Goal: Task Accomplishment & Management: Manage account settings

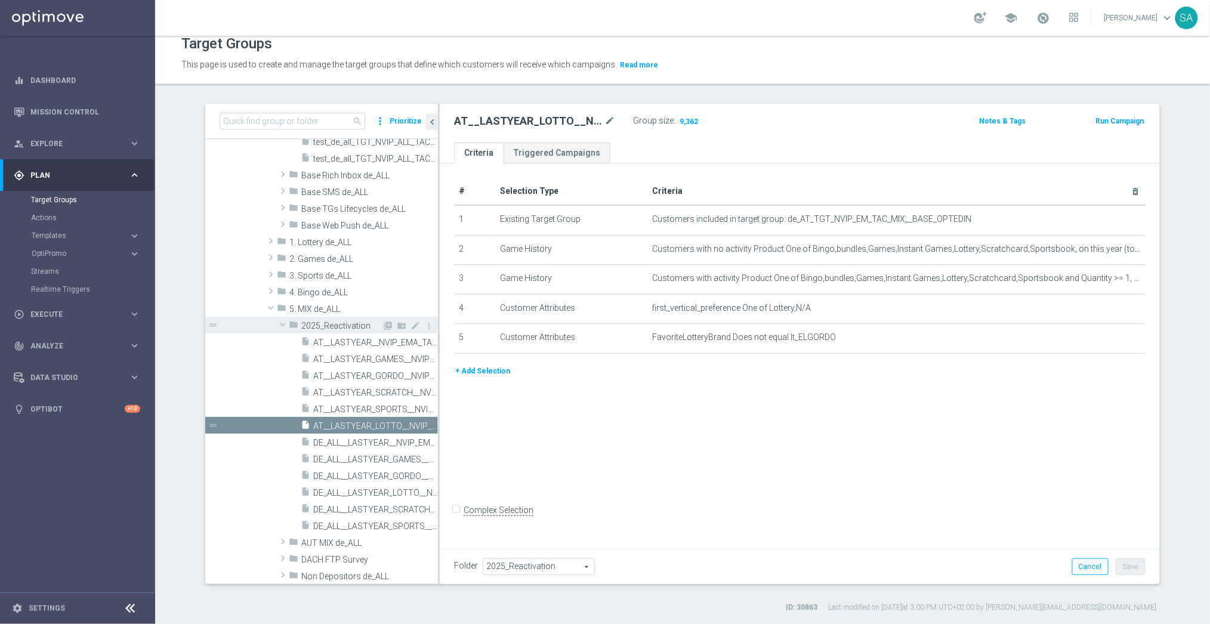
click at [355, 325] on span "2025_Reactivation" at bounding box center [341, 326] width 81 height 10
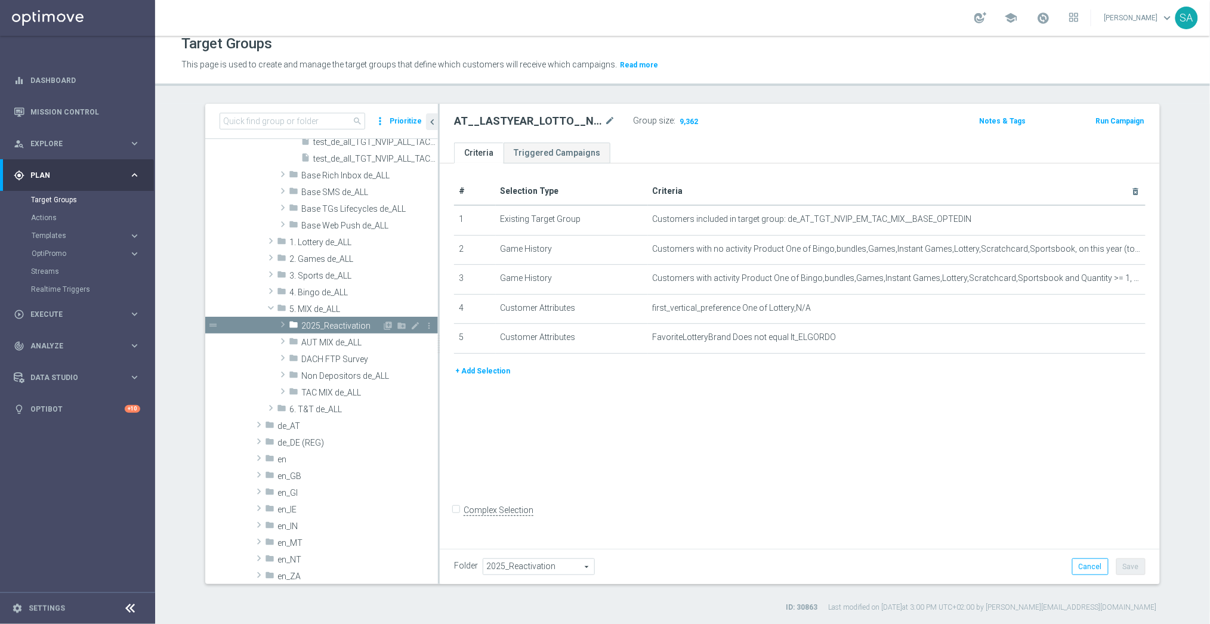
click at [283, 322] on span at bounding box center [283, 325] width 12 height 14
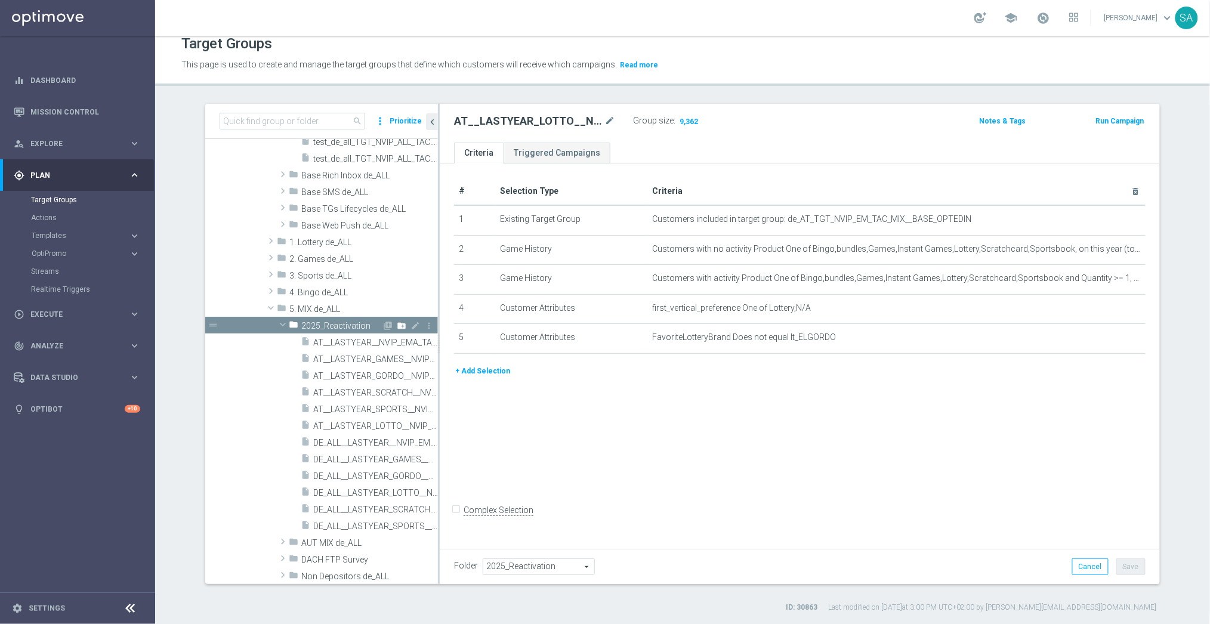
click at [402, 324] on icon "create_new_folder" at bounding box center [402, 326] width 10 height 10
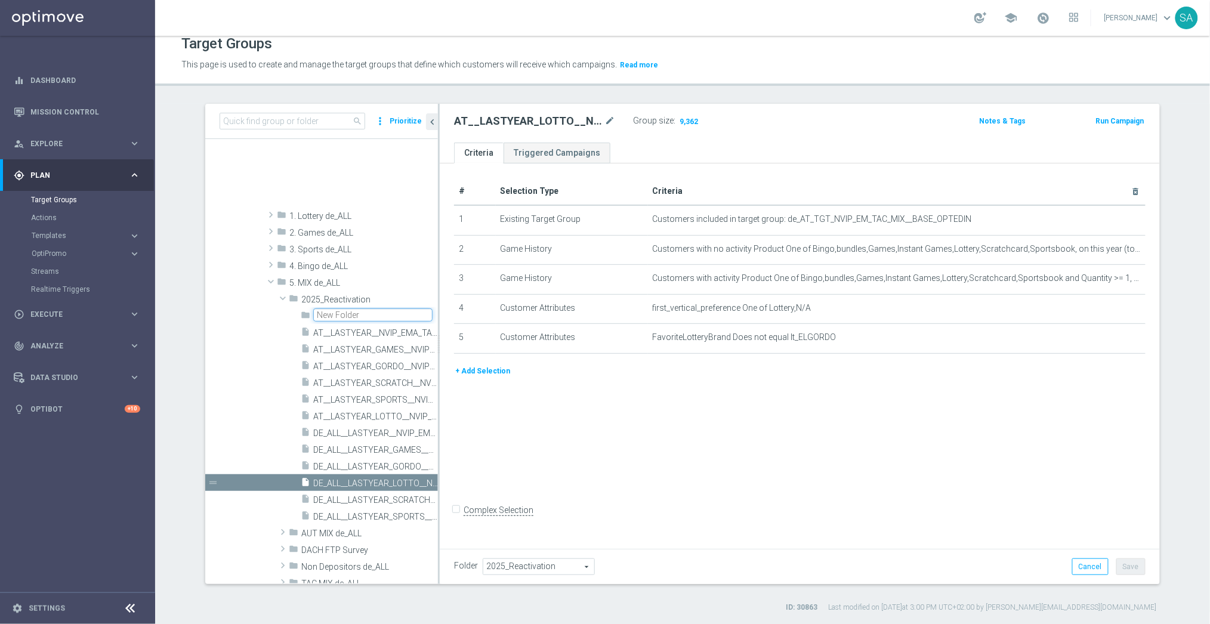
scroll to position [507, 0]
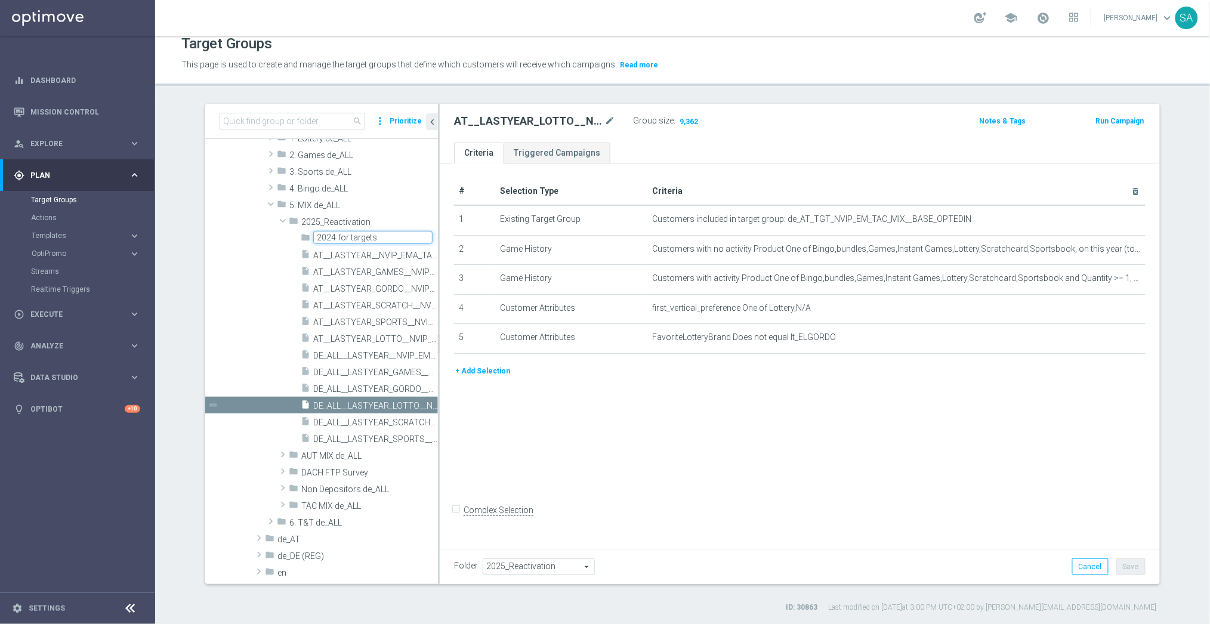
type input "2024 for targets"
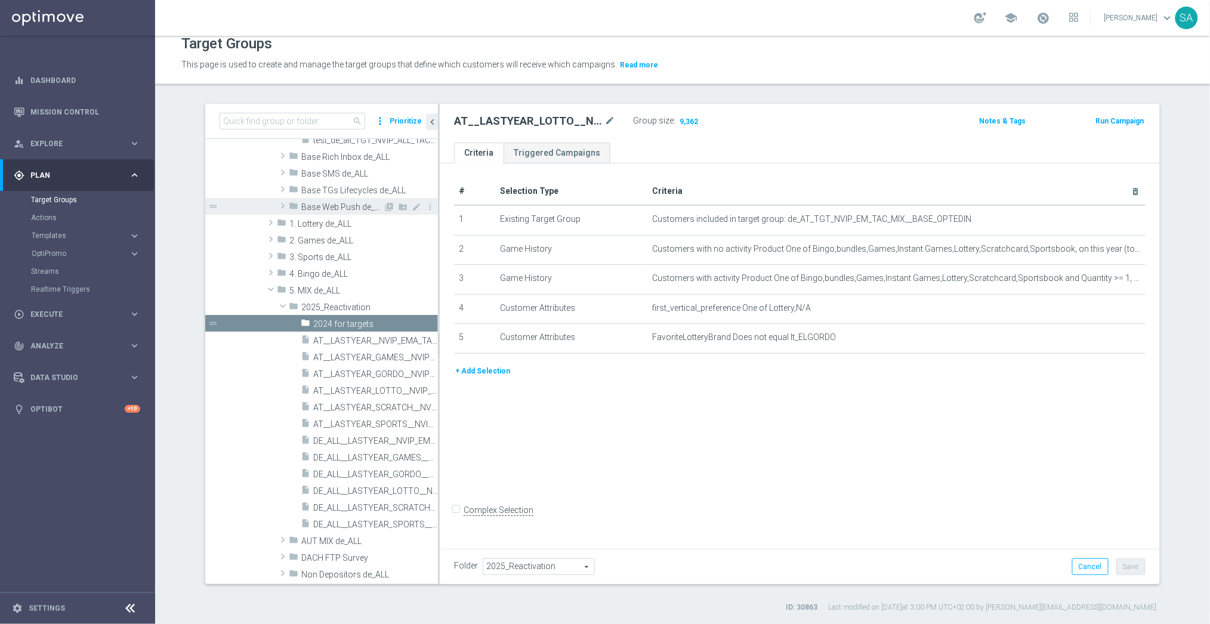
scroll to position [488, 0]
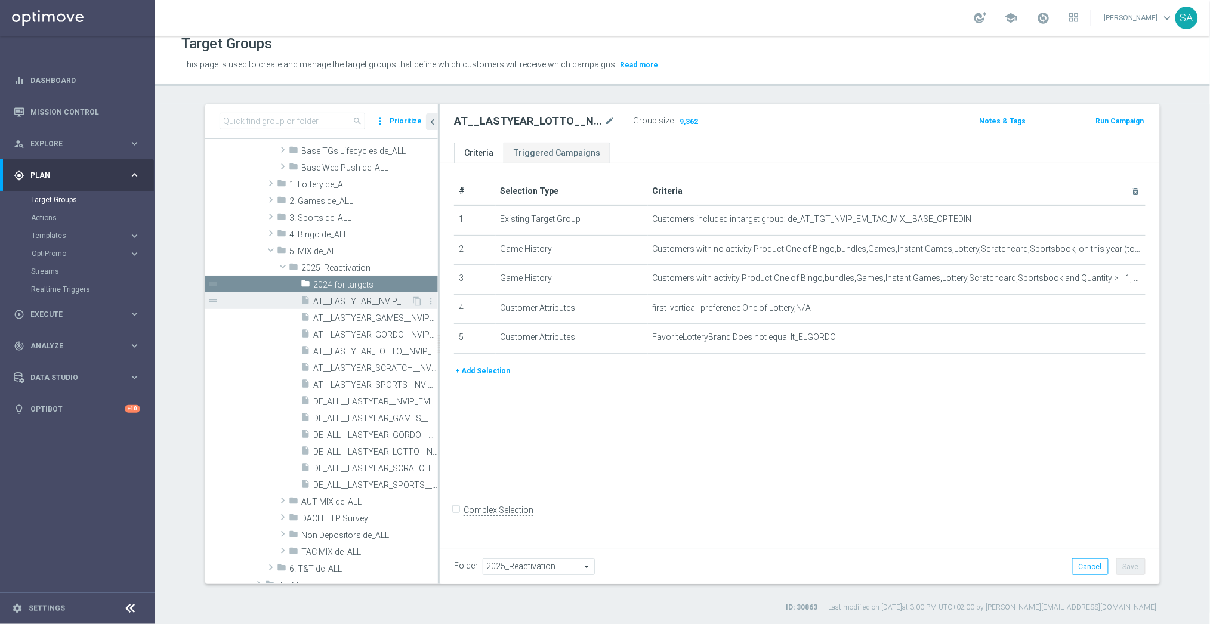
click at [371, 299] on span "AT__LASTYEAR__NVIP_EMA_TAC_MIX" at bounding box center [362, 302] width 98 height 10
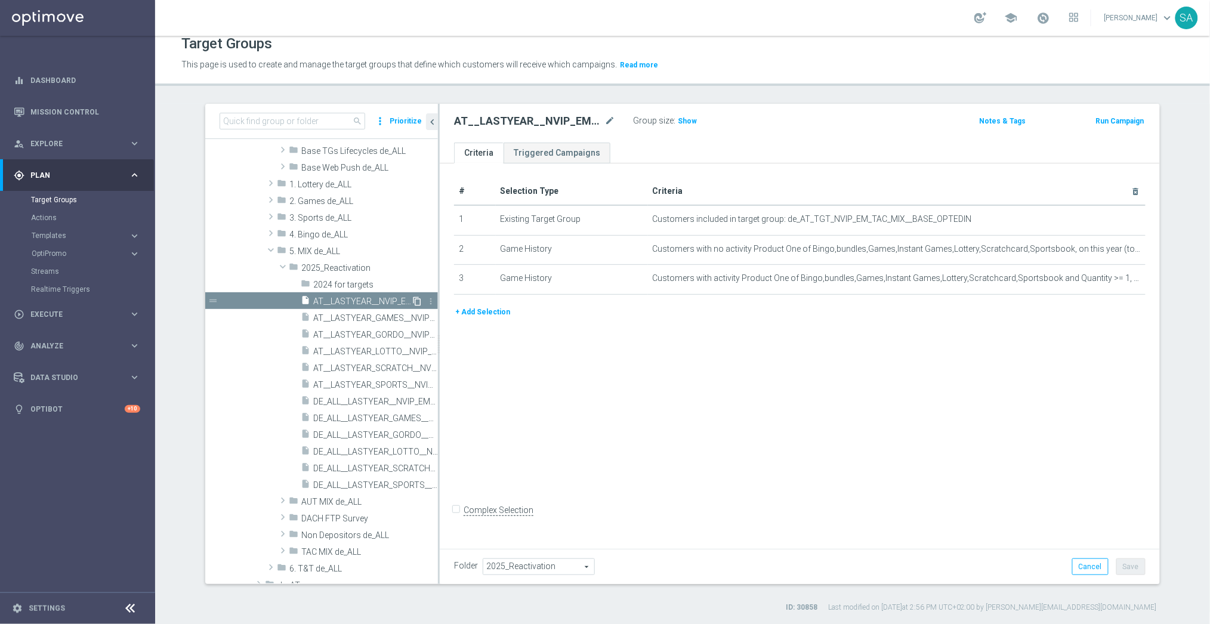
click at [418, 299] on icon "content_copy" at bounding box center [417, 302] width 10 height 10
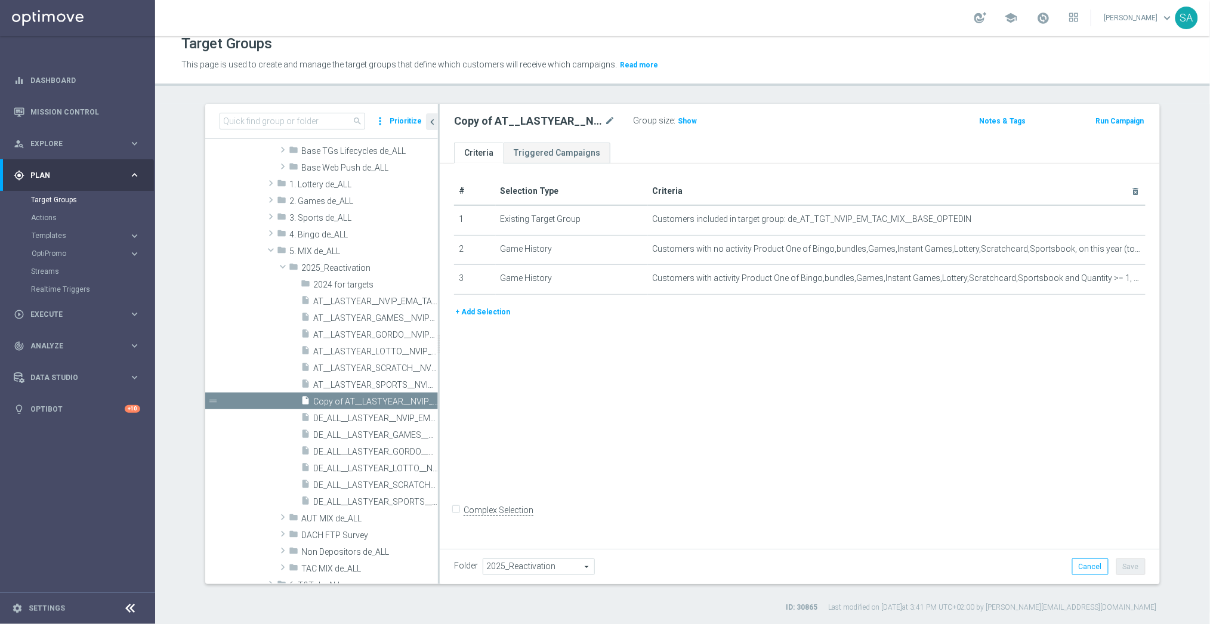
scroll to position [460, 0]
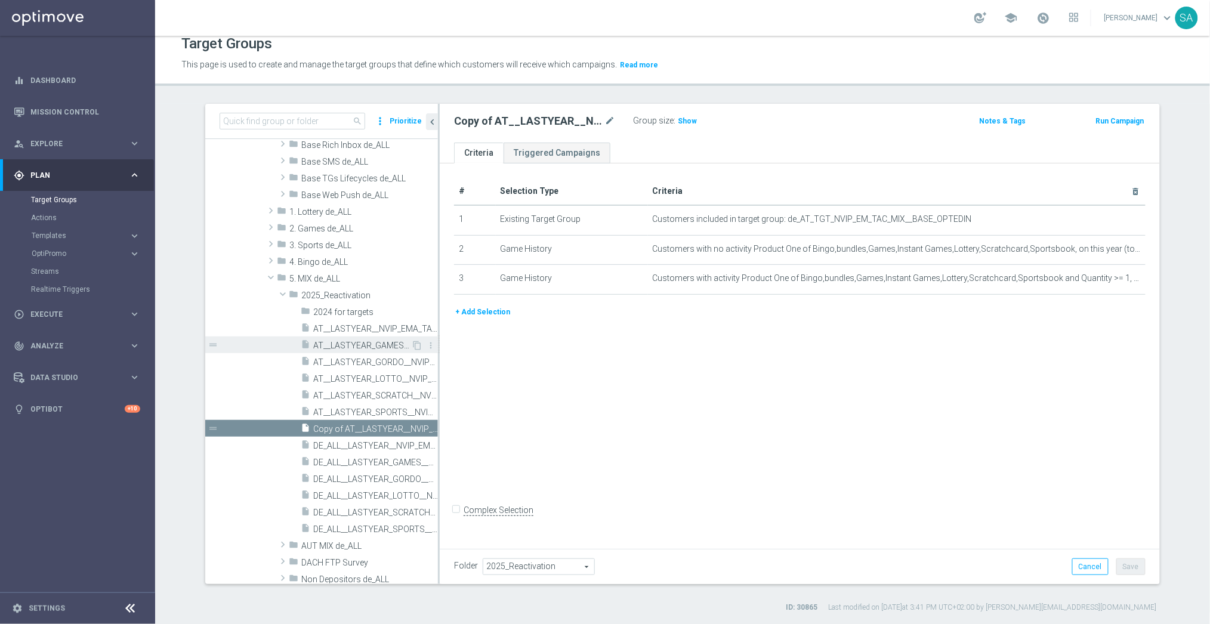
click at [379, 346] on span "AT__LASTYEAR_GAMES__NVIP_EMA_TAC_MIX" at bounding box center [362, 346] width 98 height 10
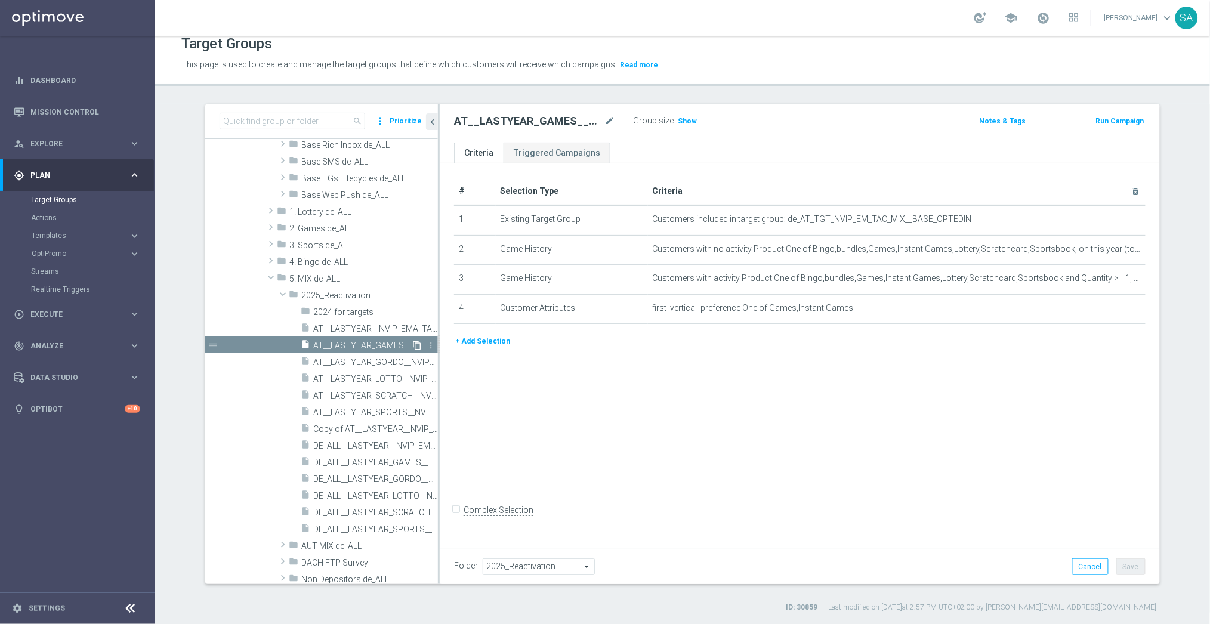
click at [417, 346] on icon "content_copy" at bounding box center [417, 346] width 10 height 10
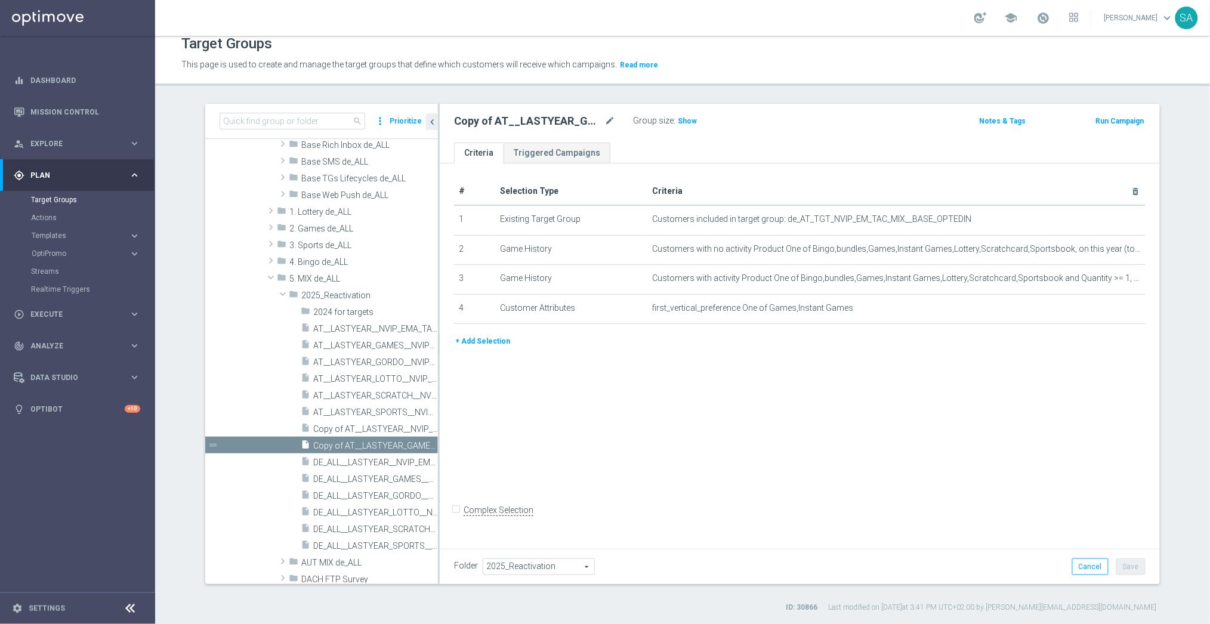
scroll to position [476, 0]
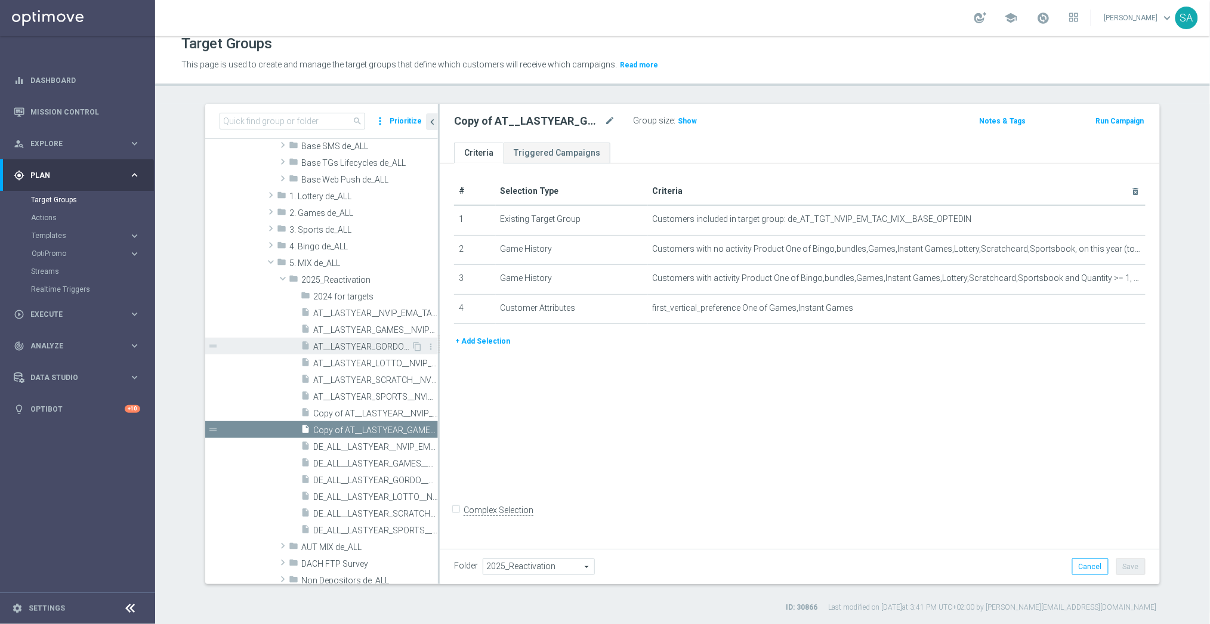
click at [378, 343] on span "AT__LASTYEAR_GORDO__NVIP_EMA_TAC_MIX" at bounding box center [362, 347] width 98 height 10
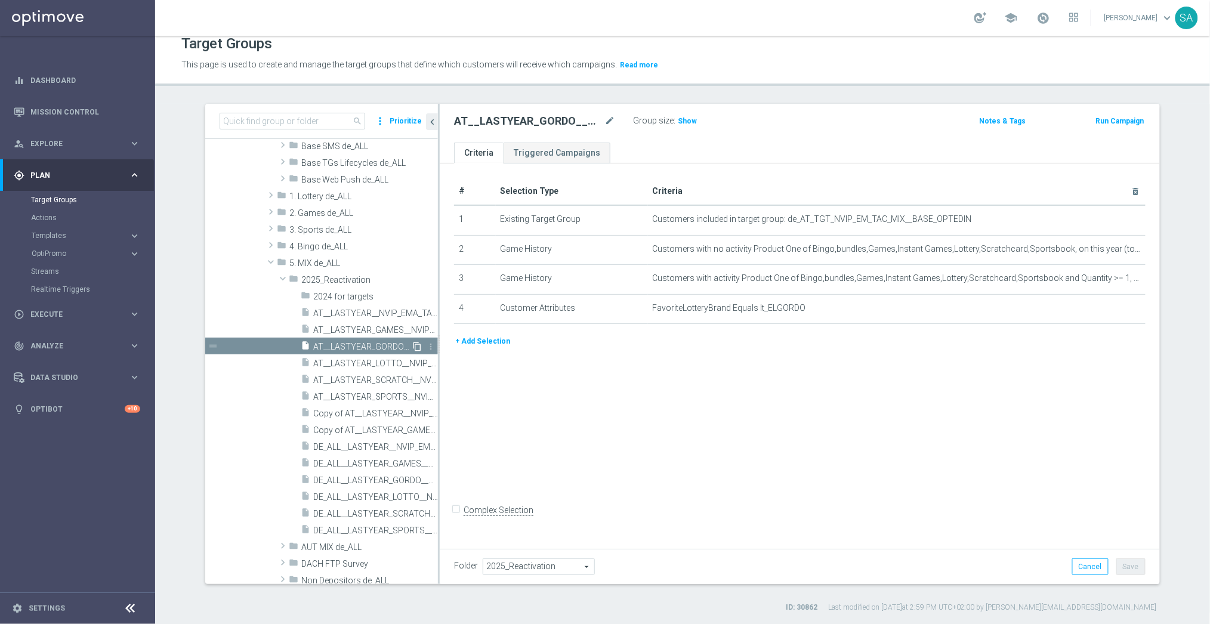
click at [418, 346] on icon "content_copy" at bounding box center [417, 347] width 10 height 10
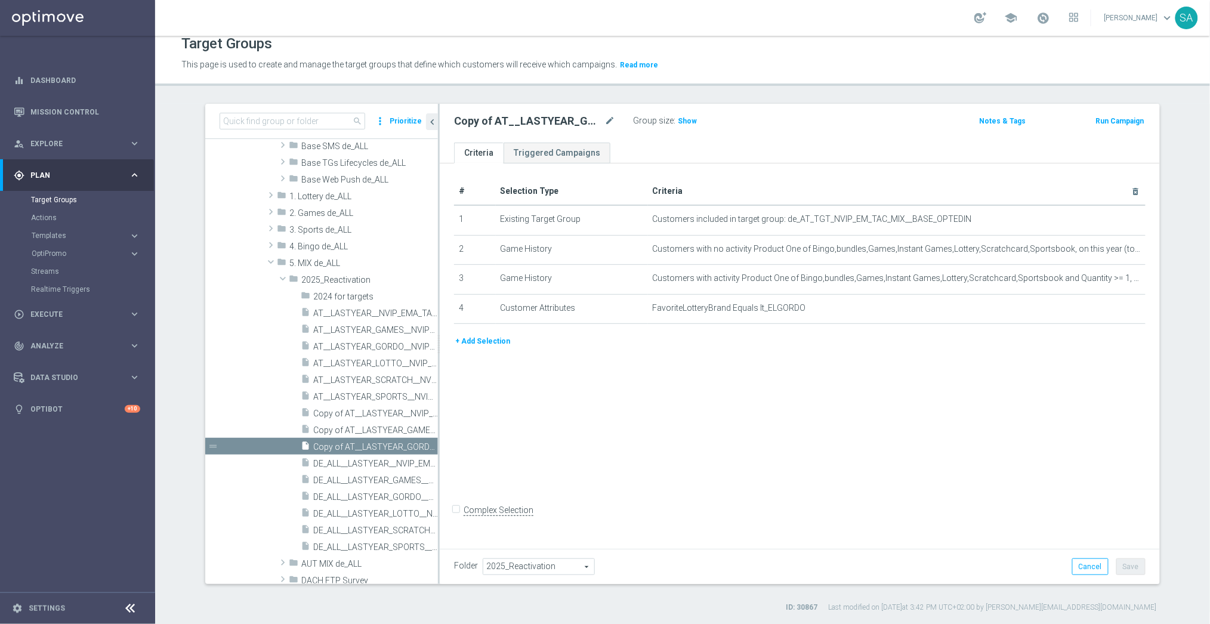
scroll to position [491, 0]
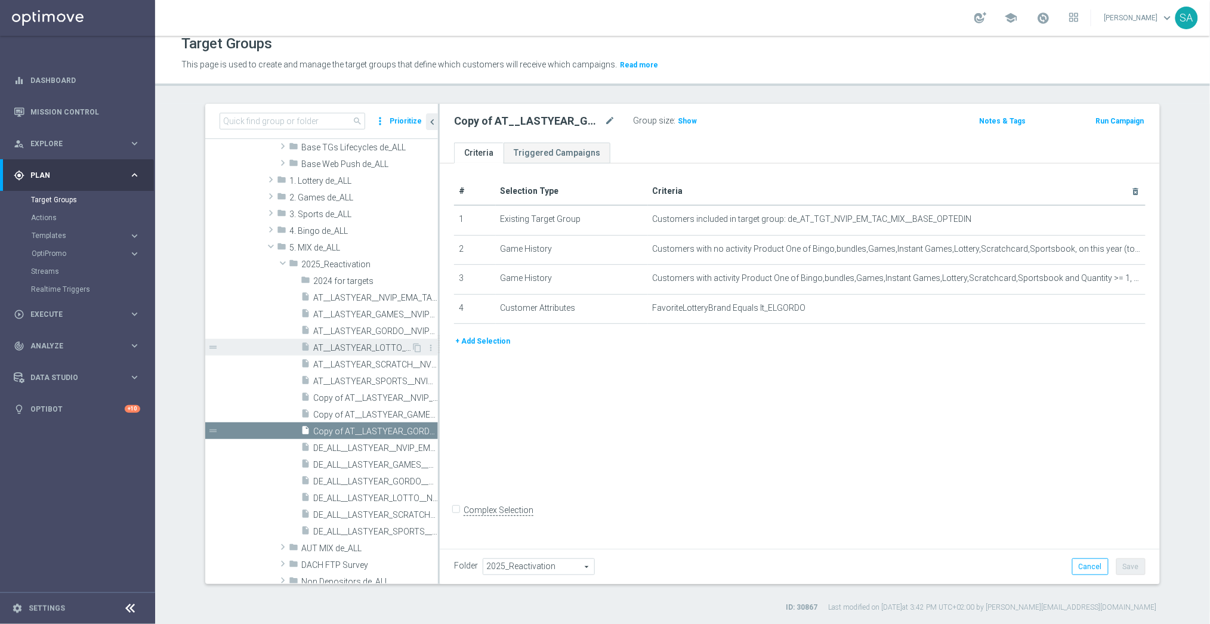
click at [390, 344] on span "AT__LASTYEAR_LOTTO__NVIP_EMA_TAC_MIX" at bounding box center [362, 348] width 98 height 10
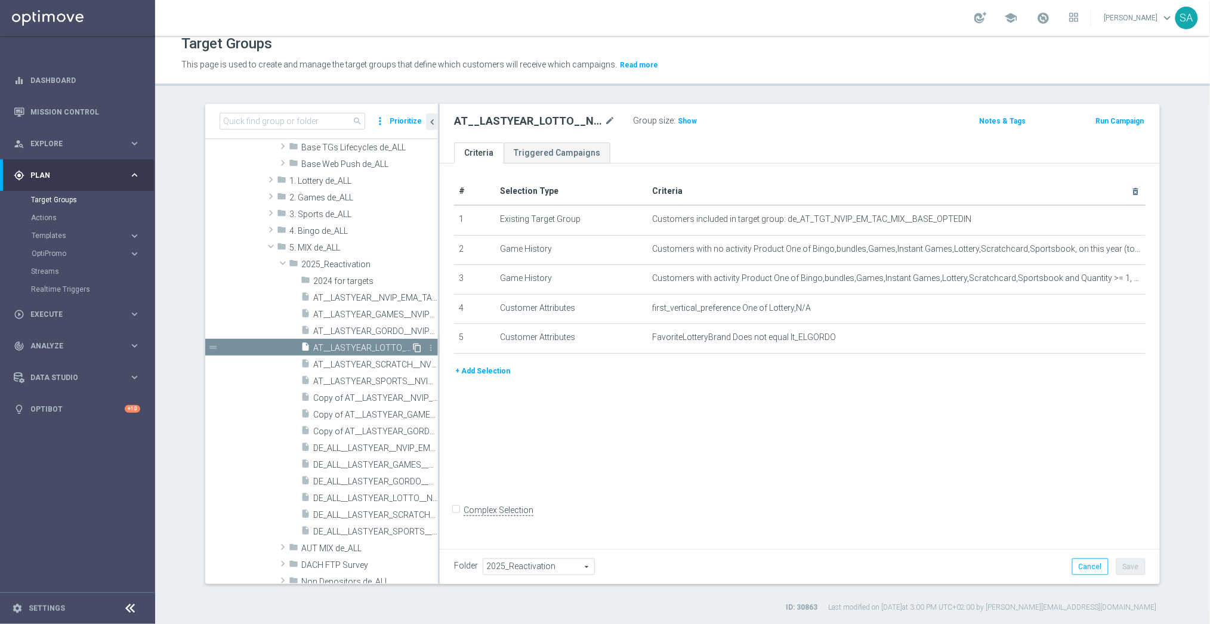
click at [417, 346] on icon "content_copy" at bounding box center [417, 348] width 10 height 10
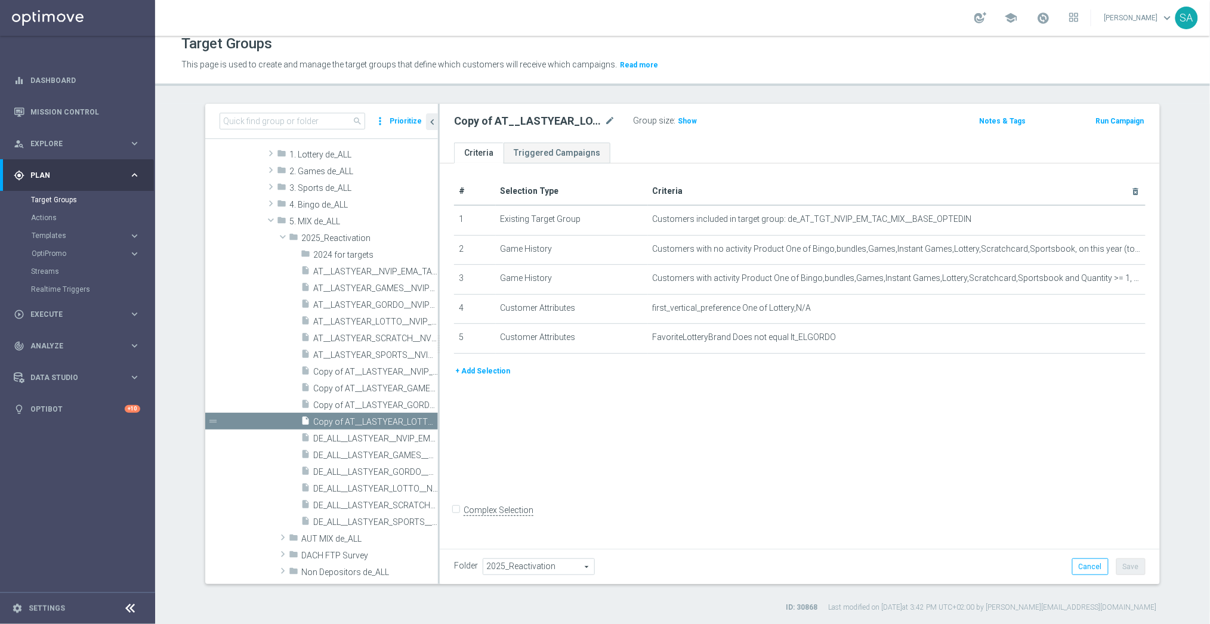
scroll to position [507, 0]
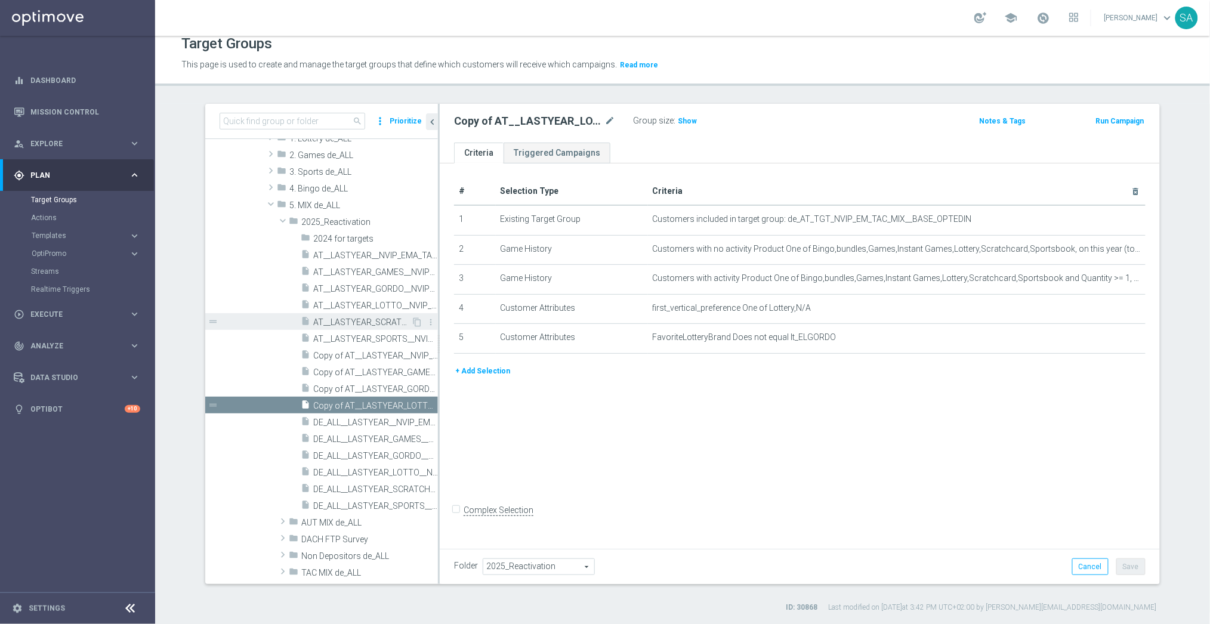
click at [382, 322] on span "AT__LASTYEAR_SCRATCH__NVIP_EMA_TAC_MIX" at bounding box center [362, 323] width 98 height 10
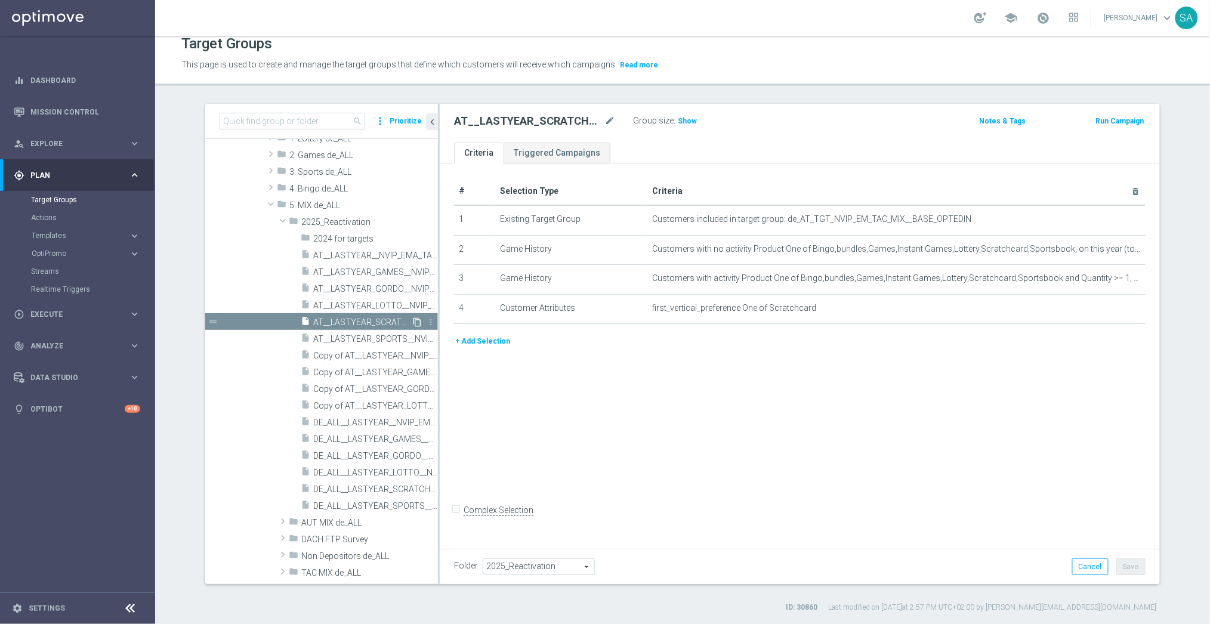
click at [417, 320] on icon "content_copy" at bounding box center [417, 323] width 10 height 10
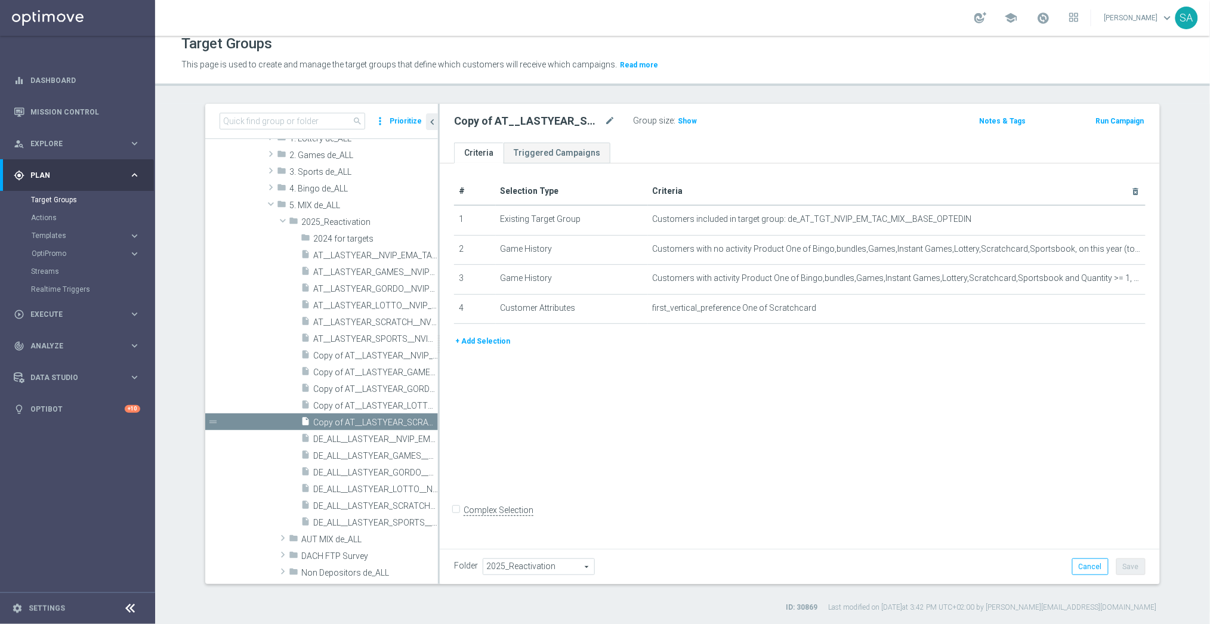
scroll to position [522, 0]
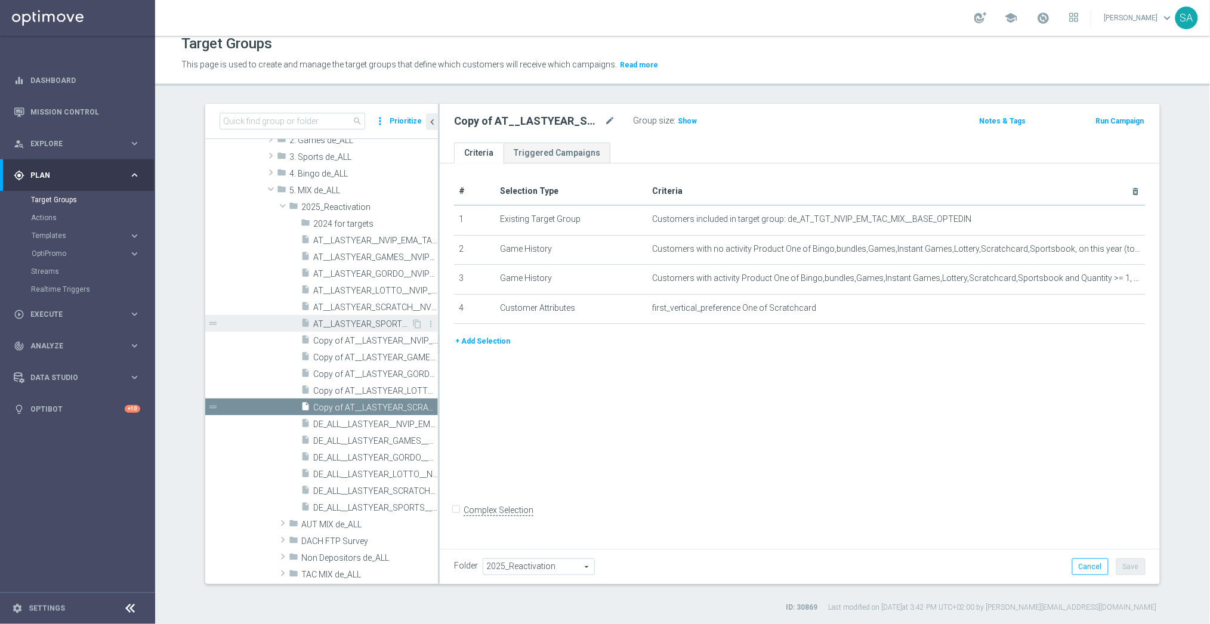
click at [374, 322] on span "AT__LASTYEAR_SPORTS__NVIP_EMA_TAC_MIX" at bounding box center [362, 324] width 98 height 10
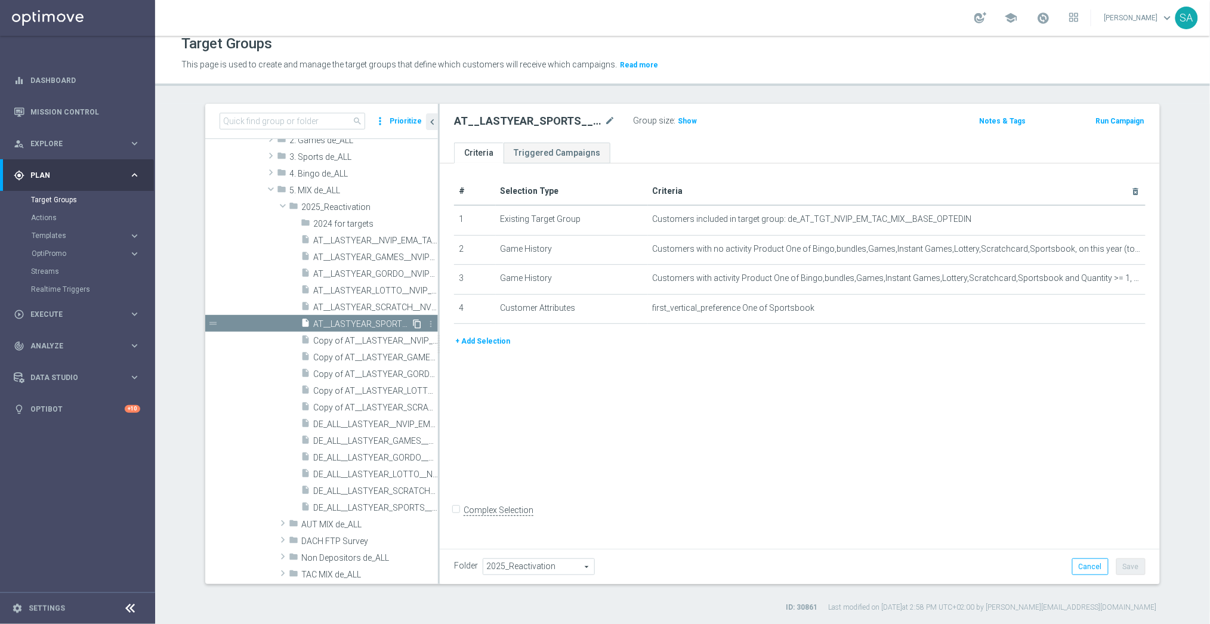
click at [418, 322] on icon "content_copy" at bounding box center [417, 324] width 10 height 10
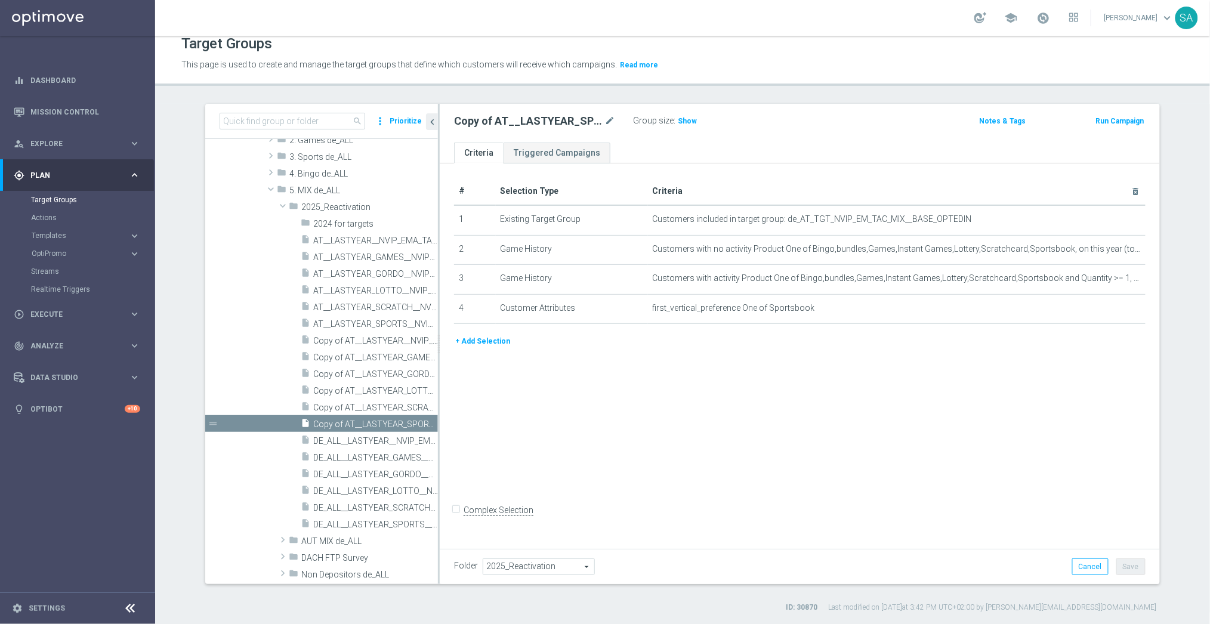
scroll to position [538, 0]
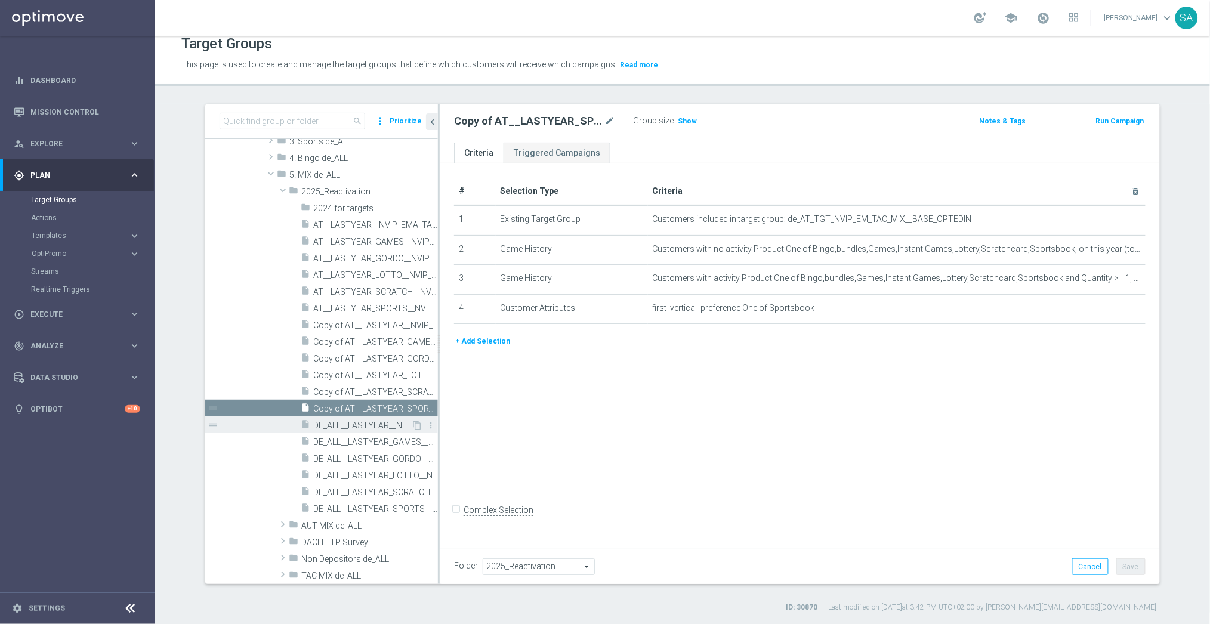
click at [384, 422] on span "DE_ALL__LASTYEAR__NVIP_EMA_TAC_MIX" at bounding box center [362, 426] width 98 height 10
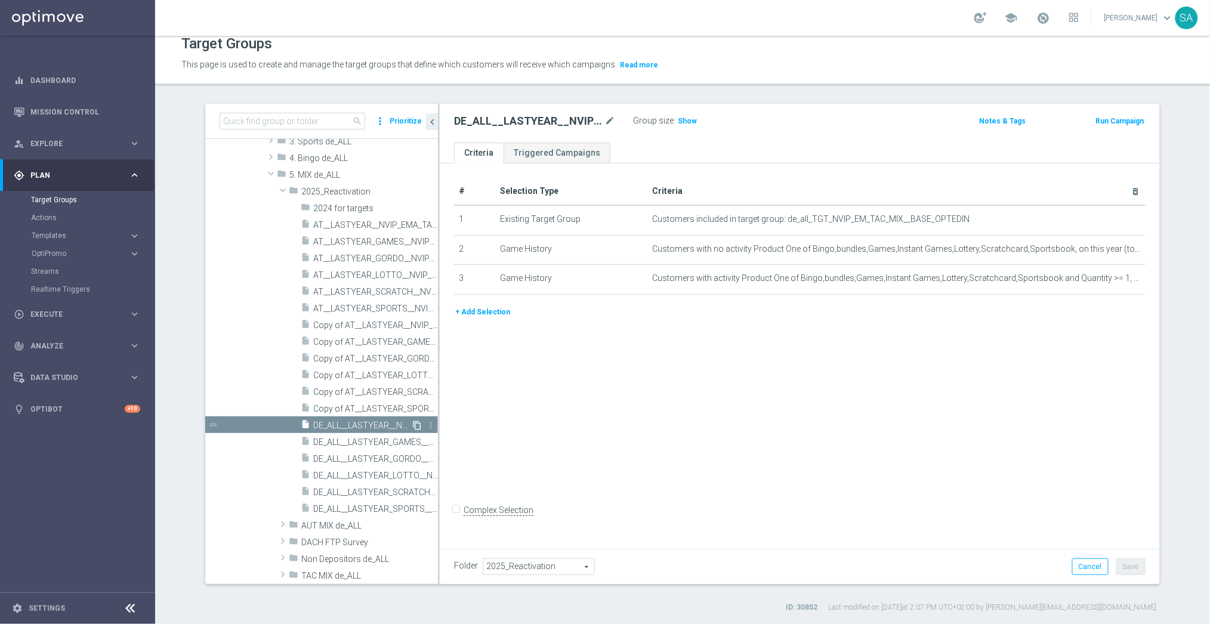
click at [419, 423] on icon "content_copy" at bounding box center [417, 426] width 10 height 10
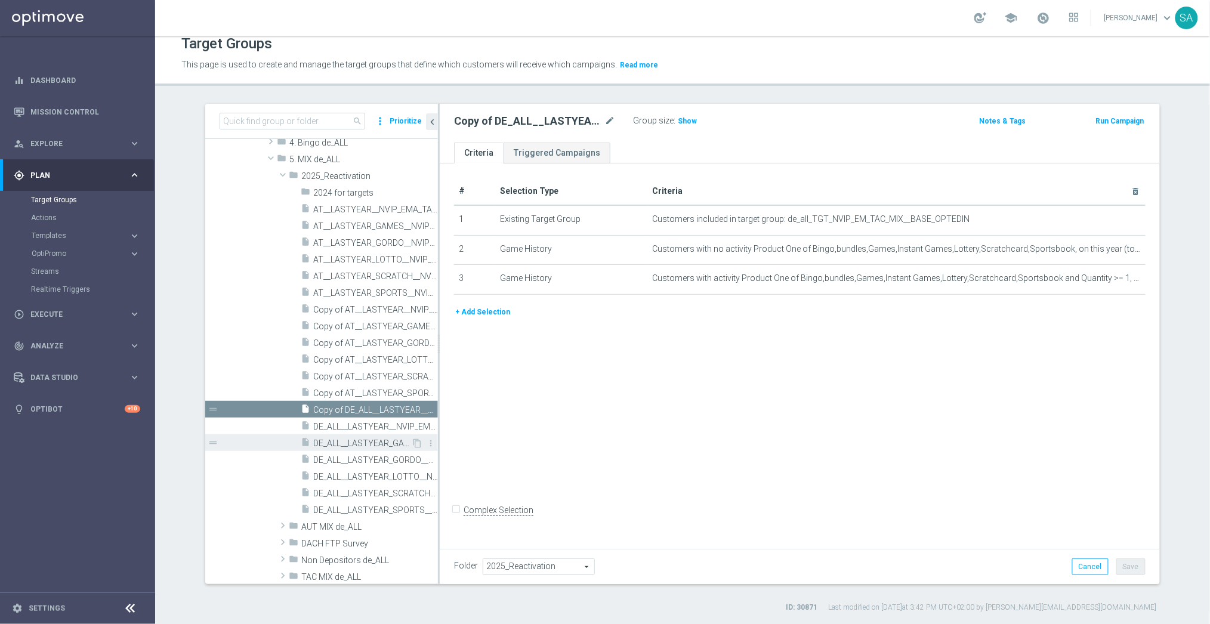
click at [378, 441] on span "DE_ALL__LASTYEAR_GAMES__NVIP_EMA_TAC_MIX" at bounding box center [362, 444] width 98 height 10
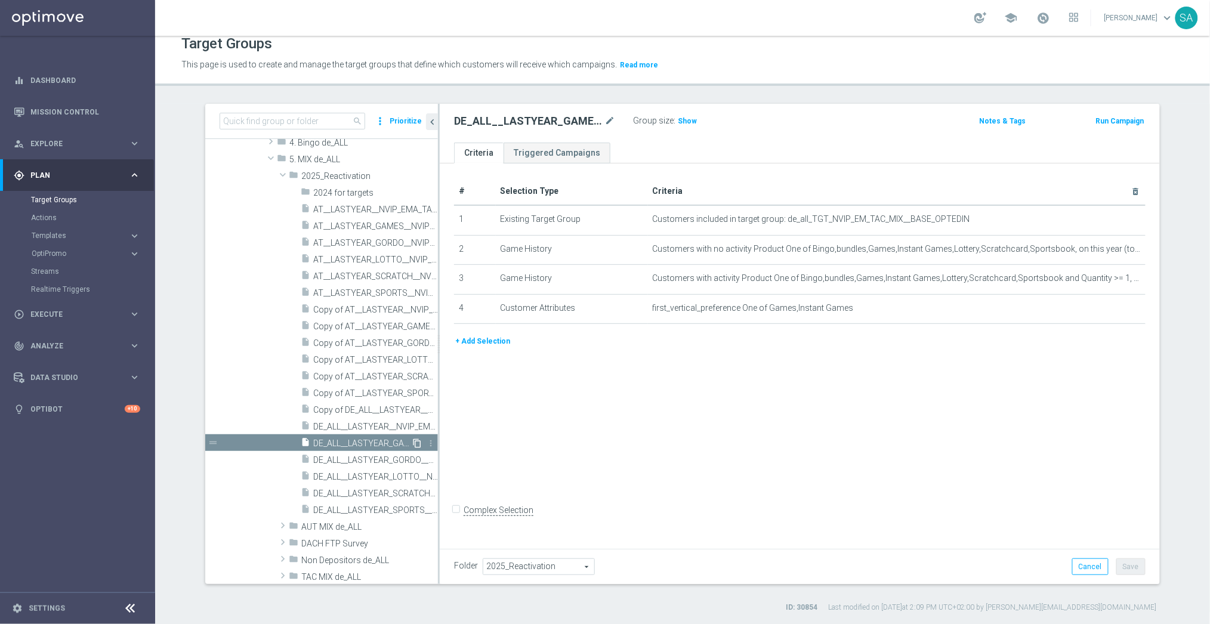
click at [417, 441] on icon "content_copy" at bounding box center [417, 444] width 10 height 10
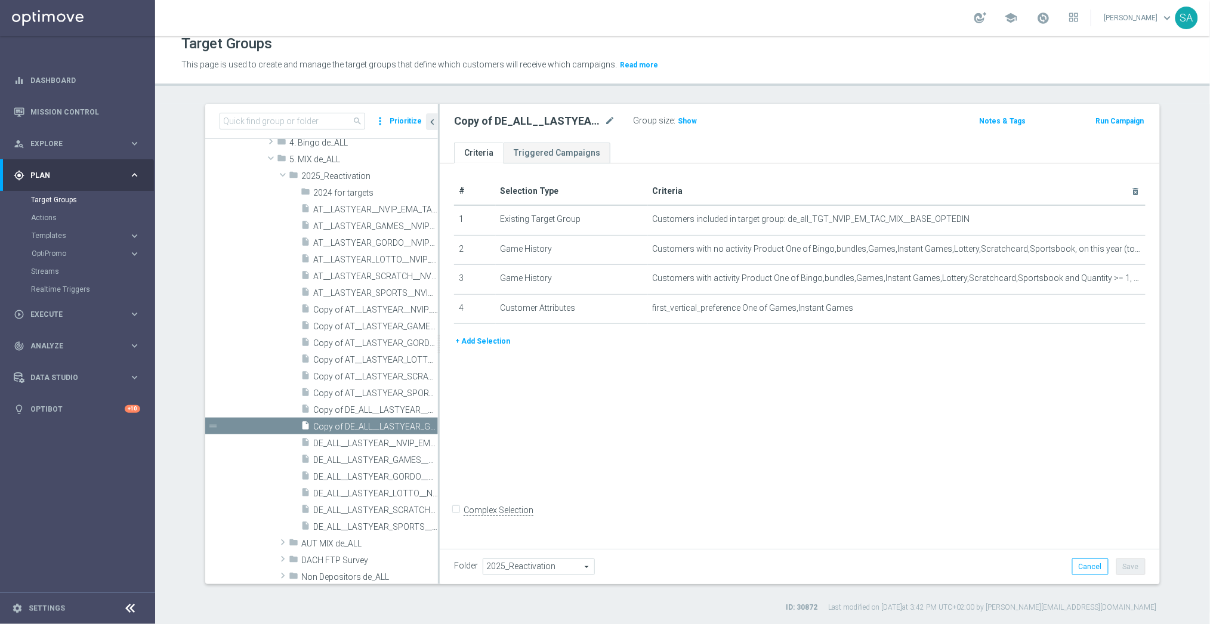
scroll to position [569, 0]
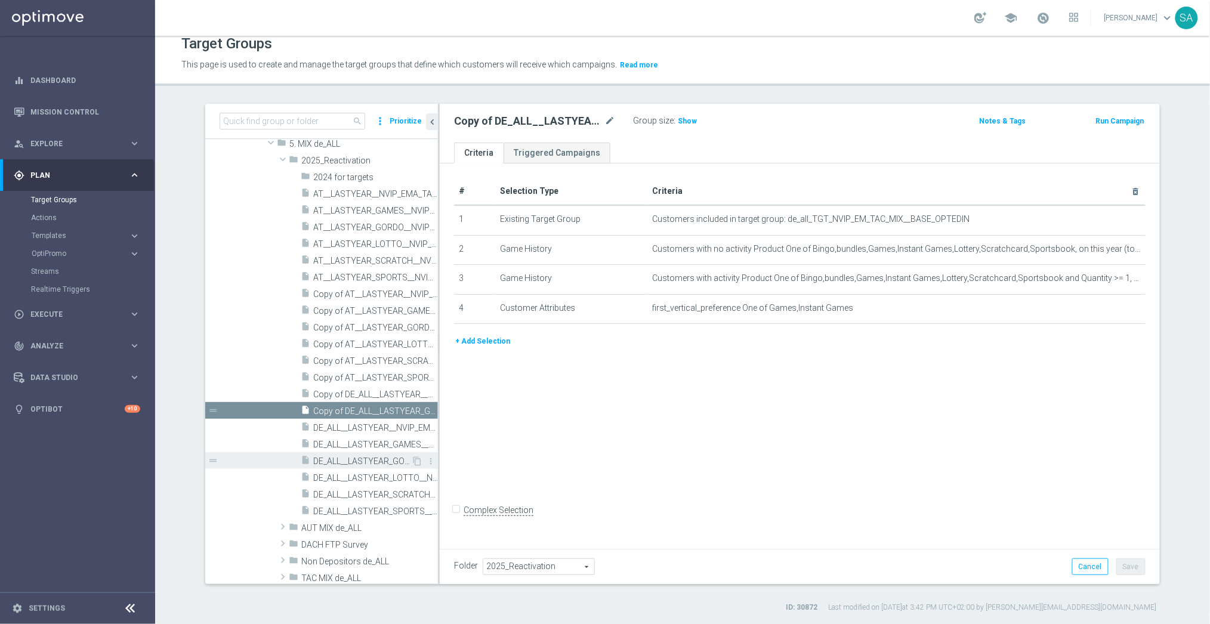
click at [366, 458] on span "DE_ALL__LASTYEAR_GORDO__NVIP_EMA_TAC_MIX" at bounding box center [362, 462] width 98 height 10
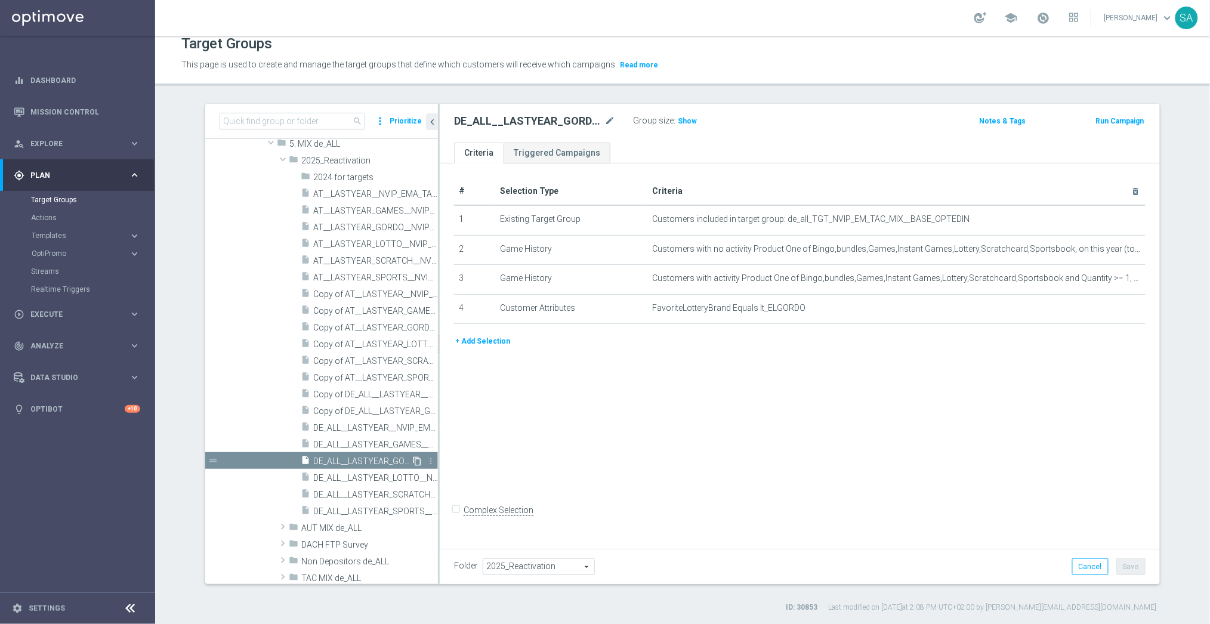
click at [418, 459] on icon "content_copy" at bounding box center [417, 462] width 10 height 10
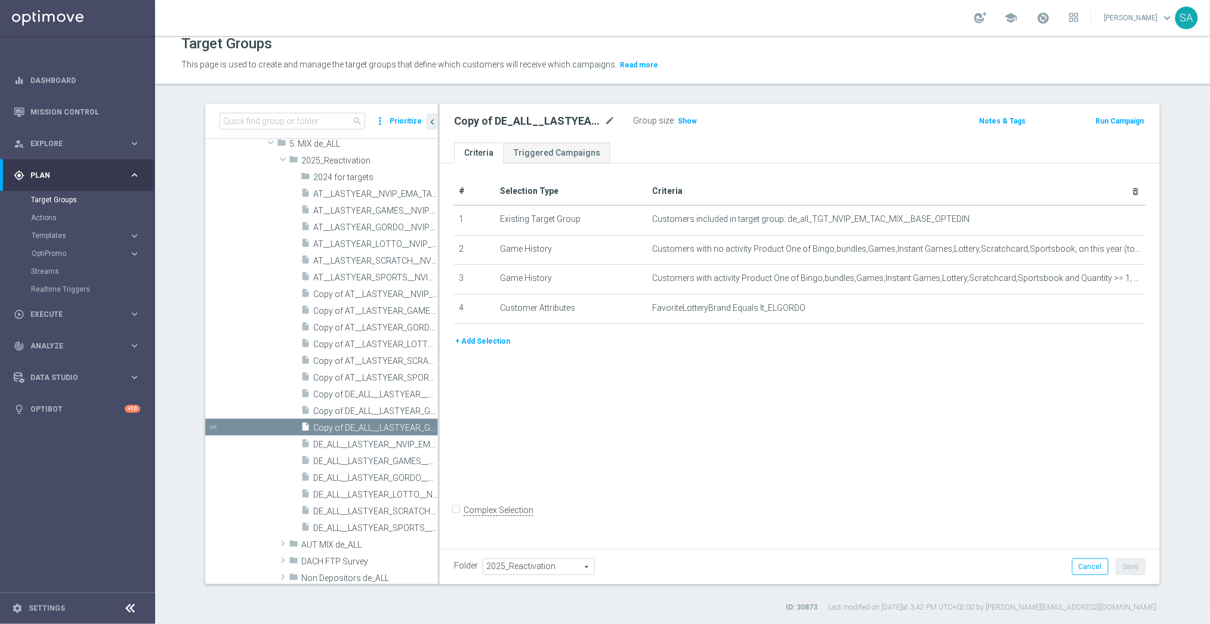
scroll to position [585, 0]
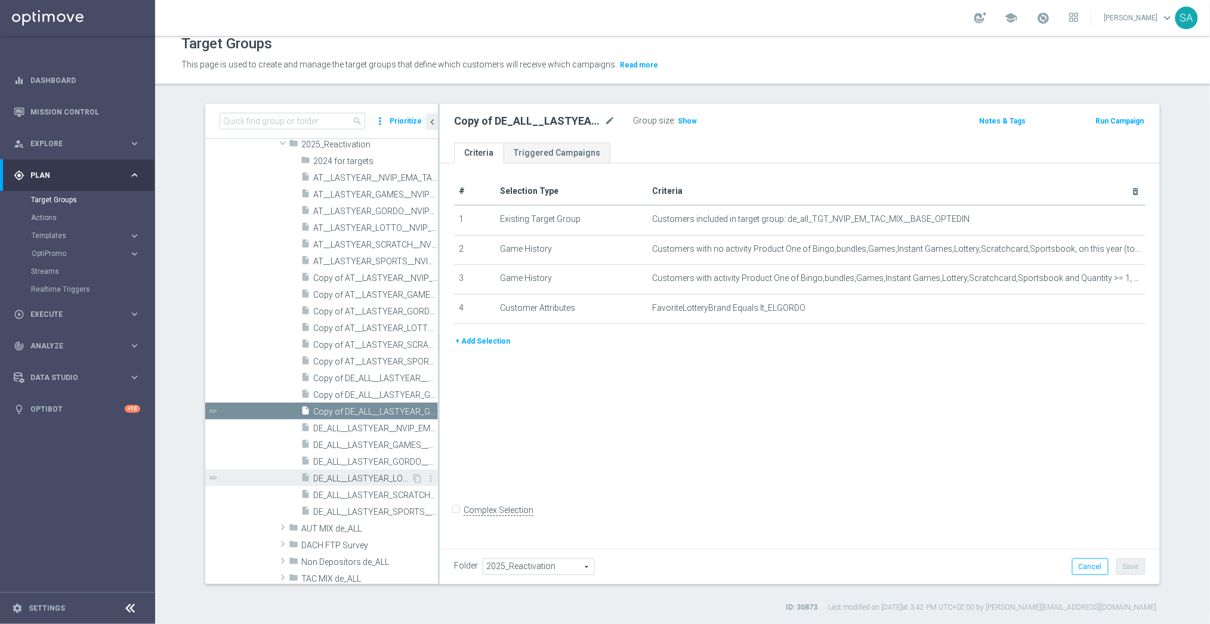
click at [377, 478] on span "DE_ALL__LASTYEAR_LOTTO__NVIP_EMA_TAC_MIX" at bounding box center [362, 479] width 98 height 10
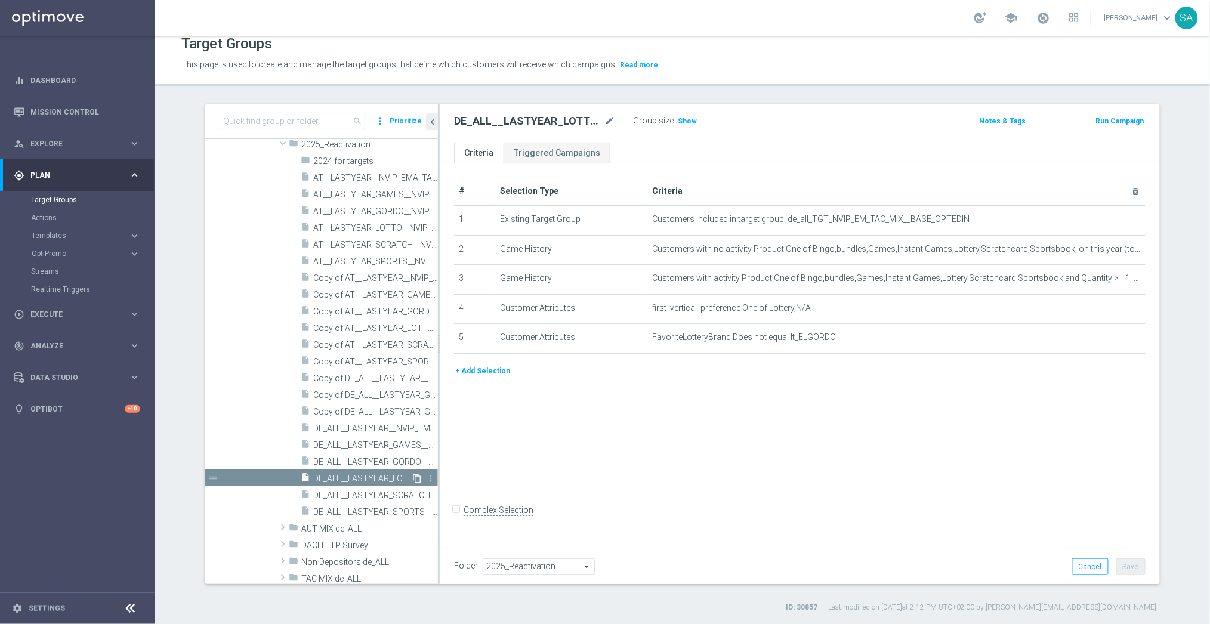
click at [417, 476] on icon "content_copy" at bounding box center [417, 479] width 10 height 10
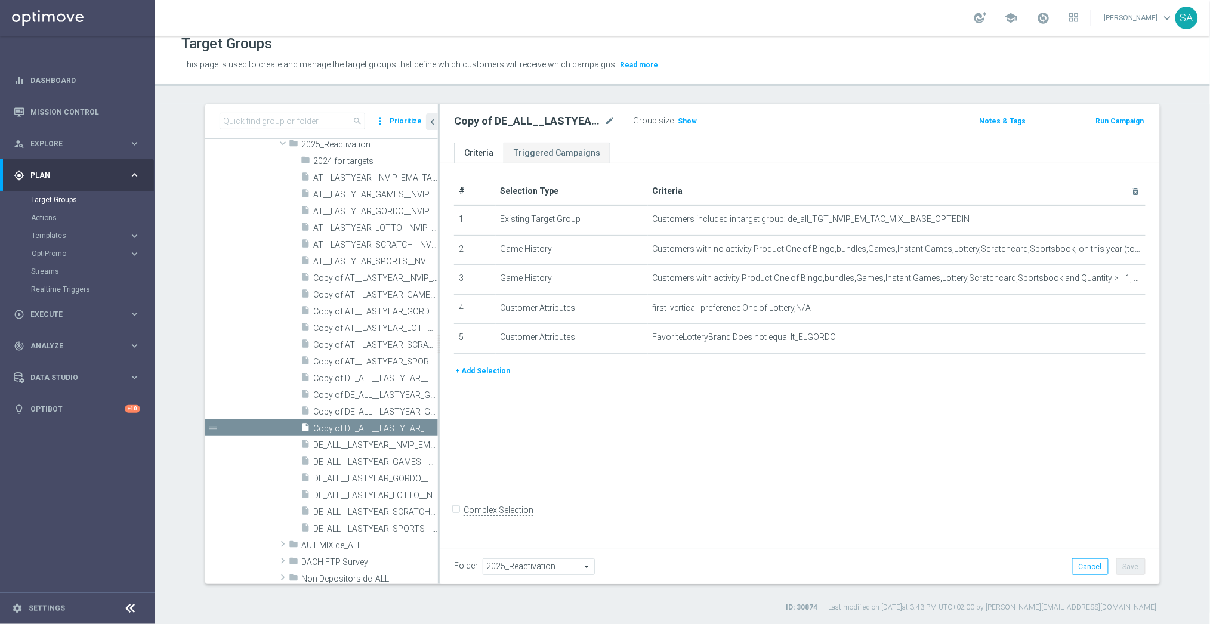
scroll to position [600, 0]
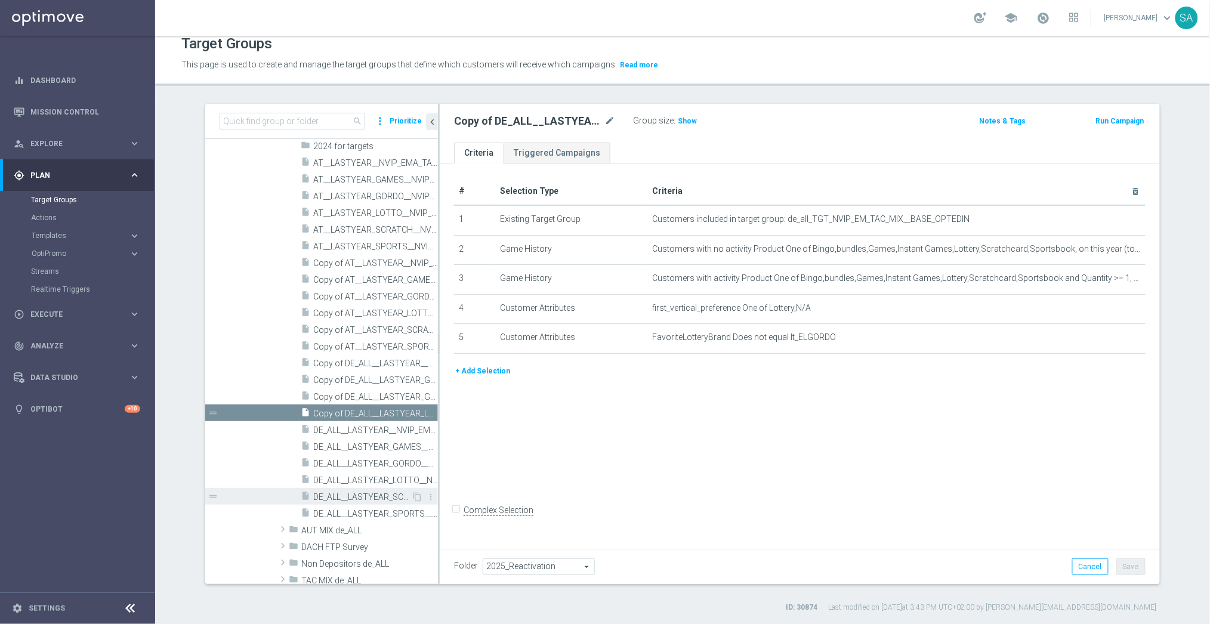
click at [390, 491] on div "insert_drive_file DE_ALL__LASTYEAR_SCRATCH__NVIP_EMA_TAC_MIX" at bounding box center [356, 496] width 110 height 17
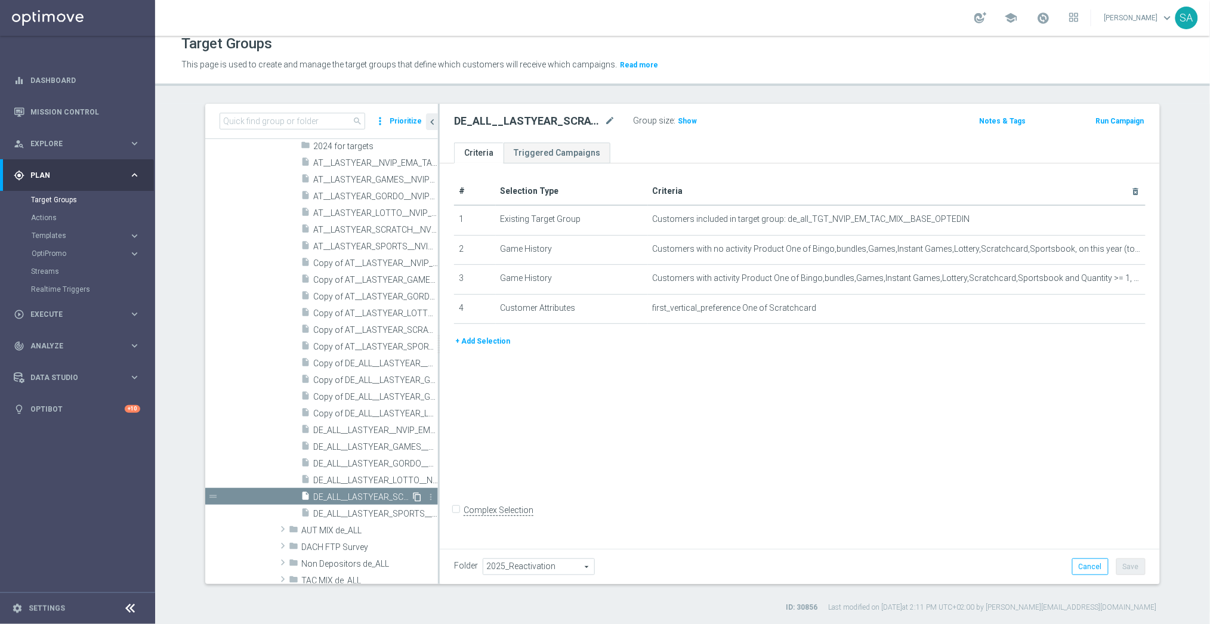
click at [418, 494] on icon "content_copy" at bounding box center [417, 497] width 10 height 10
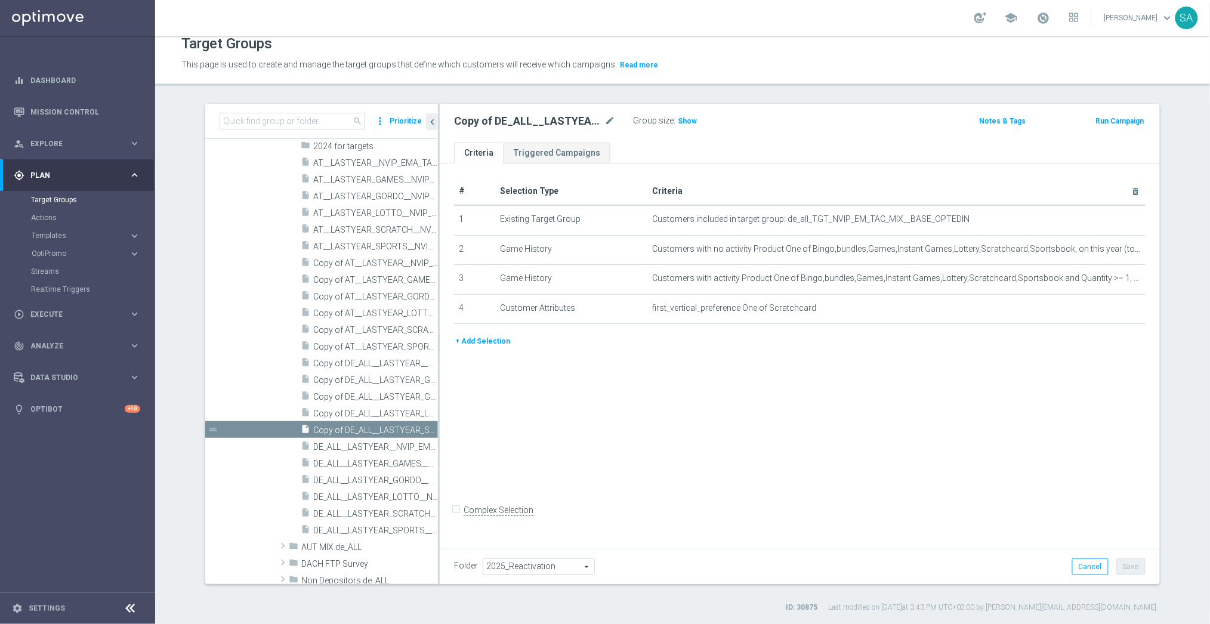
scroll to position [615, 0]
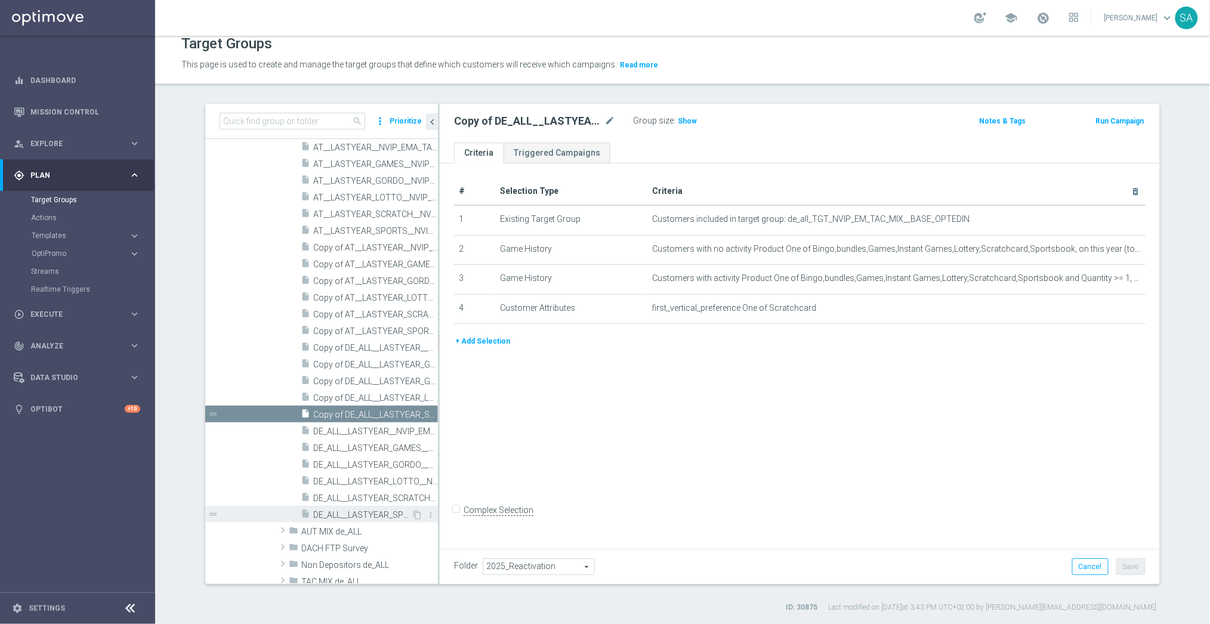
click at [384, 510] on span "DE_ALL__LASTYEAR_SPORTS__NVIP_EMA_TAC_MIX" at bounding box center [362, 515] width 98 height 10
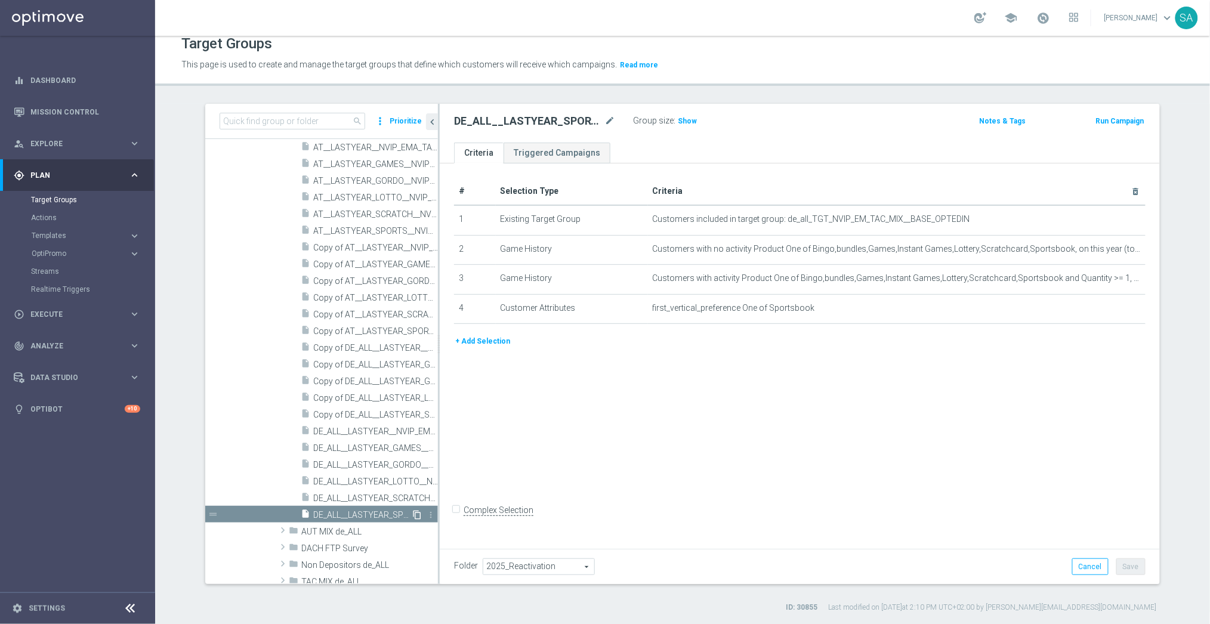
click at [418, 511] on icon "content_copy" at bounding box center [417, 515] width 10 height 10
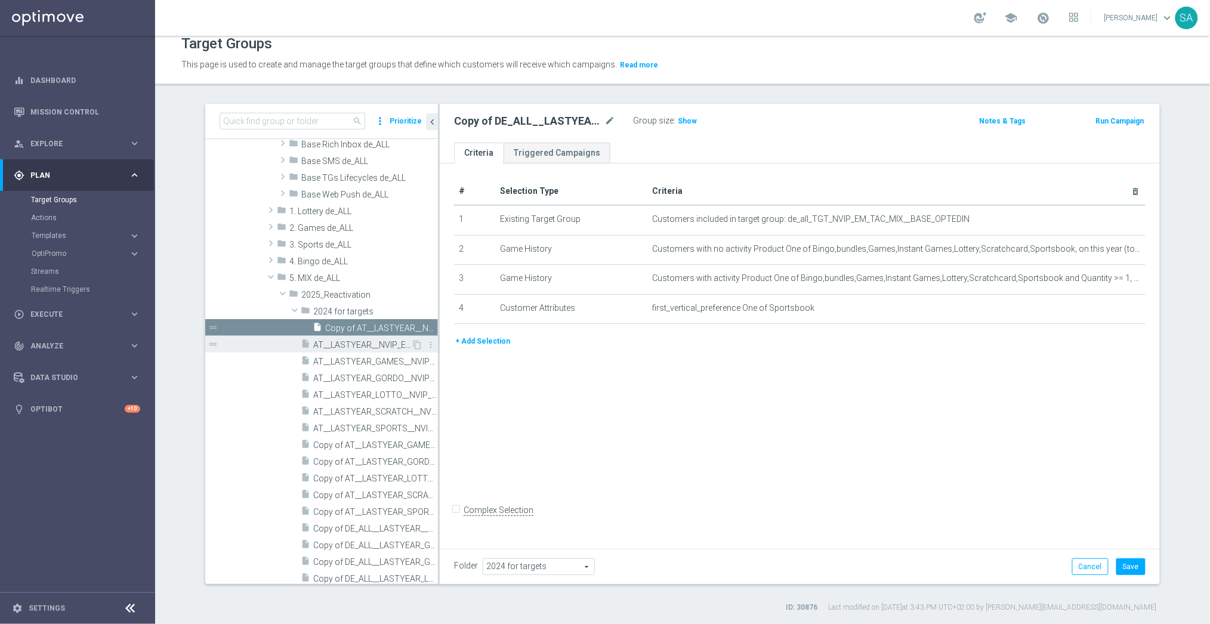
scroll to position [472, 0]
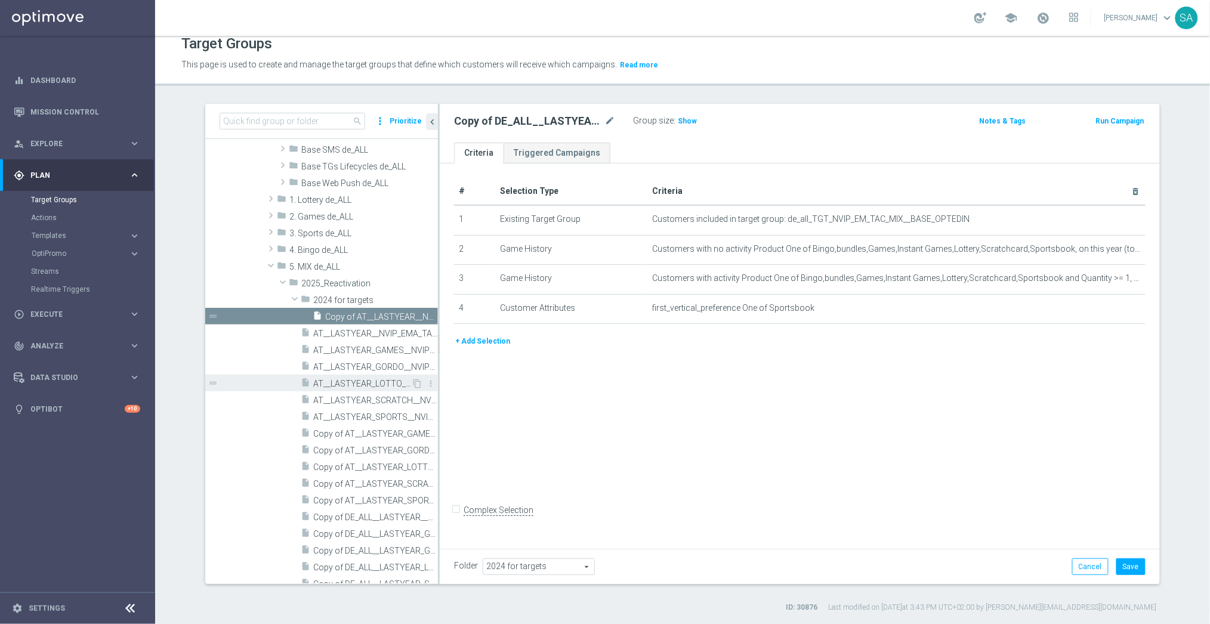
drag, startPoint x: 327, startPoint y: 430, endPoint x: 406, endPoint y: 386, distance: 90.0
click at [511, 563] on span "2024 for targets" at bounding box center [538, 567] width 111 height 16
click at [0, 0] on input "search" at bounding box center [0, 0] width 0 height 0
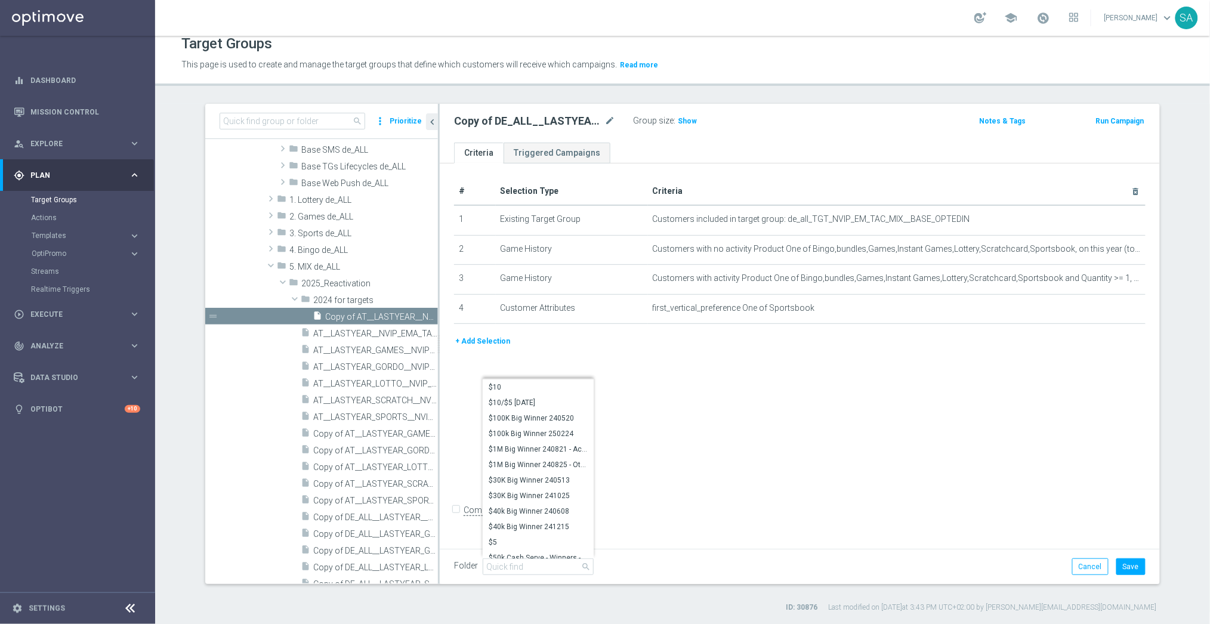
click at [701, 499] on div "# Selection Type Criteria delete_forever 1 Existing Target Group Customers incl…" at bounding box center [800, 354] width 720 height 381
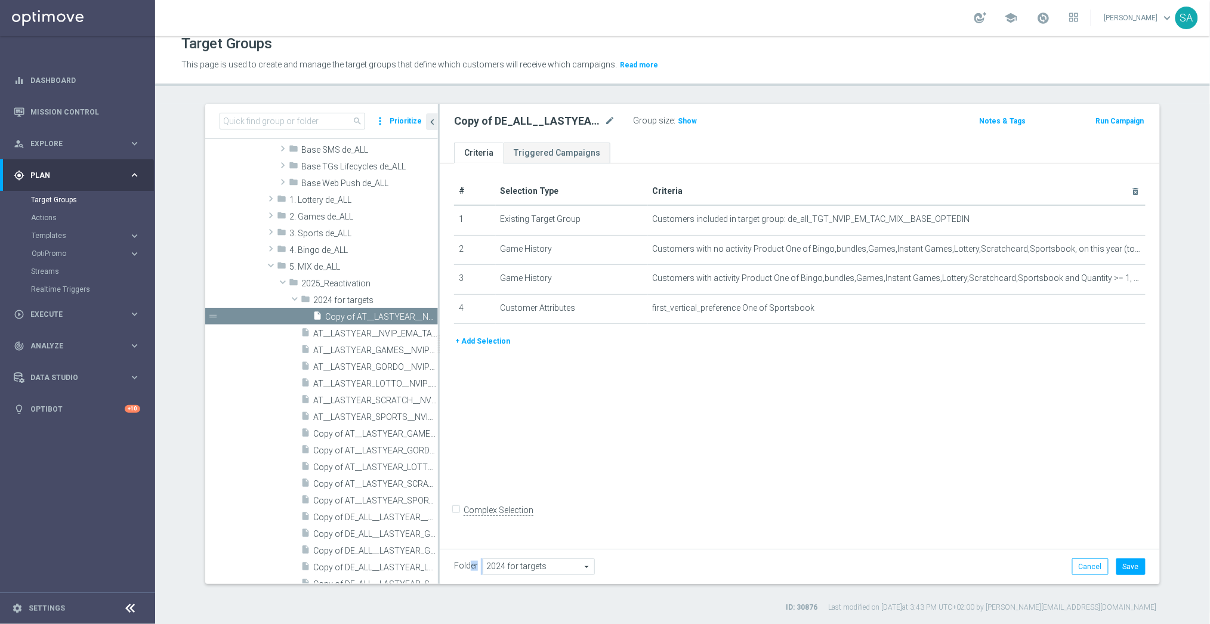
drag, startPoint x: 546, startPoint y: 563, endPoint x: 470, endPoint y: 563, distance: 75.8
click at [470, 563] on div "Folder 2024 for targets 2024 for targets arrow_drop_down search" at bounding box center [524, 567] width 141 height 17
click at [361, 433] on span "Copy of AT__LASTYEAR_GAMES__NVIP_EMA_TAC_MIX" at bounding box center [362, 434] width 98 height 10
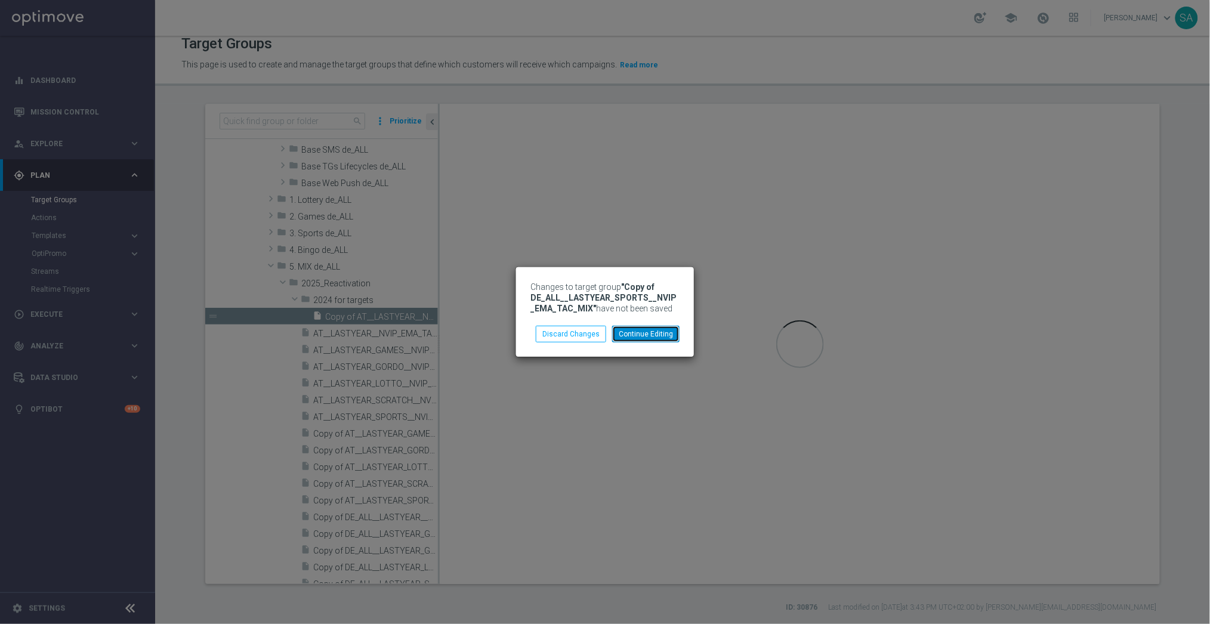
click at [644, 327] on button "Continue Editing" at bounding box center [645, 334] width 67 height 17
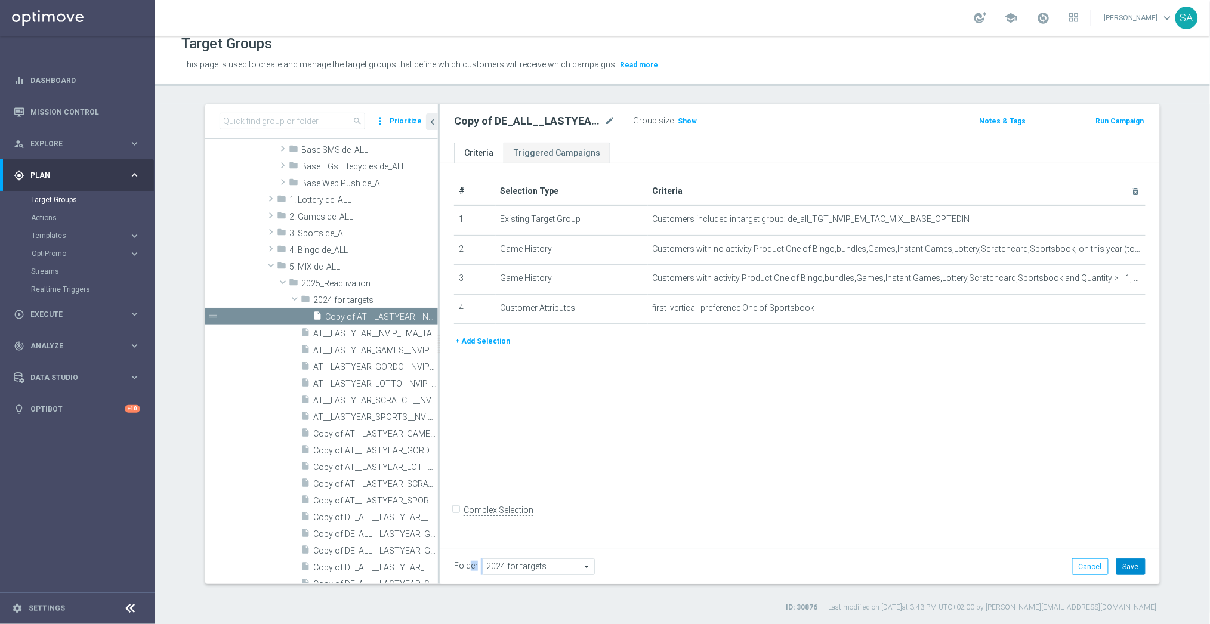
click at [1131, 569] on button "Save" at bounding box center [1131, 567] width 29 height 17
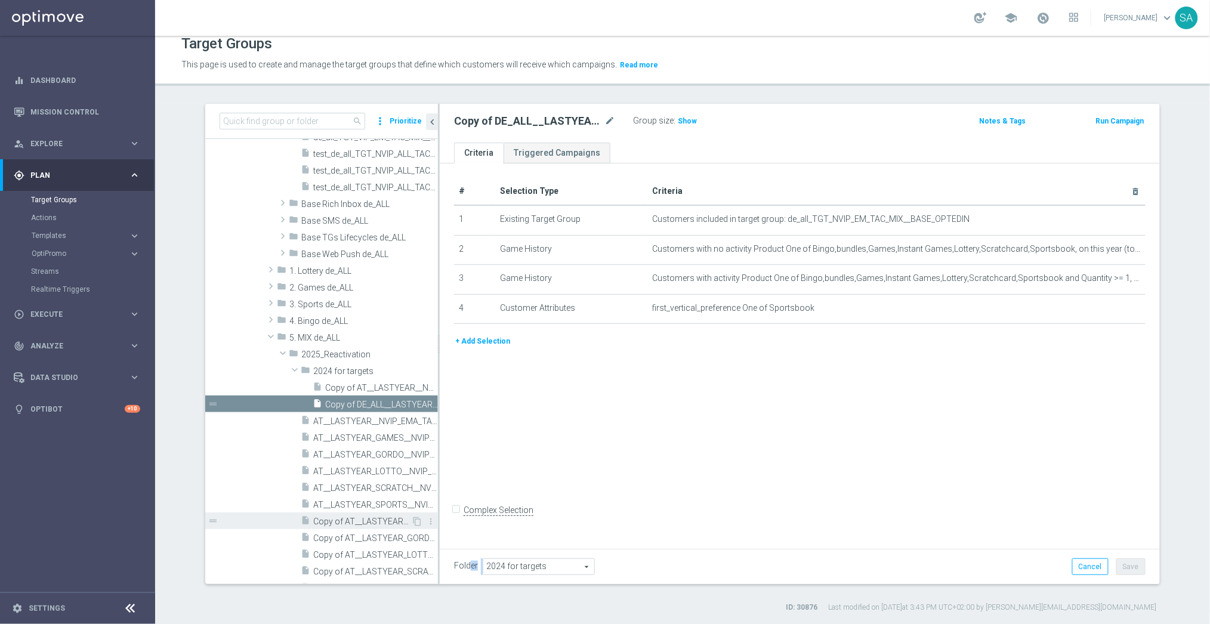
scroll to position [414, 0]
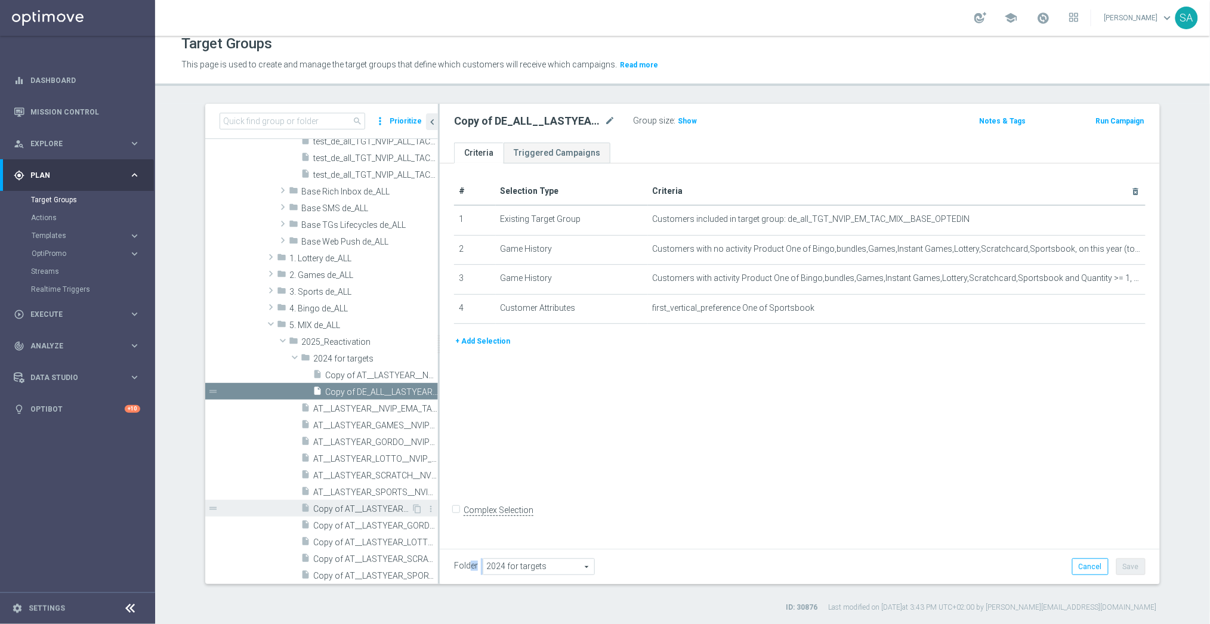
click at [365, 501] on div "insert_drive_file Copy of AT__LASTYEAR_GAMES__NVIP_EMA_TAC_MIX" at bounding box center [356, 508] width 110 height 17
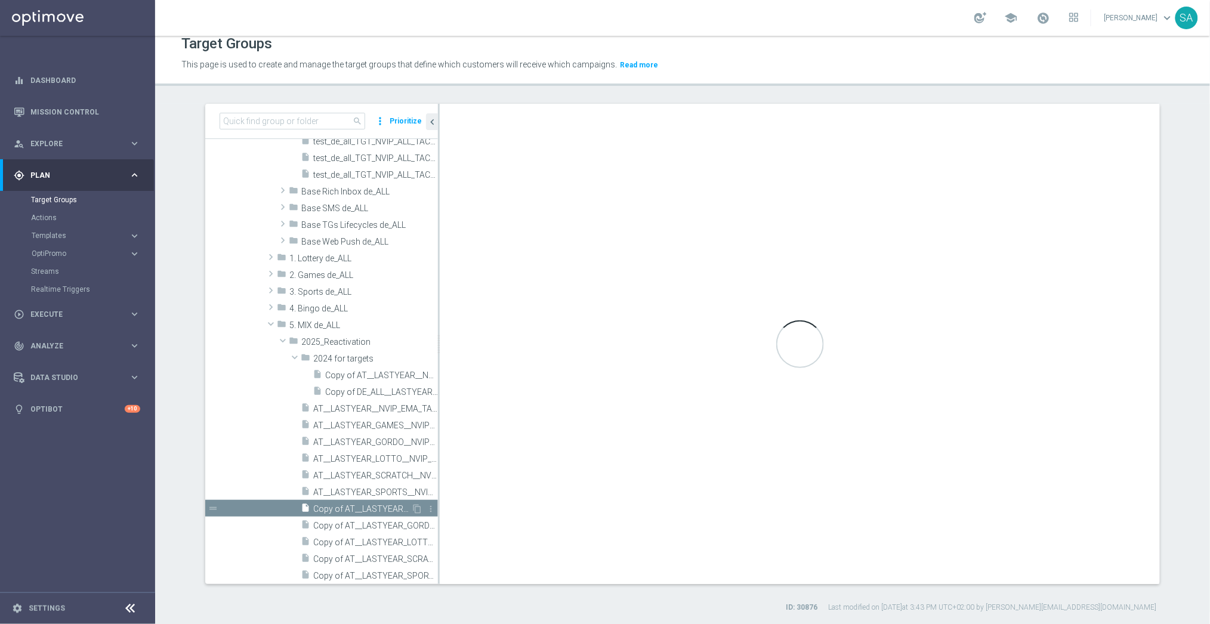
type input "2025_Reactivation"
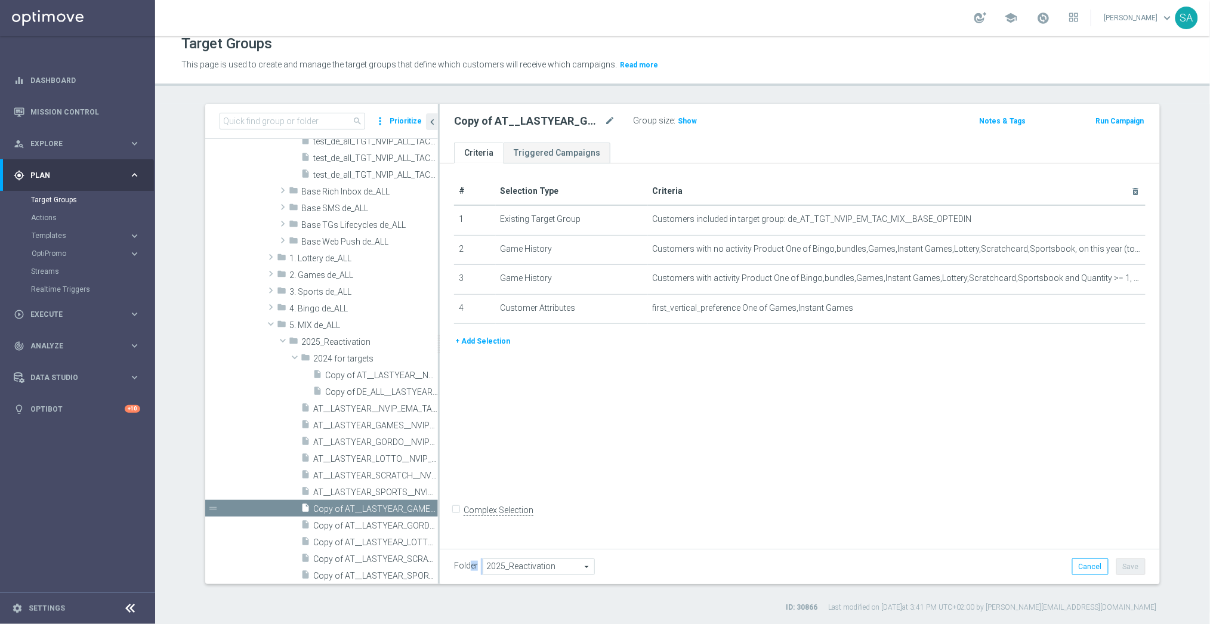
click at [513, 566] on span "2025_Reactivation" at bounding box center [538, 567] width 111 height 16
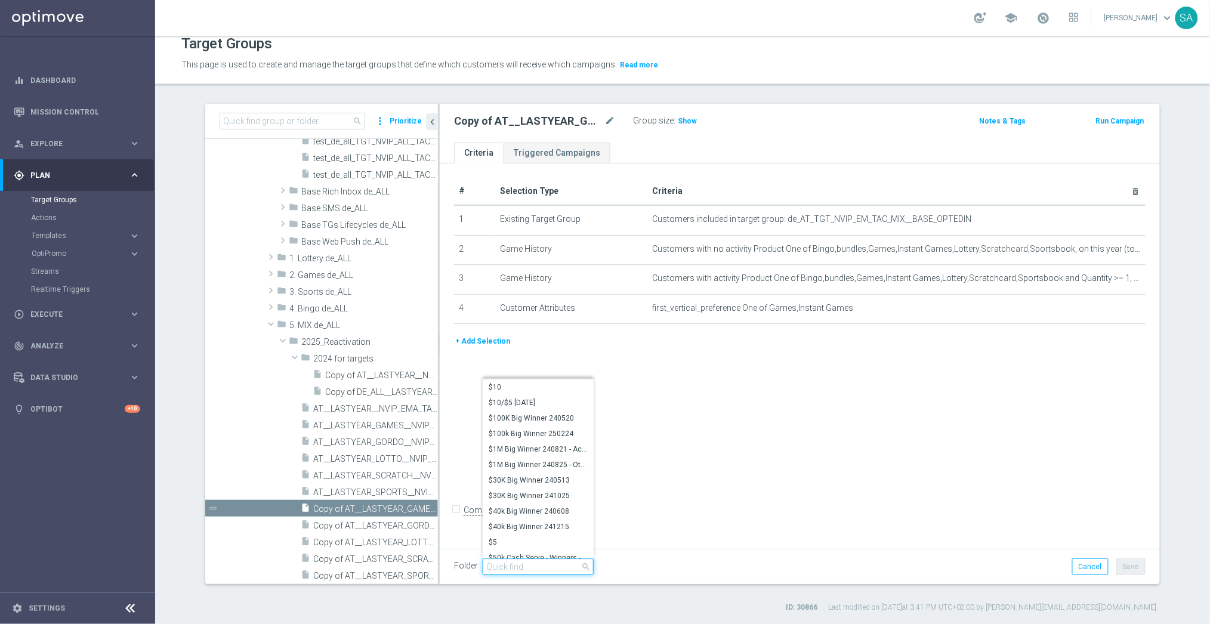
click at [513, 566] on input "search" at bounding box center [538, 567] width 111 height 17
type input "2024 for"
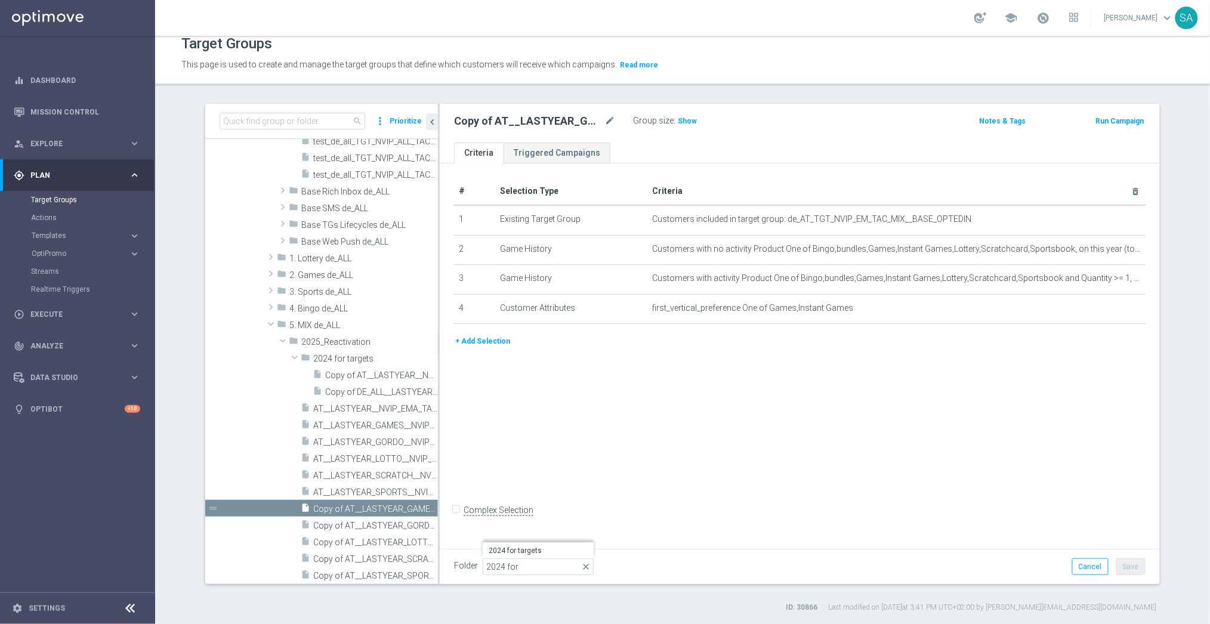
click at [532, 546] on span "2024 for targets" at bounding box center [538, 551] width 99 height 10
click at [525, 548] on div "# Selection Type Criteria delete_forever 1 Existing Target Group Customers incl…" at bounding box center [800, 357] width 720 height 386
click at [1140, 569] on button "Save" at bounding box center [1131, 567] width 29 height 17
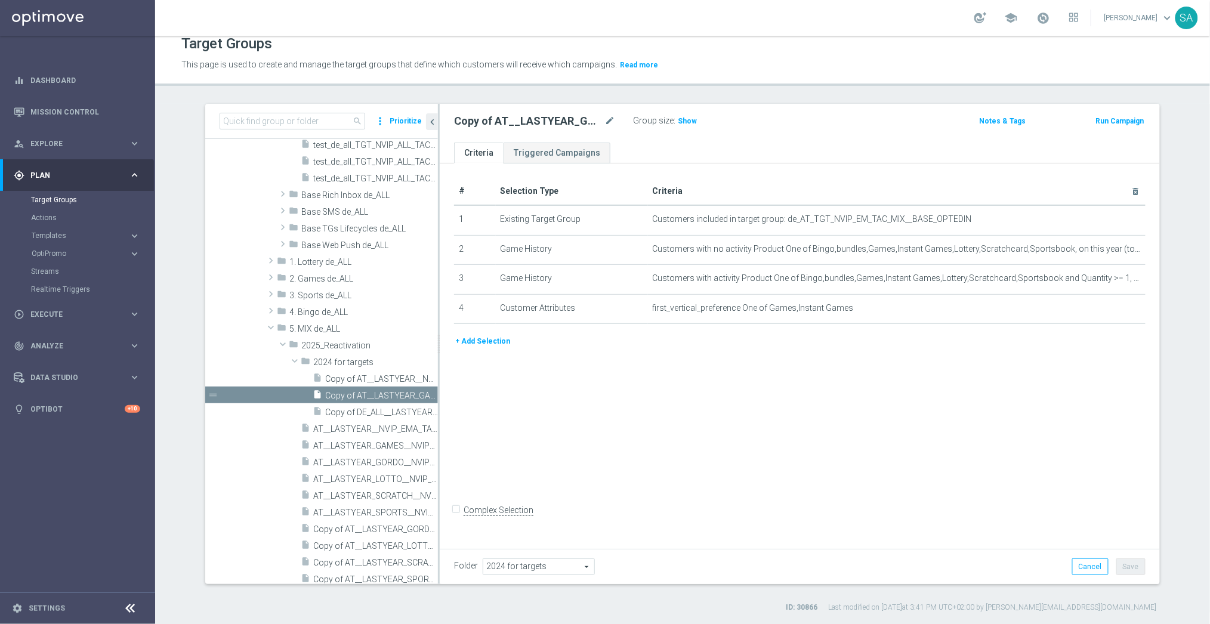
scroll to position [383, 0]
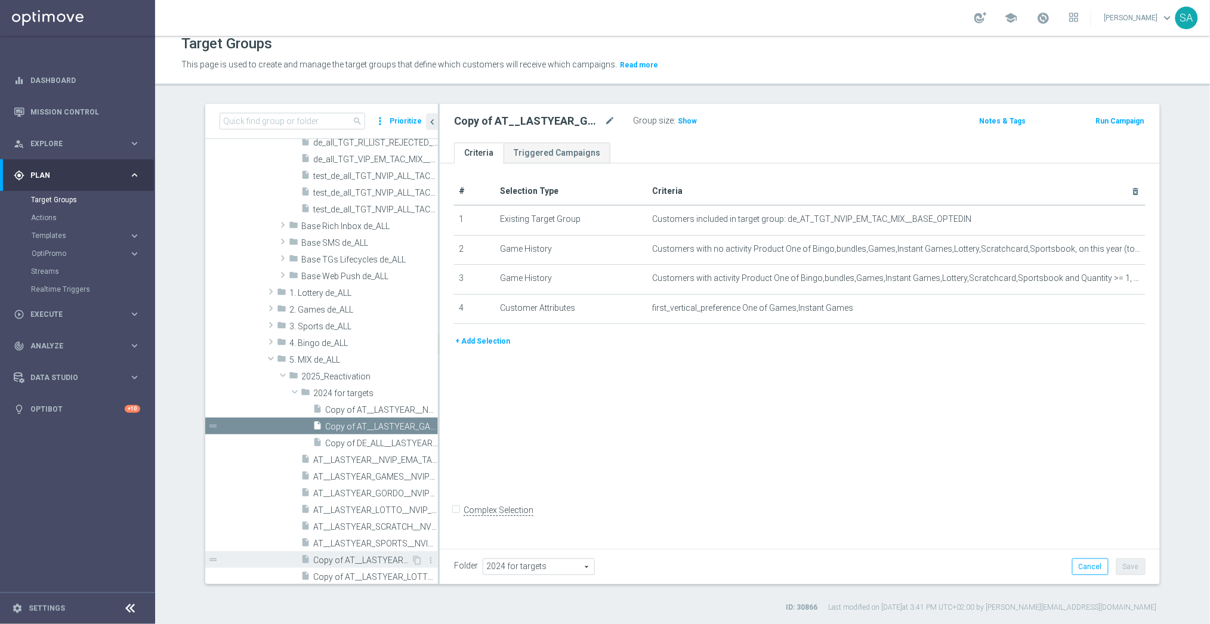
click at [368, 559] on span "Copy of AT__LASTYEAR_GORDO__NVIP_EMA_TAC_MIX" at bounding box center [362, 561] width 98 height 10
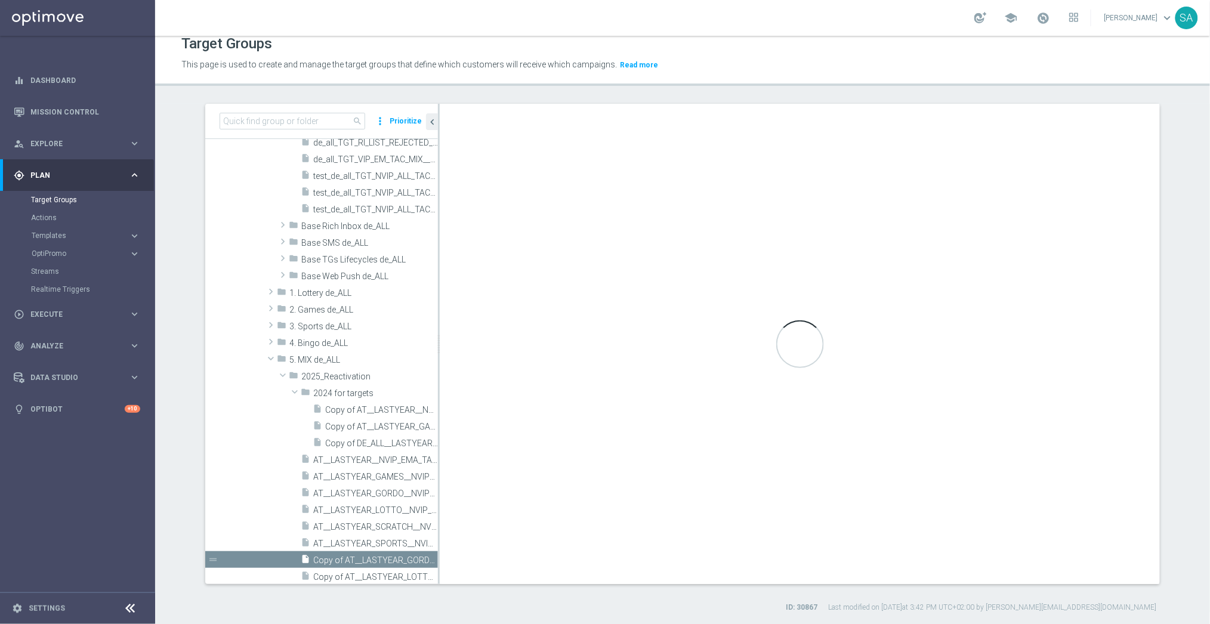
type input "2025_Reactivation"
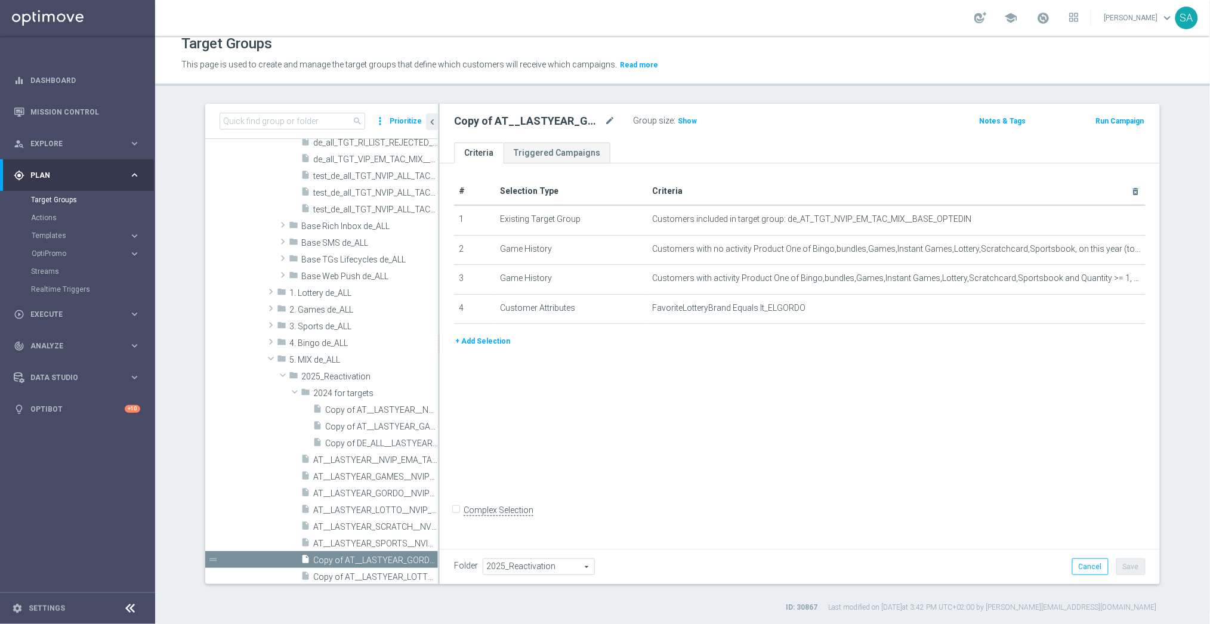
click at [515, 562] on span "2025_Reactivation" at bounding box center [538, 567] width 111 height 16
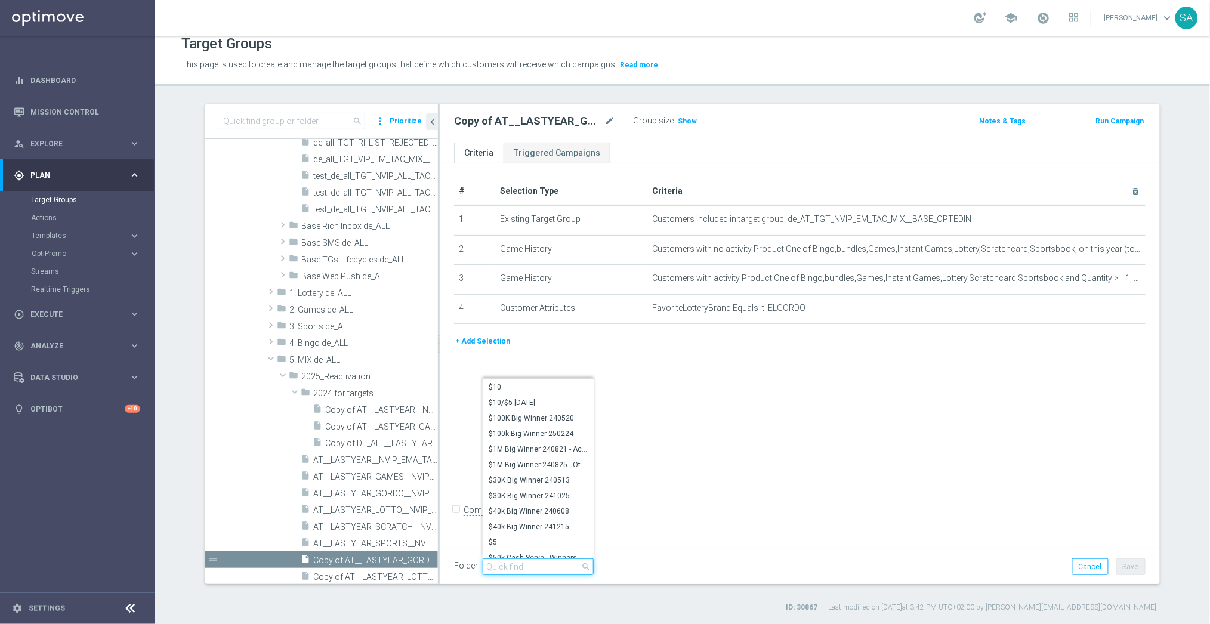
click at [515, 562] on input "search" at bounding box center [538, 567] width 111 height 17
paste input "2024 for"
type input "2024 for"
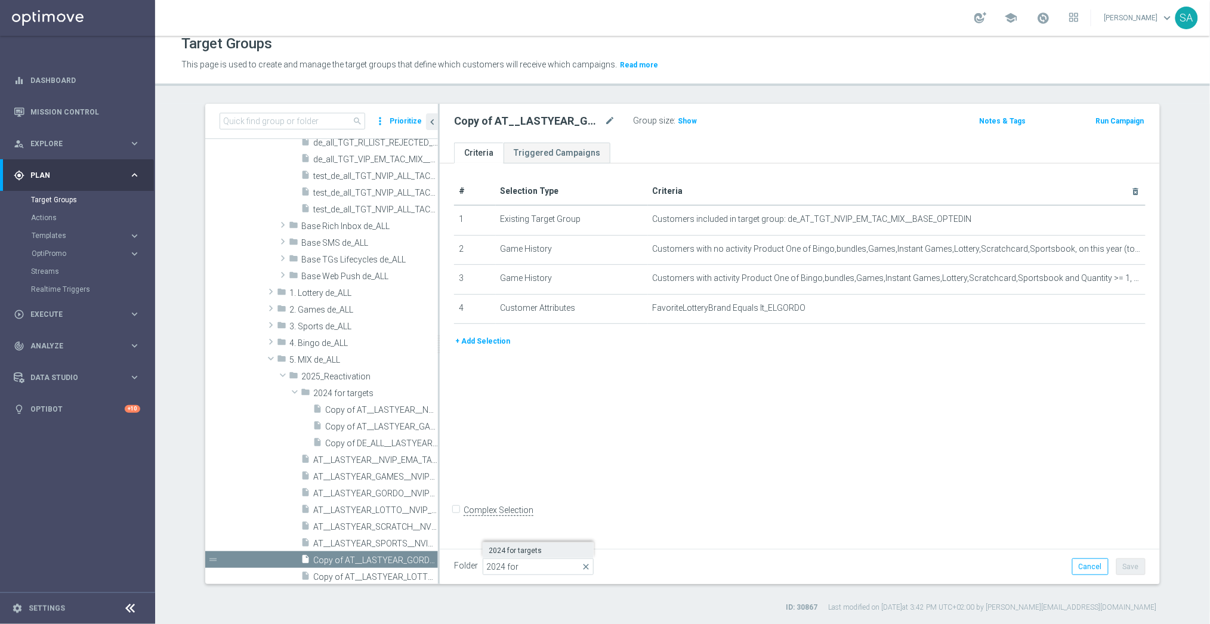
click at [519, 552] on span "2024 for targets" at bounding box center [538, 551] width 99 height 10
click at [1135, 565] on button "Save" at bounding box center [1131, 567] width 29 height 17
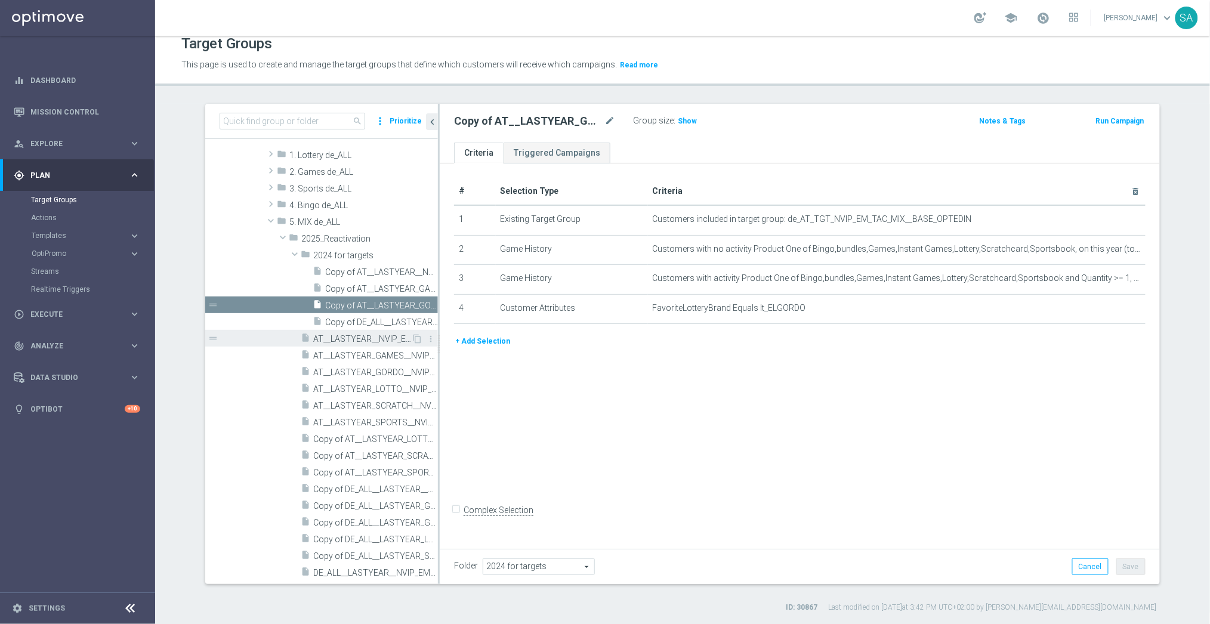
scroll to position [492, 0]
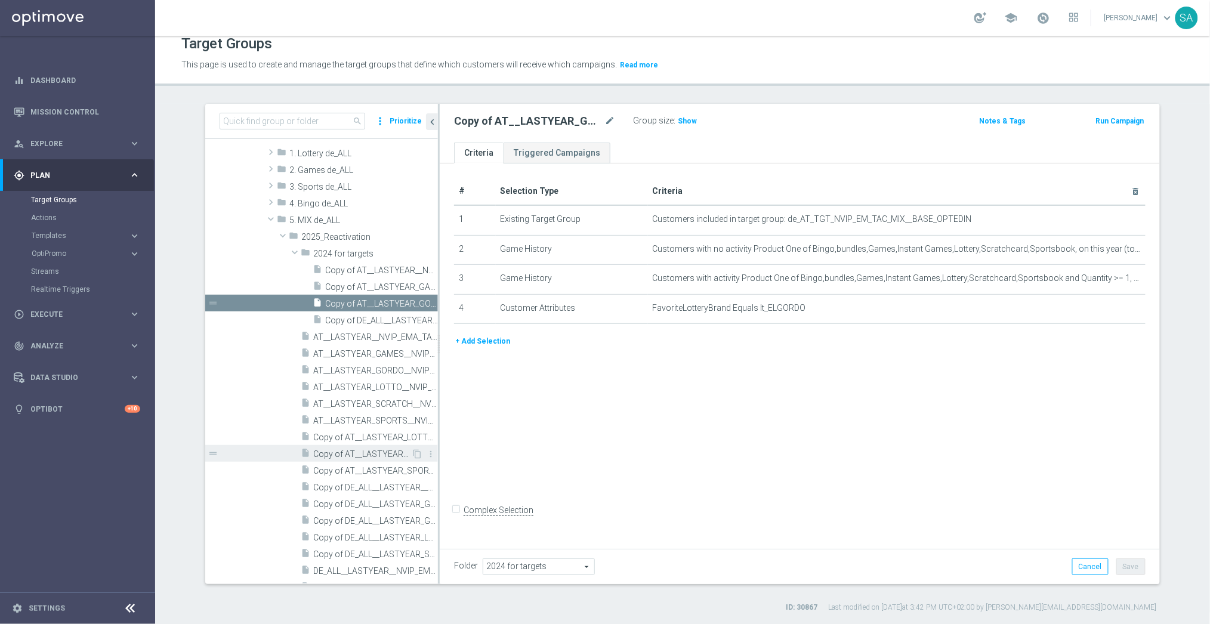
click at [354, 455] on span "Copy of AT__LASTYEAR_SCRATCH__NVIP_EMA_TAC_MIX" at bounding box center [362, 454] width 98 height 10
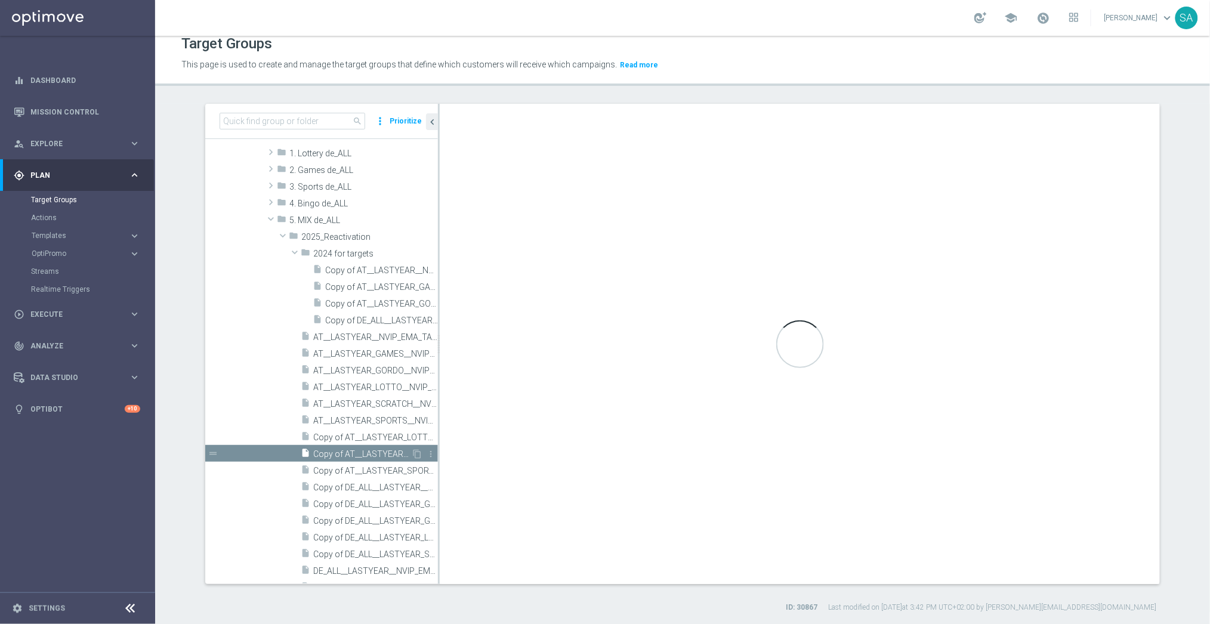
type input "2025_Reactivation"
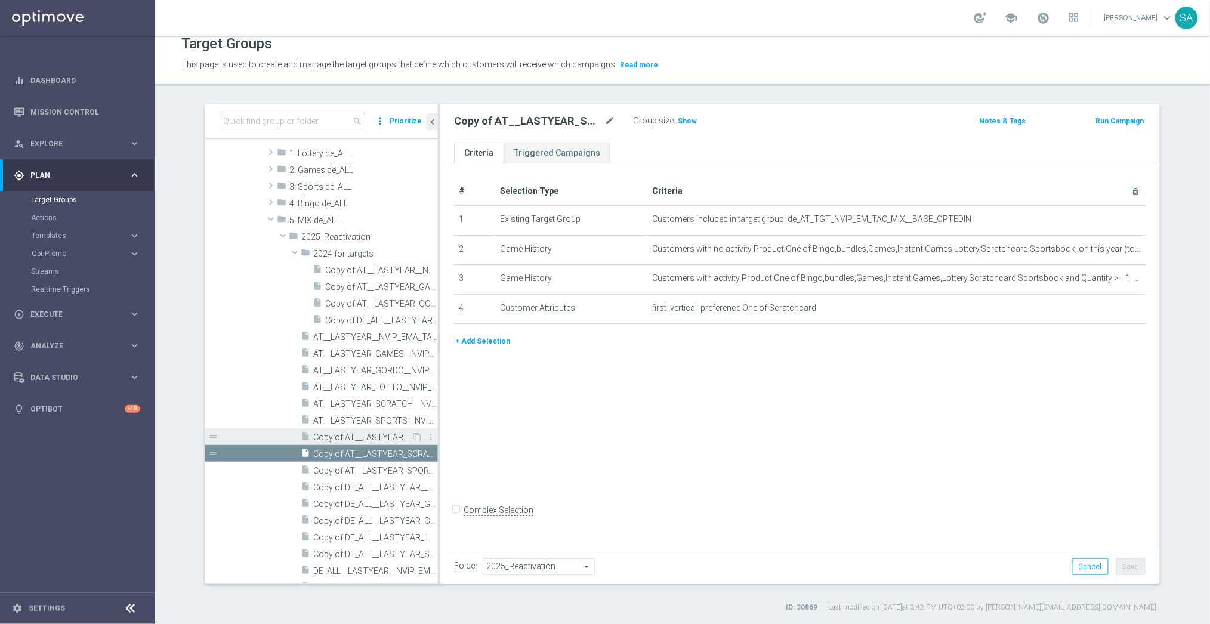
click at [345, 440] on span "Copy of AT__LASTYEAR_LOTTO__NVIP_EMA_TAC_MIX" at bounding box center [362, 438] width 98 height 10
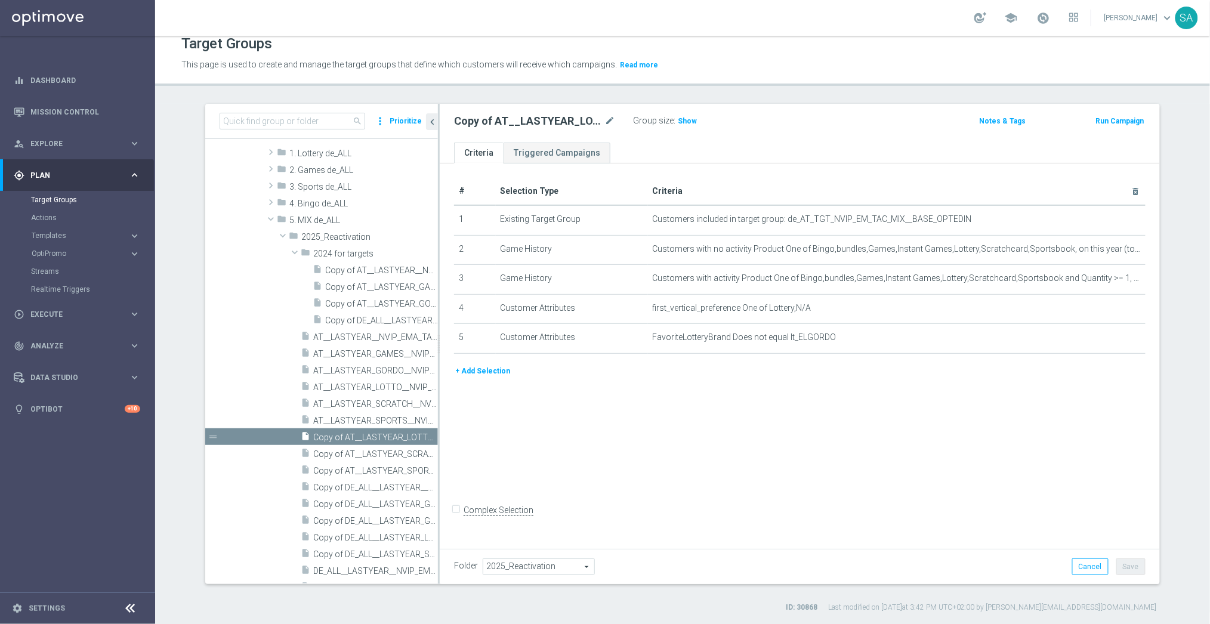
click at [547, 568] on span "2025_Reactivation" at bounding box center [538, 567] width 111 height 16
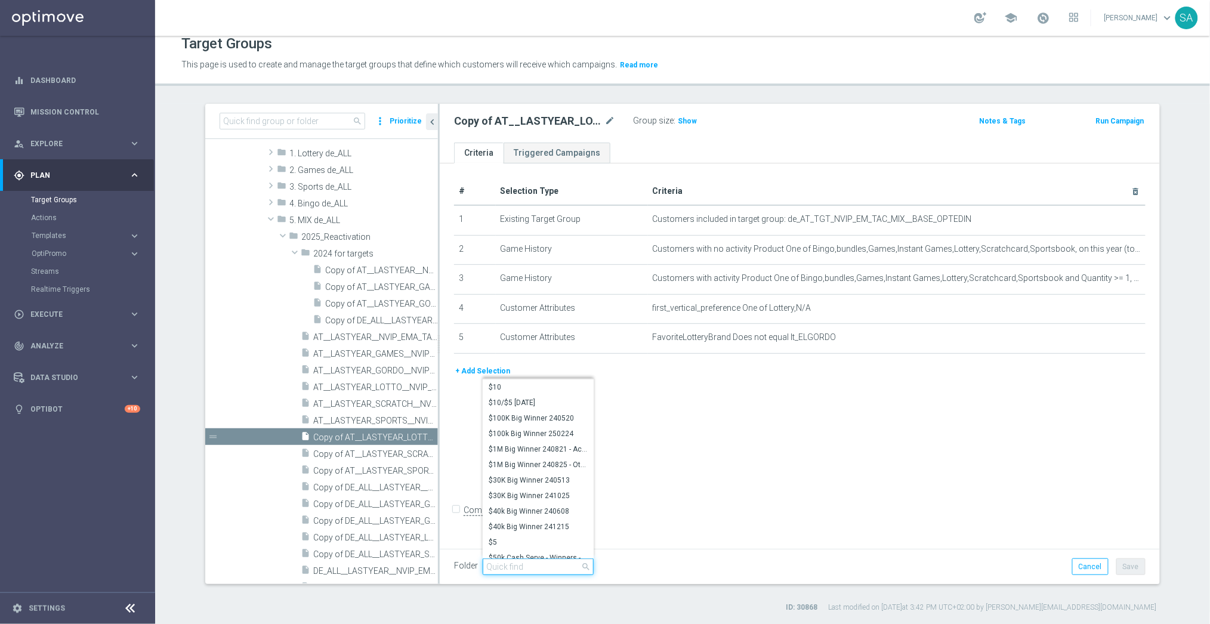
click at [547, 568] on input "search" at bounding box center [538, 567] width 111 height 17
paste input "2024 for"
type input "2024 for"
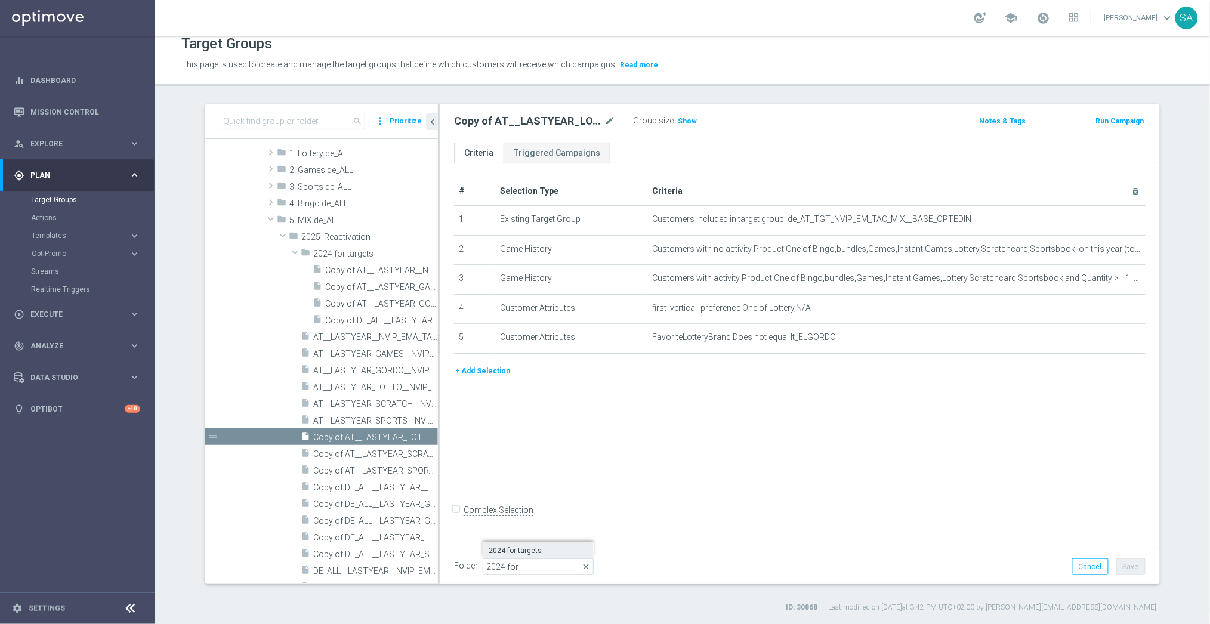
click at [541, 550] on span "2024 for targets" at bounding box center [538, 551] width 99 height 10
click at [1133, 562] on button "Save" at bounding box center [1131, 567] width 29 height 17
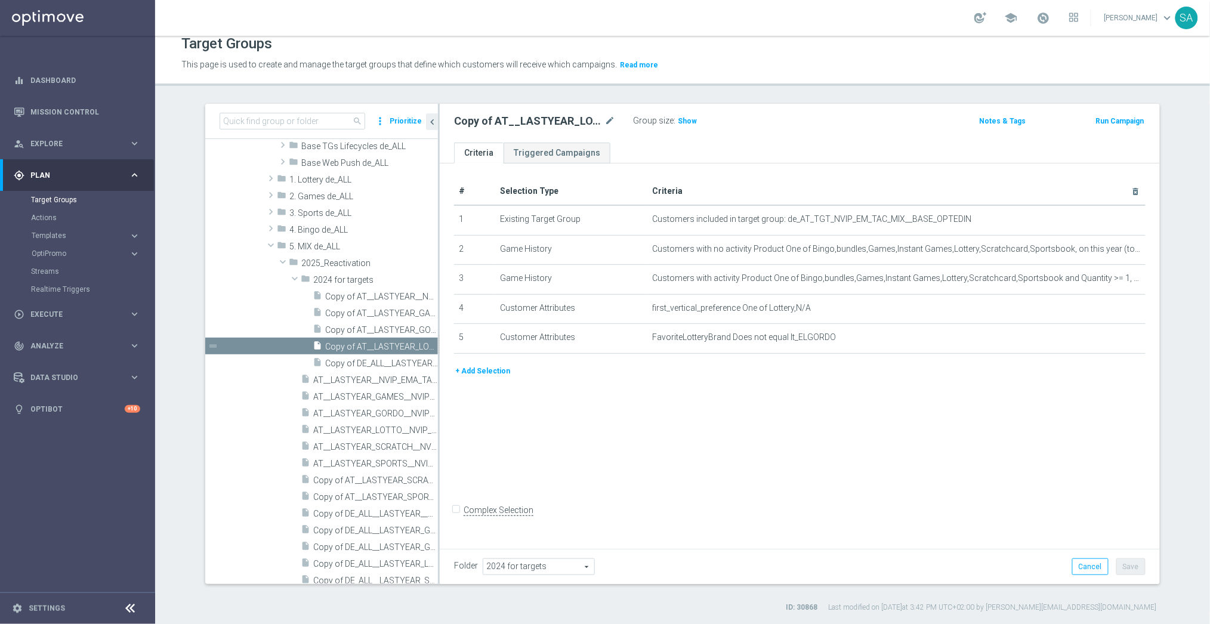
scroll to position [414, 0]
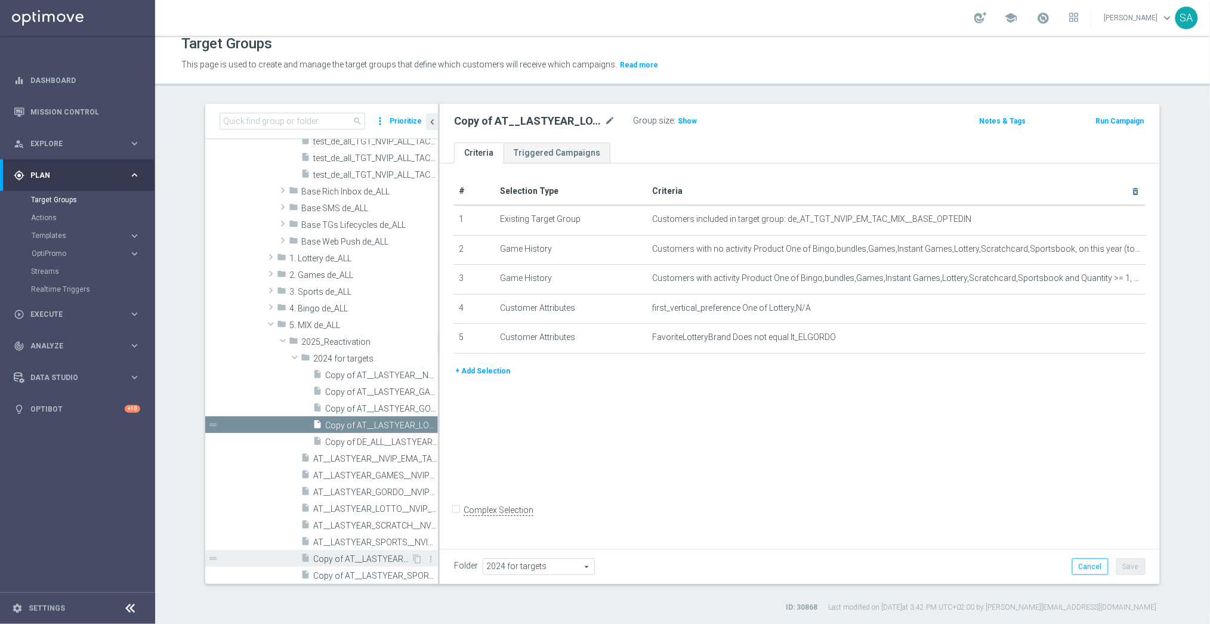
click at [368, 554] on span "Copy of AT__LASTYEAR_SCRATCH__NVIP_EMA_TAC_MIX" at bounding box center [362, 559] width 98 height 10
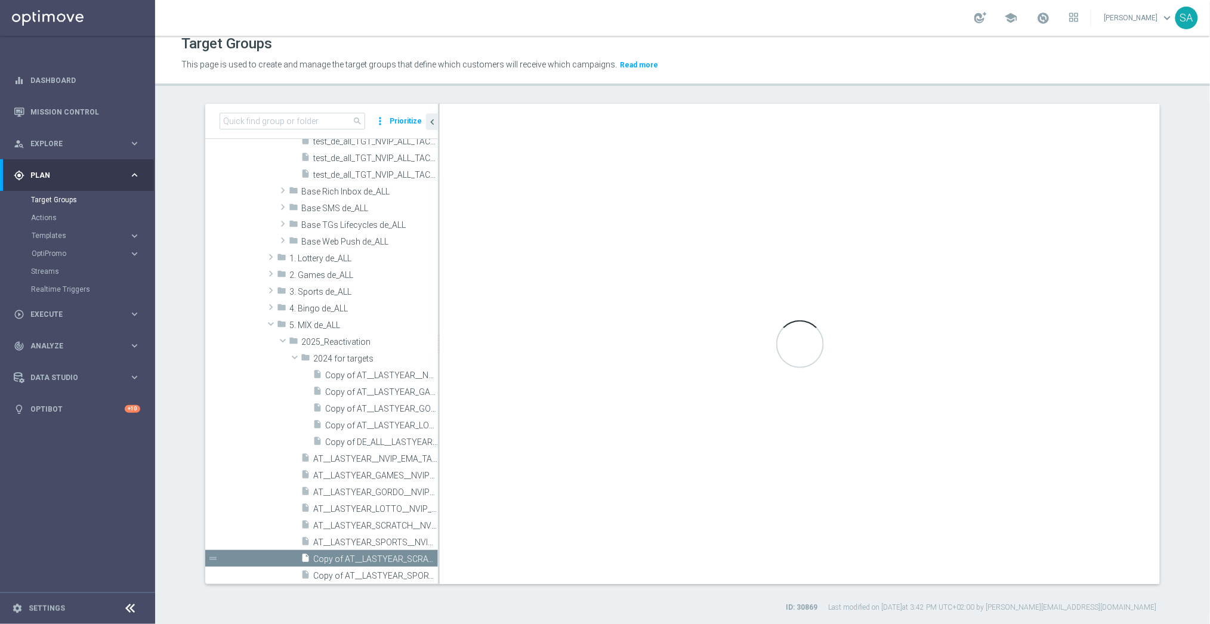
type input "2025_Reactivation"
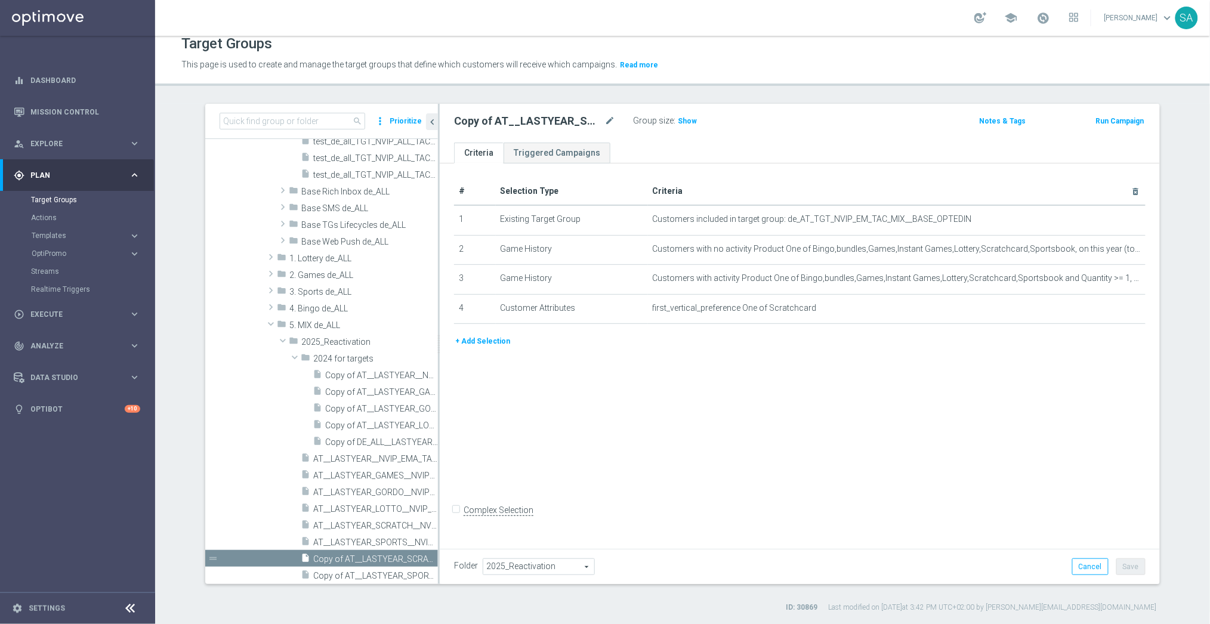
click at [540, 568] on span "2025_Reactivation" at bounding box center [538, 567] width 111 height 16
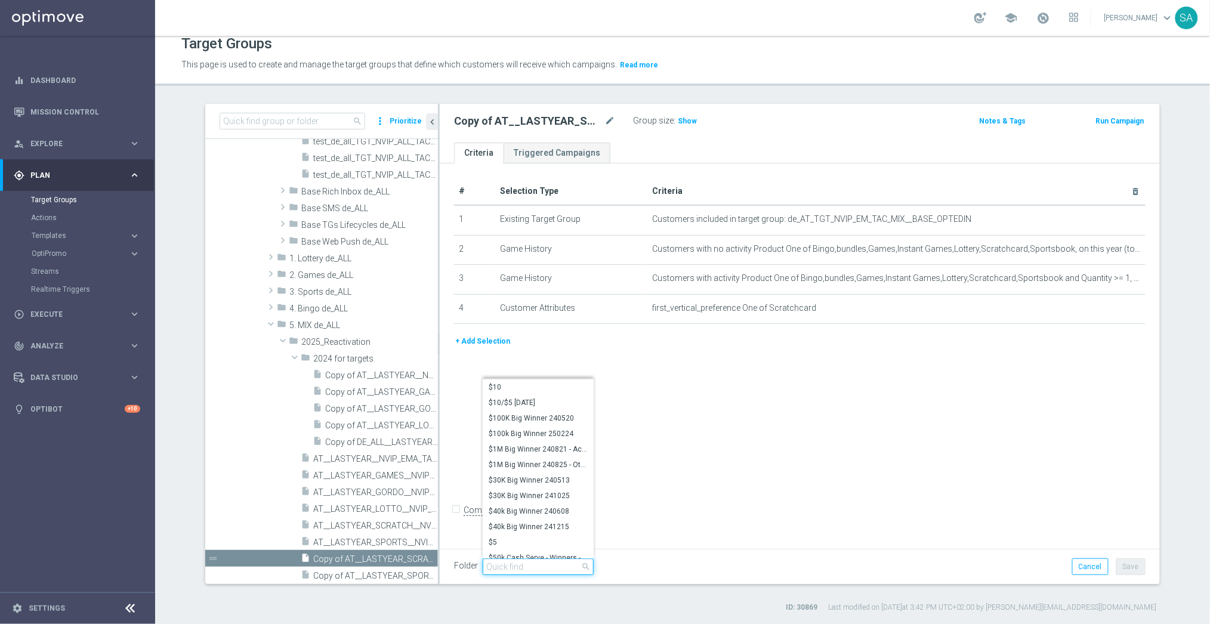
click at [540, 568] on input "search" at bounding box center [538, 567] width 111 height 17
paste input "2024 for"
type input "2024 for"
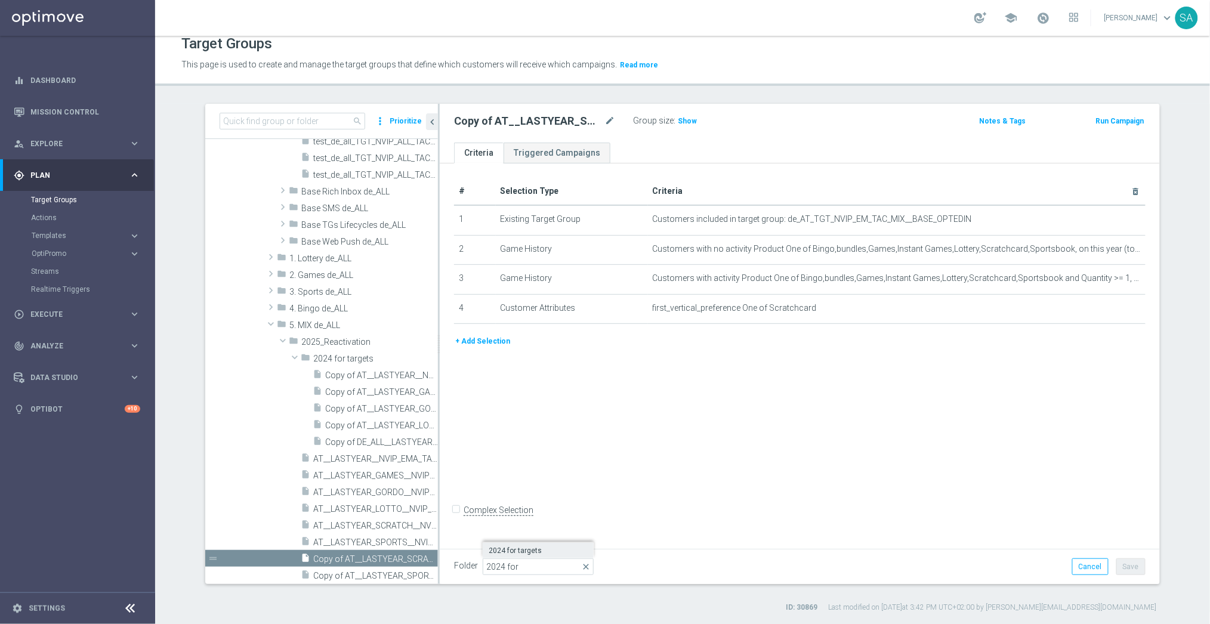
click at [539, 552] on span "2024 for targets" at bounding box center [538, 551] width 99 height 10
click at [1132, 563] on button "Save" at bounding box center [1131, 567] width 29 height 17
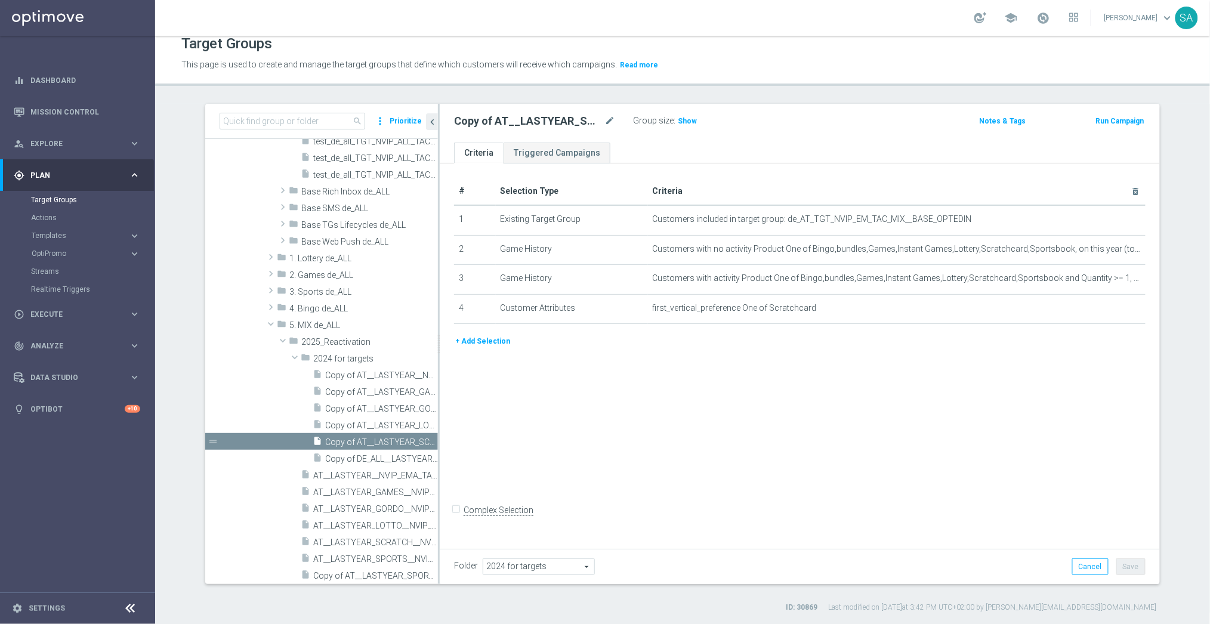
scroll to position [430, 0]
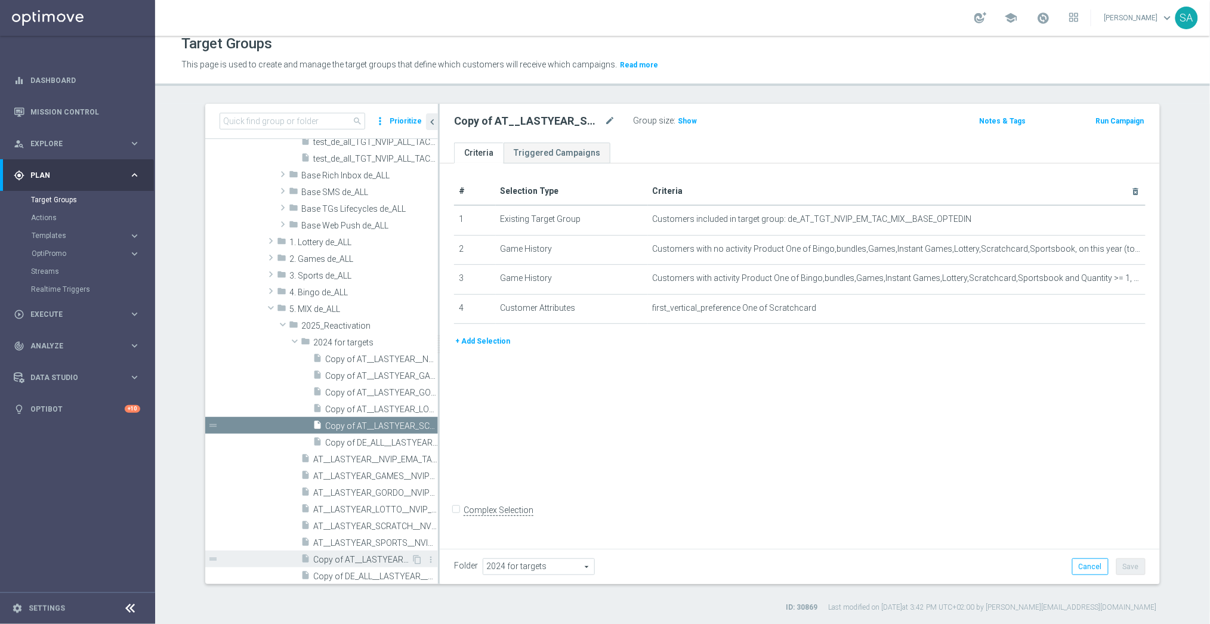
click at [369, 558] on span "Copy of AT__LASTYEAR_SPORTS__NVIP_EMA_TAC_MIX" at bounding box center [362, 560] width 98 height 10
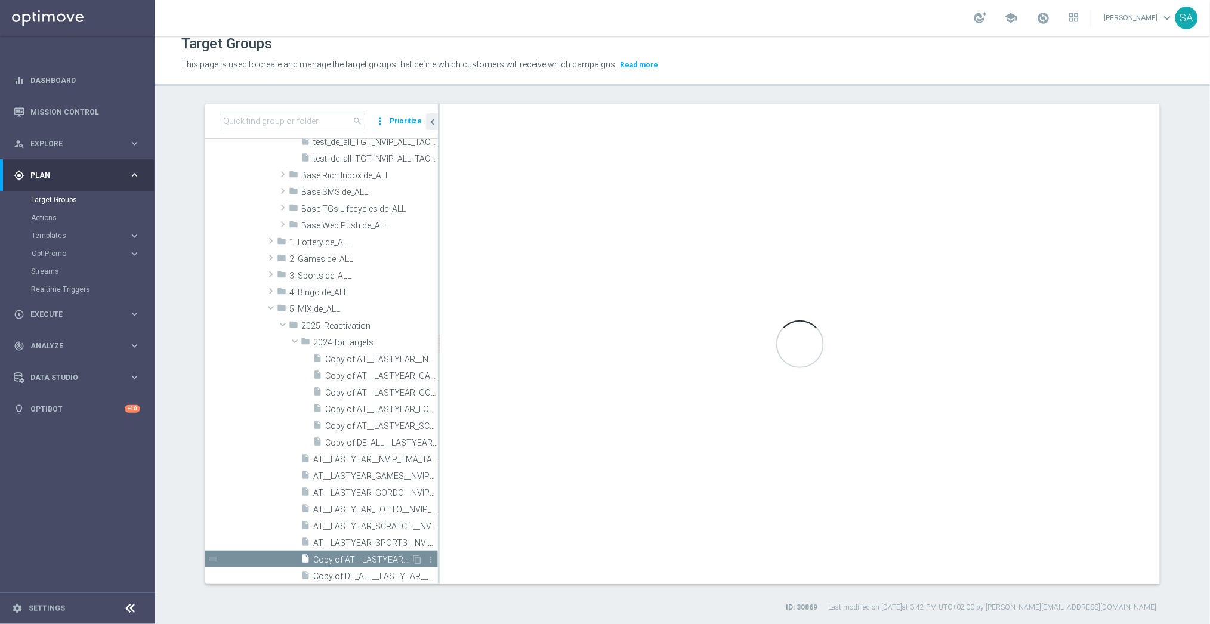
type input "2025_Reactivation"
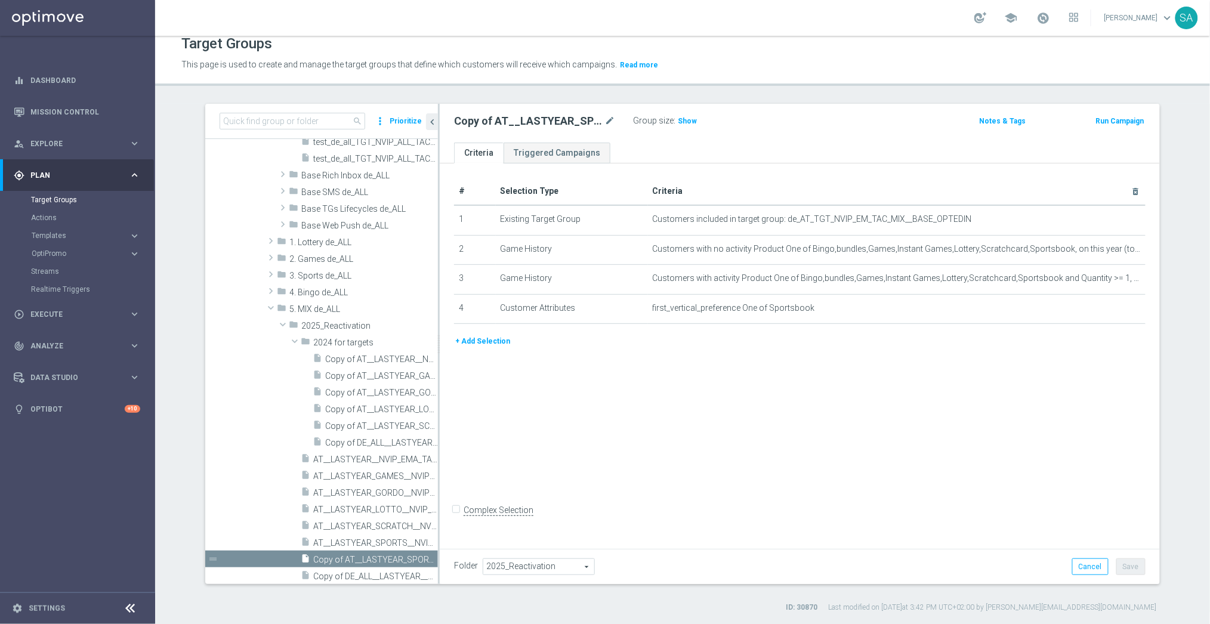
click at [550, 560] on span "2025_Reactivation" at bounding box center [538, 567] width 111 height 16
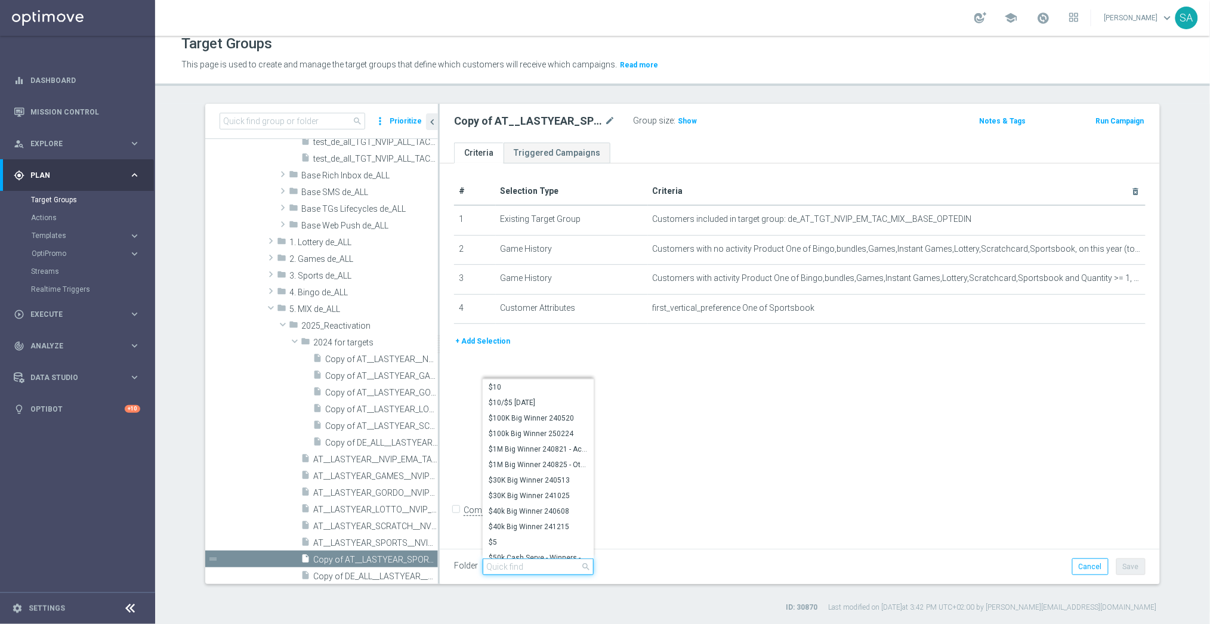
click at [550, 560] on input "search" at bounding box center [538, 567] width 111 height 17
paste input "2024 for"
type input "2024 for"
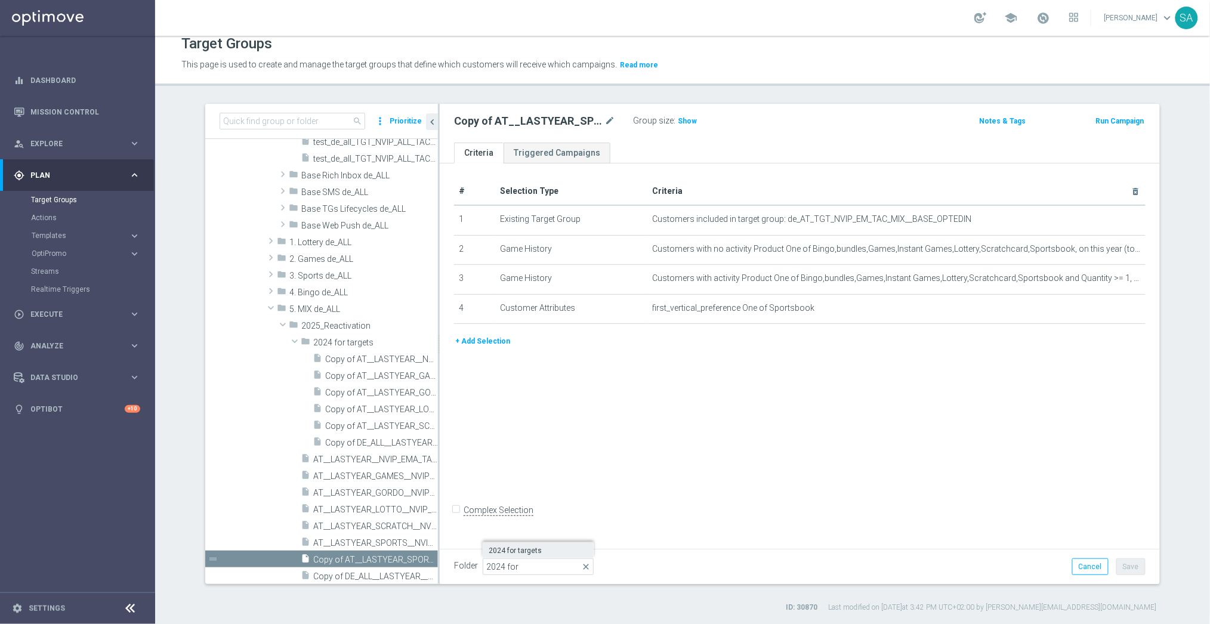
click at [542, 551] on span "2024 for targets" at bounding box center [538, 551] width 99 height 10
click at [1136, 567] on button "Save" at bounding box center [1131, 567] width 29 height 17
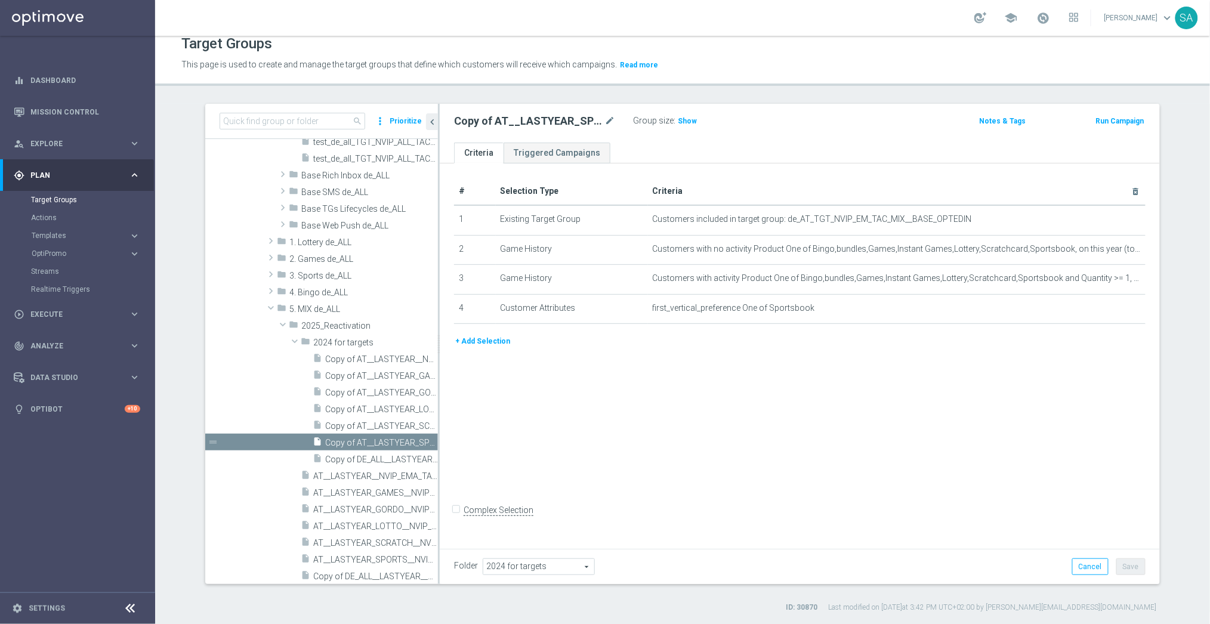
scroll to position [445, 0]
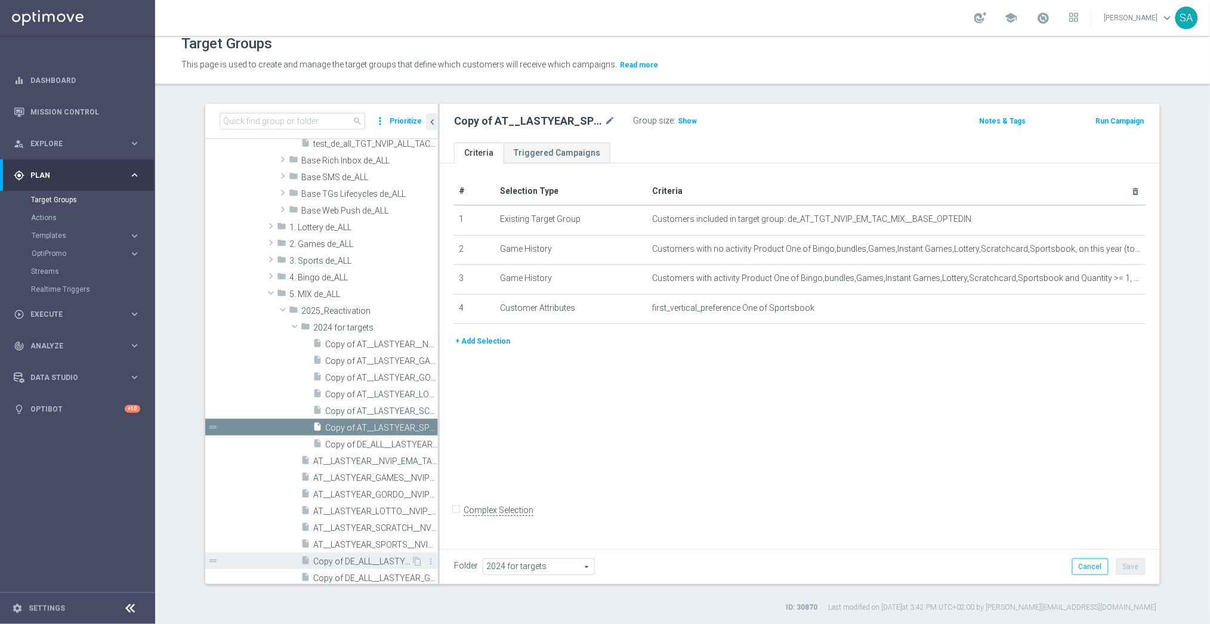
click at [346, 557] on span "Copy of DE_ALL__LASTYEAR__NVIP_EMA_TAC_MIX" at bounding box center [362, 562] width 98 height 10
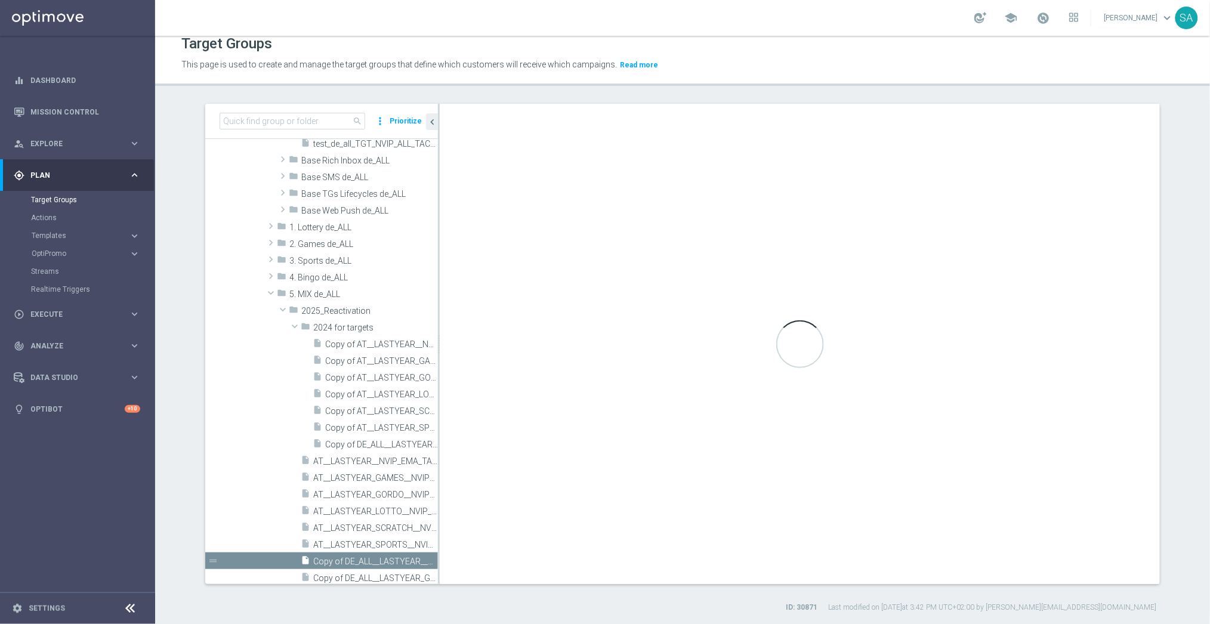
type input "2025_Reactivation"
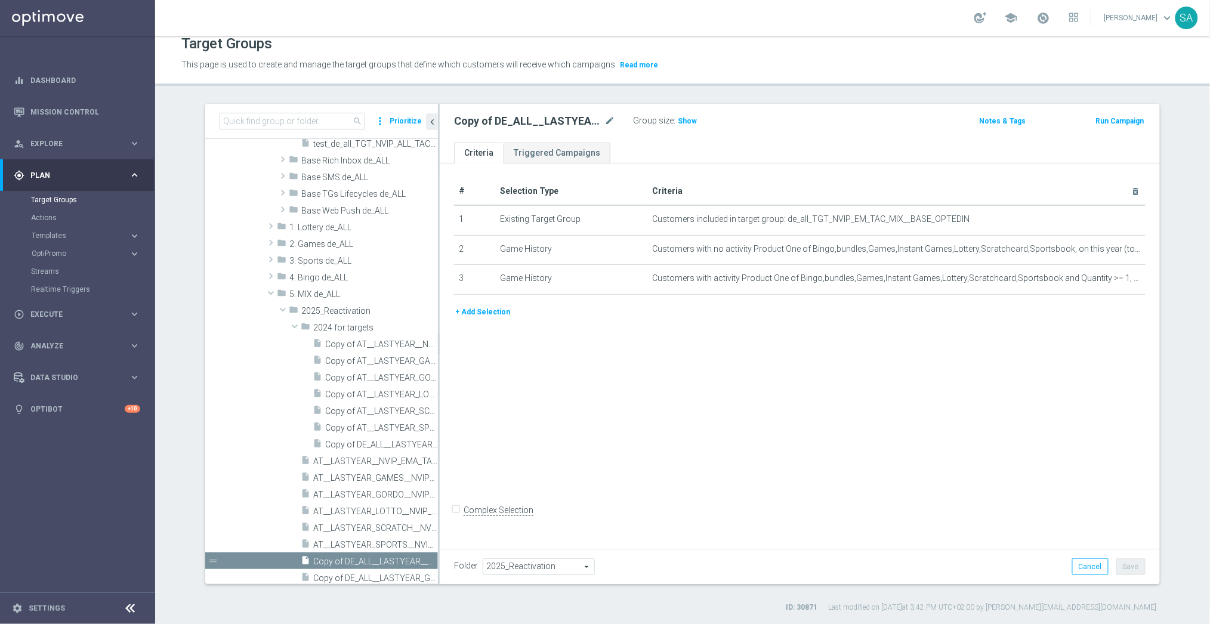
click at [518, 564] on span "2025_Reactivation" at bounding box center [538, 567] width 111 height 16
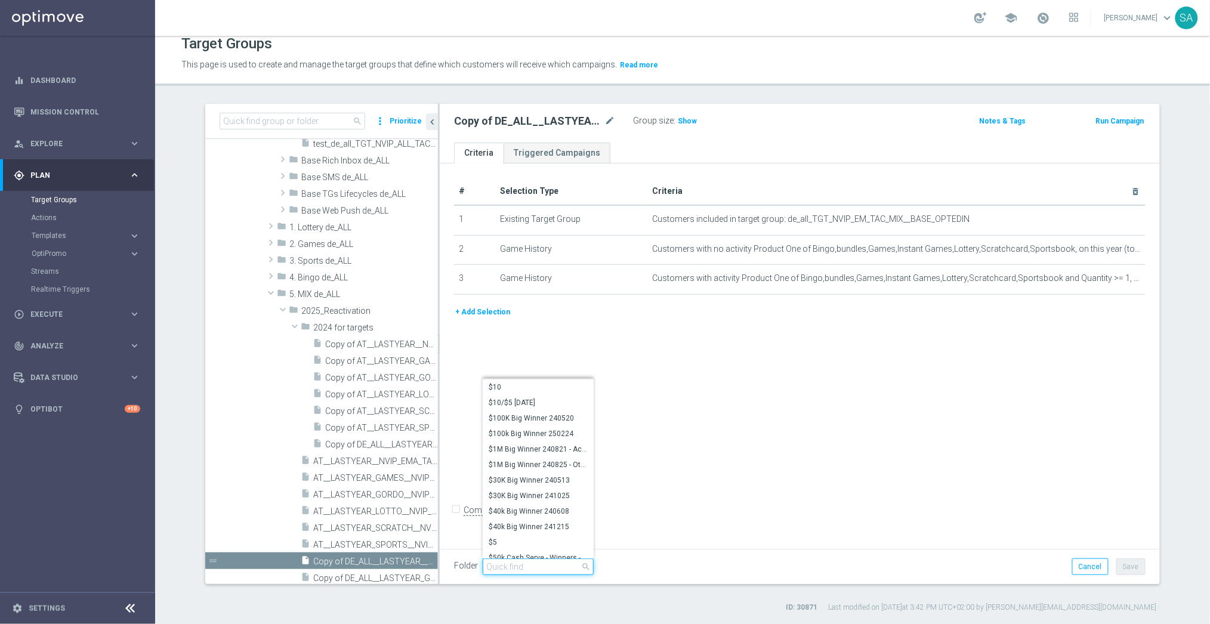
click at [518, 564] on input "search" at bounding box center [538, 567] width 111 height 17
paste input "2024 for"
type input "2024 for"
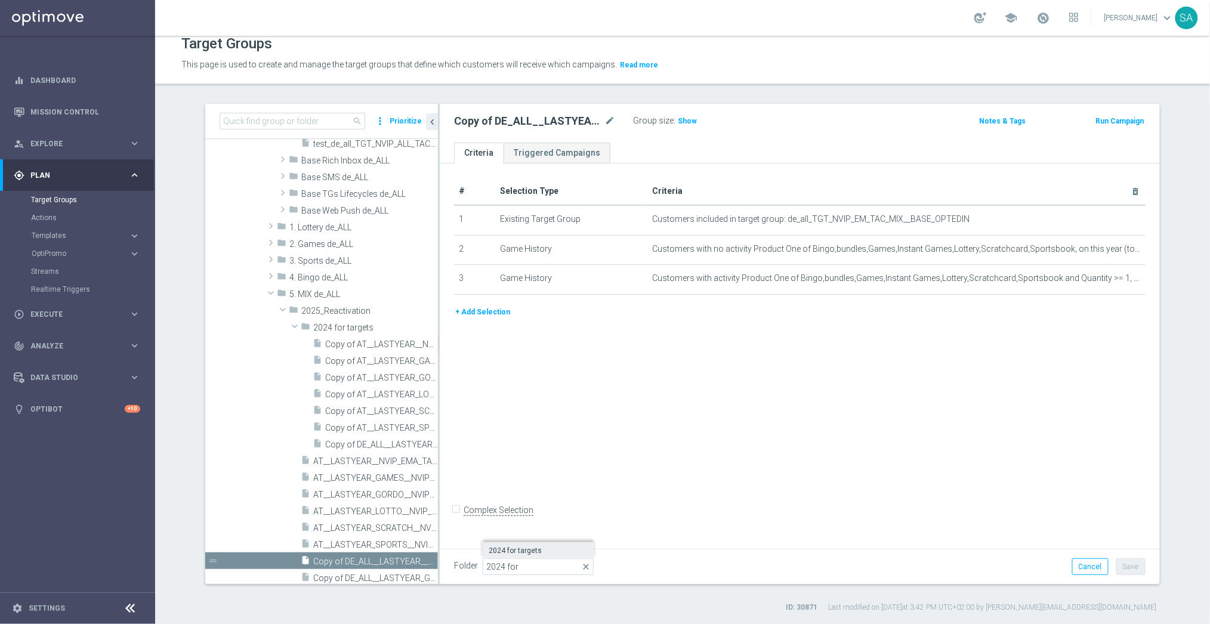
click at [543, 555] on label "2024 for targets" at bounding box center [538, 551] width 111 height 16
click at [1123, 565] on button "Save" at bounding box center [1131, 567] width 29 height 17
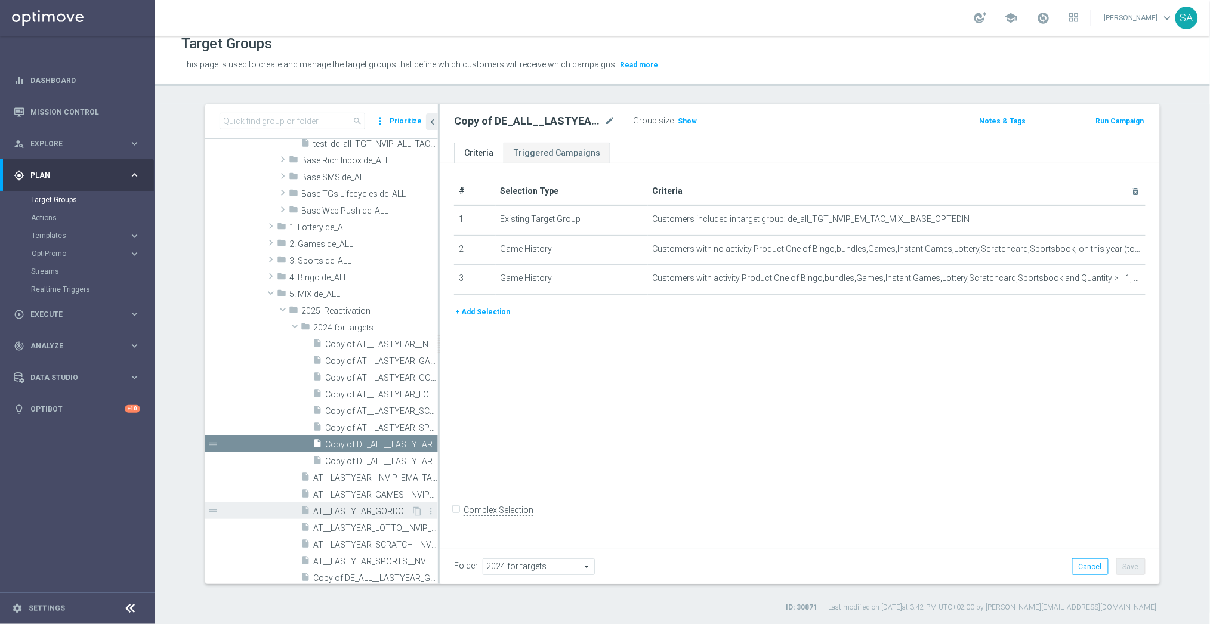
scroll to position [460, 0]
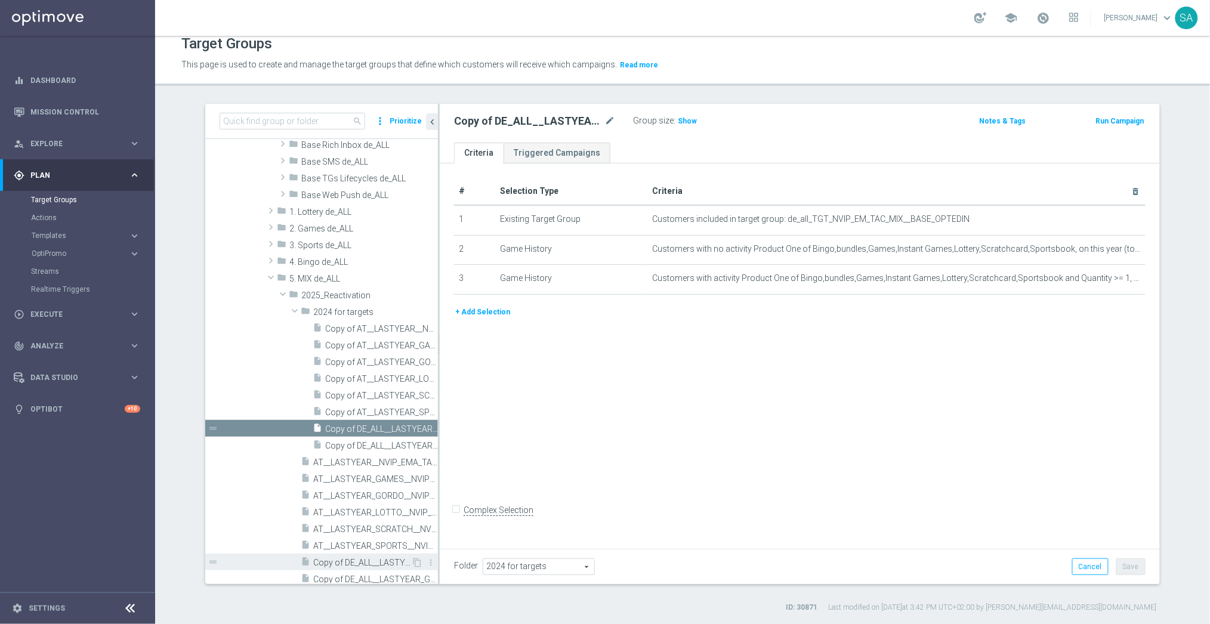
click at [374, 563] on span "Copy of DE_ALL__LASTYEAR_GAMES__NVIP_EMA_TAC_MIX" at bounding box center [362, 563] width 98 height 10
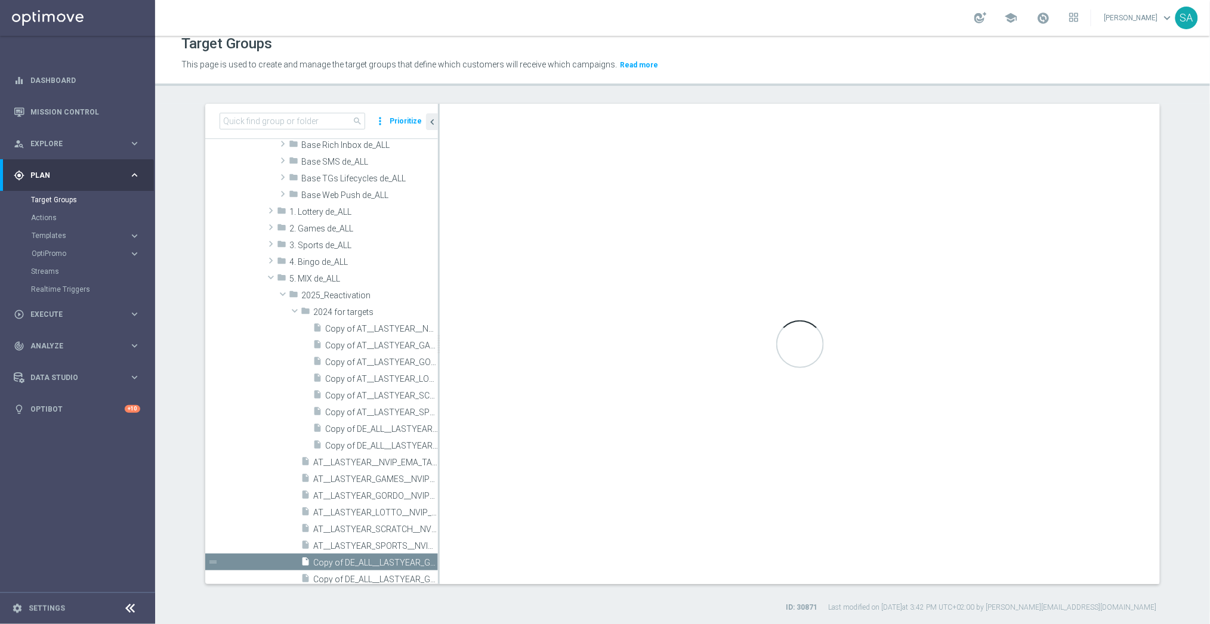
type input "2025_Reactivation"
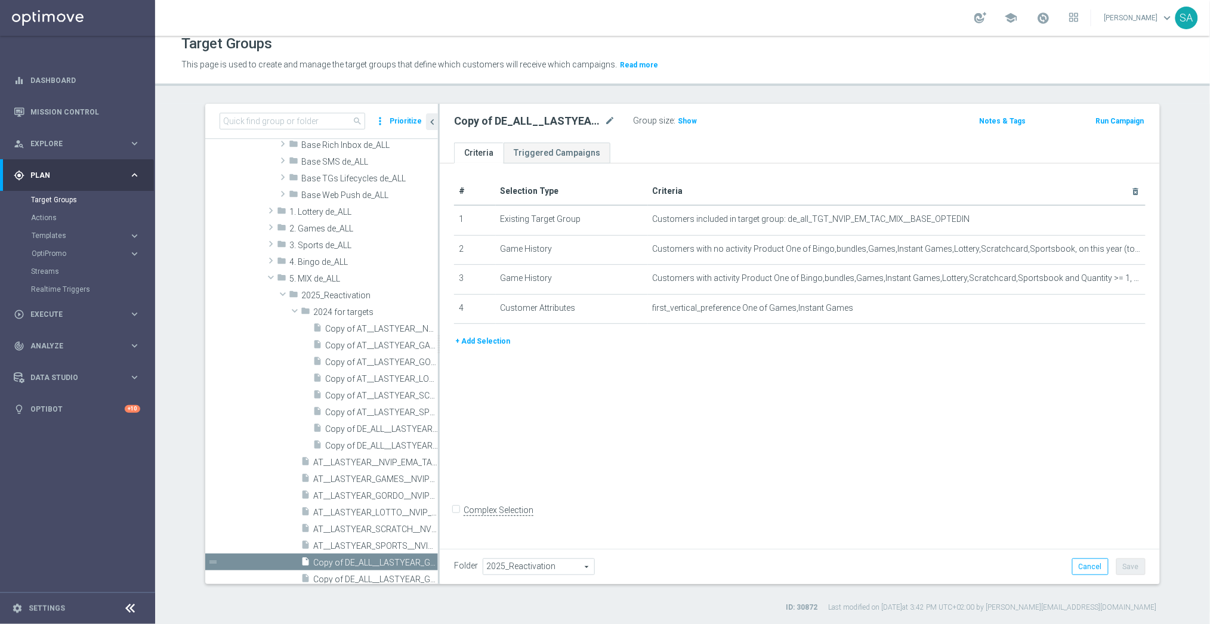
click at [519, 566] on span "2025_Reactivation" at bounding box center [538, 567] width 111 height 16
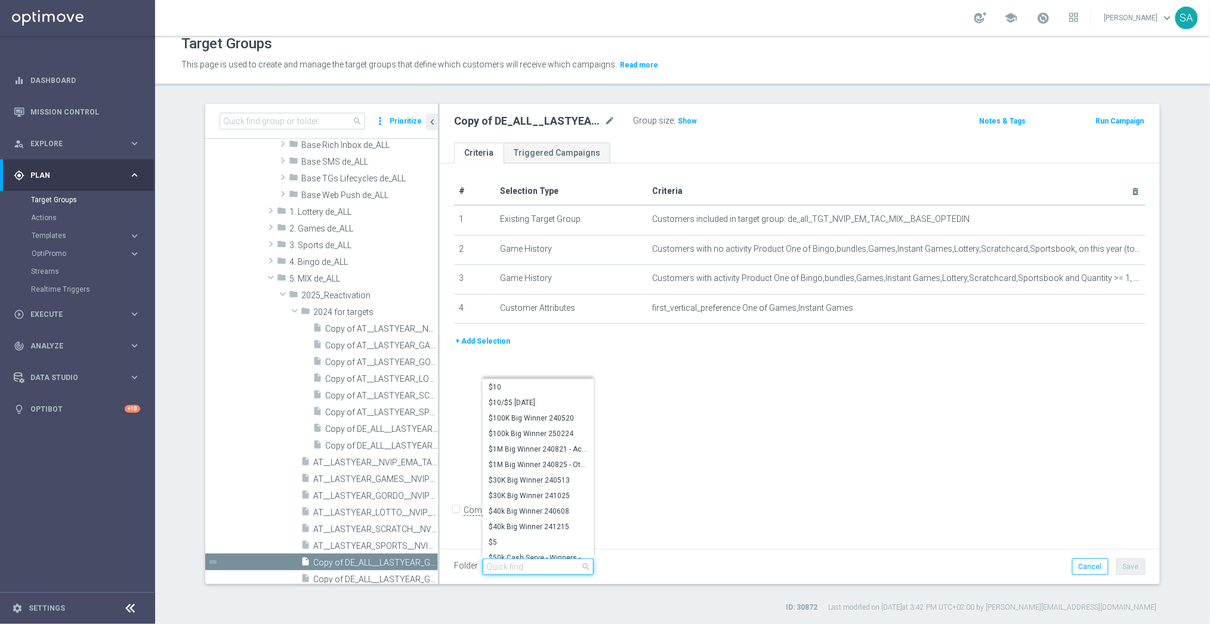
click at [519, 566] on input "search" at bounding box center [538, 567] width 111 height 17
paste input "2024 for"
type input "2024 for"
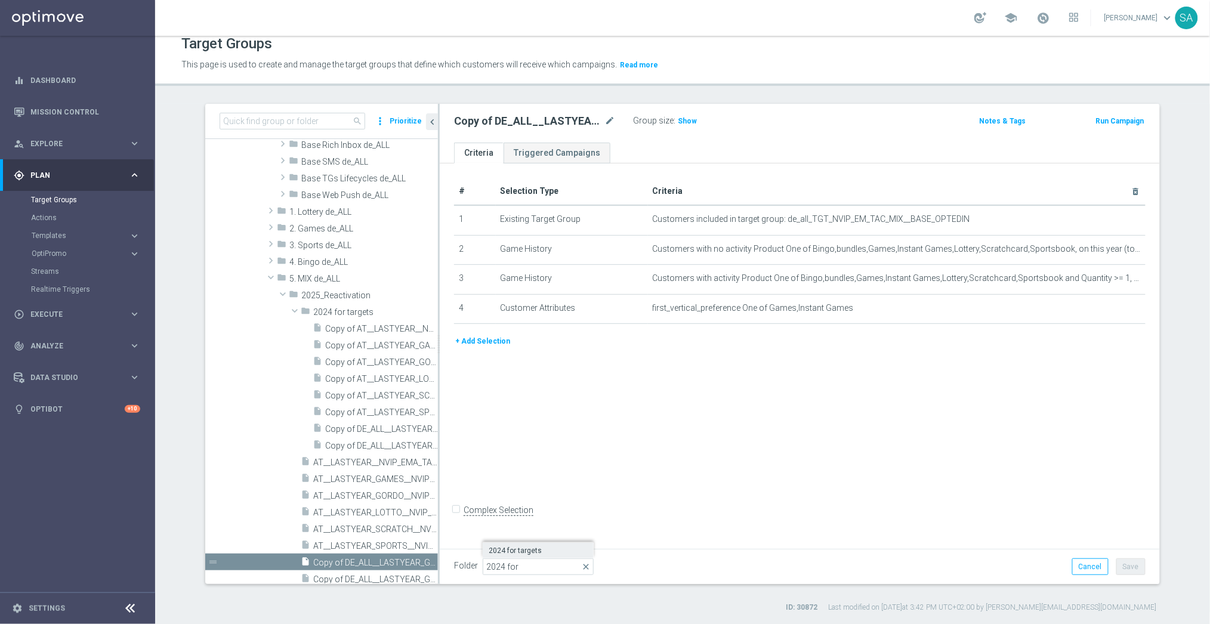
click at [541, 553] on span "2024 for targets" at bounding box center [538, 551] width 99 height 10
click at [1142, 563] on button "Save" at bounding box center [1131, 567] width 29 height 17
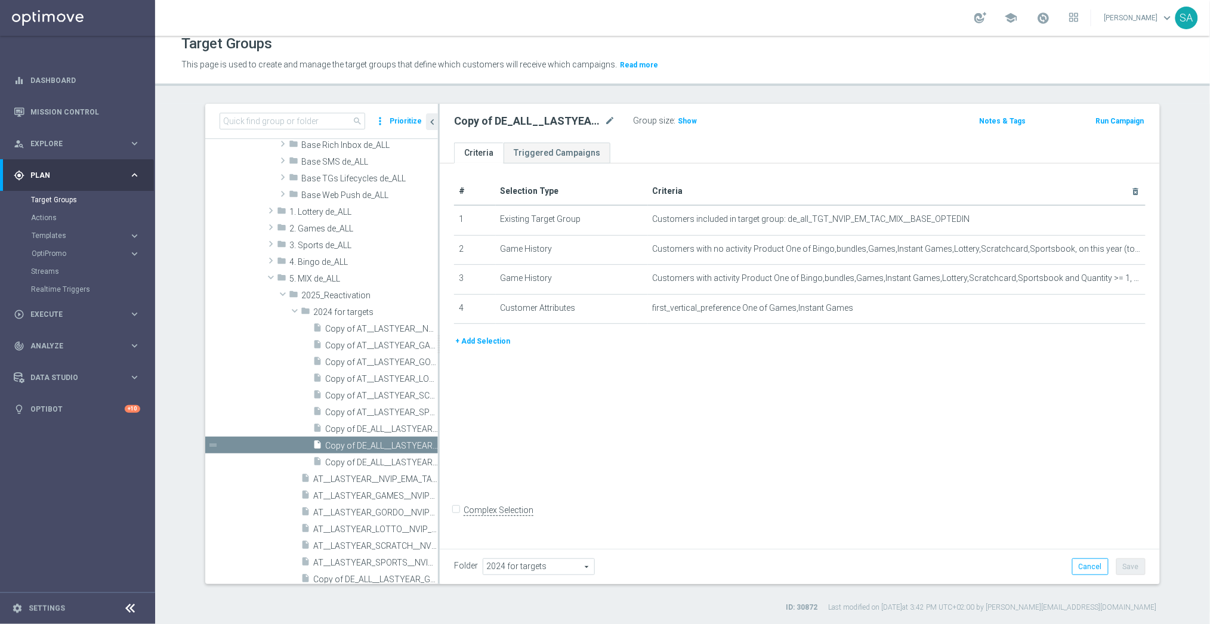
scroll to position [476, 0]
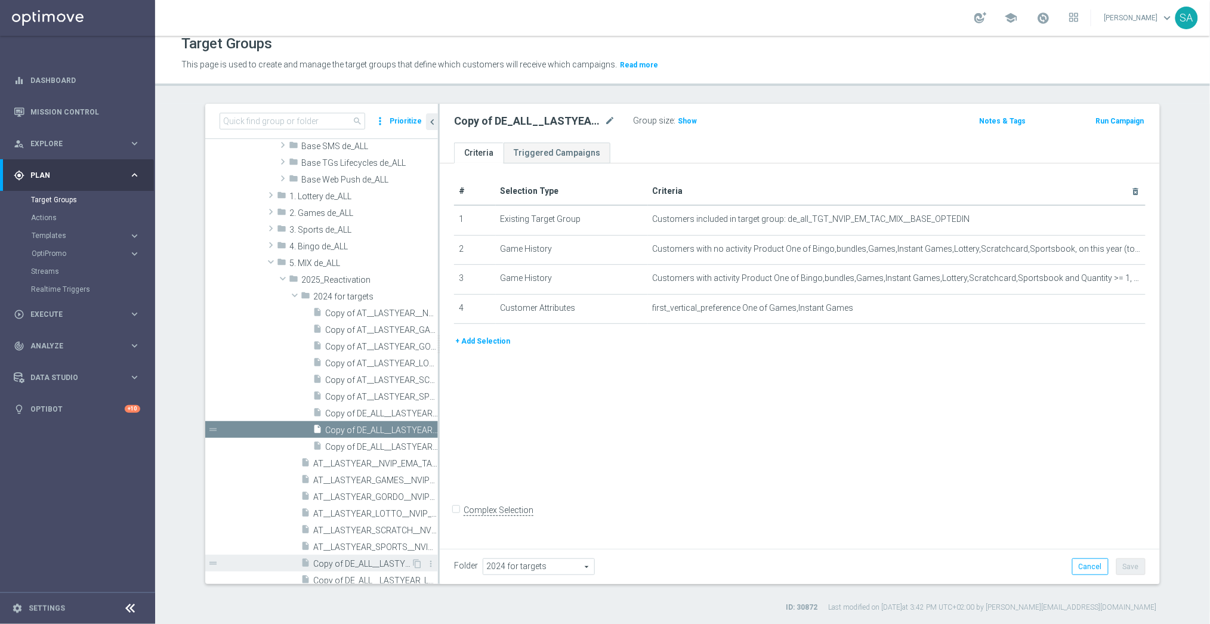
click at [377, 563] on span "Copy of DE_ALL__LASTYEAR_GORDO__NVIP_EMA_TAC_MIX" at bounding box center [362, 564] width 98 height 10
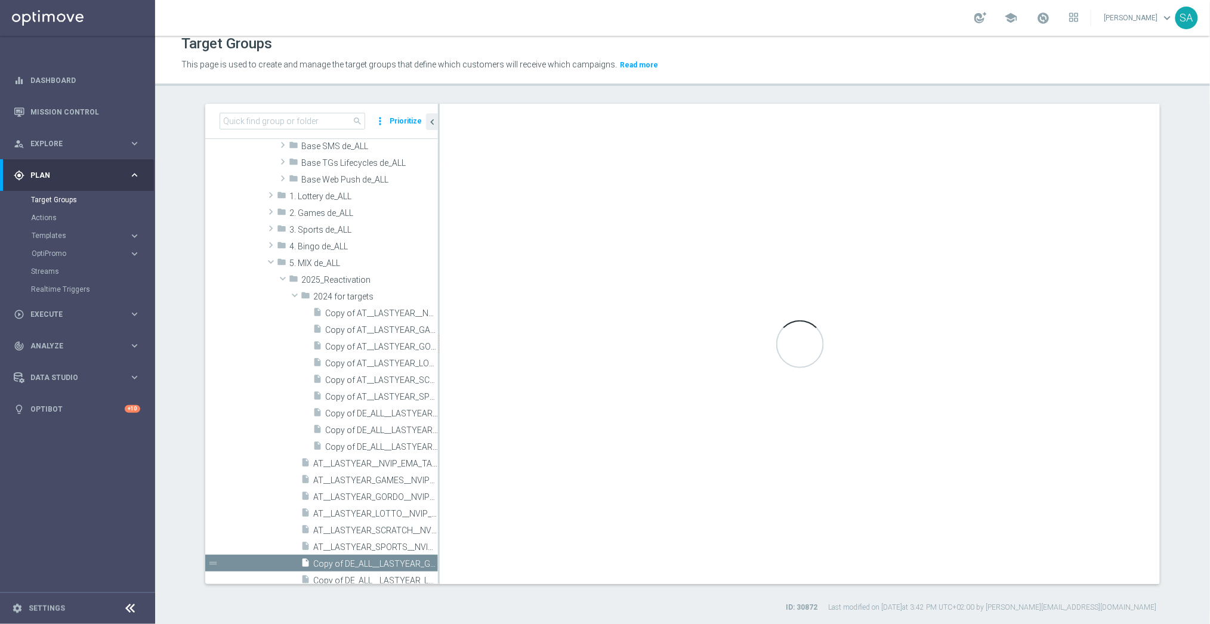
type input "2025_Reactivation"
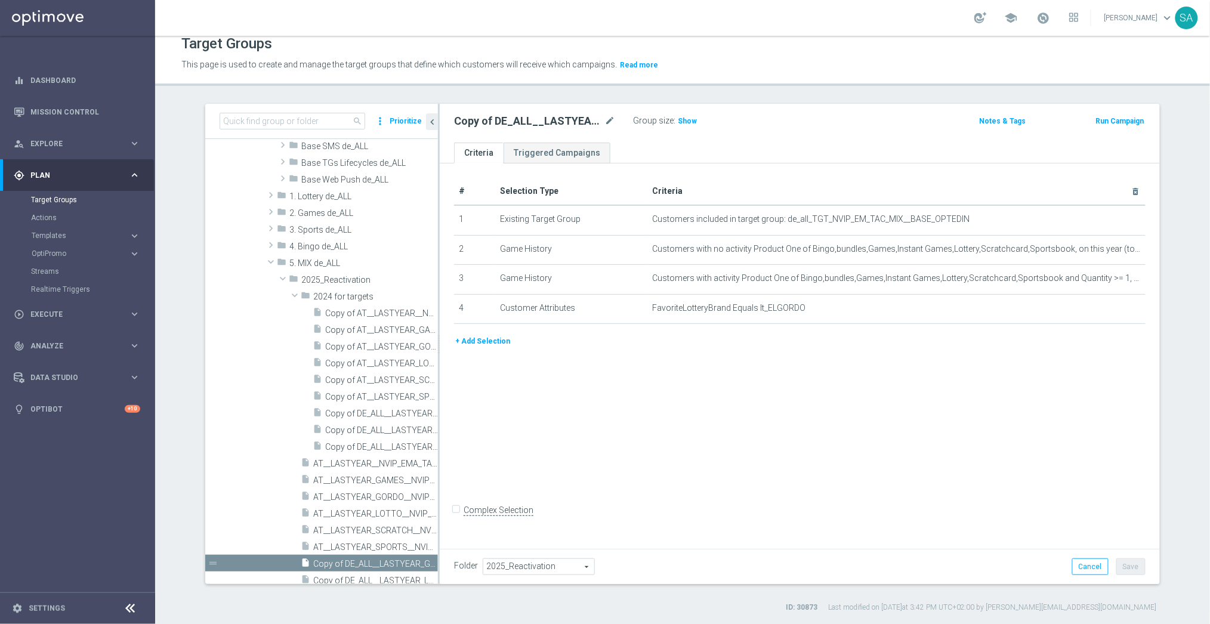
click at [519, 560] on span "2025_Reactivation" at bounding box center [538, 567] width 111 height 16
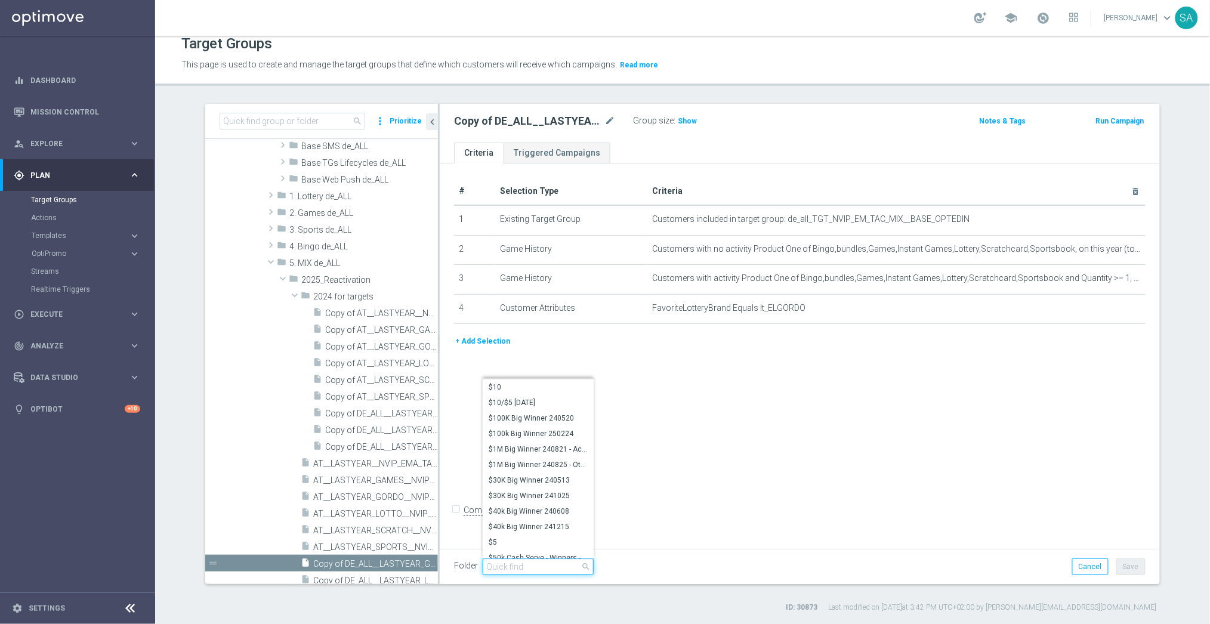
click at [519, 560] on input "search" at bounding box center [538, 567] width 111 height 17
paste input "2024 for"
type input "2024 for"
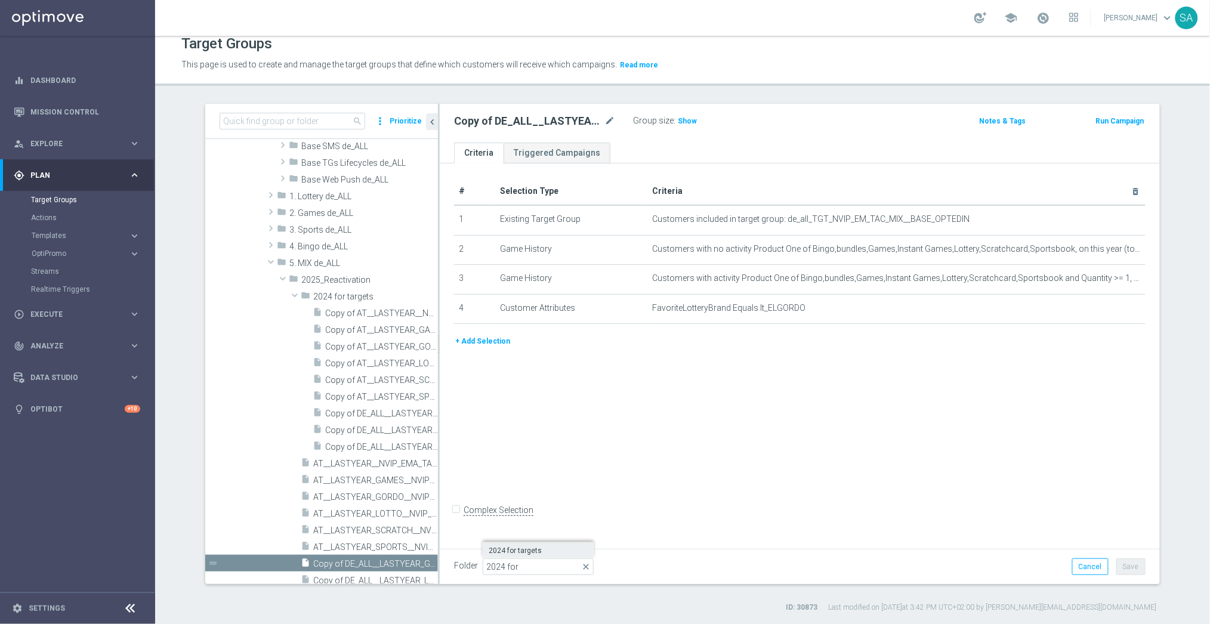
click at [529, 551] on span "2024 for targets" at bounding box center [538, 551] width 99 height 10
click at [1131, 563] on button "Save" at bounding box center [1131, 567] width 29 height 17
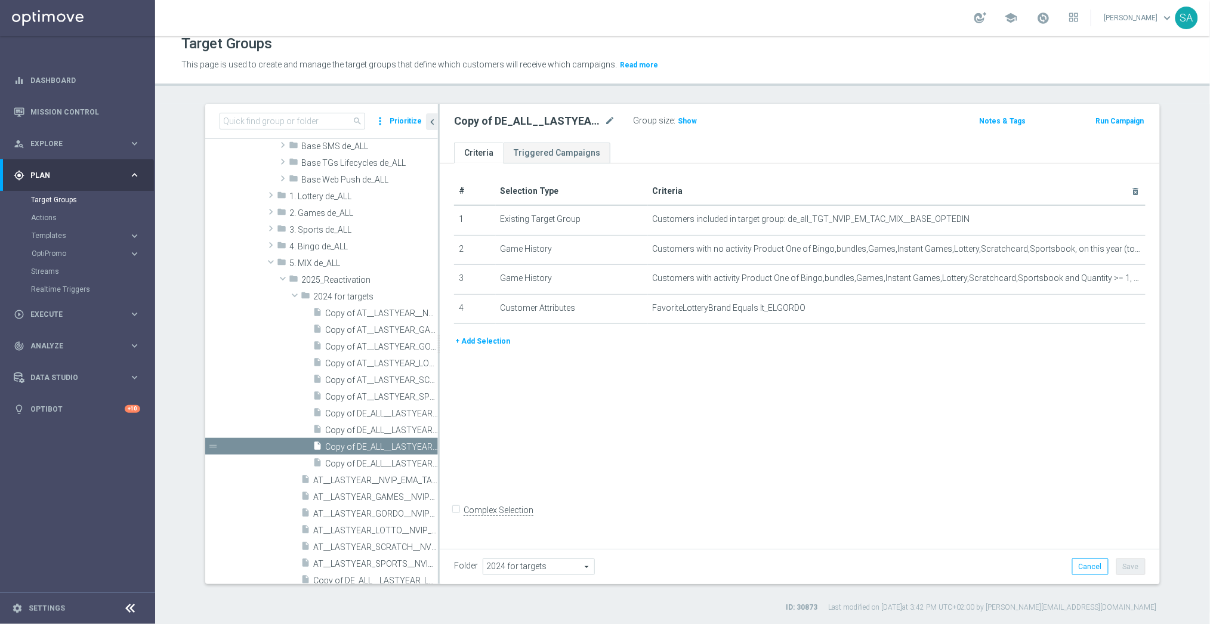
scroll to position [491, 0]
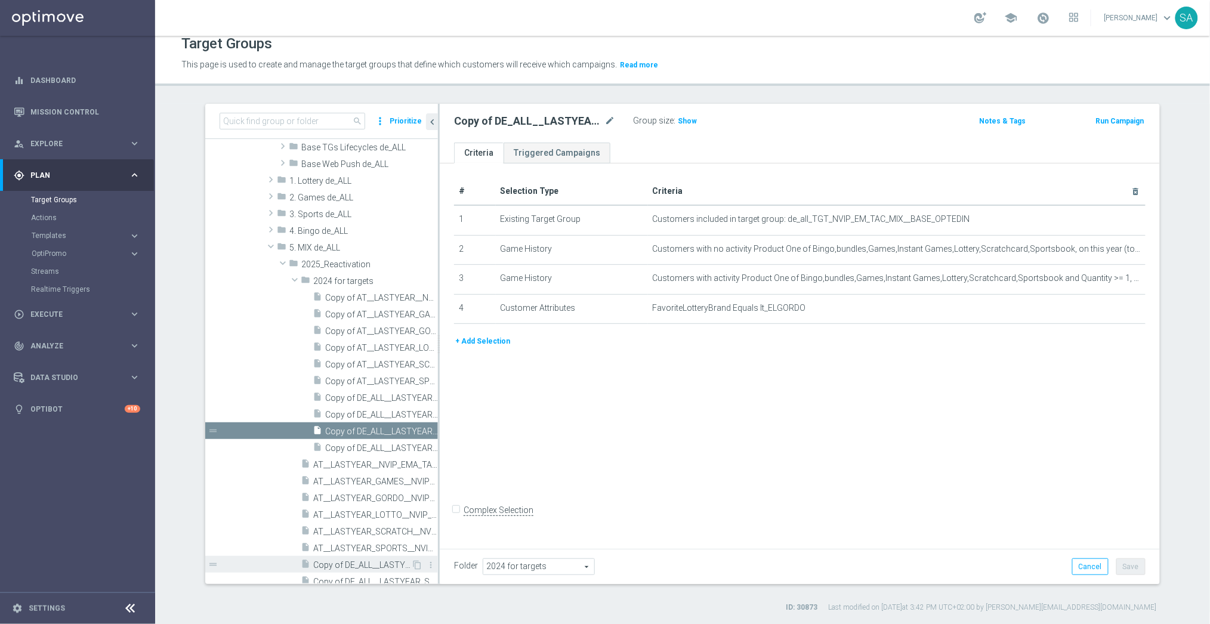
click at [351, 565] on span "Copy of DE_ALL__LASTYEAR_LOTTO__NVIP_EMA_TAC_MIX" at bounding box center [362, 565] width 98 height 10
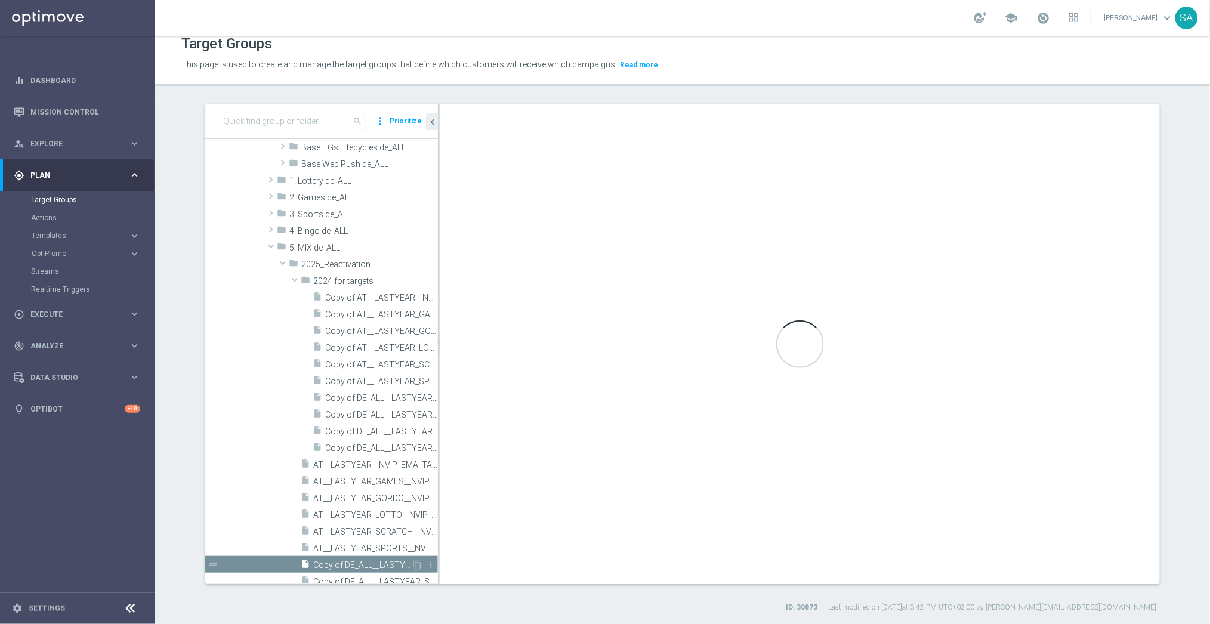
type input "2025_Reactivation"
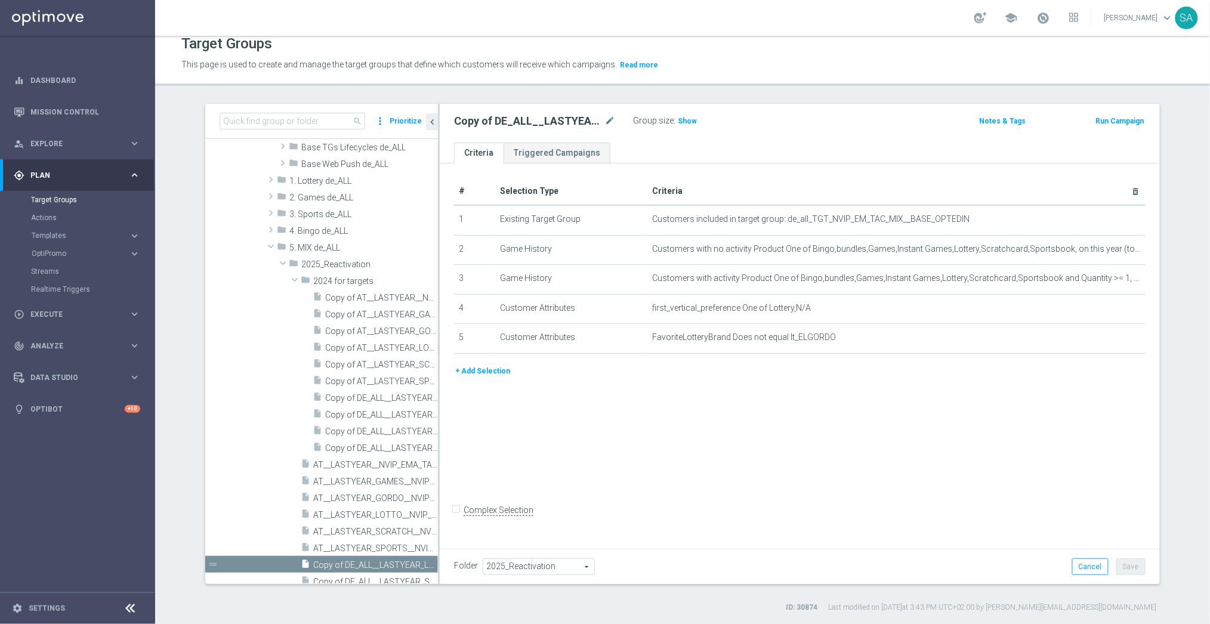
click at [529, 565] on span "2025_Reactivation" at bounding box center [538, 567] width 111 height 16
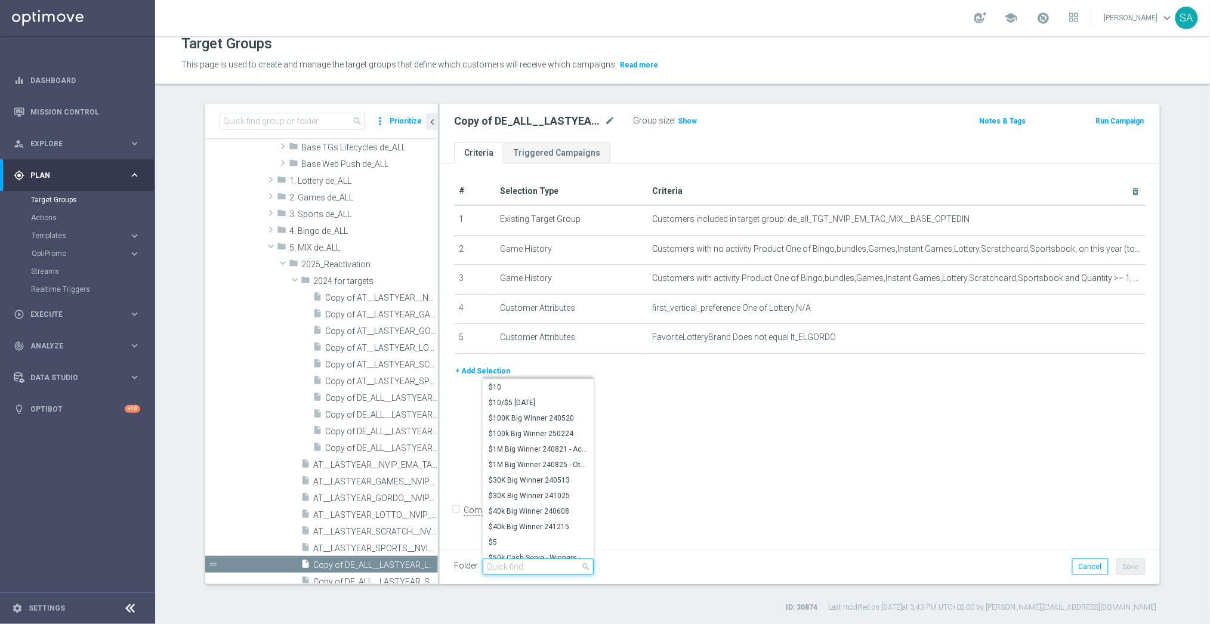
click at [529, 565] on input "search" at bounding box center [538, 567] width 111 height 17
paste input "2024 for"
type input "2024 for"
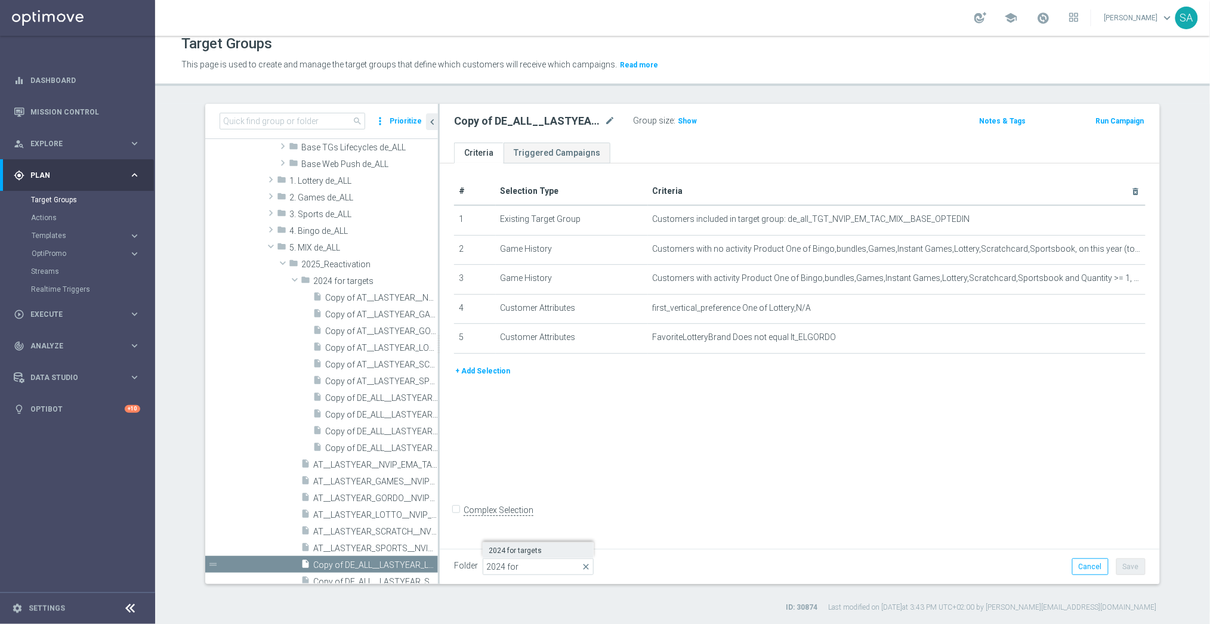
click at [530, 550] on span "2024 for targets" at bounding box center [538, 551] width 99 height 10
click at [1127, 560] on button "Save" at bounding box center [1131, 567] width 29 height 17
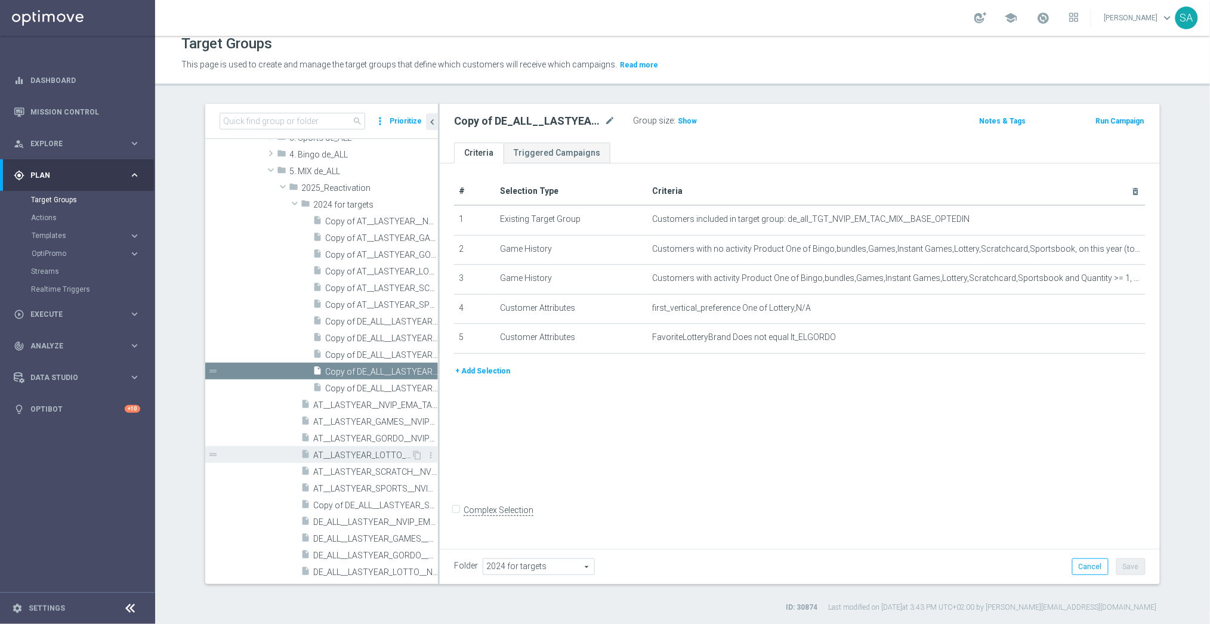
scroll to position [550, 0]
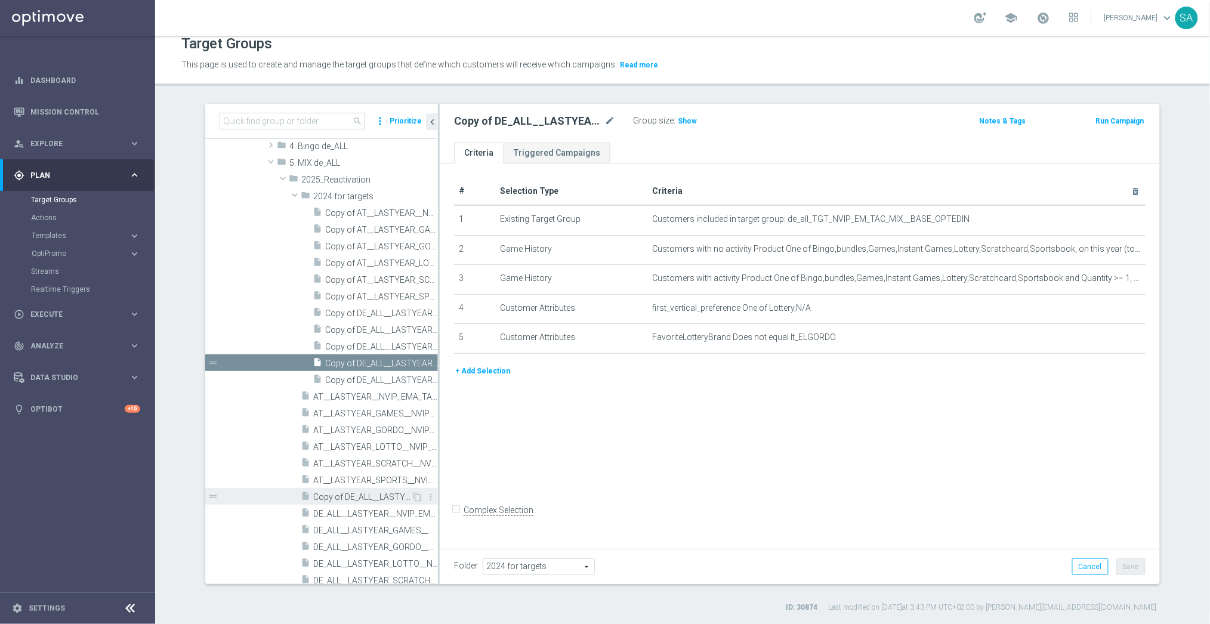
click at [357, 492] on span "Copy of DE_ALL__LASTYEAR_SCRATCH__NVIP_EMA_TAC_MIX" at bounding box center [362, 497] width 98 height 10
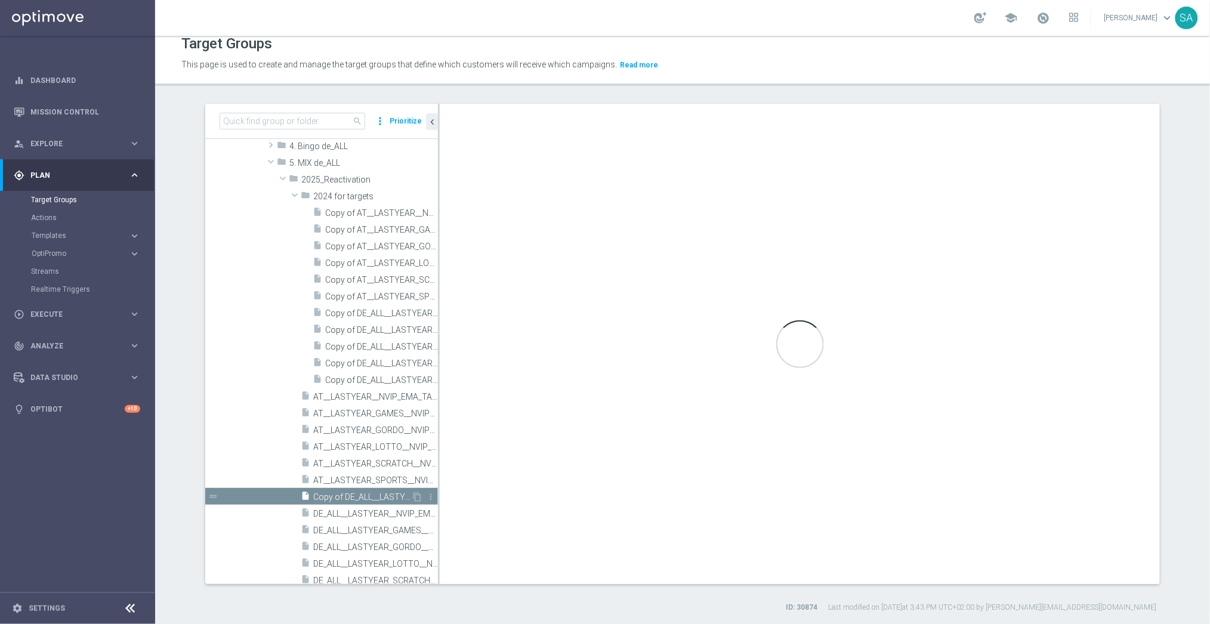
type input "2025_Reactivation"
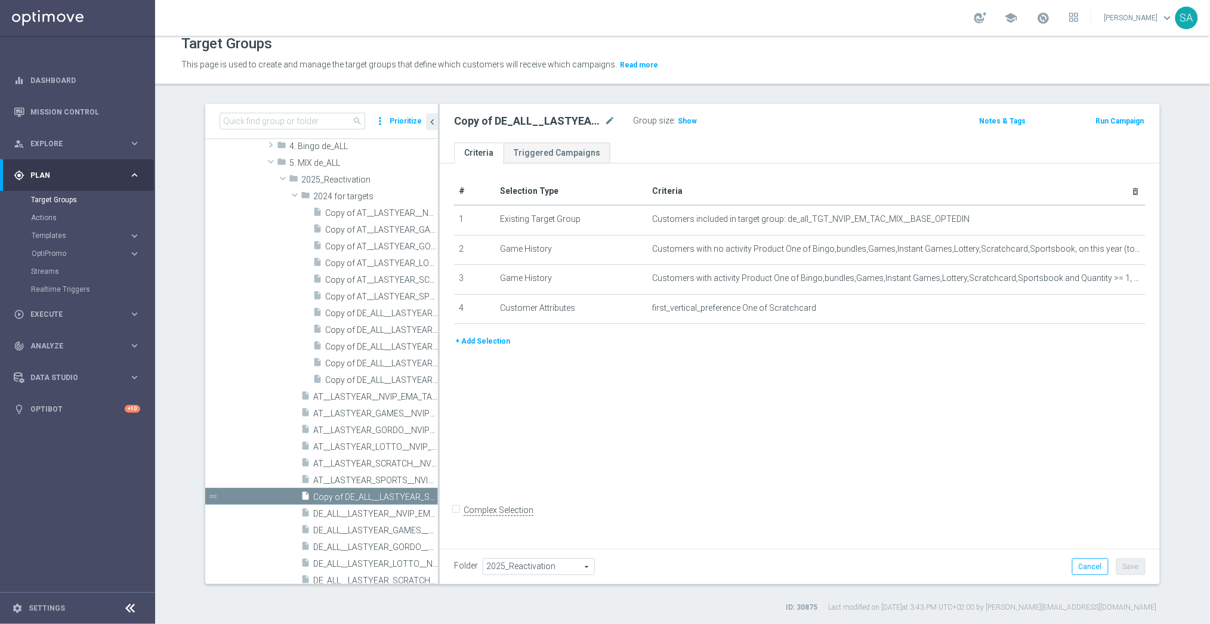
click at [534, 566] on span "2025_Reactivation" at bounding box center [538, 567] width 111 height 16
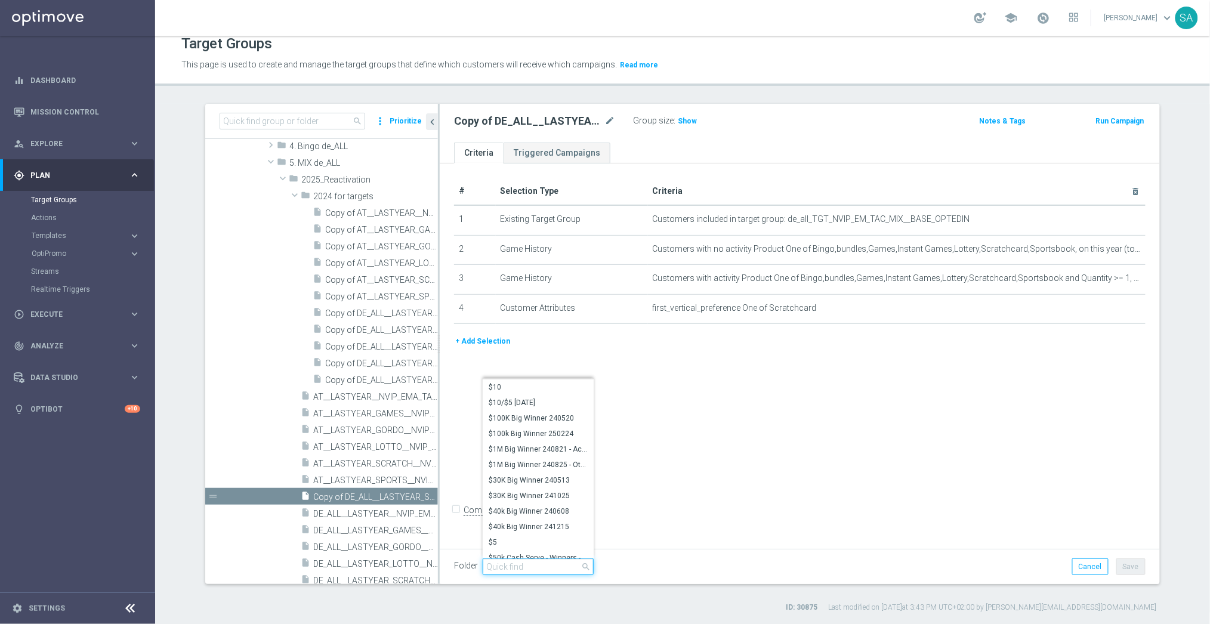
click at [534, 566] on input "search" at bounding box center [538, 567] width 111 height 17
paste input "2024 for"
type input "2024 for"
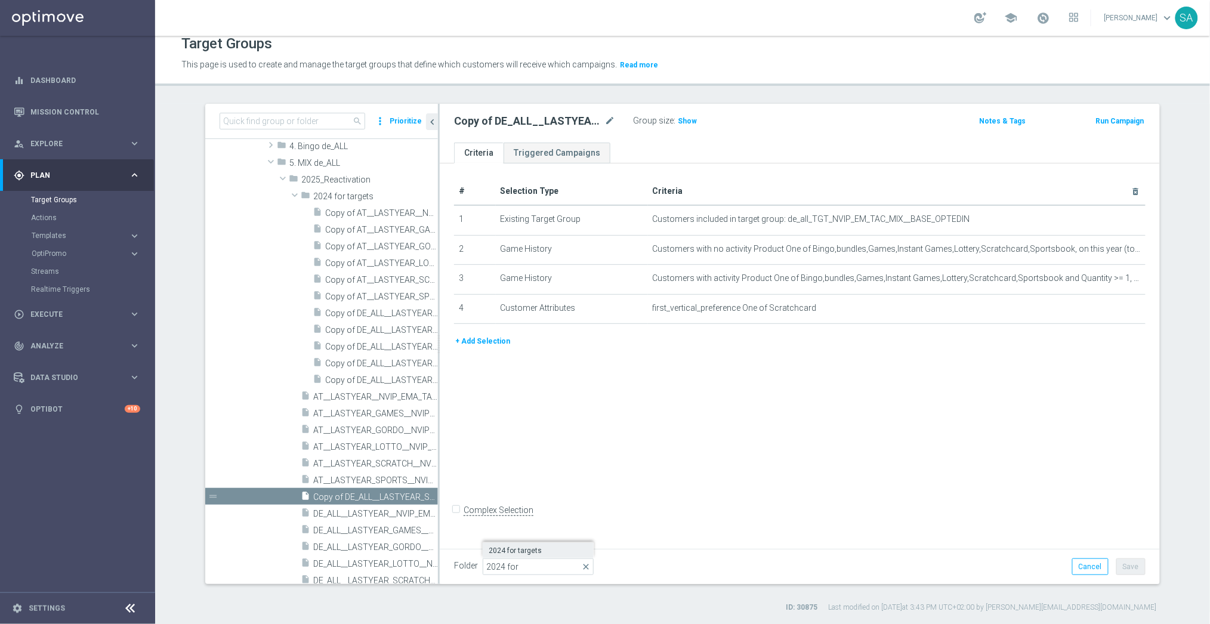
click at [534, 554] on span "2024 for targets" at bounding box center [538, 551] width 99 height 10
type input "2024 for targets"
click at [1140, 559] on button "Save" at bounding box center [1131, 567] width 29 height 17
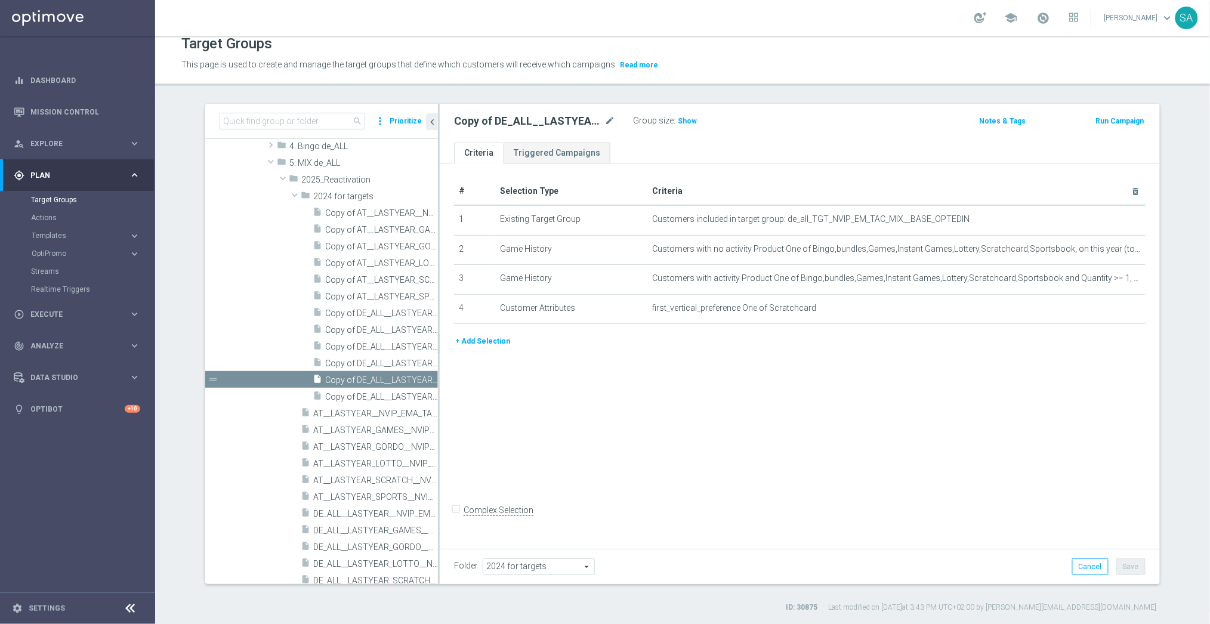
scroll to position [522, 0]
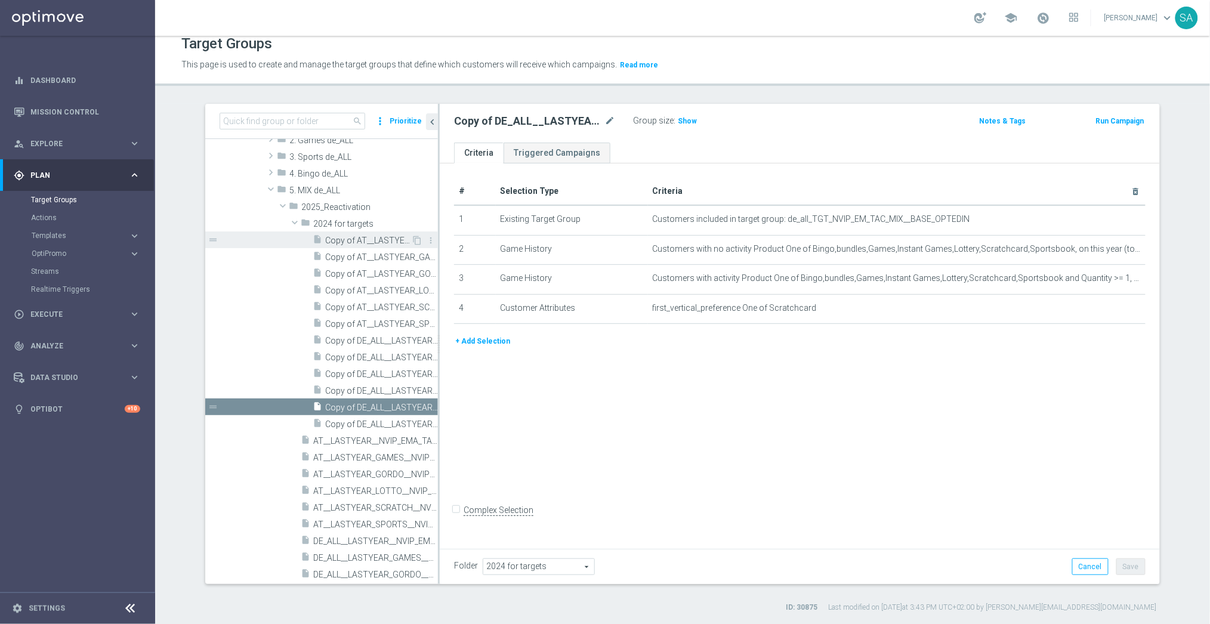
click at [387, 243] on span "Copy of AT__LASTYEAR__NVIP_EMA_TAC_MIX" at bounding box center [368, 241] width 86 height 10
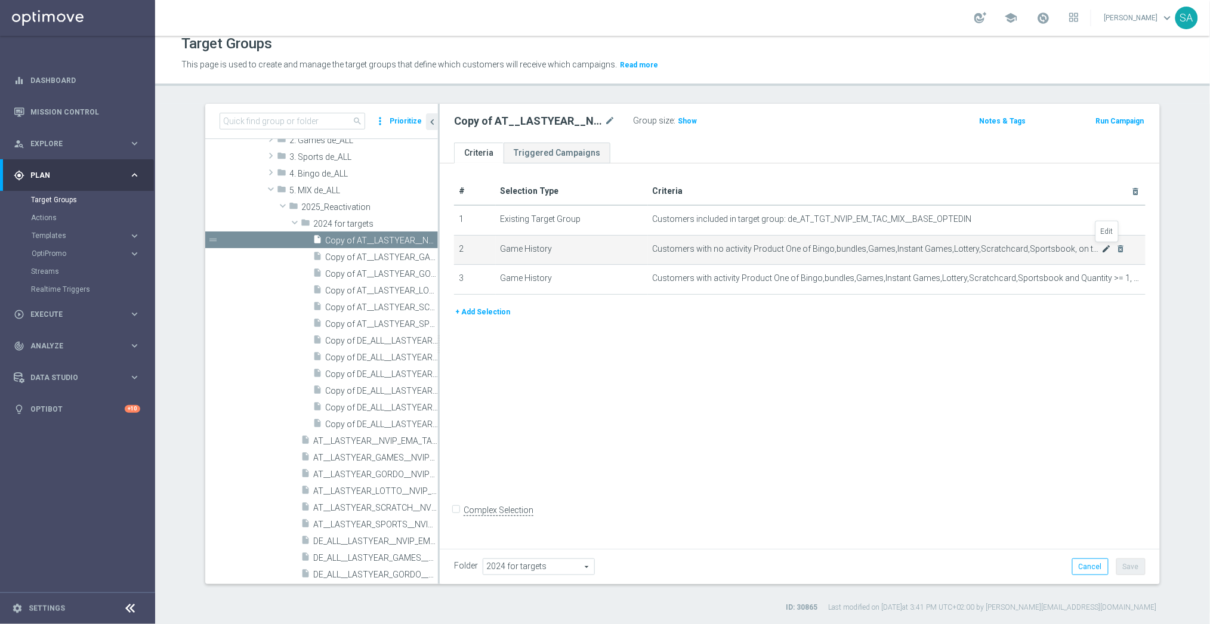
click at [1106, 249] on icon "mode_edit" at bounding box center [1107, 249] width 10 height 10
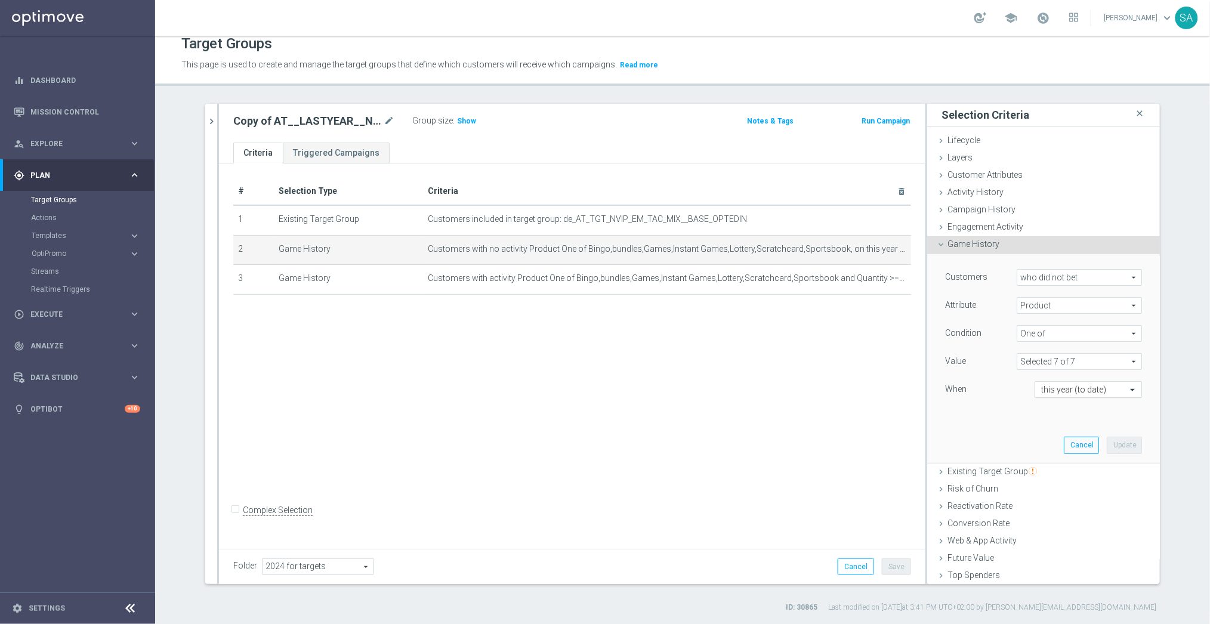
click at [1097, 389] on input "text" at bounding box center [1076, 390] width 70 height 11
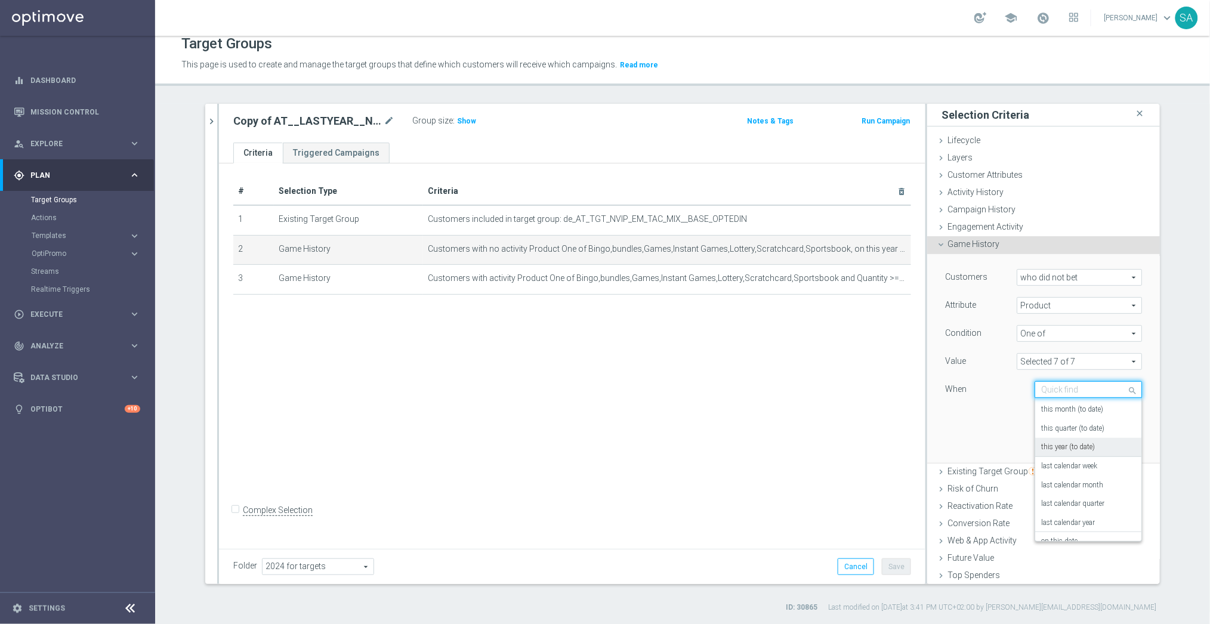
scroll to position [60, 0]
click at [1091, 514] on label "last calendar year" at bounding box center [1068, 518] width 54 height 10
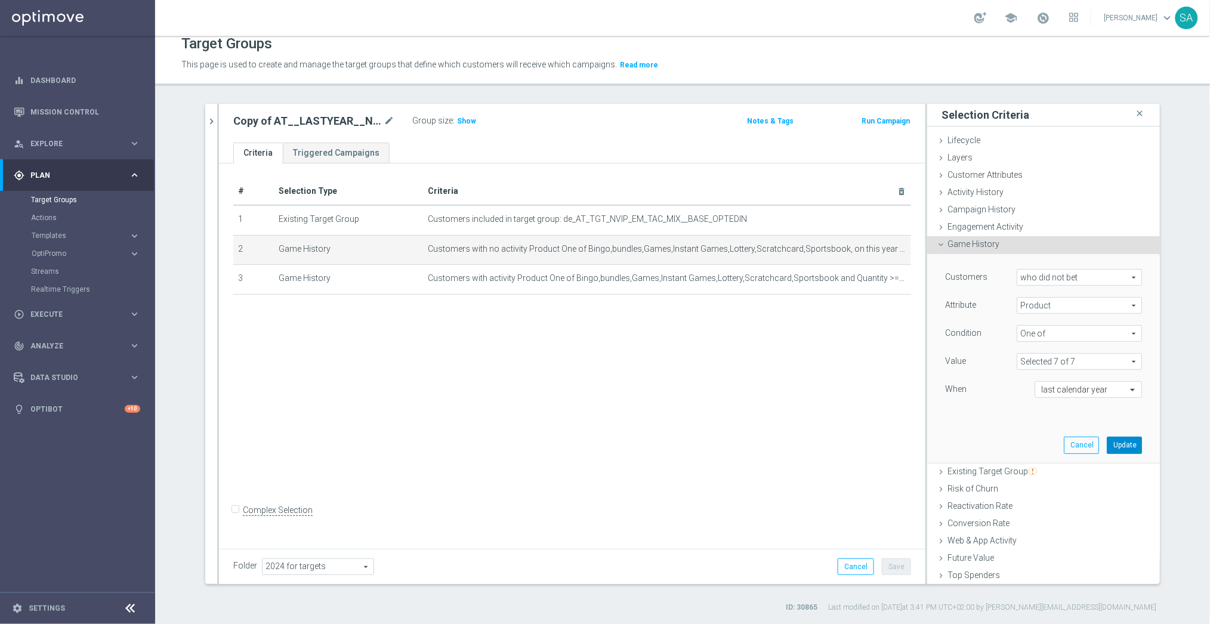
click at [1122, 446] on button "Update" at bounding box center [1124, 445] width 35 height 17
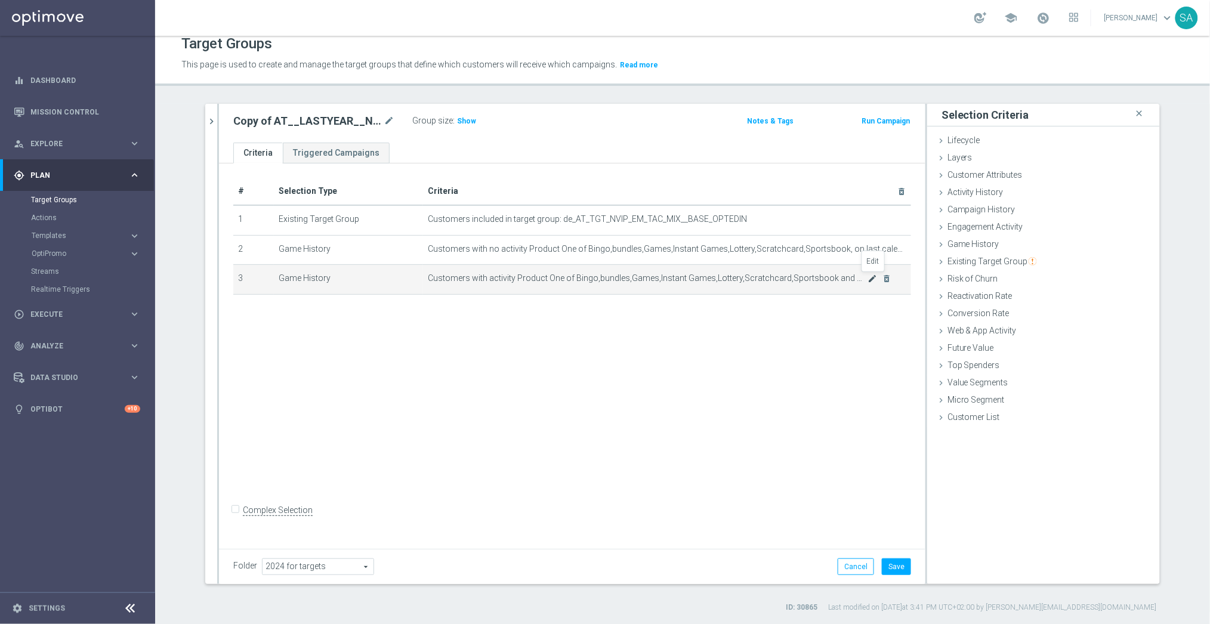
click at [871, 279] on icon "mode_edit" at bounding box center [873, 279] width 10 height 10
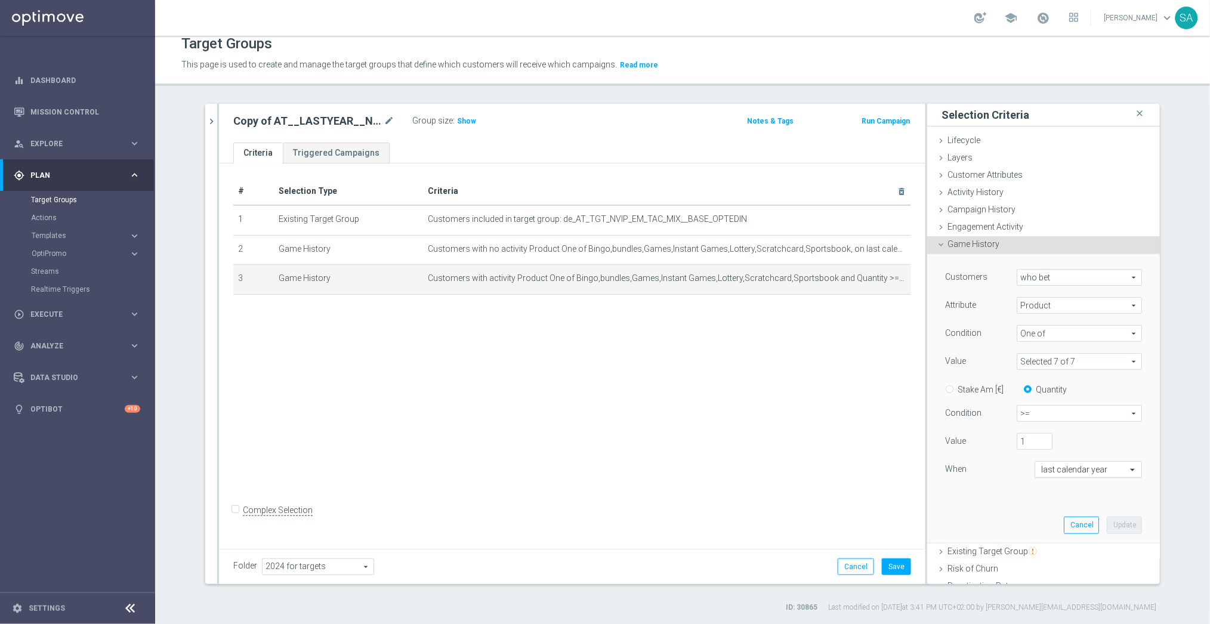
click at [1055, 467] on input "text" at bounding box center [1076, 470] width 70 height 11
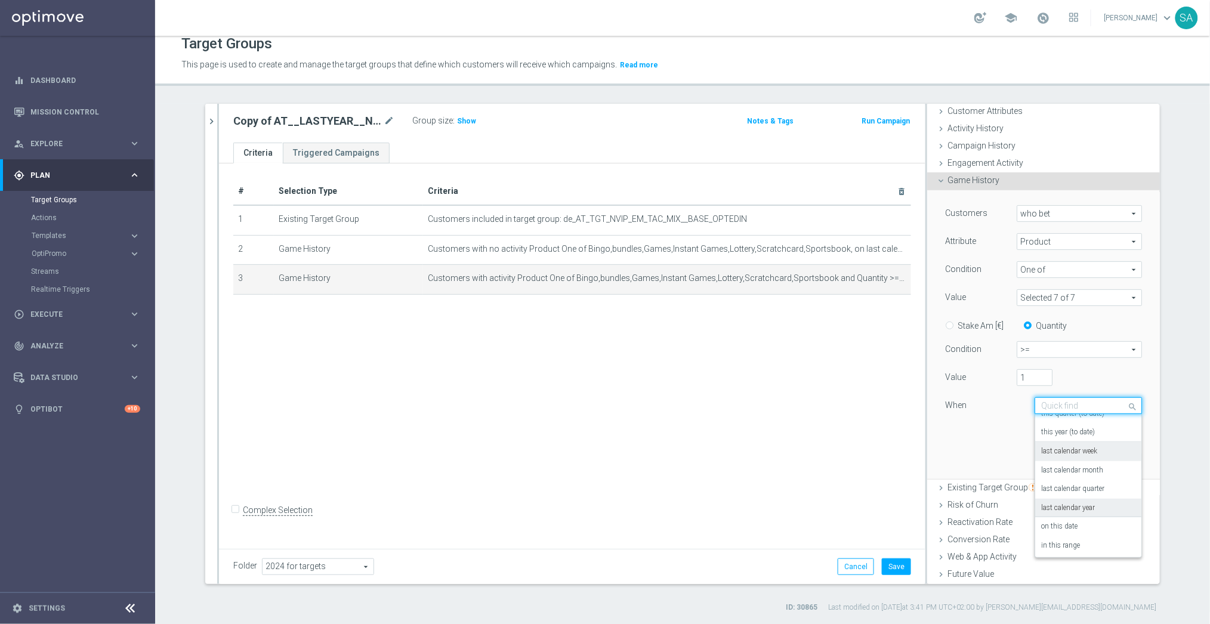
scroll to position [70, 0]
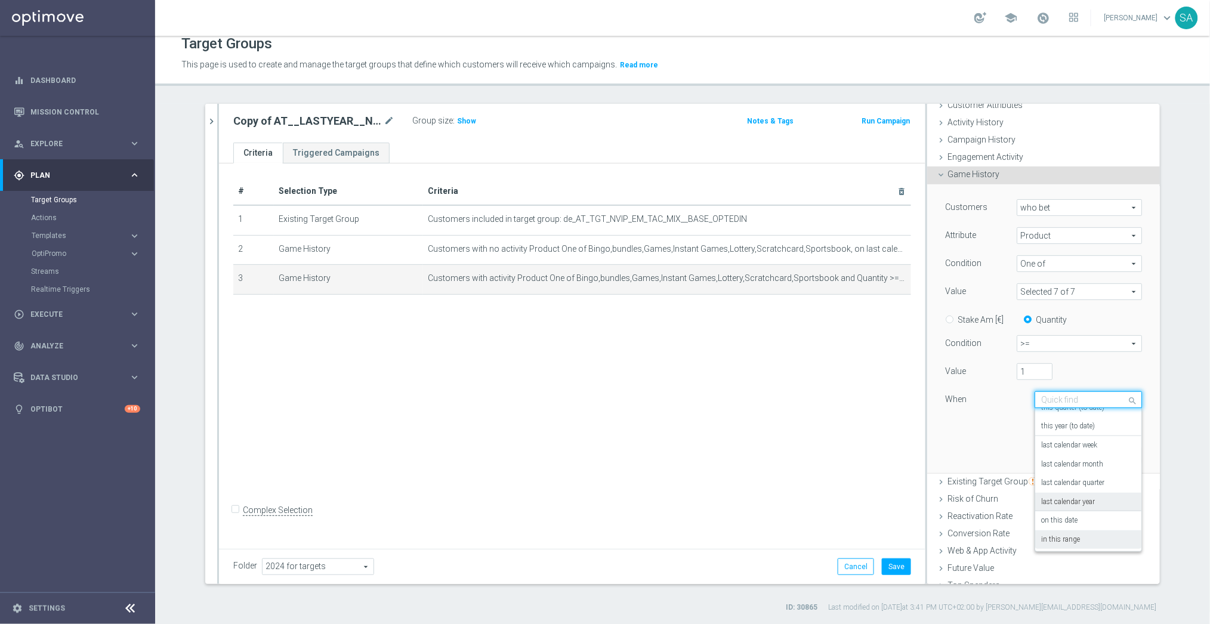
click at [1082, 532] on div "in this range" at bounding box center [1088, 540] width 94 height 19
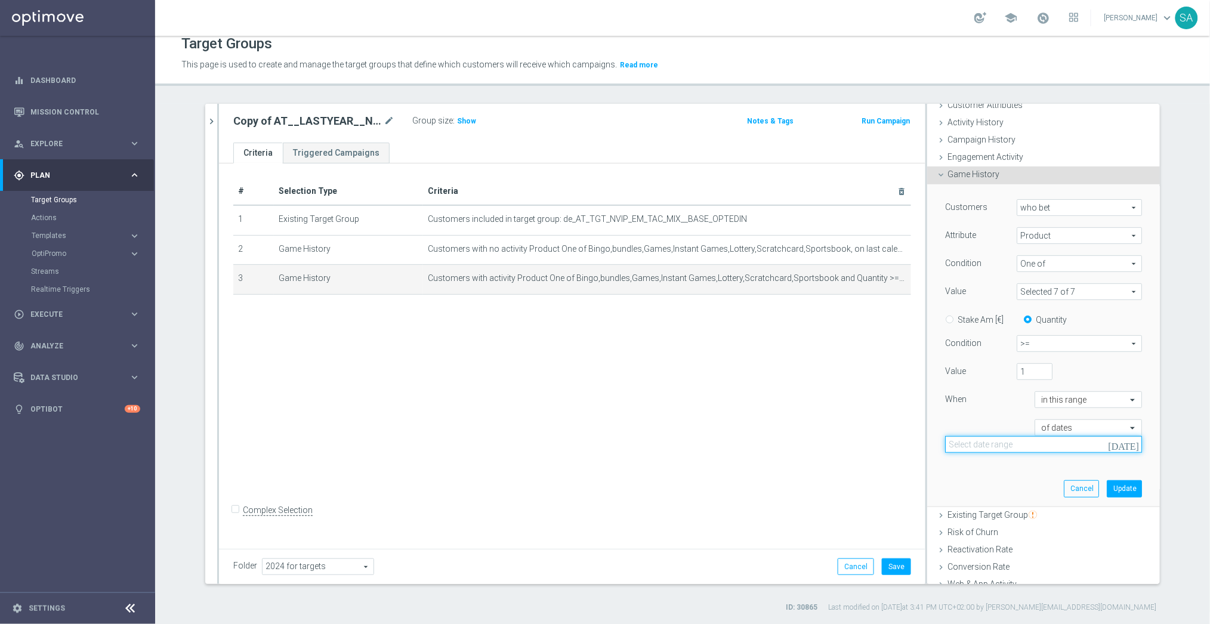
click at [1018, 445] on input at bounding box center [1043, 444] width 197 height 17
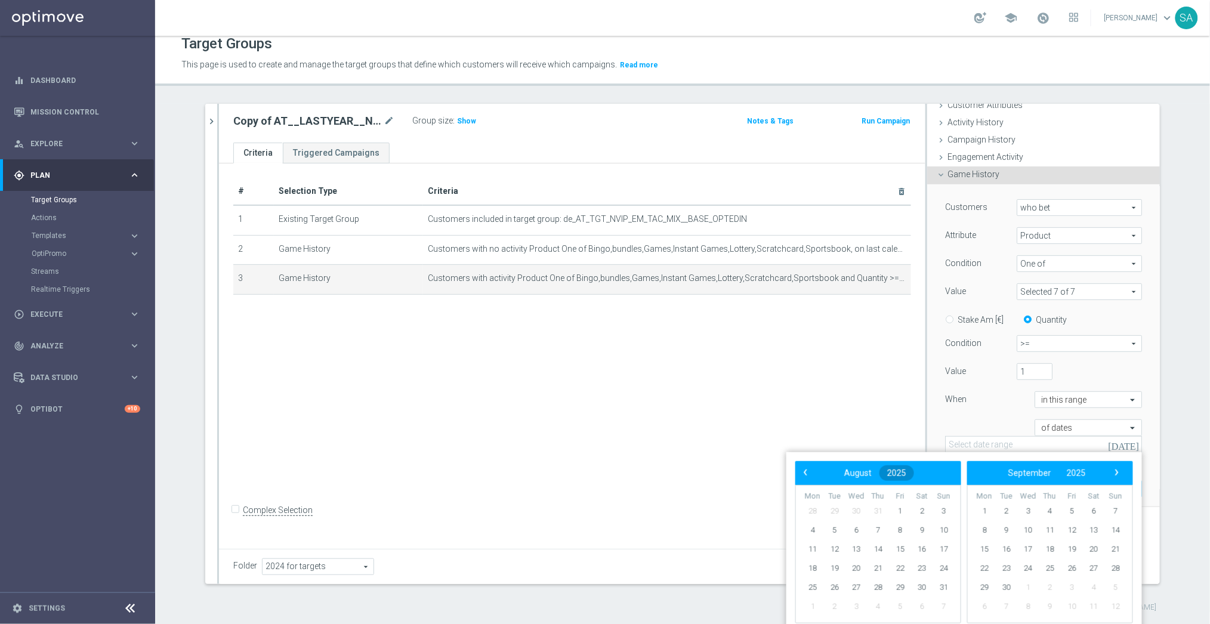
click at [898, 473] on span "2025" at bounding box center [896, 473] width 19 height 10
click at [862, 535] on span "2023" at bounding box center [859, 537] width 27 height 27
click at [822, 509] on span "January" at bounding box center [824, 507] width 45 height 17
click at [939, 505] on span "1" at bounding box center [944, 511] width 19 height 19
click at [1067, 474] on span "2023" at bounding box center [1071, 473] width 19 height 10
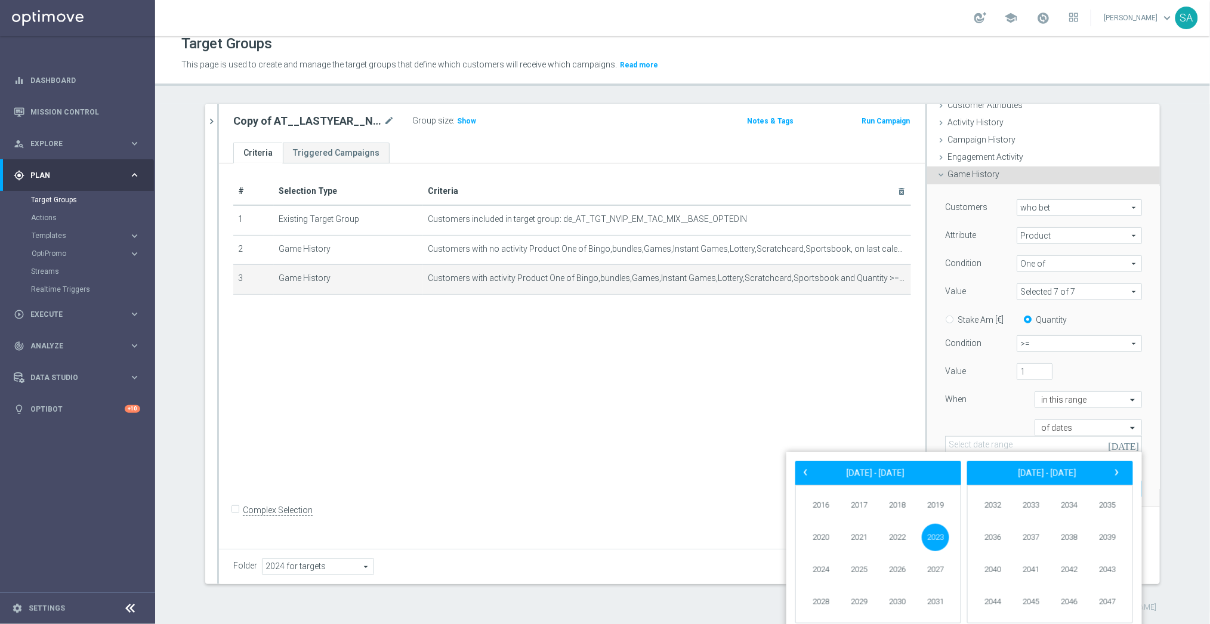
click at [940, 539] on span "2023" at bounding box center [935, 537] width 27 height 27
click at [1096, 593] on span "December" at bounding box center [1099, 600] width 56 height 17
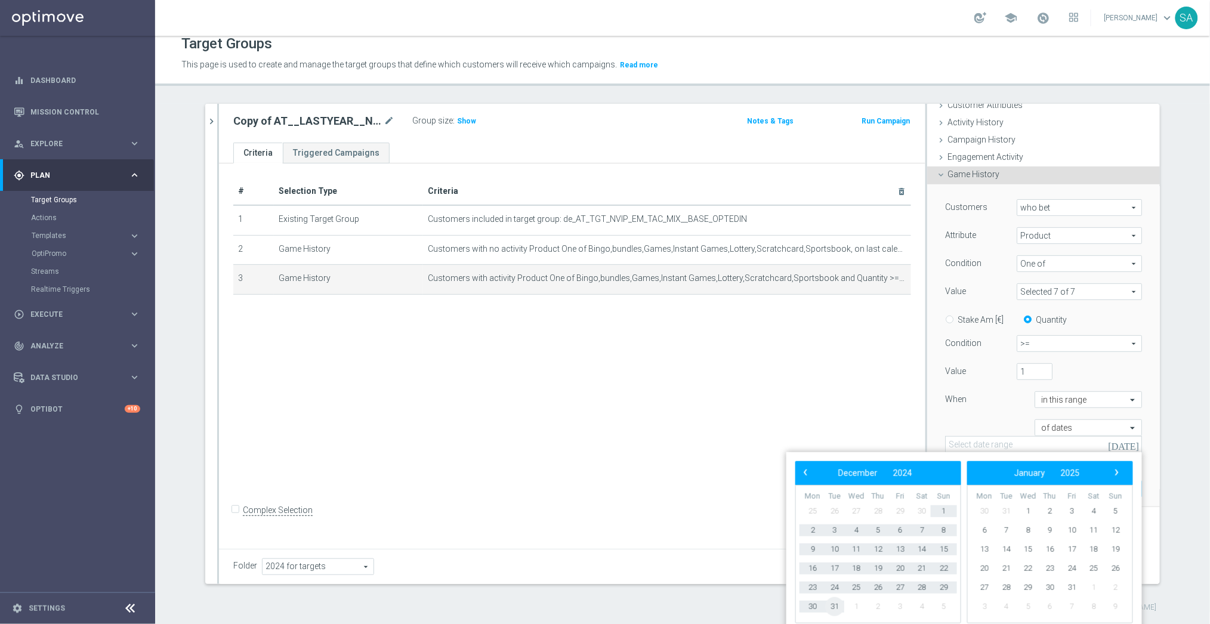
click at [836, 605] on span "31" at bounding box center [834, 606] width 19 height 19
type input "[DATE] - [DATE]"
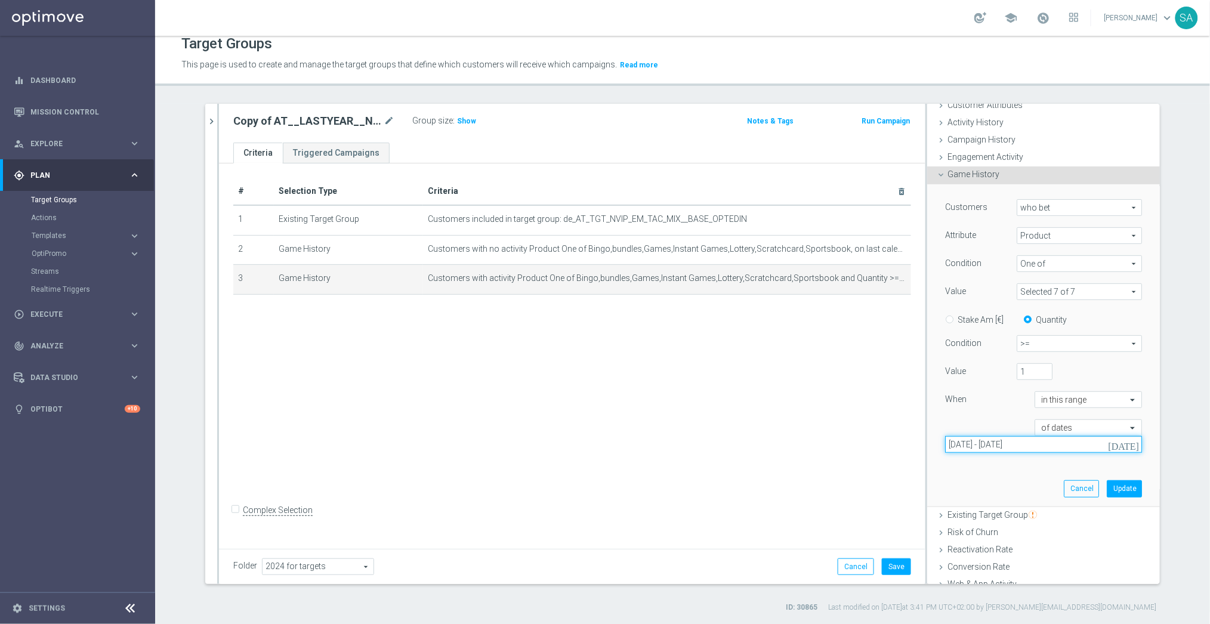
click at [1066, 443] on input "[DATE] - [DATE]" at bounding box center [1043, 444] width 197 height 17
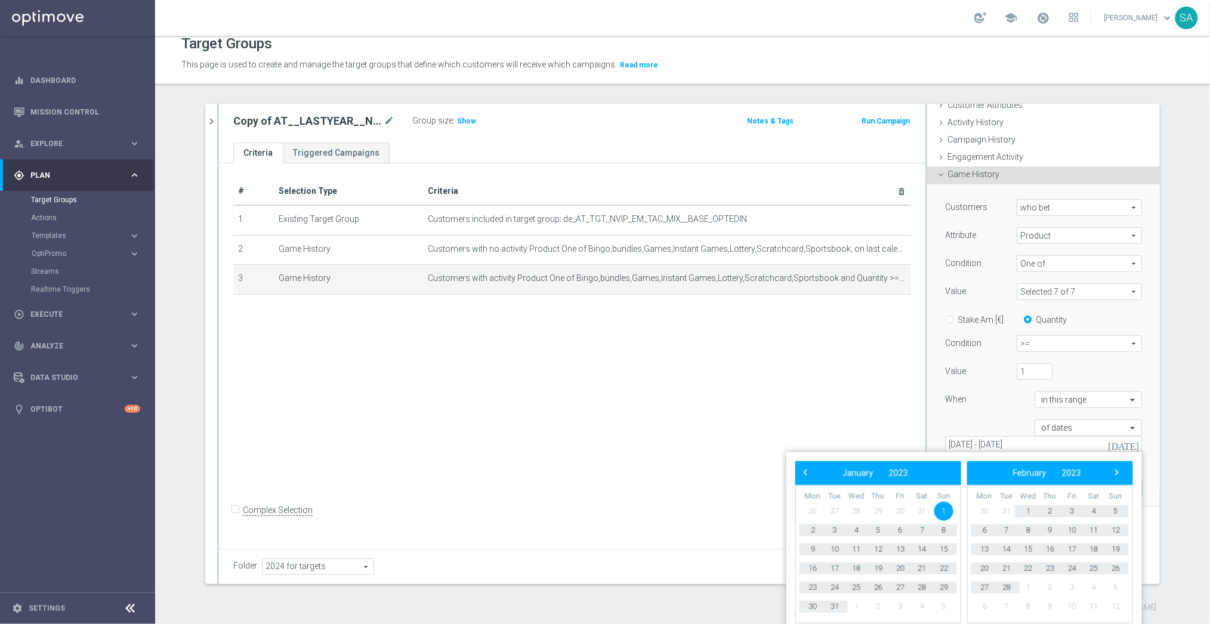
click at [1157, 374] on div "Customers who bet who bet arrow_drop_down search Attribute Product Product arro…" at bounding box center [1043, 345] width 233 height 323
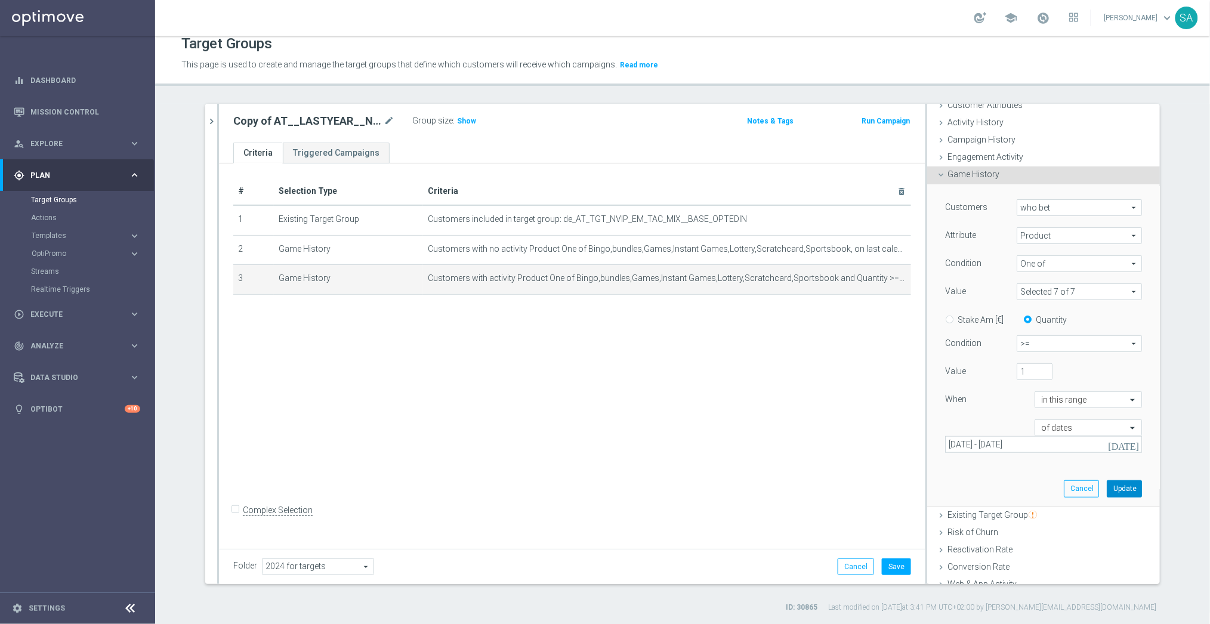
click at [1131, 488] on button "Update" at bounding box center [1124, 488] width 35 height 17
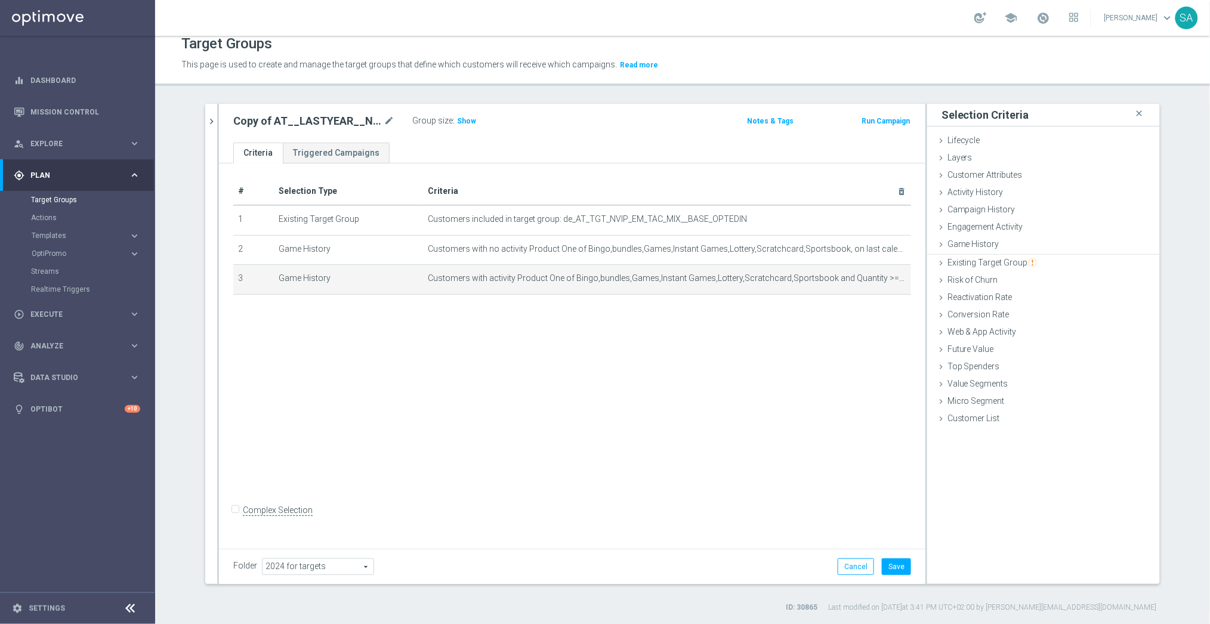
scroll to position [0, 0]
click at [468, 118] on span "Show" at bounding box center [466, 121] width 19 height 8
click at [904, 565] on button "Save" at bounding box center [896, 567] width 29 height 17
click at [215, 123] on icon "chevron_right" at bounding box center [211, 121] width 11 height 11
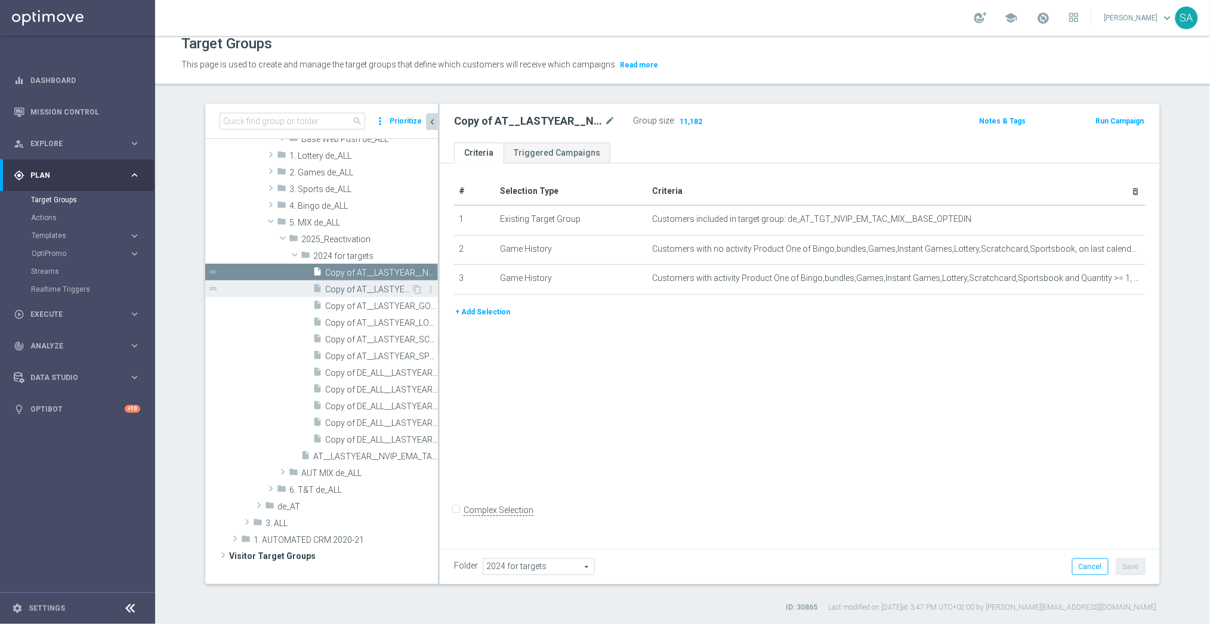
click at [368, 289] on span "Copy of AT__LASTYEAR_GAMES__NVIP_EMA_TAC_MIX" at bounding box center [368, 290] width 86 height 10
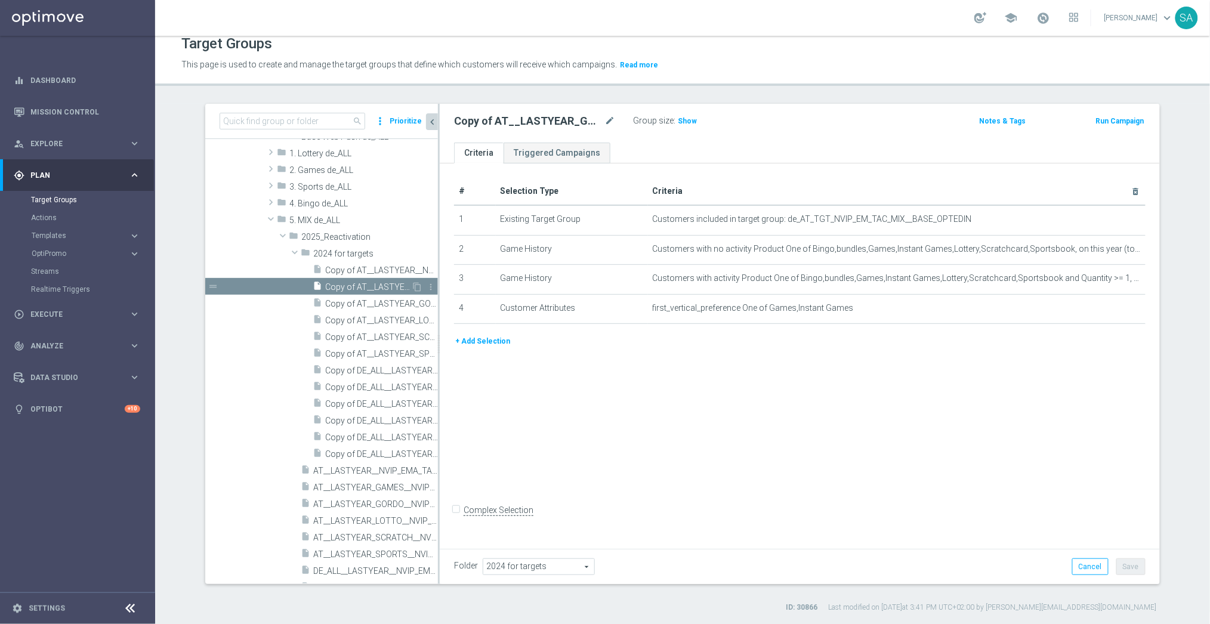
scroll to position [383, 0]
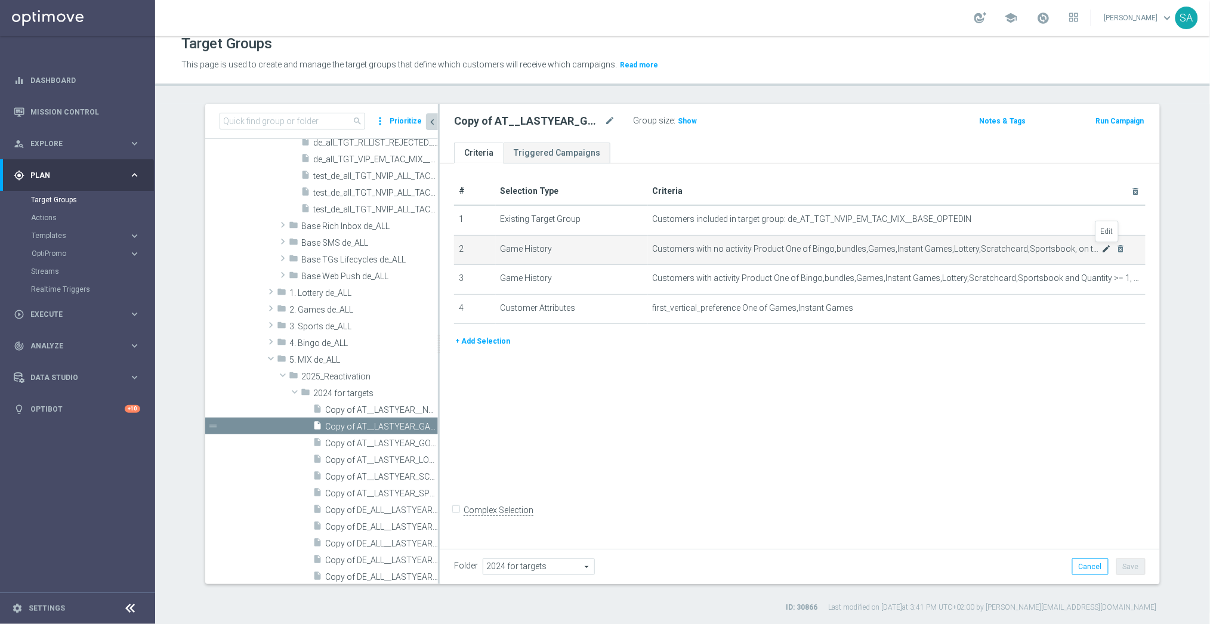
click at [1107, 248] on icon "mode_edit" at bounding box center [1107, 249] width 10 height 10
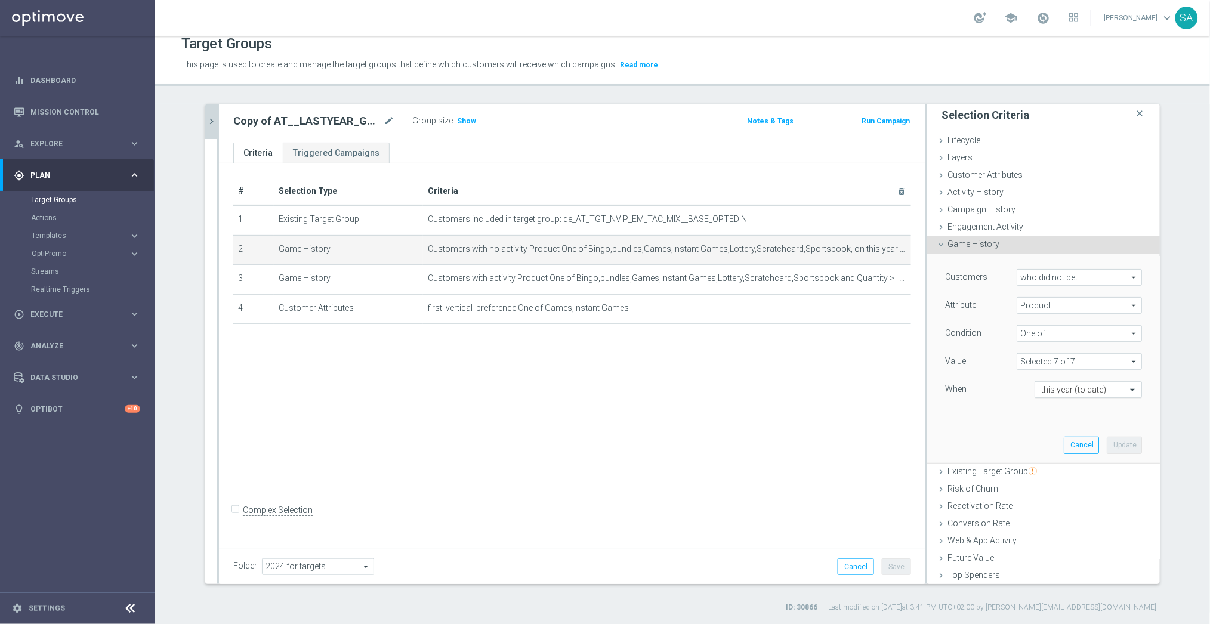
click at [1084, 389] on input "text" at bounding box center [1076, 390] width 70 height 11
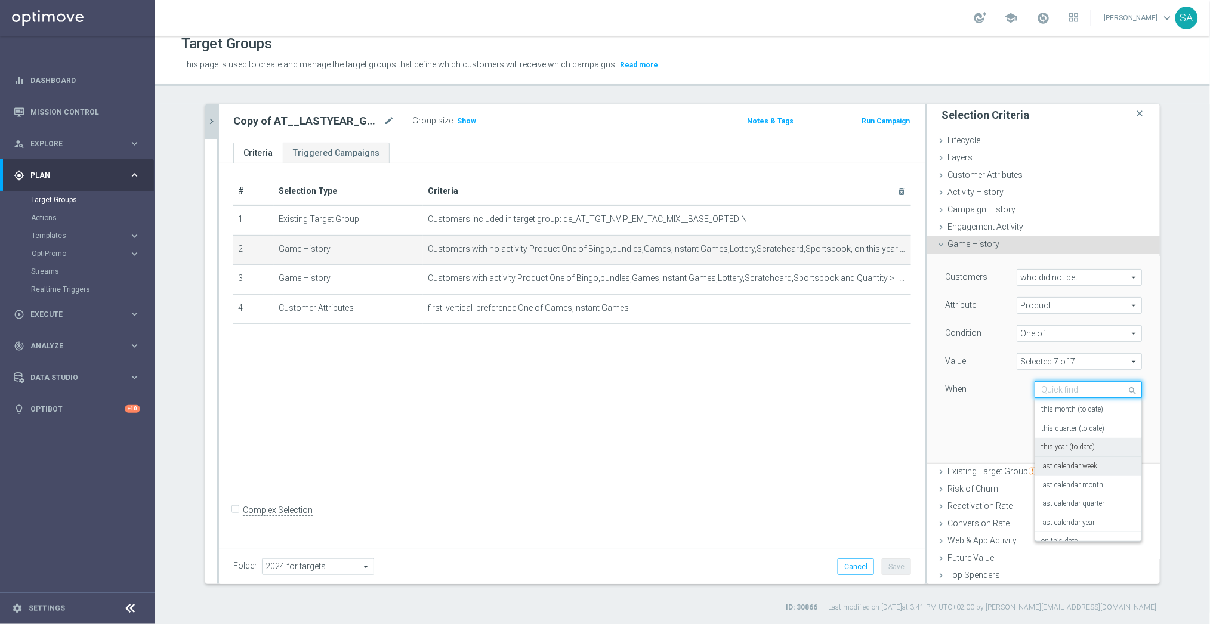
scroll to position [73, 0]
click at [1084, 501] on label "last calendar year" at bounding box center [1068, 505] width 54 height 10
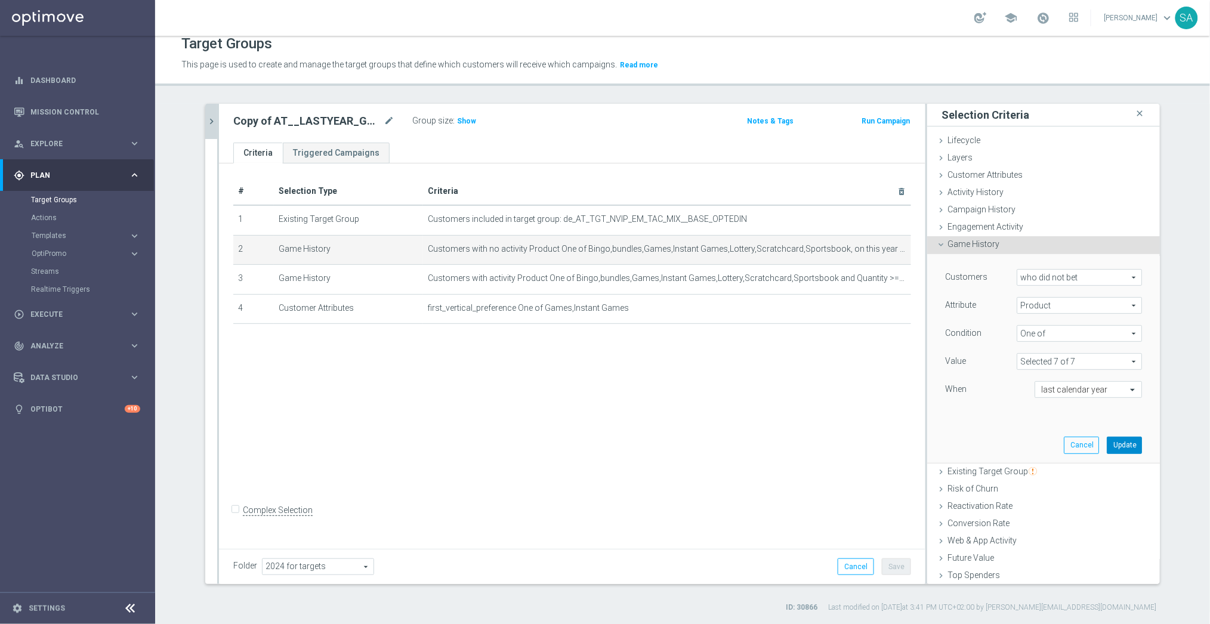
click at [1130, 443] on button "Update" at bounding box center [1124, 445] width 35 height 17
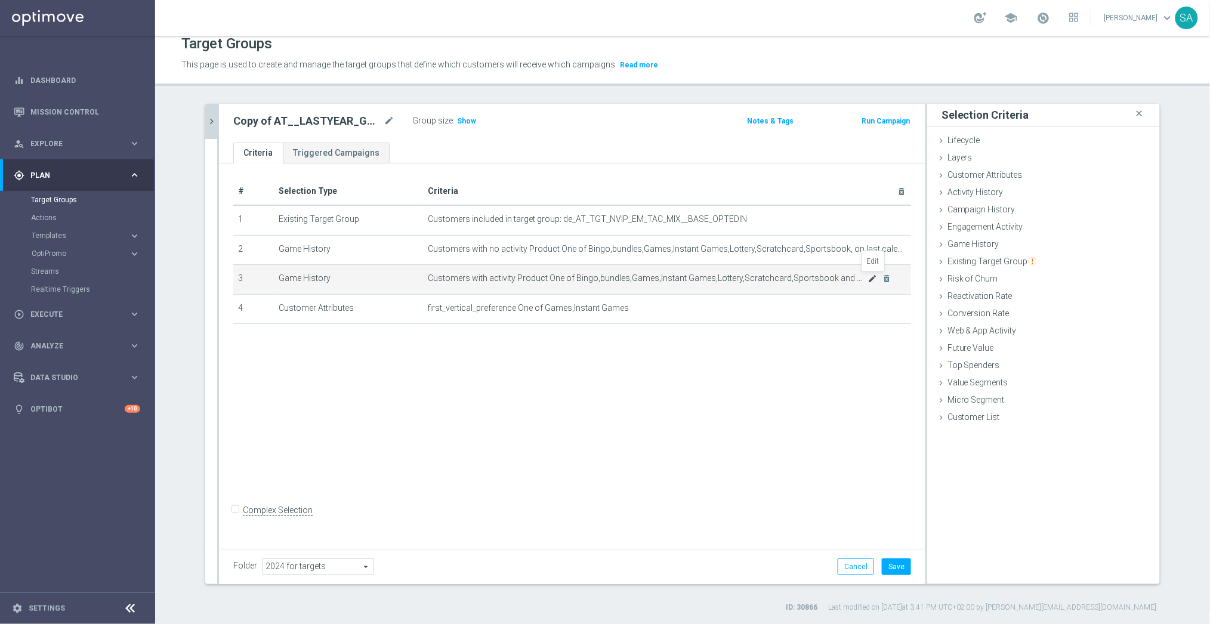
click at [873, 276] on icon "mode_edit" at bounding box center [873, 279] width 10 height 10
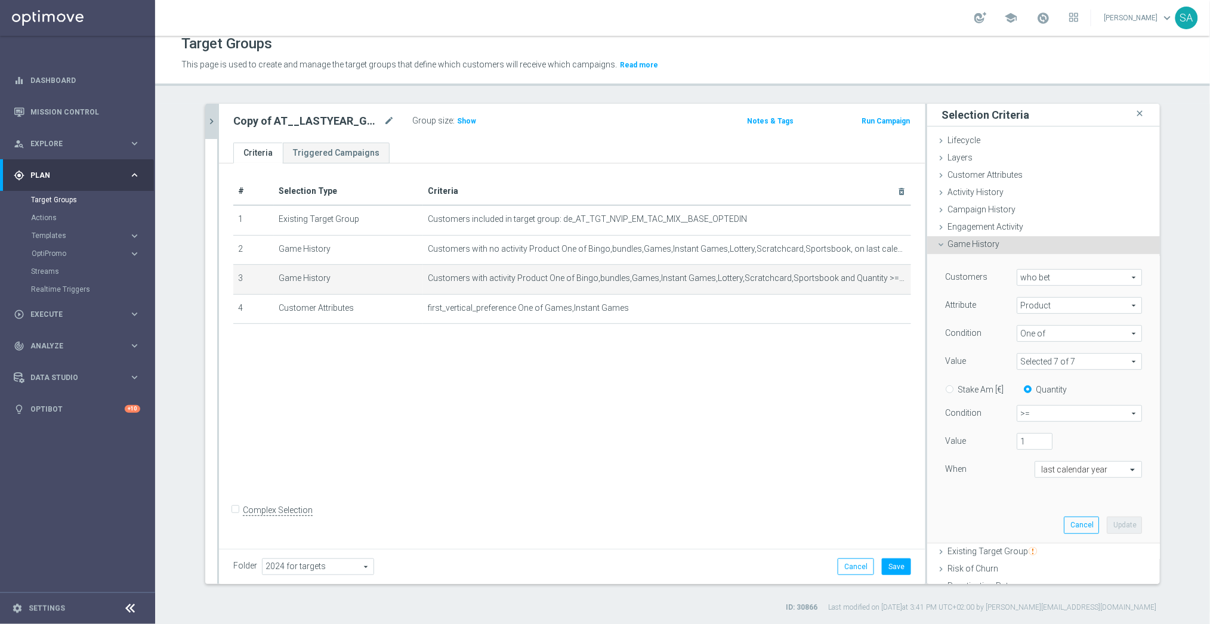
click at [1050, 416] on span ">=" at bounding box center [1080, 414] width 124 height 16
click at [1069, 469] on input "text" at bounding box center [1076, 470] width 70 height 11
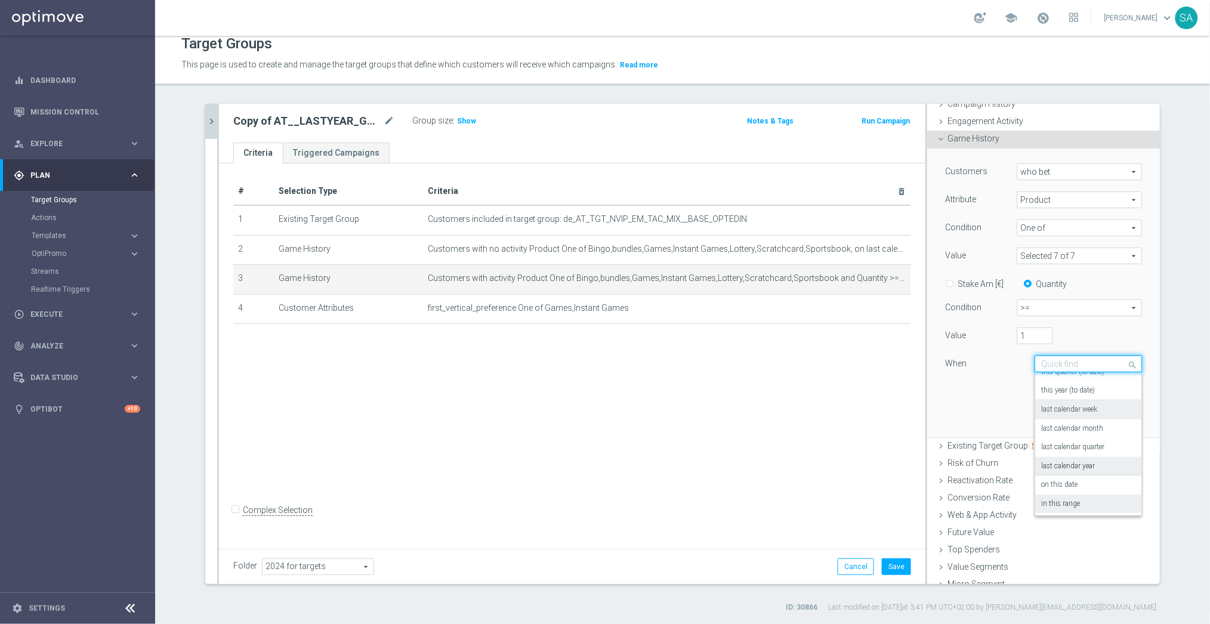
scroll to position [106, 0]
click at [1072, 507] on div "in this range" at bounding box center [1088, 503] width 94 height 19
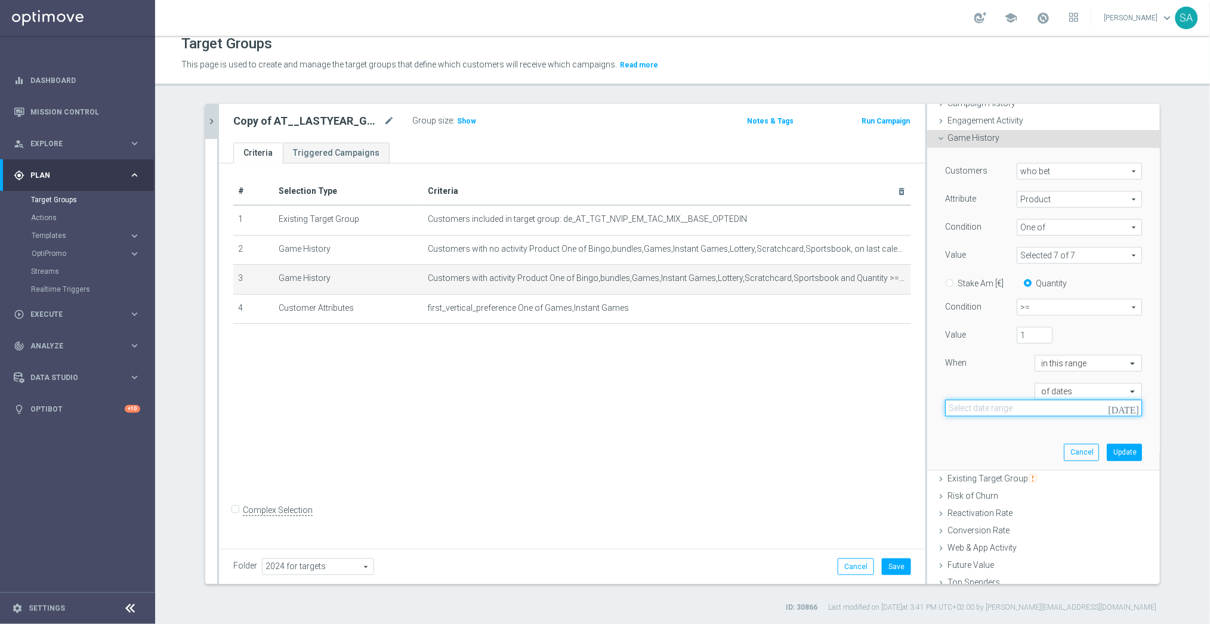
click at [1000, 405] on input at bounding box center [1043, 408] width 197 height 17
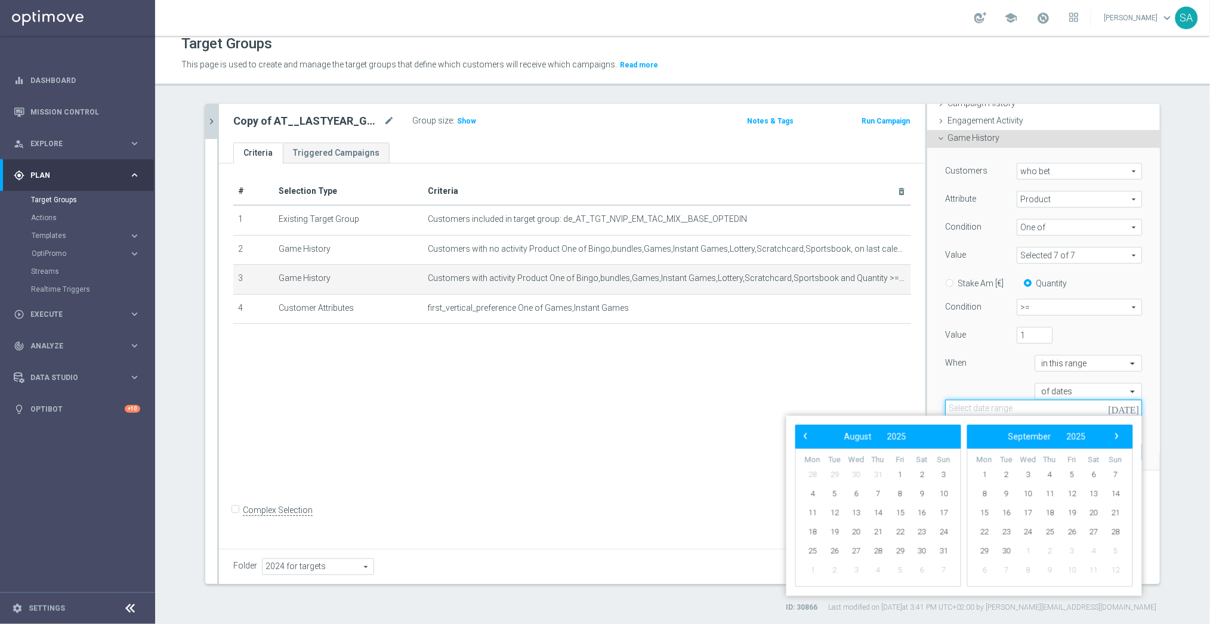
paste input "[DATE] - [DATE]"
type input "[DATE] - [DATE]"
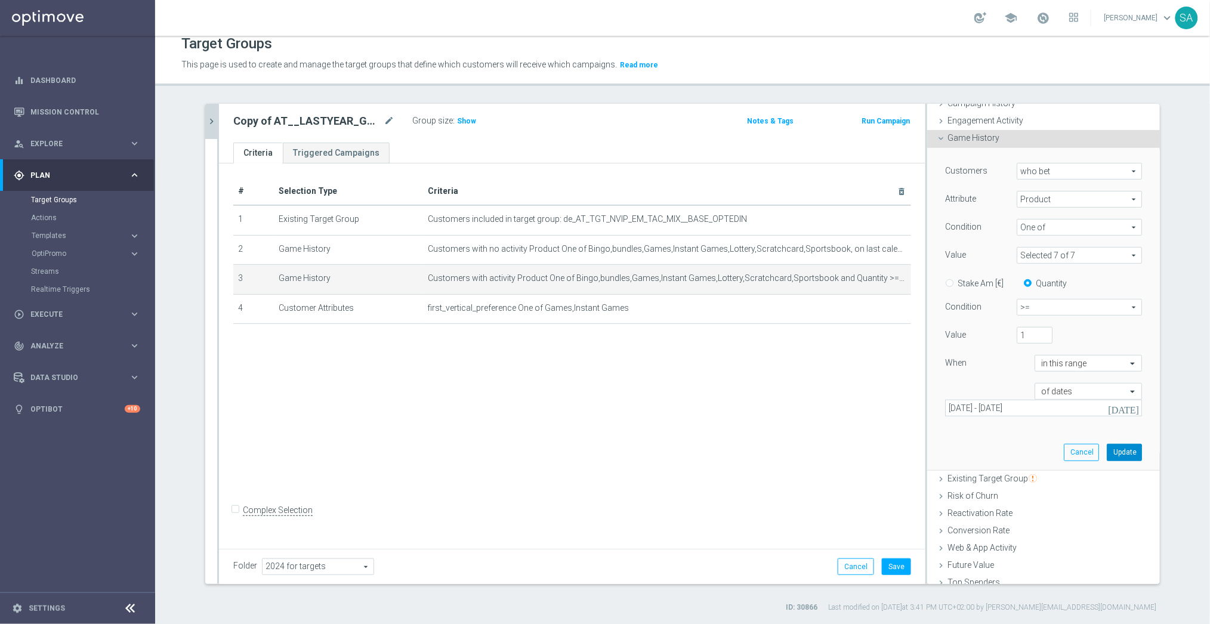
click at [1121, 454] on button "Update" at bounding box center [1124, 452] width 35 height 17
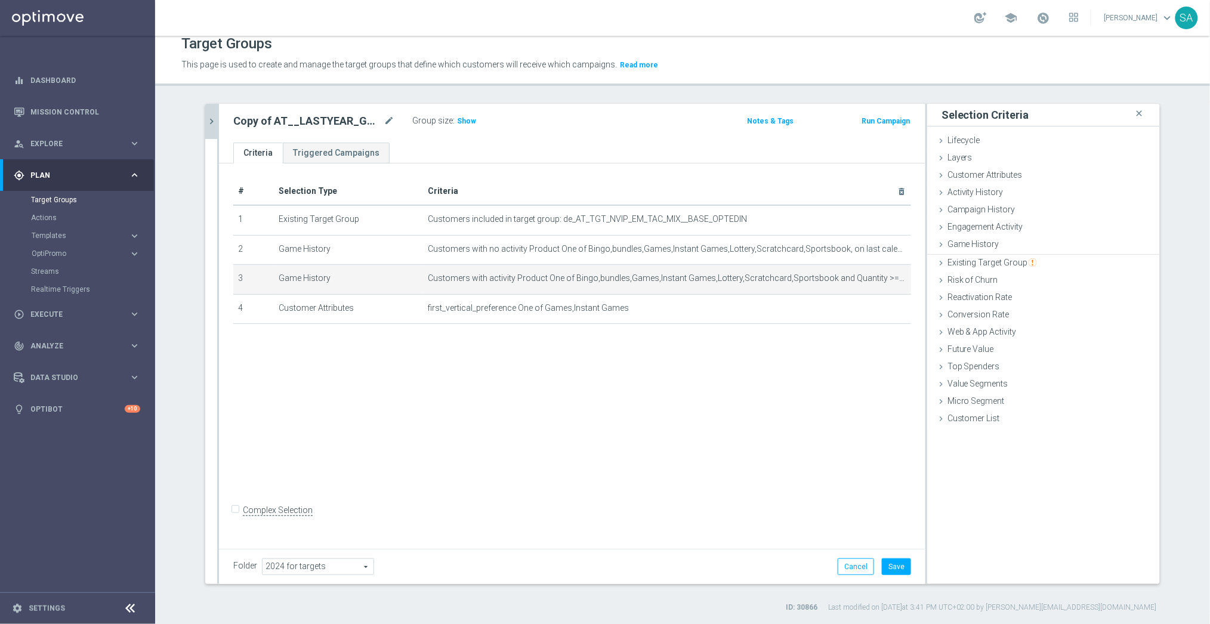
scroll to position [0, 0]
click at [469, 122] on span "Show" at bounding box center [466, 121] width 19 height 8
click at [898, 563] on button "Save" at bounding box center [896, 567] width 29 height 17
click at [213, 117] on icon "chevron_right" at bounding box center [211, 121] width 11 height 11
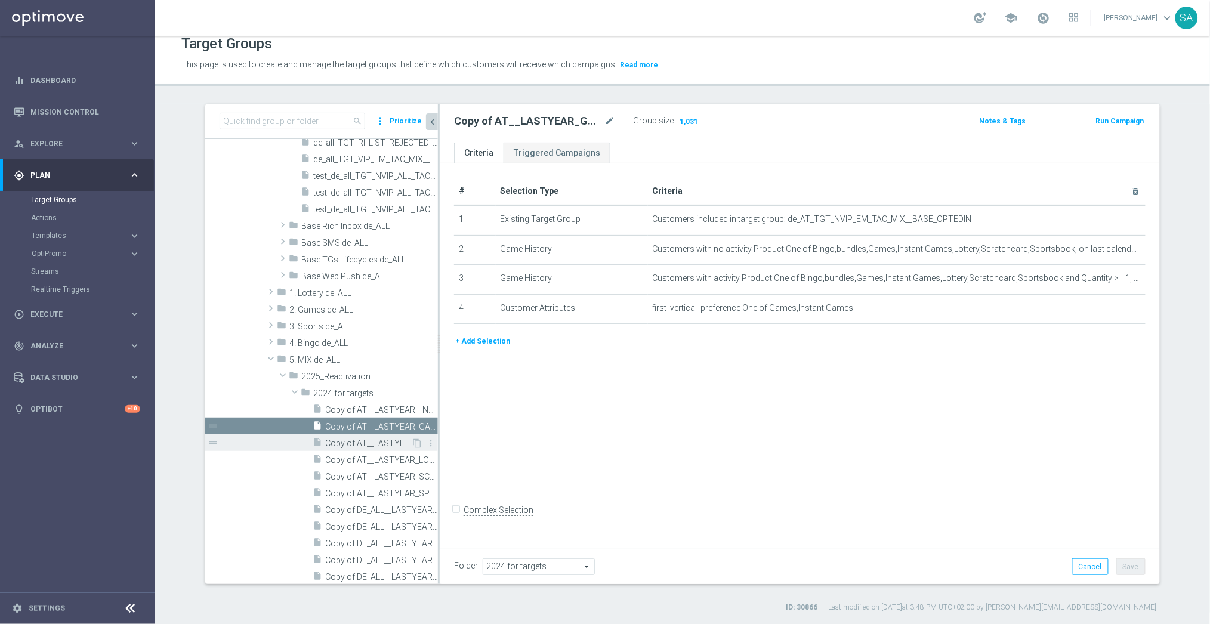
click at [378, 436] on div "insert_drive_file Copy of AT__LASTYEAR_GORDO__NVIP_EMA_TAC_MIX" at bounding box center [362, 442] width 98 height 17
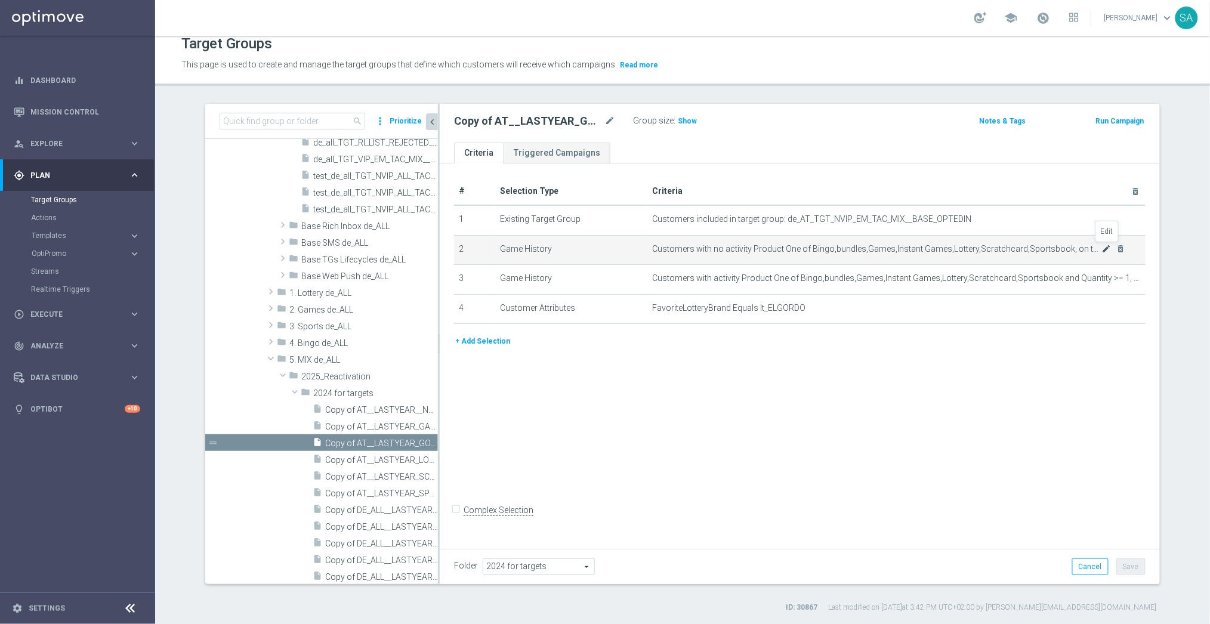
click at [1106, 248] on icon "mode_edit" at bounding box center [1107, 249] width 10 height 10
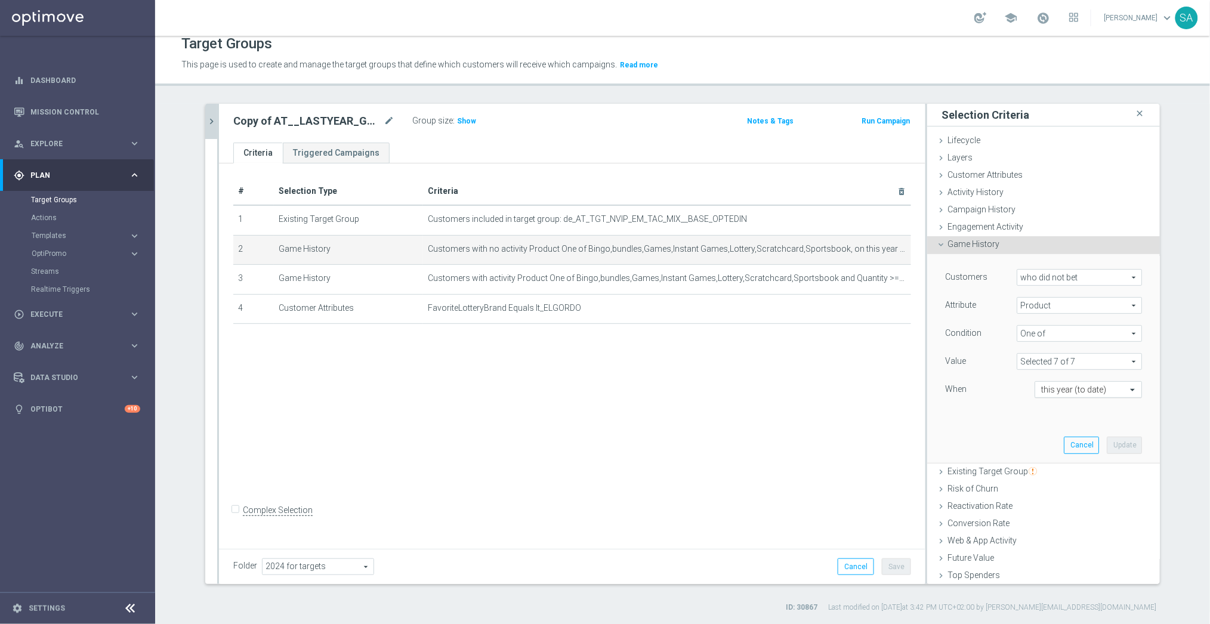
click at [1090, 389] on input "text" at bounding box center [1076, 390] width 70 height 11
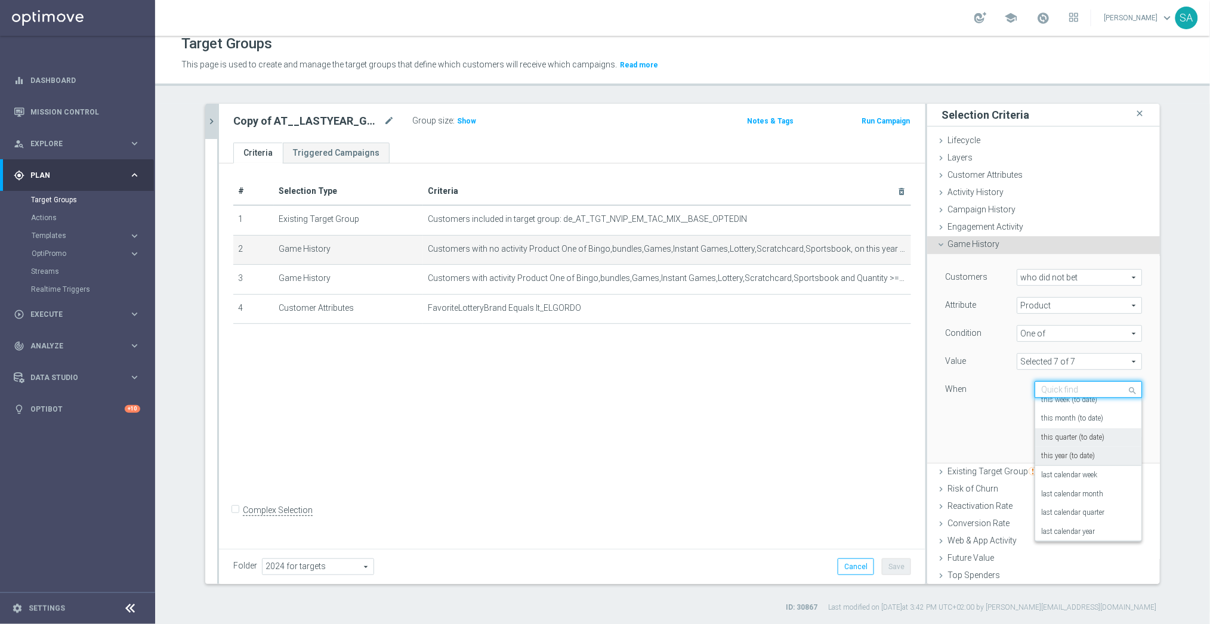
scroll to position [85, 0]
click at [1085, 491] on label "last calendar year" at bounding box center [1068, 493] width 54 height 10
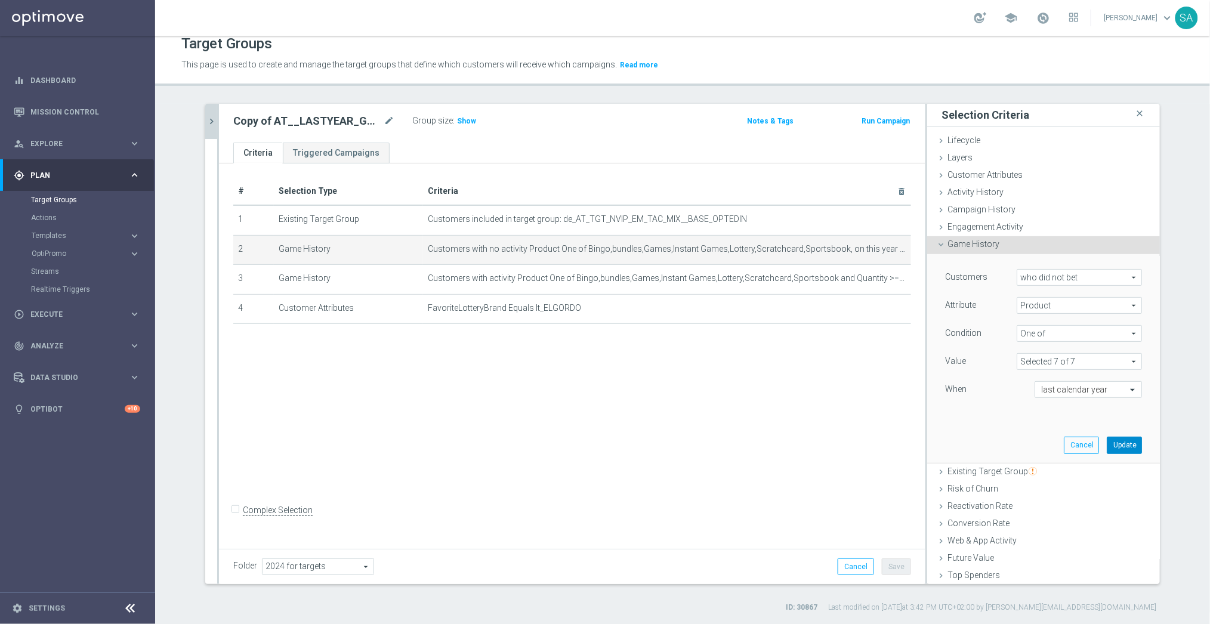
click at [1132, 446] on button "Update" at bounding box center [1124, 445] width 35 height 17
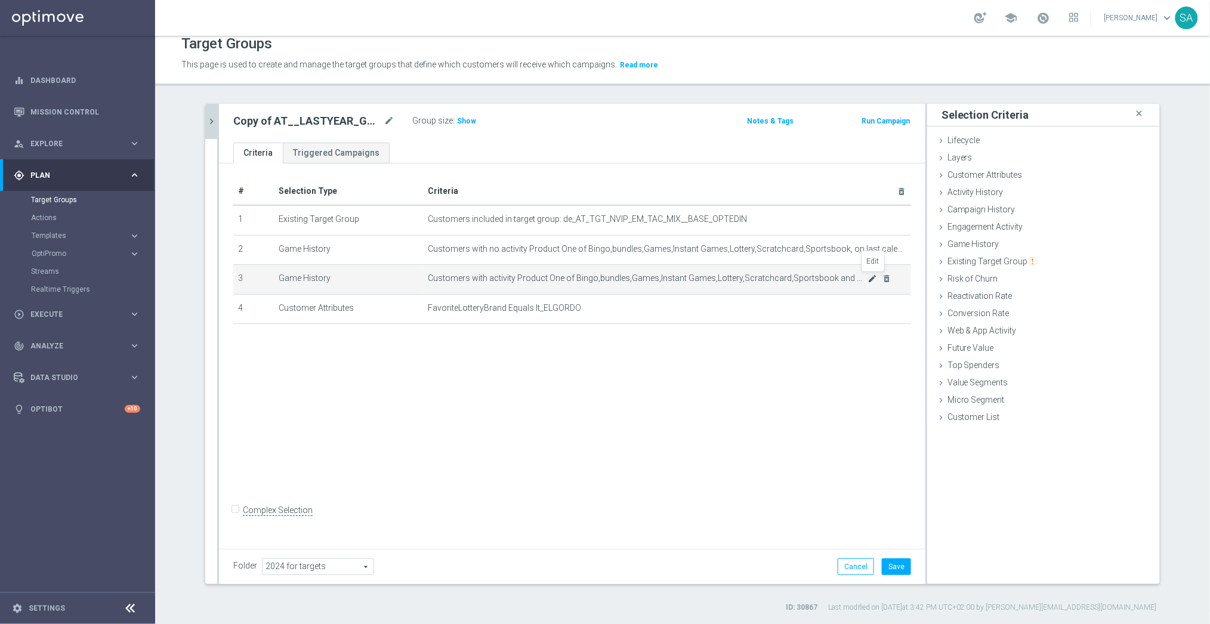
click at [874, 278] on icon "mode_edit" at bounding box center [873, 279] width 10 height 10
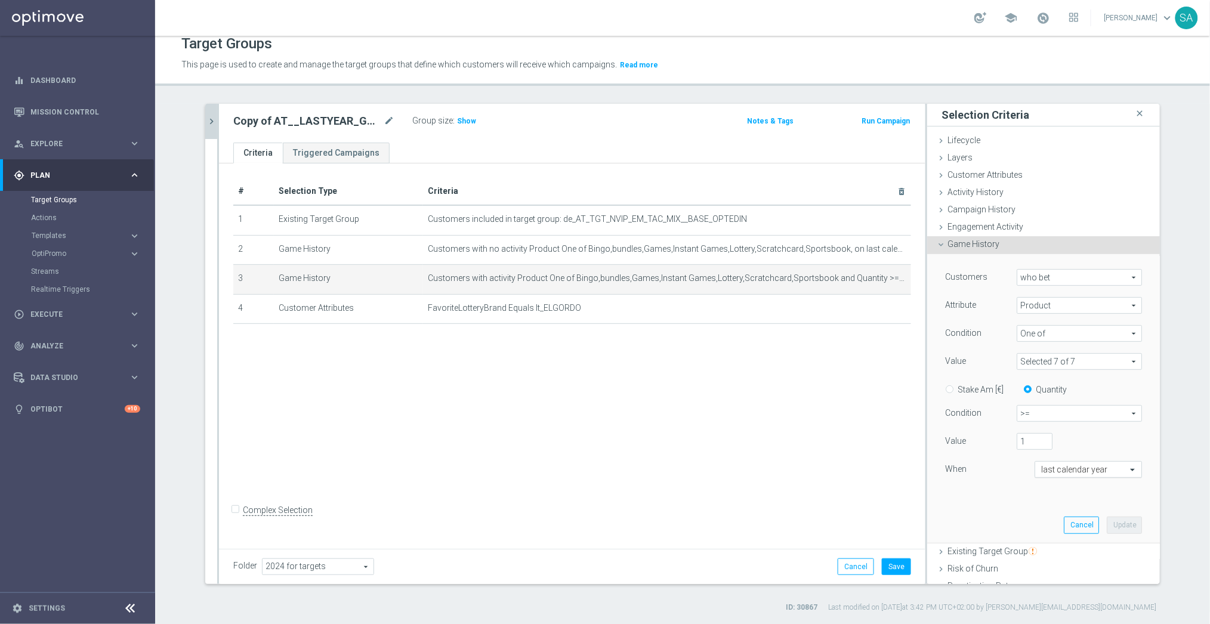
click at [1057, 470] on input "text" at bounding box center [1076, 470] width 70 height 11
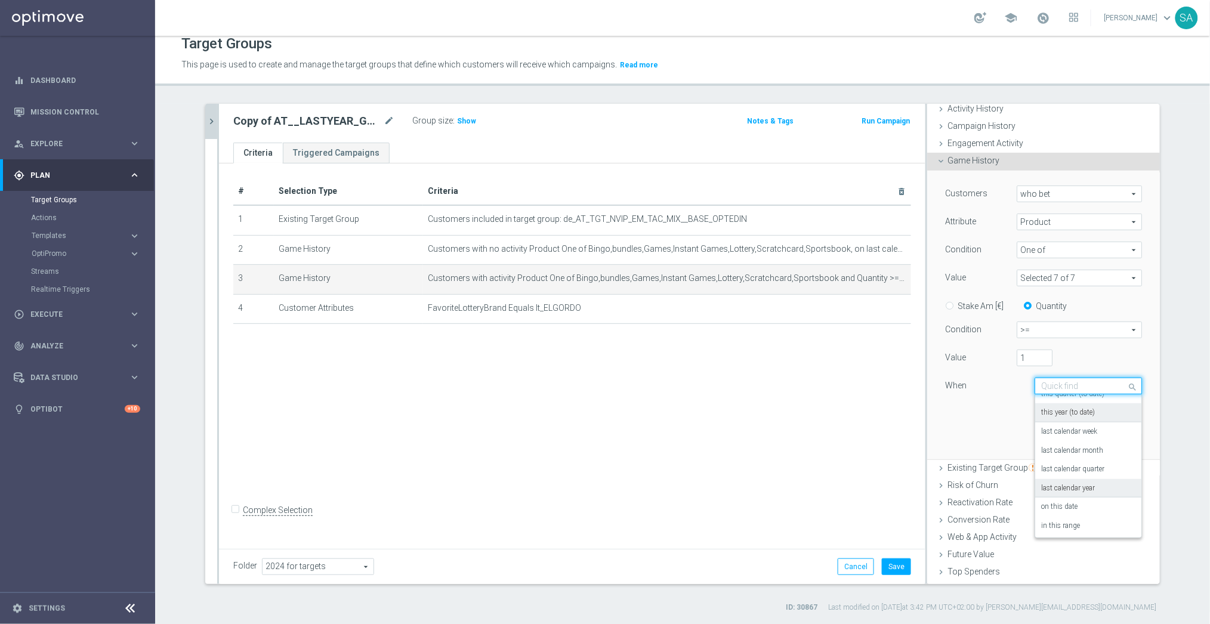
scroll to position [132, 0]
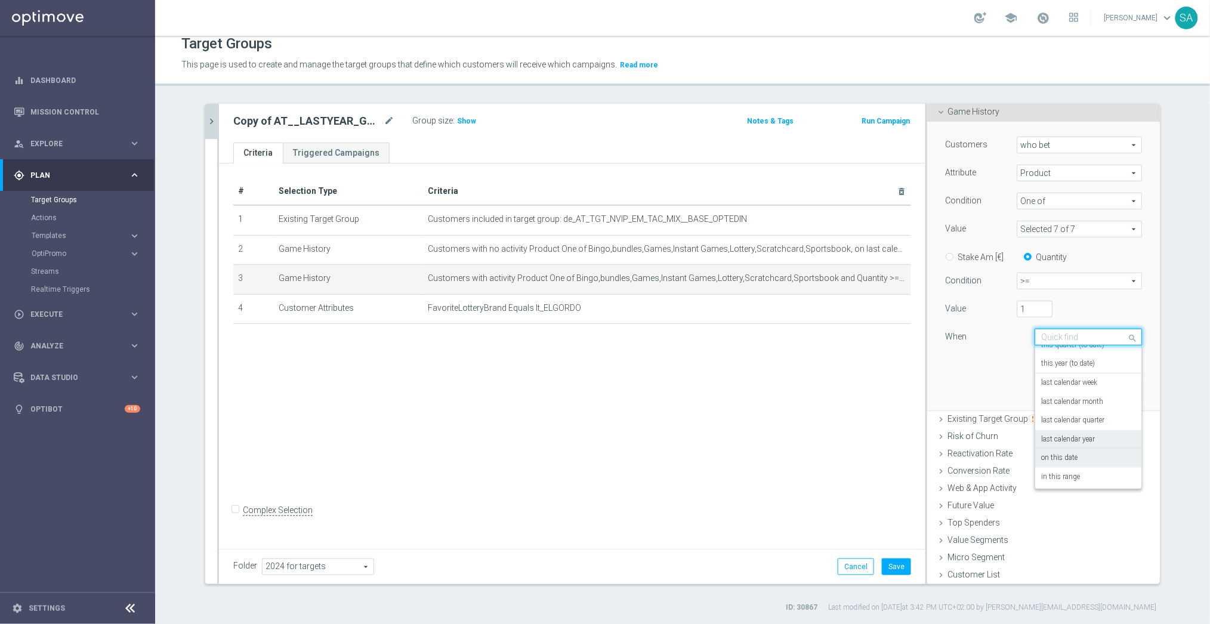
click at [1072, 455] on label "on this date" at bounding box center [1059, 459] width 36 height 10
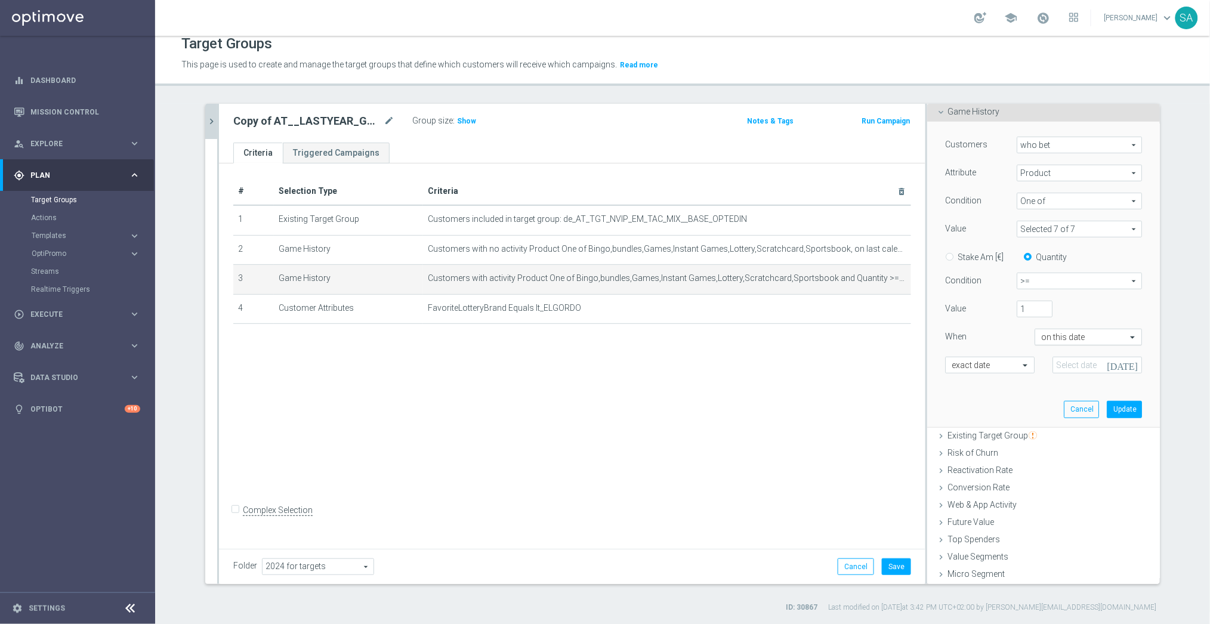
click at [1068, 338] on input "text" at bounding box center [1076, 337] width 70 height 11
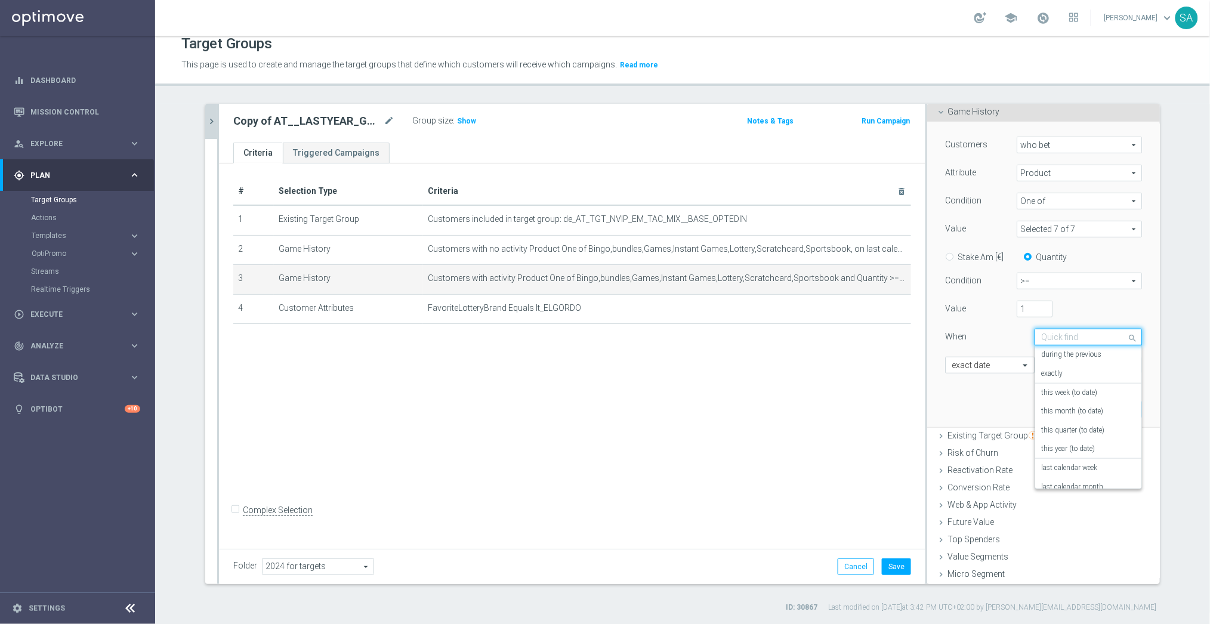
scroll to position [85, 0]
click at [1078, 474] on label "in this range" at bounding box center [1060, 478] width 39 height 10
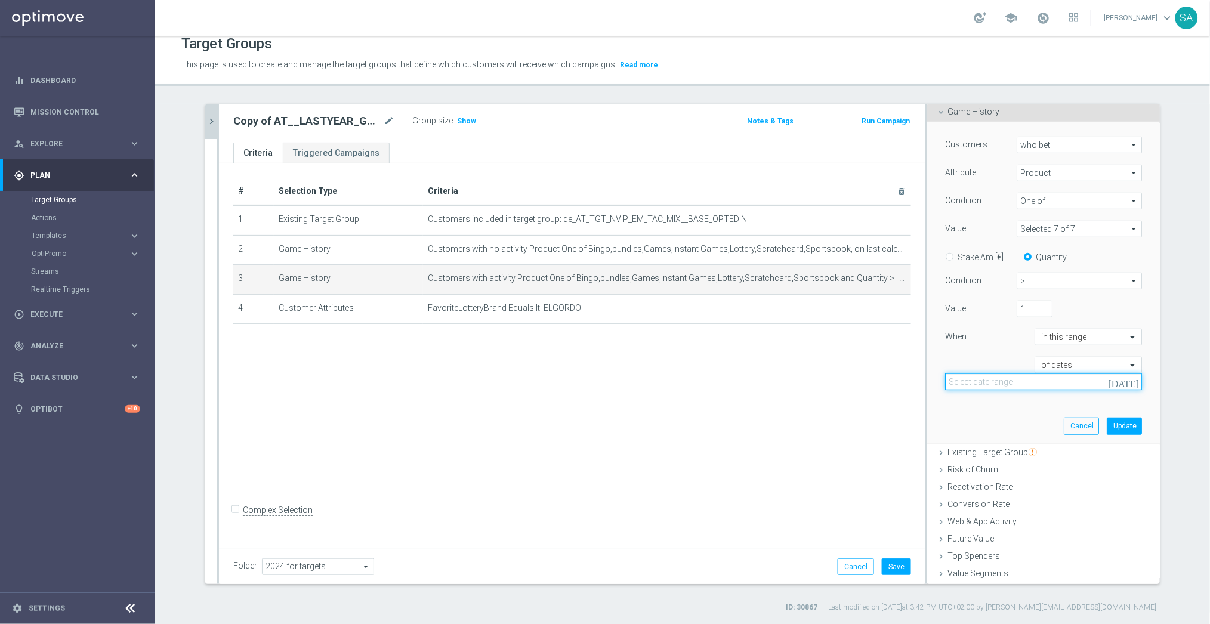
click at [1035, 377] on input at bounding box center [1043, 382] width 197 height 17
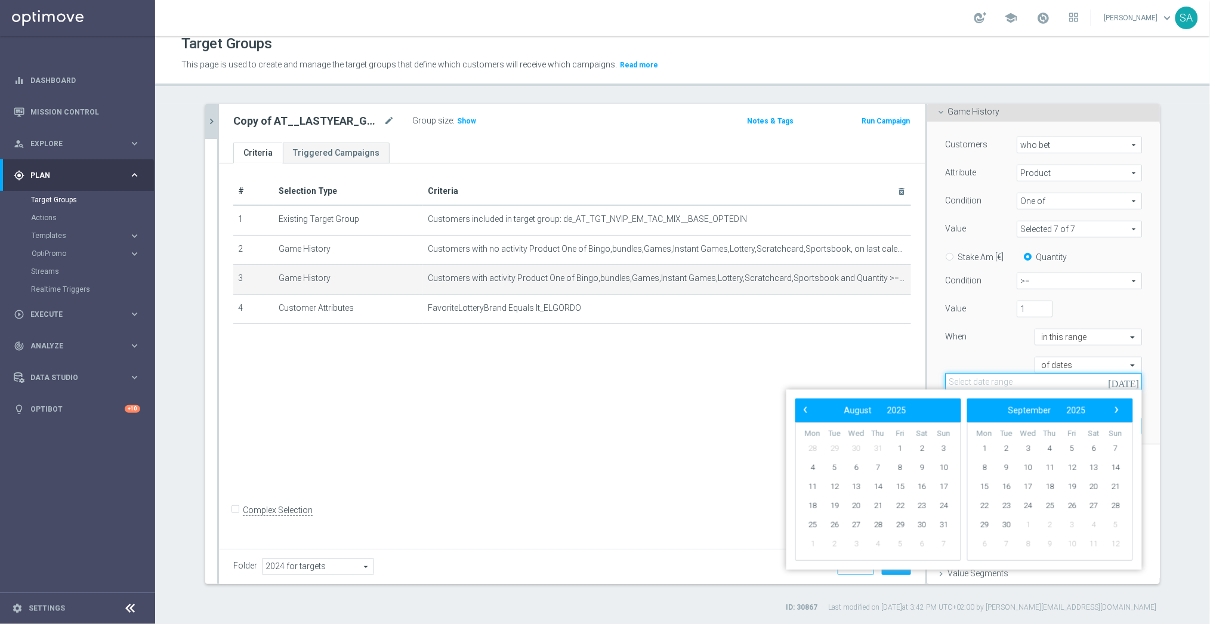
paste input "[DATE] - [DATE]"
type input "[DATE] - [DATE]"
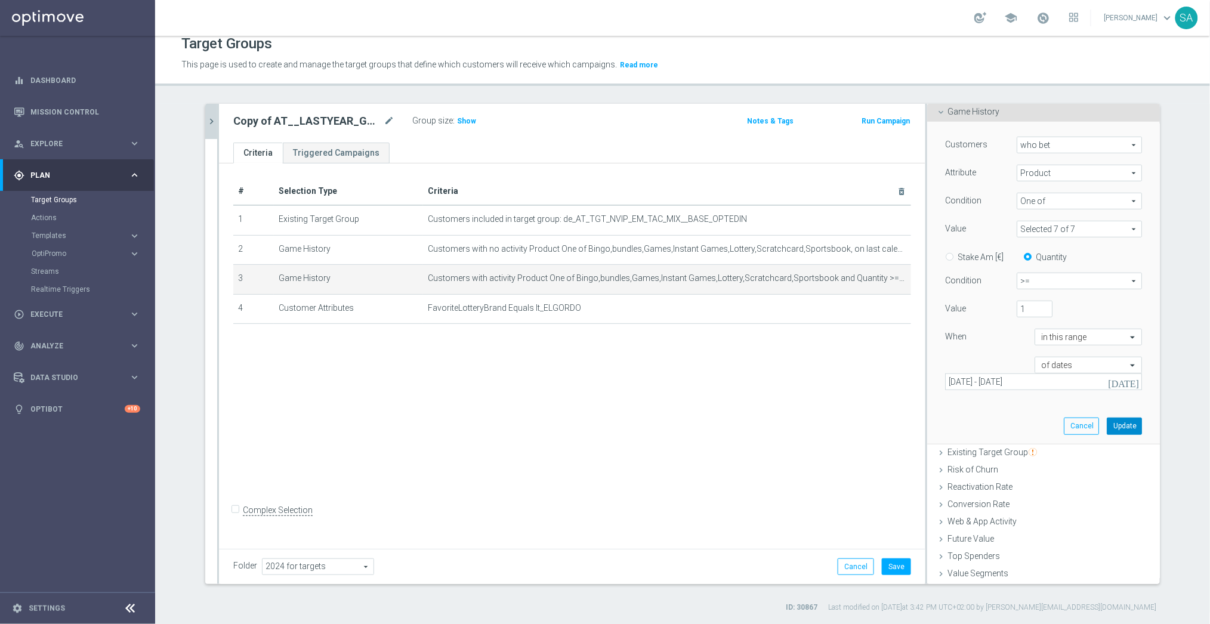
click at [1130, 423] on button "Update" at bounding box center [1124, 426] width 35 height 17
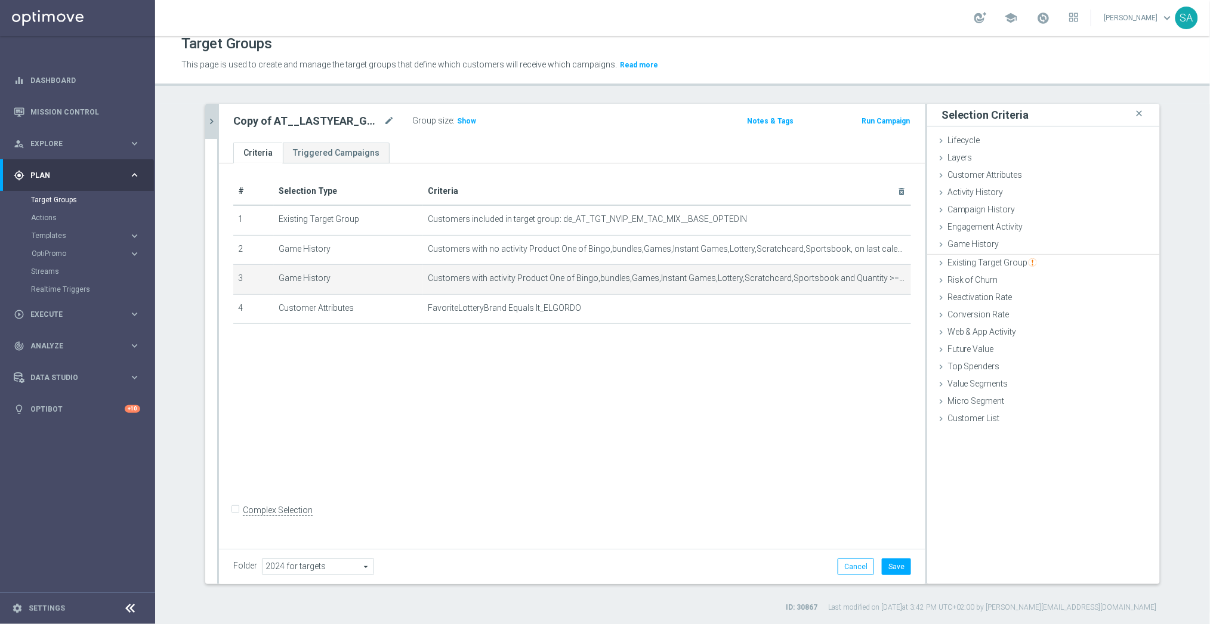
scroll to position [0, 0]
click at [471, 119] on span "Show" at bounding box center [466, 121] width 19 height 8
click at [902, 559] on button "Save" at bounding box center [896, 567] width 29 height 17
click at [209, 122] on icon "chevron_right" at bounding box center [211, 121] width 11 height 11
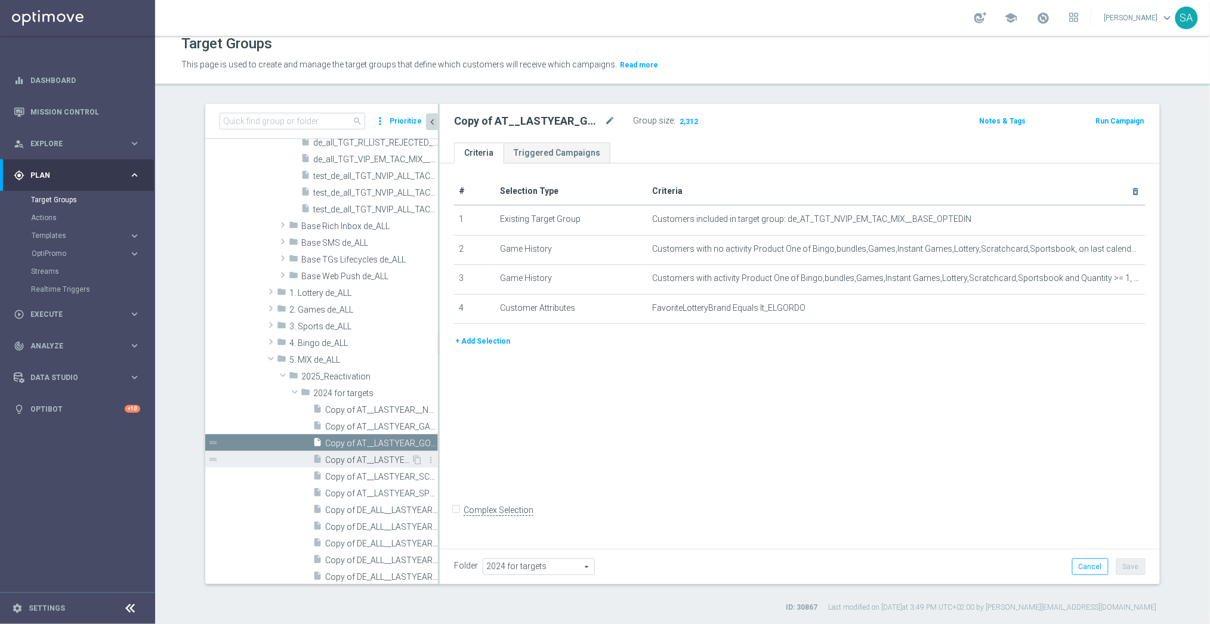
click at [392, 458] on span "Copy of AT__LASTYEAR_LOTTO__NVIP_EMA_TAC_MIX" at bounding box center [368, 460] width 86 height 10
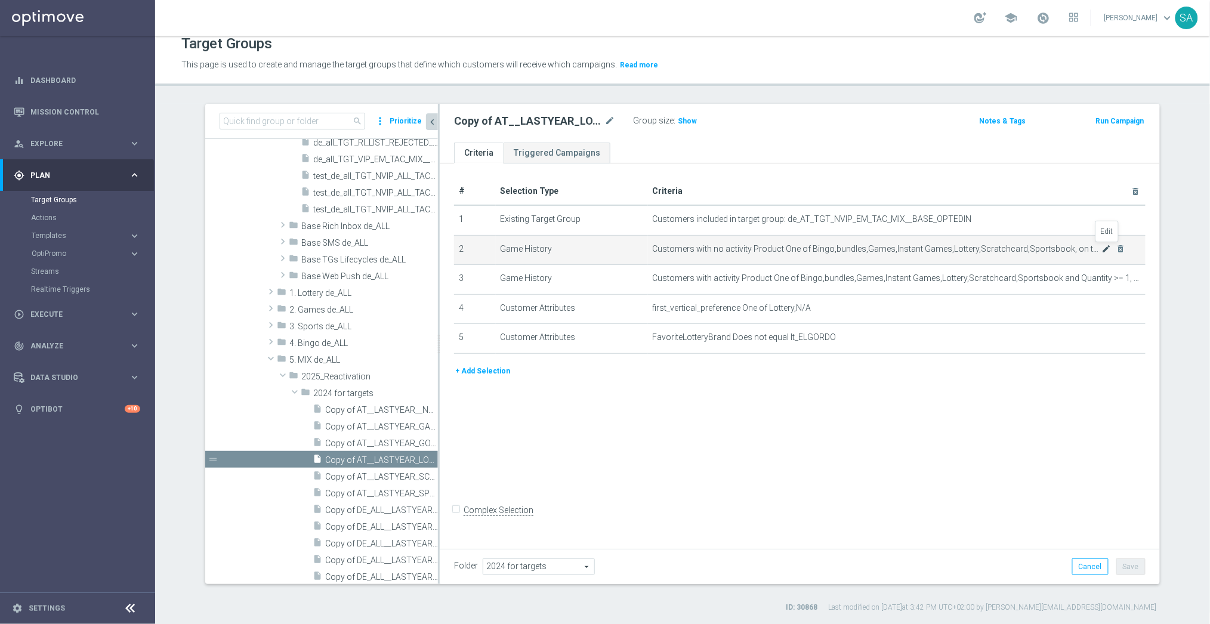
click at [1105, 249] on icon "mode_edit" at bounding box center [1107, 249] width 10 height 10
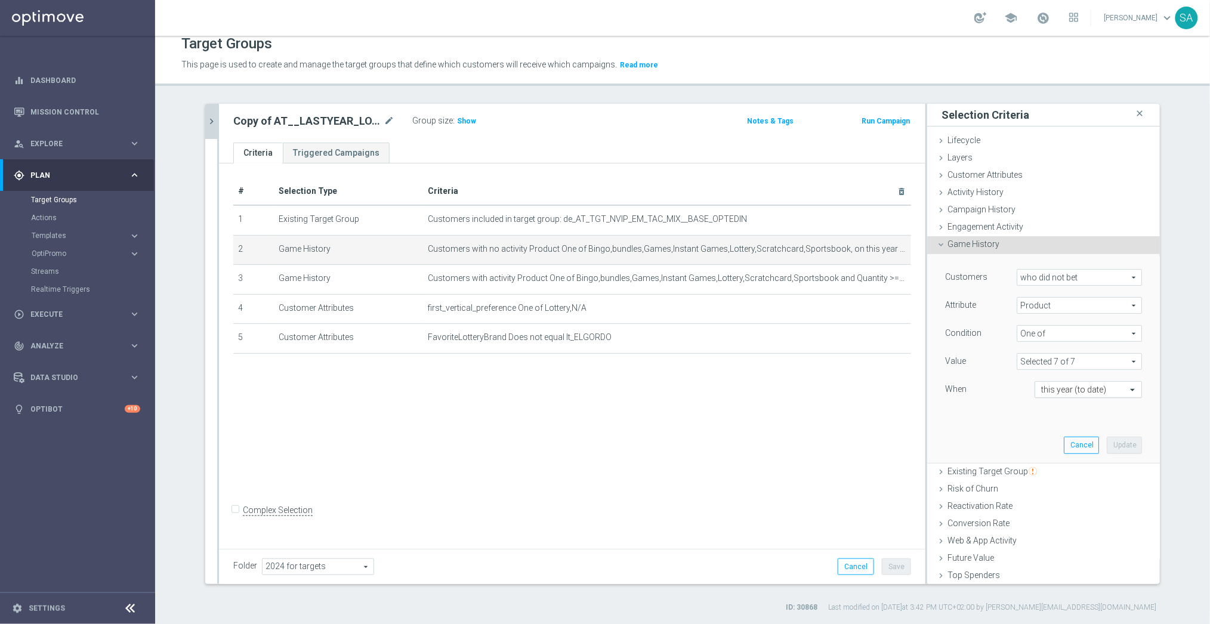
click at [1087, 389] on input "text" at bounding box center [1076, 390] width 70 height 11
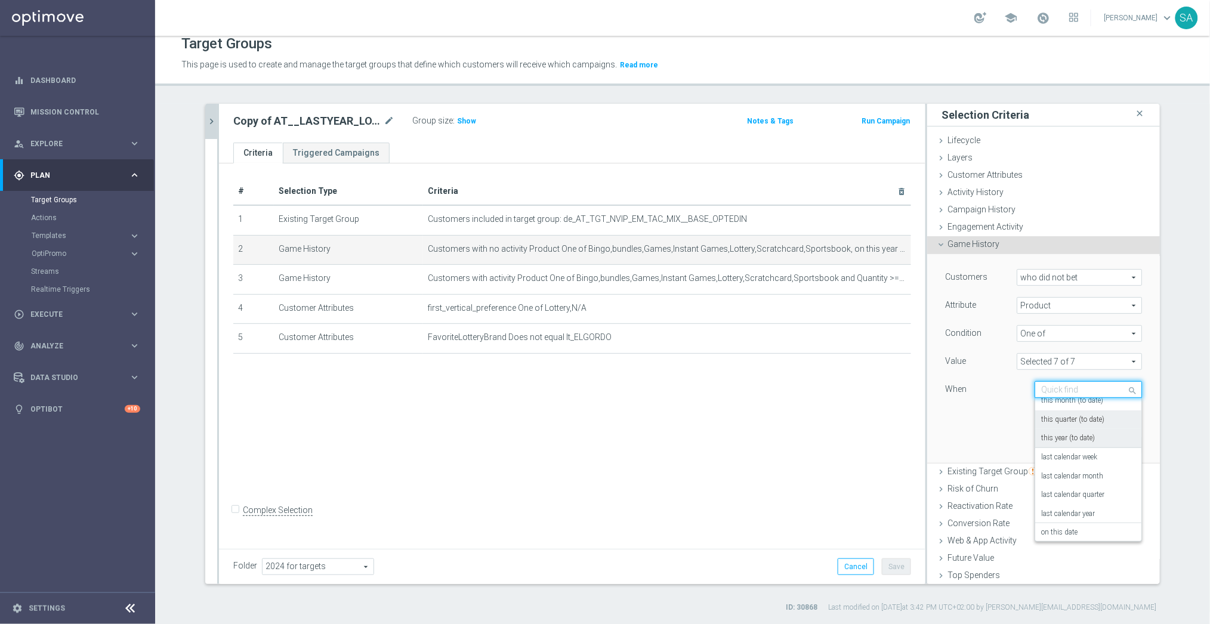
scroll to position [85, 0]
click at [1106, 491] on div "last calendar year" at bounding box center [1088, 492] width 94 height 19
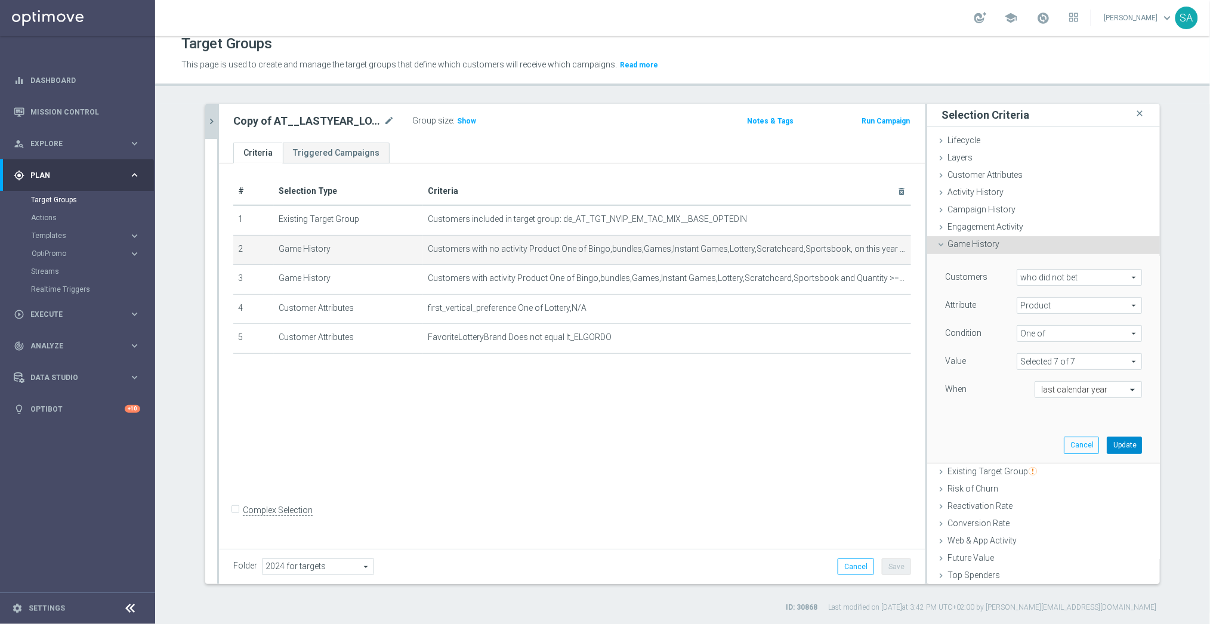
click at [1129, 443] on button "Update" at bounding box center [1124, 445] width 35 height 17
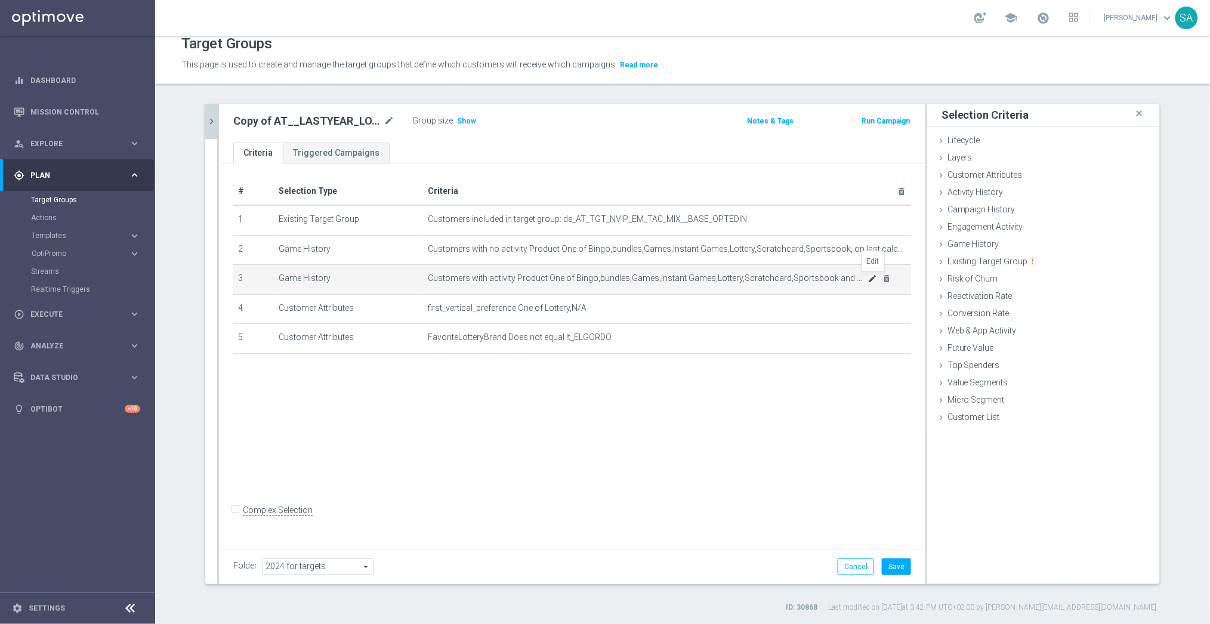
click at [870, 279] on icon "mode_edit" at bounding box center [873, 279] width 10 height 10
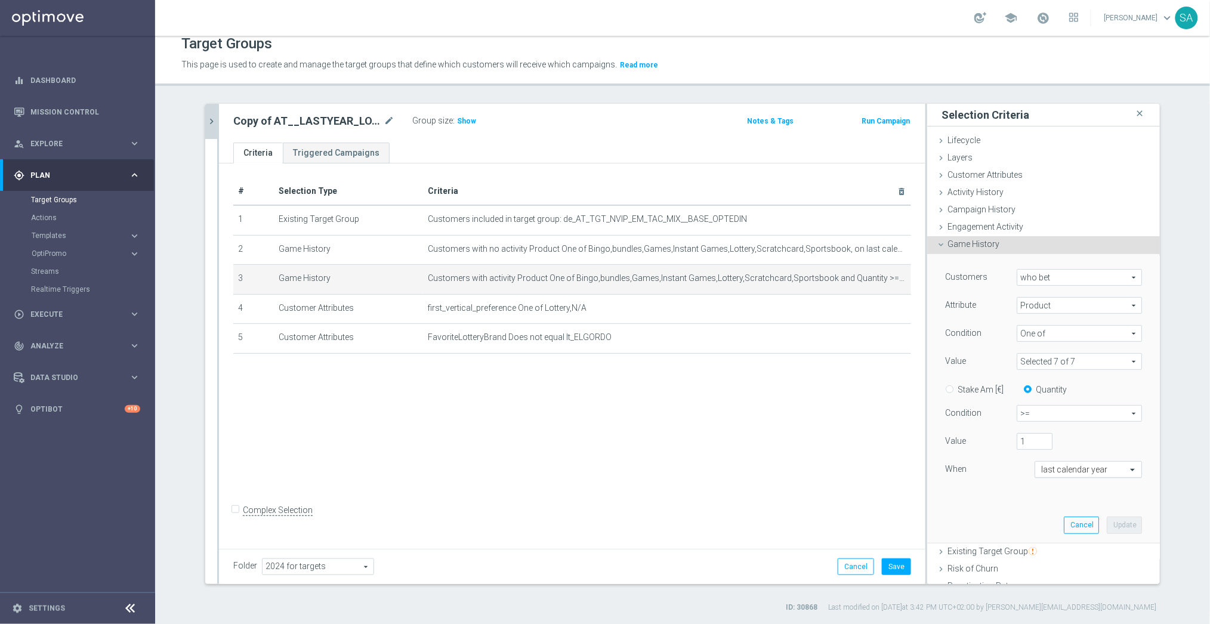
click at [1080, 470] on input "text" at bounding box center [1076, 470] width 70 height 11
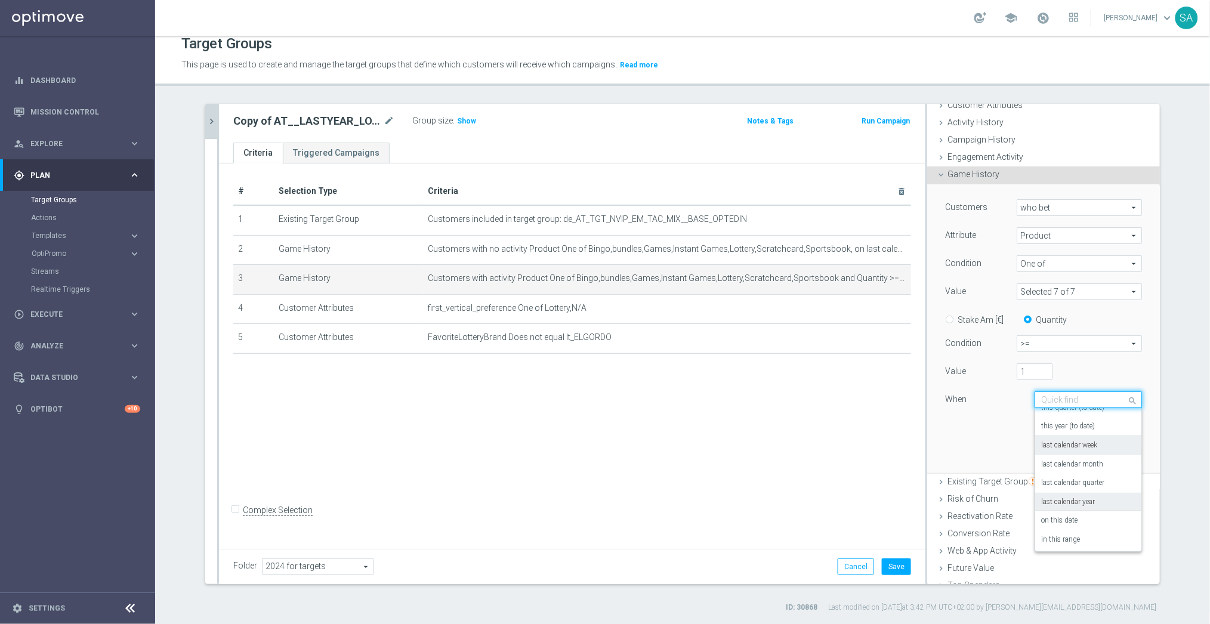
scroll to position [132, 0]
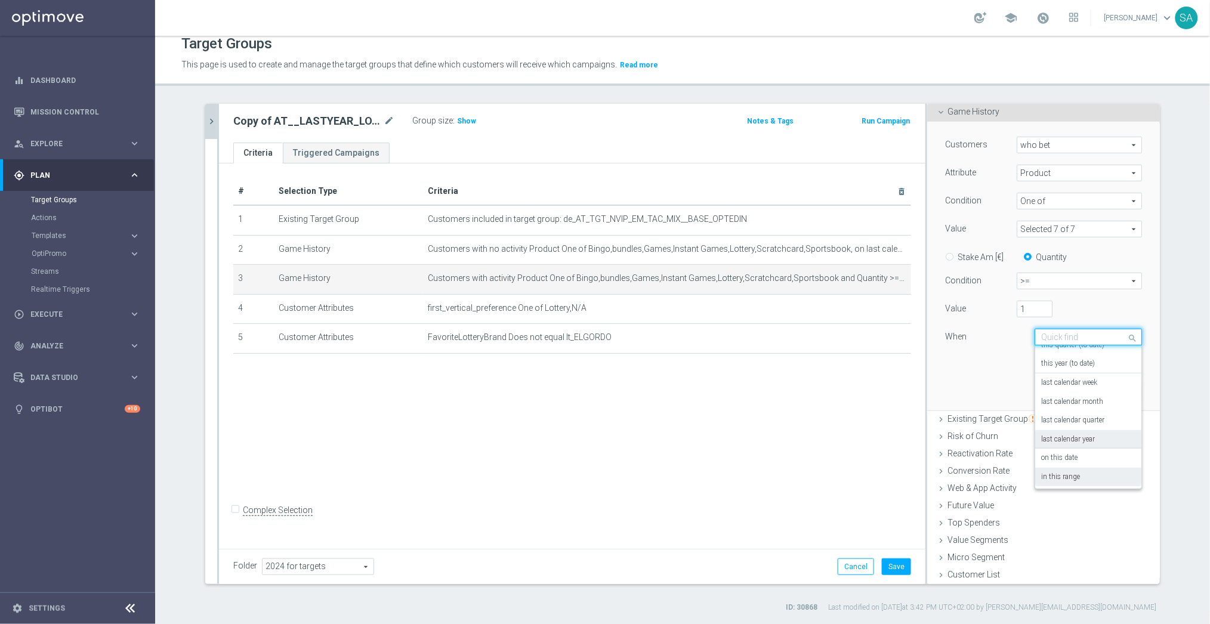
click at [1075, 476] on label "in this range" at bounding box center [1060, 478] width 39 height 10
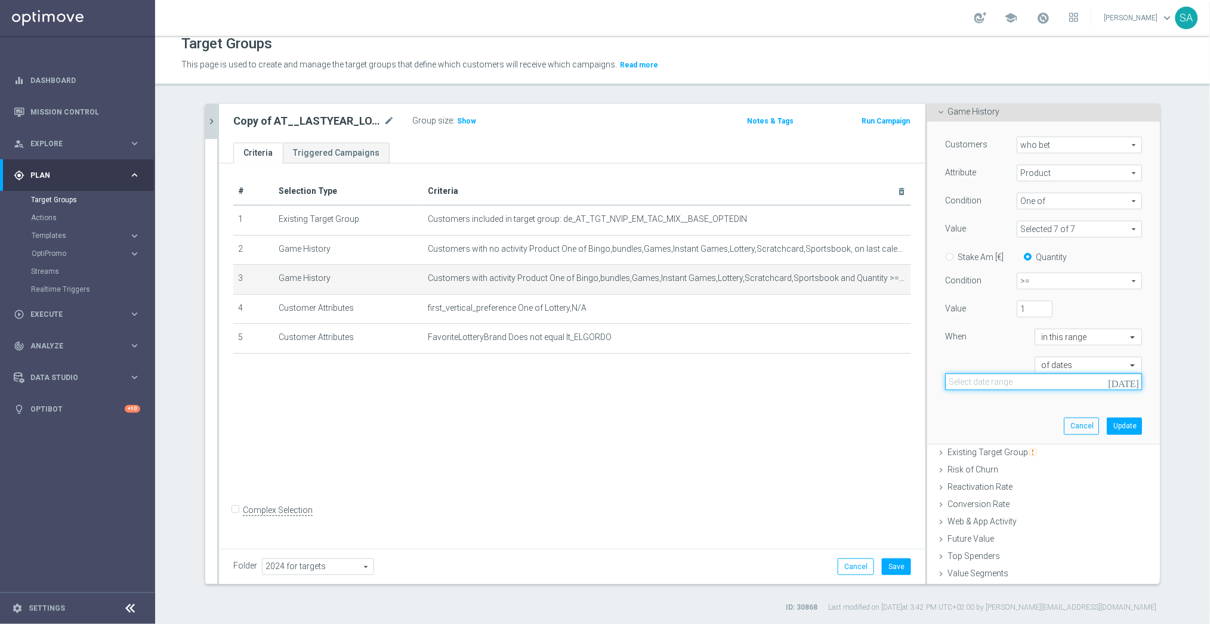
click at [1047, 386] on input at bounding box center [1043, 382] width 197 height 17
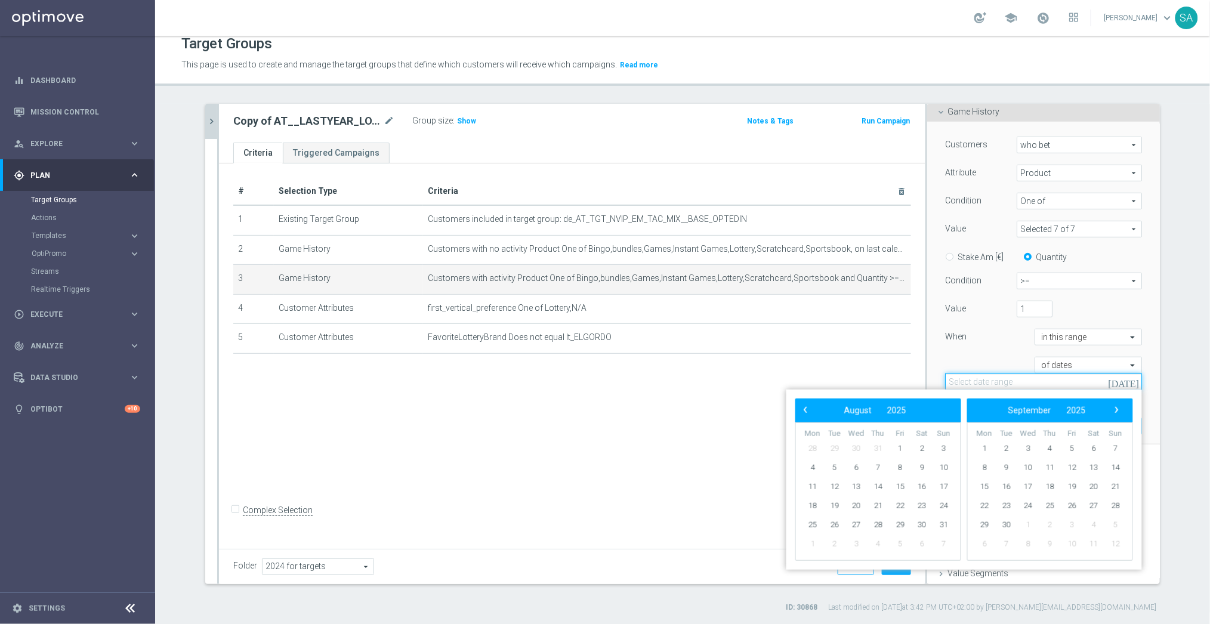
paste input "[DATE] - [DATE]"
type input "[DATE] - [DATE]"
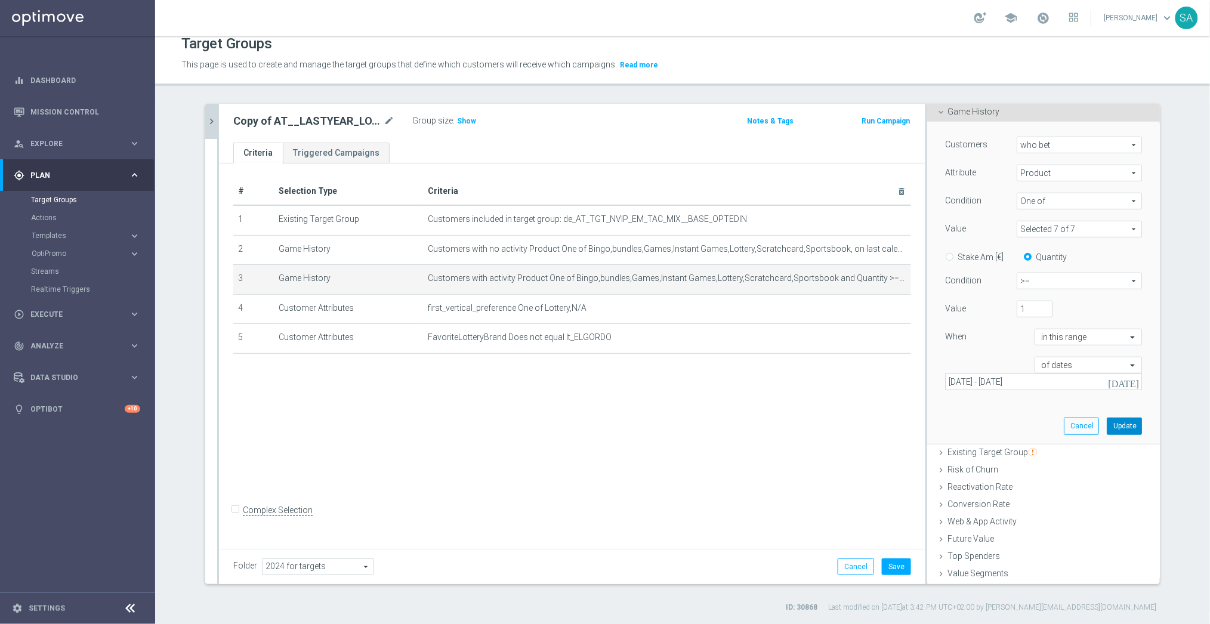
click at [1125, 424] on button "Update" at bounding box center [1124, 426] width 35 height 17
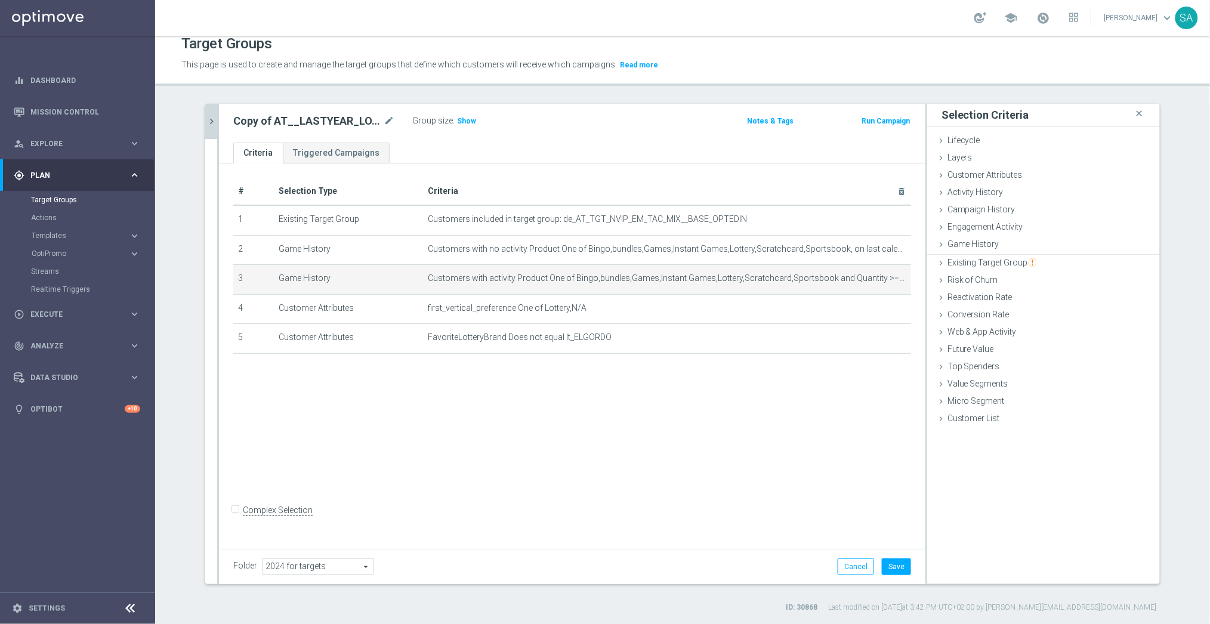
scroll to position [0, 0]
click at [899, 566] on button "Save" at bounding box center [896, 567] width 29 height 17
click at [467, 120] on span "Show" at bounding box center [466, 121] width 19 height 8
click at [211, 119] on icon "chevron_right" at bounding box center [211, 121] width 11 height 11
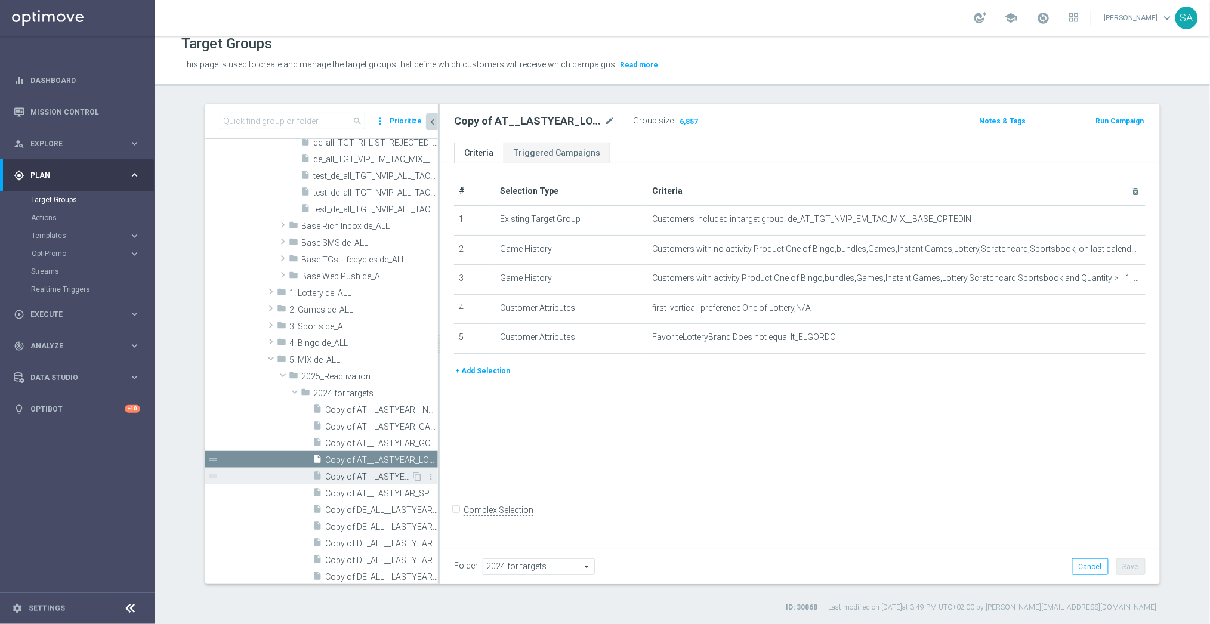
click at [374, 479] on span "Copy of AT__LASTYEAR_SCRATCH__NVIP_EMA_TAC_MIX" at bounding box center [368, 477] width 86 height 10
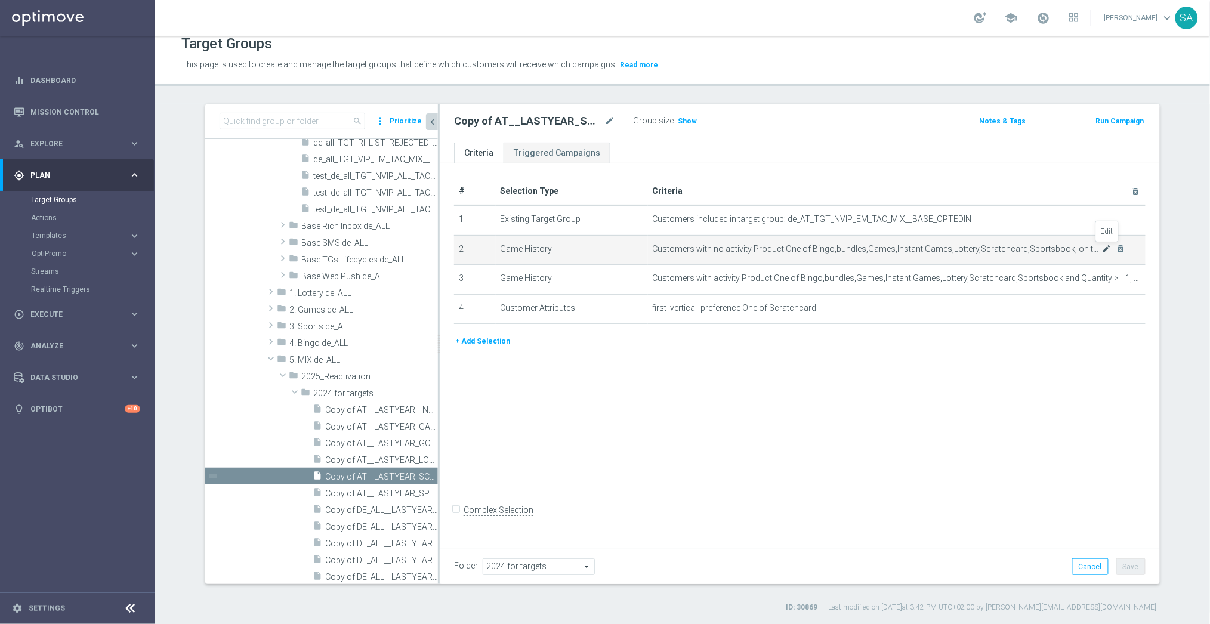
click at [1106, 248] on icon "mode_edit" at bounding box center [1107, 249] width 10 height 10
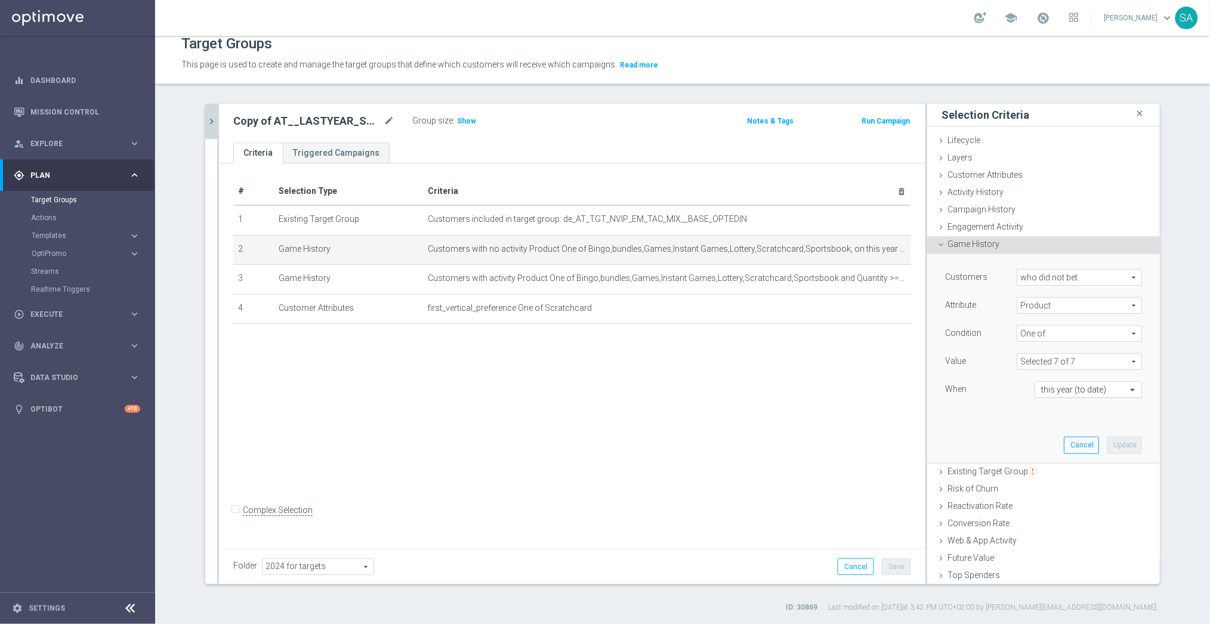
click at [1083, 386] on input "text" at bounding box center [1076, 390] width 70 height 11
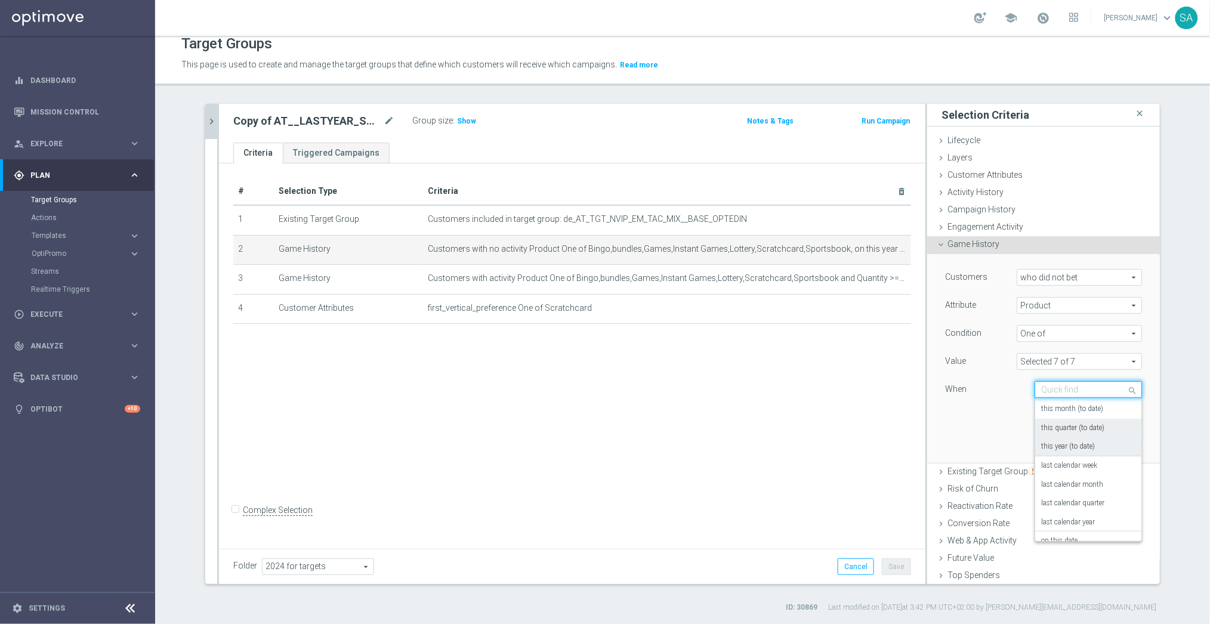
scroll to position [63, 0]
click at [1081, 505] on div "last calendar year" at bounding box center [1088, 514] width 94 height 19
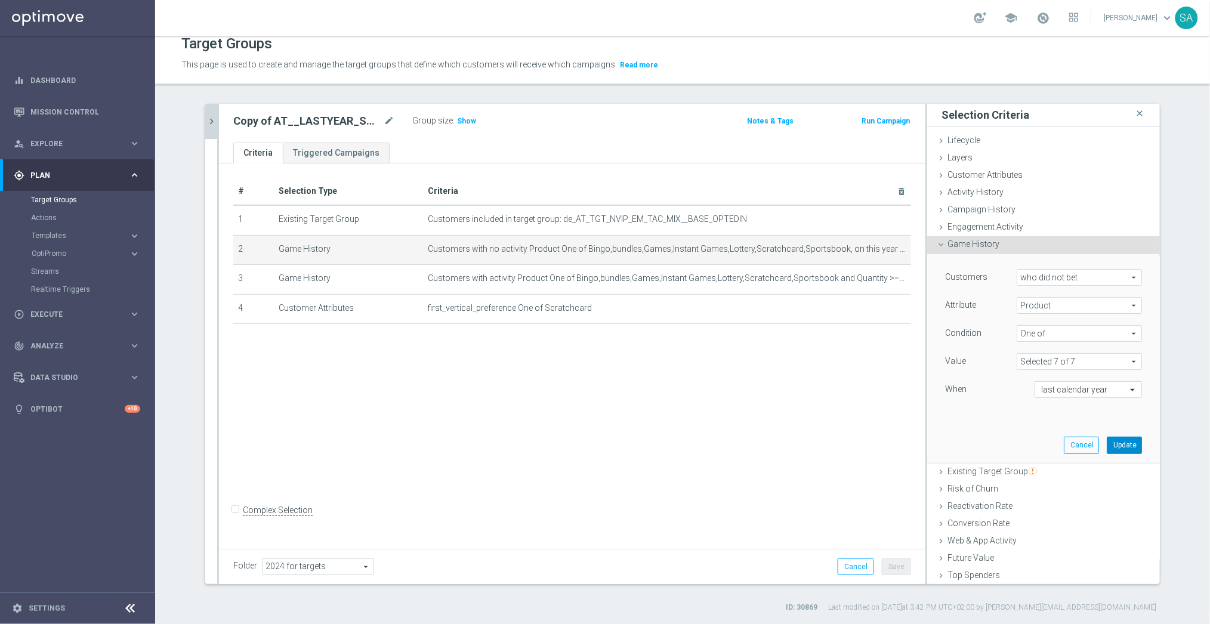
click at [1122, 440] on button "Update" at bounding box center [1124, 445] width 35 height 17
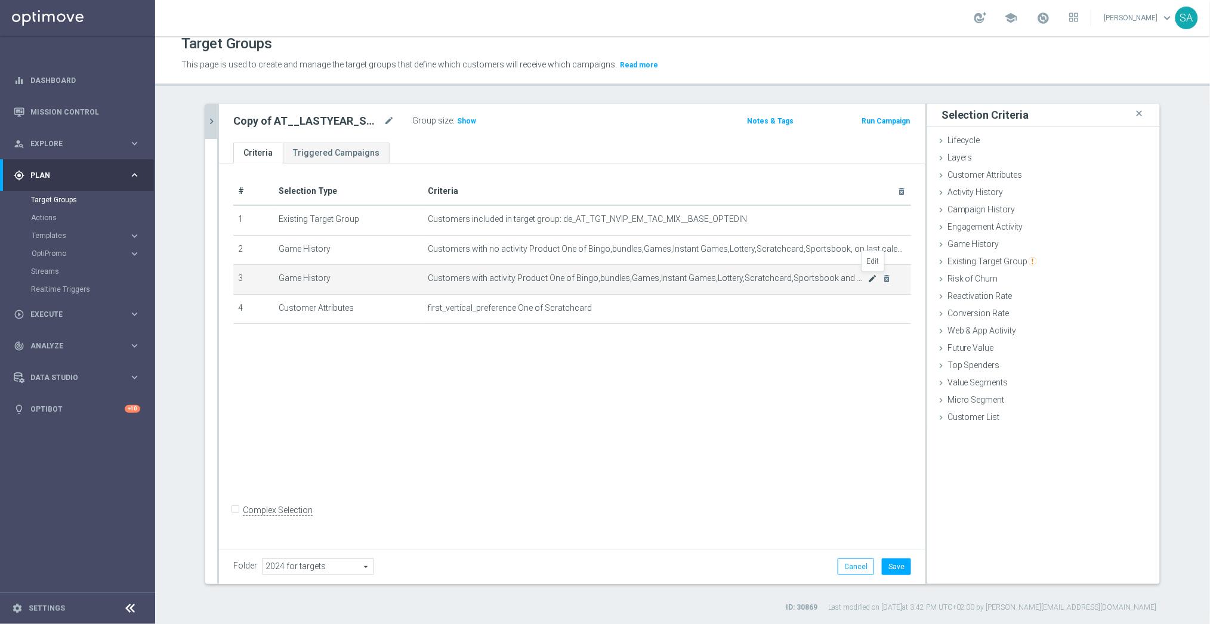
click at [871, 276] on icon "mode_edit" at bounding box center [873, 279] width 10 height 10
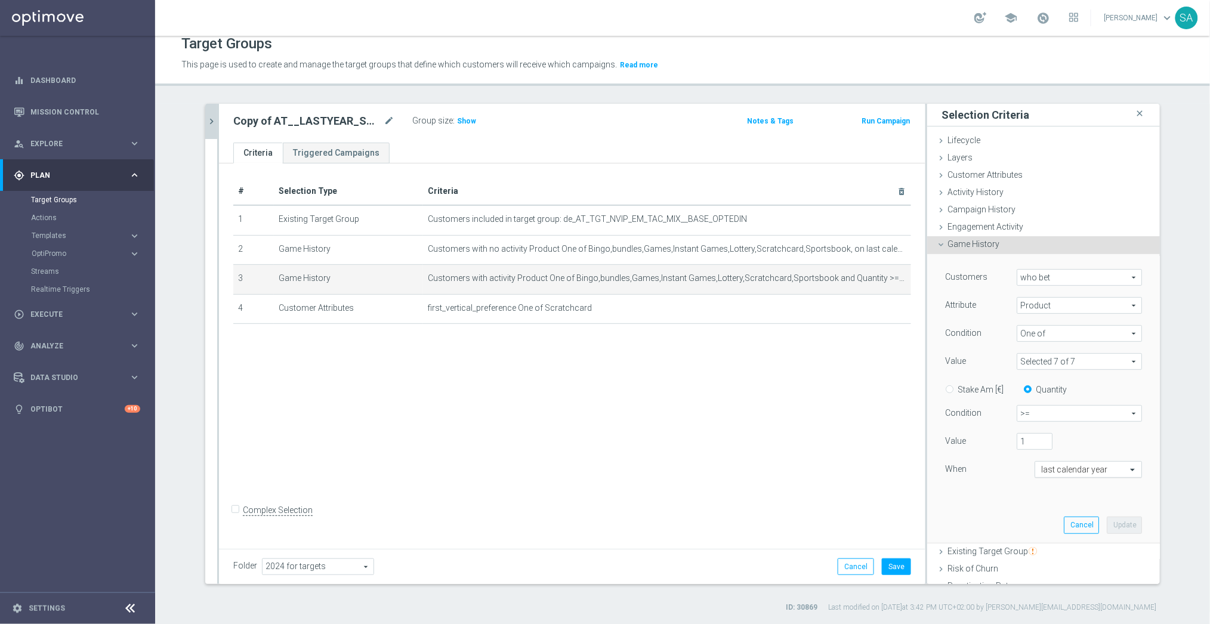
click at [1077, 475] on input "text" at bounding box center [1076, 470] width 70 height 11
click at [1016, 464] on div "When" at bounding box center [981, 470] width 90 height 19
click at [1083, 470] on input "text" at bounding box center [1076, 470] width 70 height 11
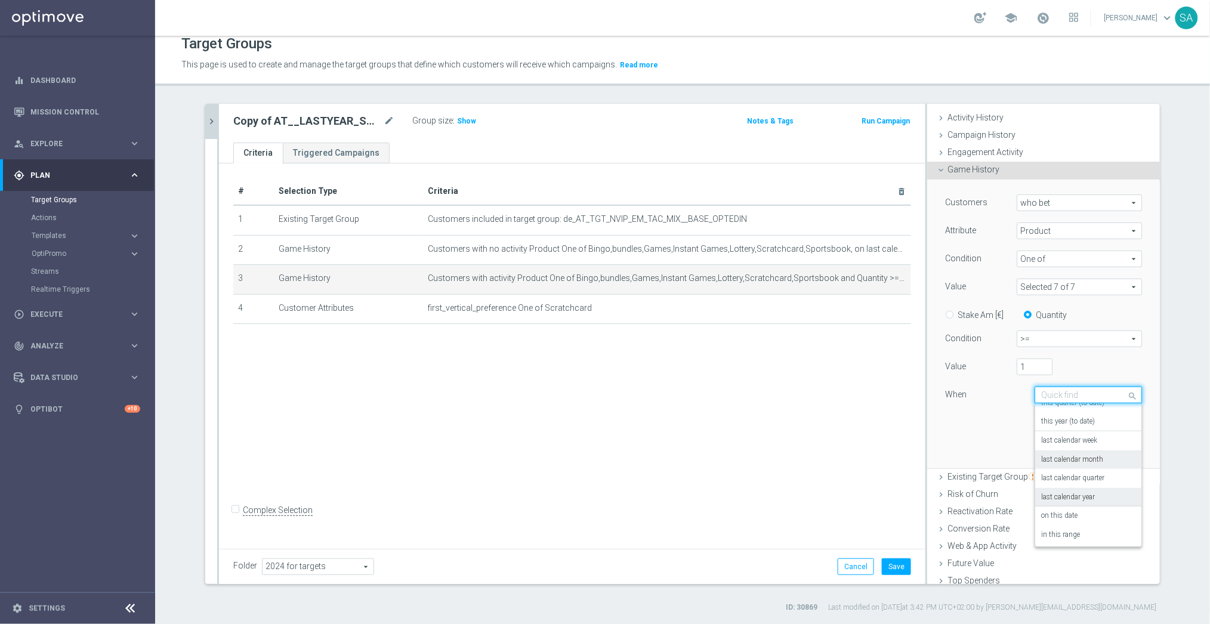
scroll to position [88, 0]
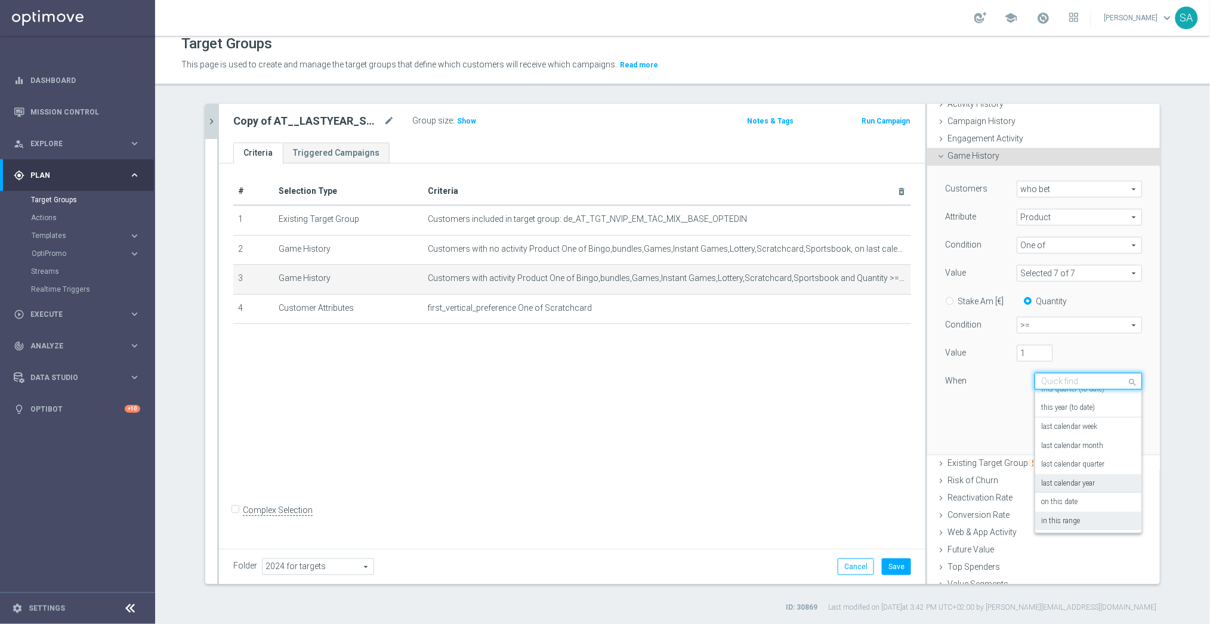
click at [1093, 517] on div "in this range" at bounding box center [1088, 521] width 94 height 19
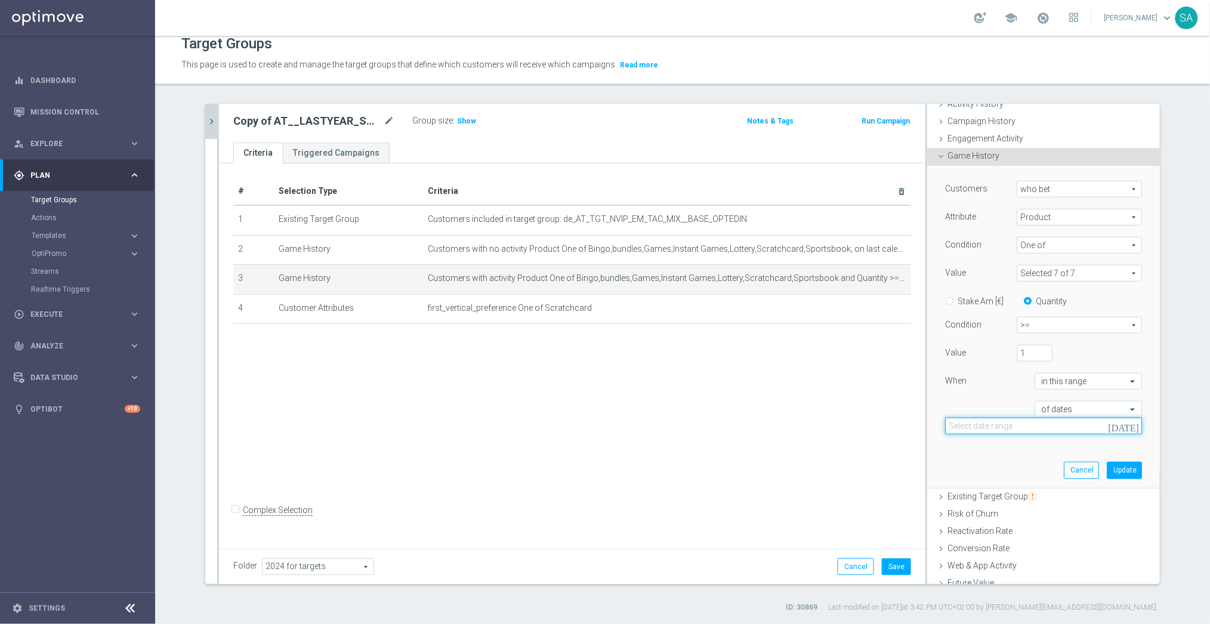
click at [1063, 421] on input at bounding box center [1043, 426] width 197 height 17
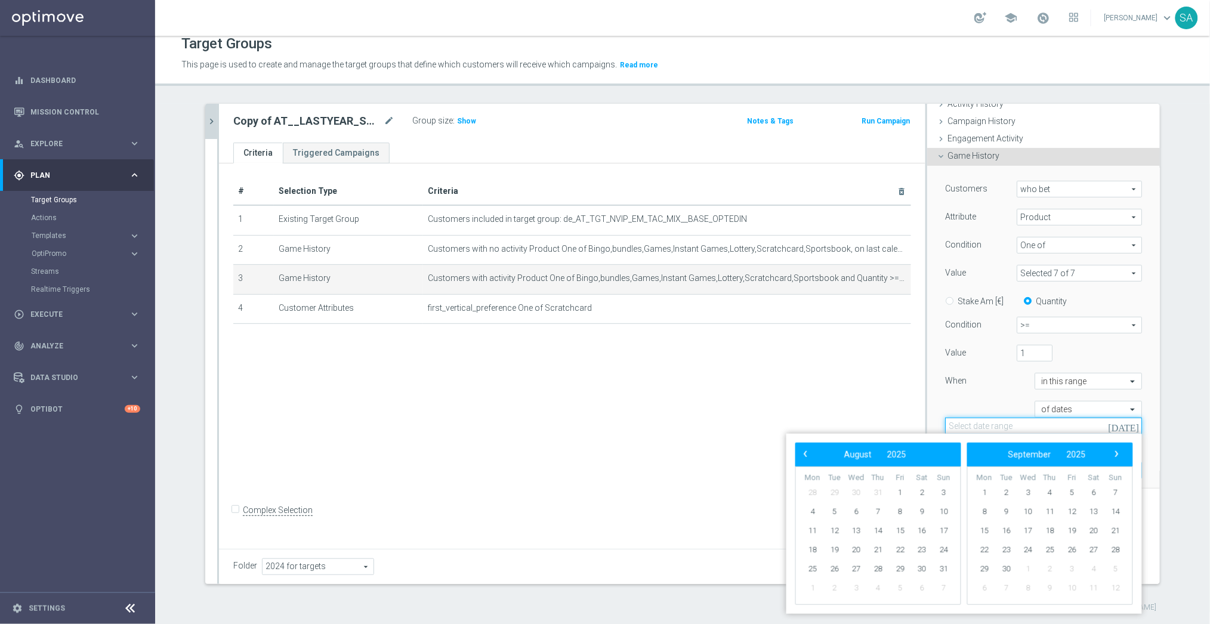
paste input "[DATE] - [DATE]"
type input "[DATE] - [DATE]"
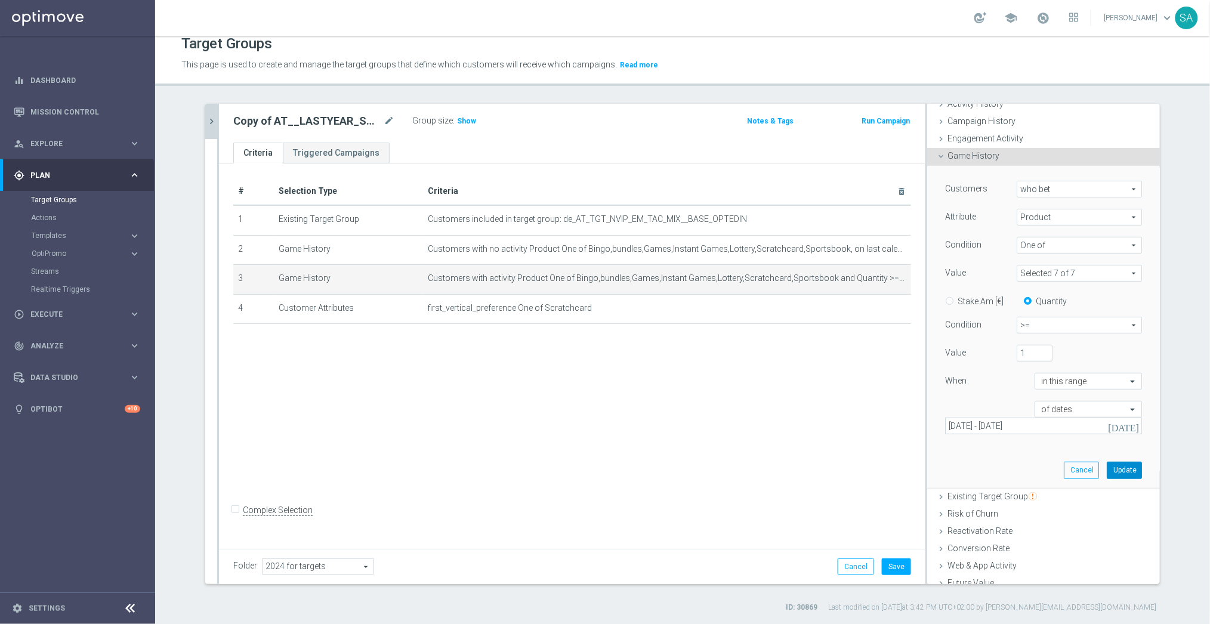
click at [1123, 468] on button "Update" at bounding box center [1124, 470] width 35 height 17
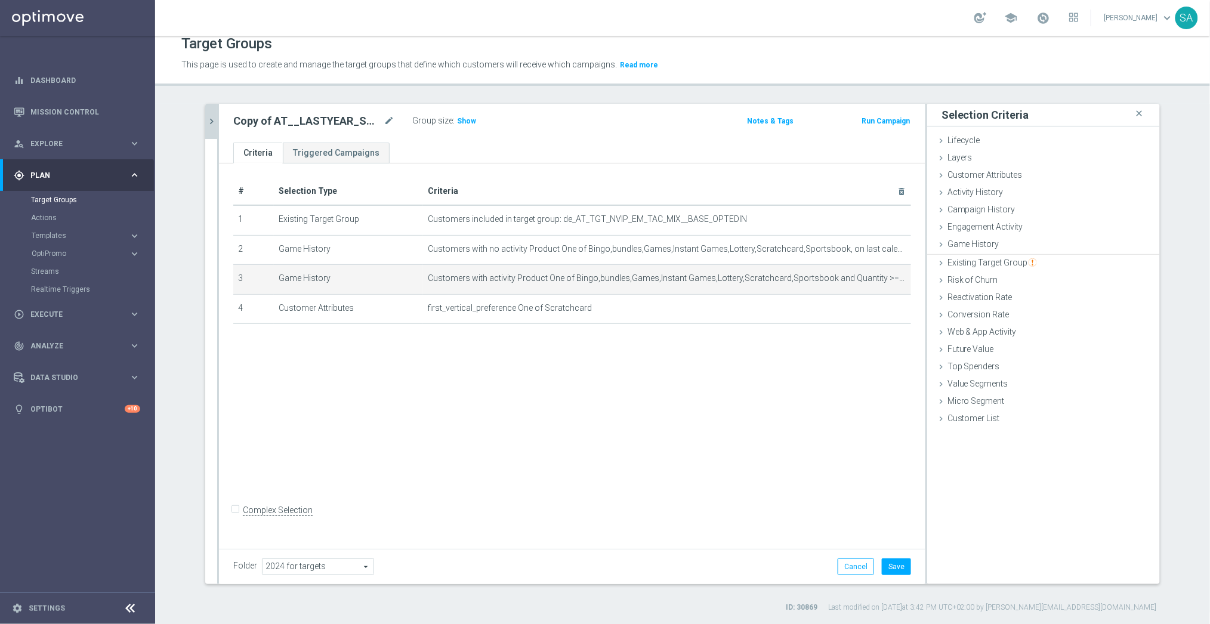
scroll to position [0, 0]
click at [898, 566] on button "Save" at bounding box center [896, 567] width 29 height 17
click at [464, 124] on span "Show" at bounding box center [466, 121] width 19 height 8
click at [209, 119] on icon "chevron_right" at bounding box center [211, 121] width 11 height 11
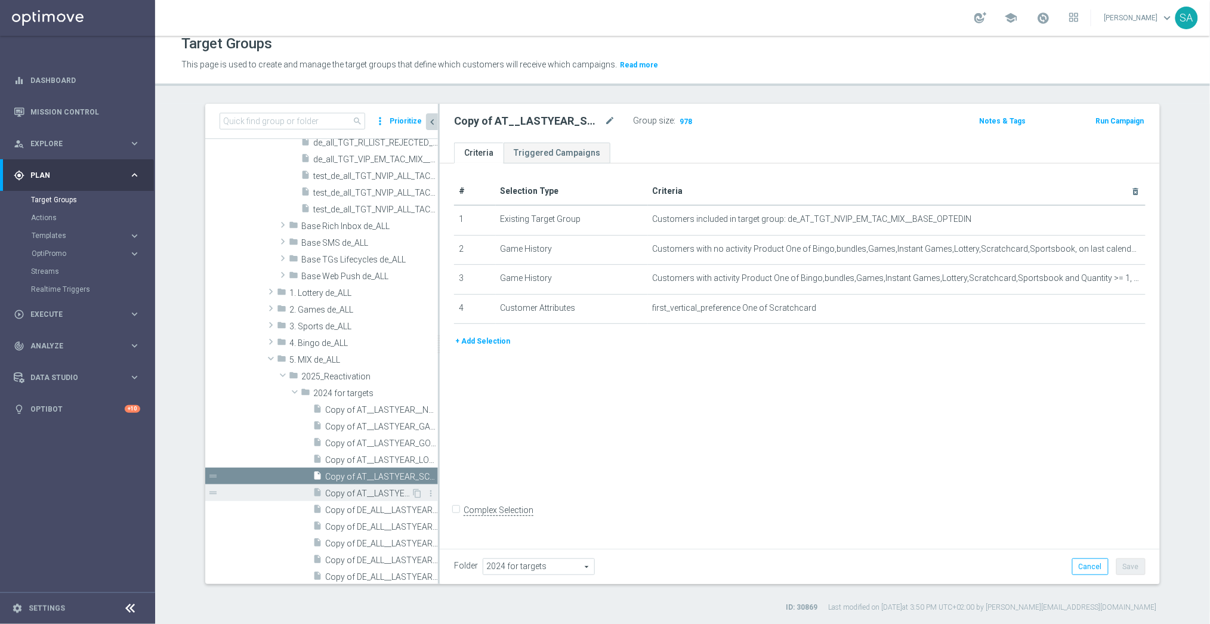
click at [374, 489] on span "Copy of AT__LASTYEAR_SPORTS__NVIP_EMA_TAC_MIX" at bounding box center [368, 494] width 86 height 10
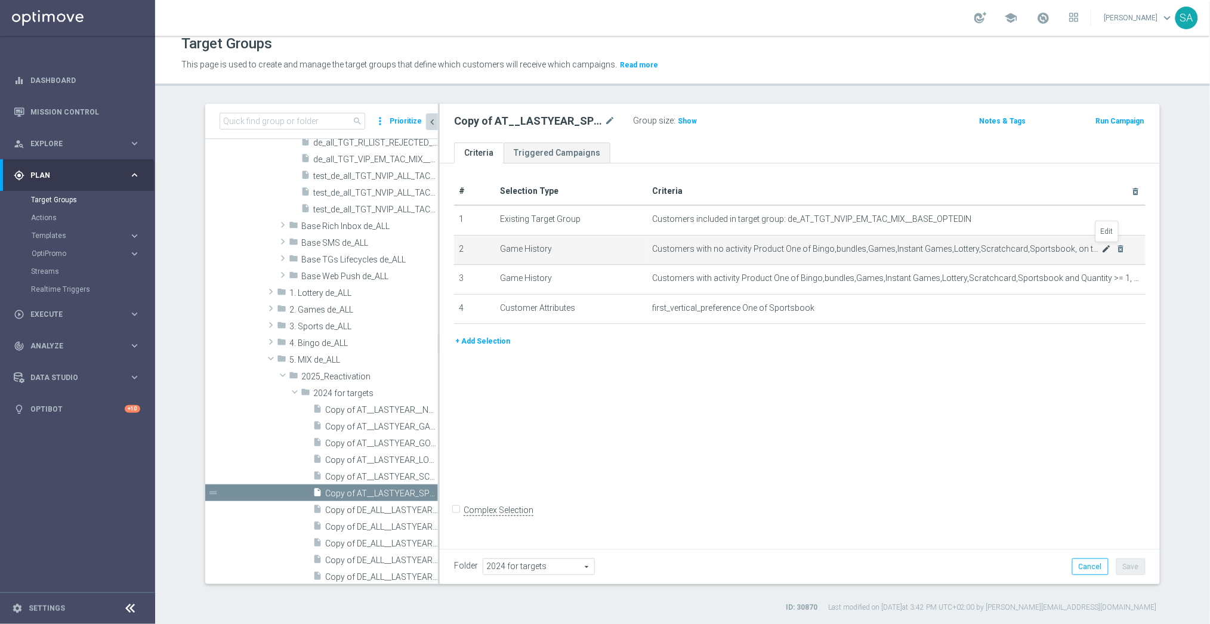
click at [1106, 250] on icon "mode_edit" at bounding box center [1107, 249] width 10 height 10
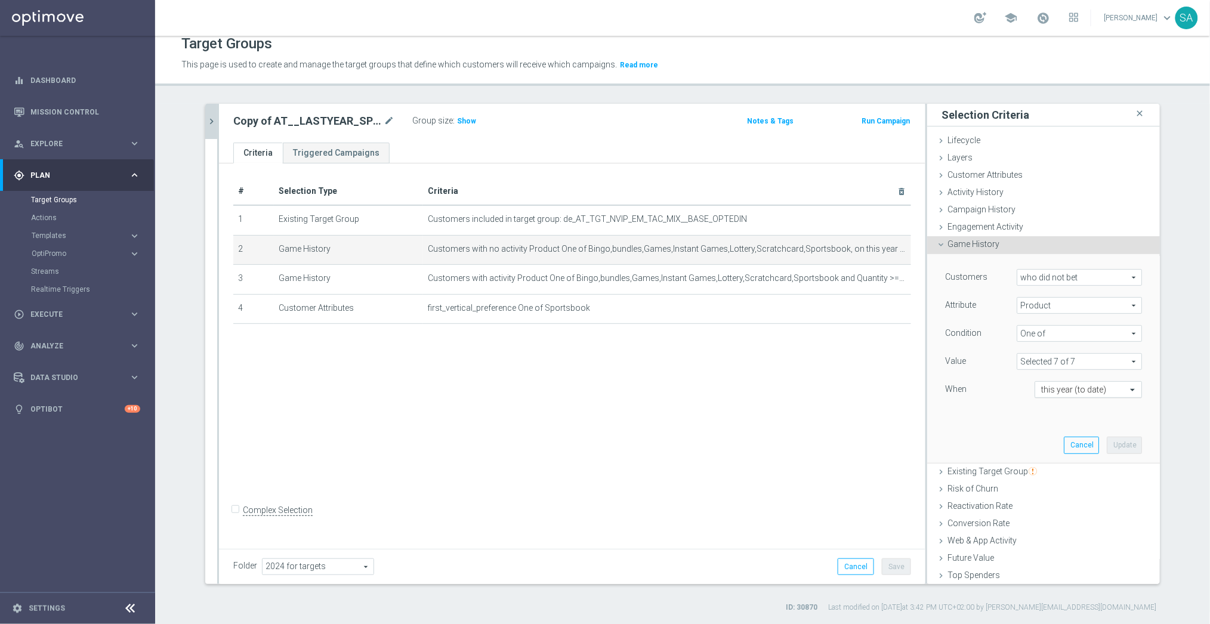
click at [1080, 392] on input "text" at bounding box center [1076, 390] width 70 height 11
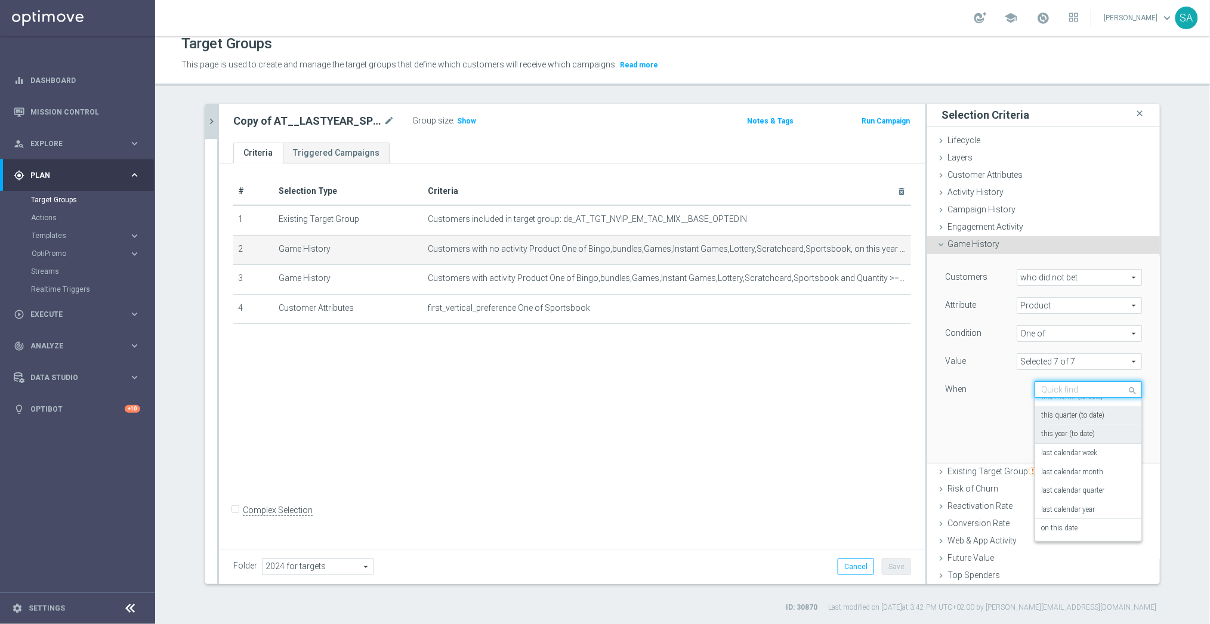
scroll to position [81, 0]
click at [1066, 498] on label "last calendar year" at bounding box center [1068, 497] width 54 height 10
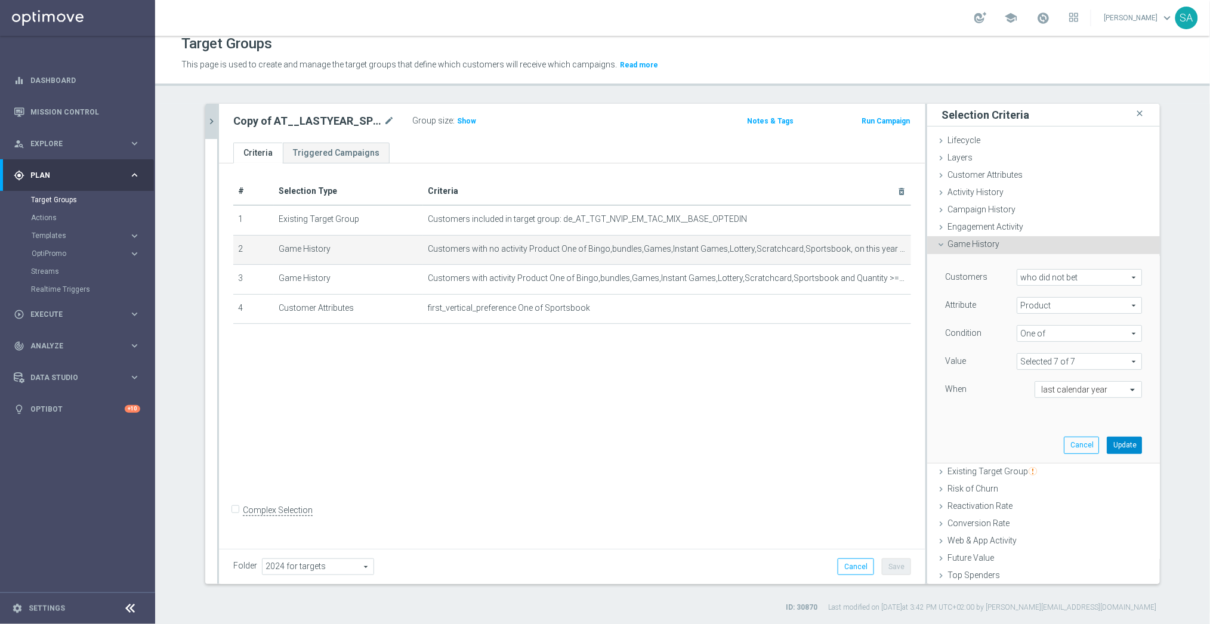
click at [1123, 447] on button "Update" at bounding box center [1124, 445] width 35 height 17
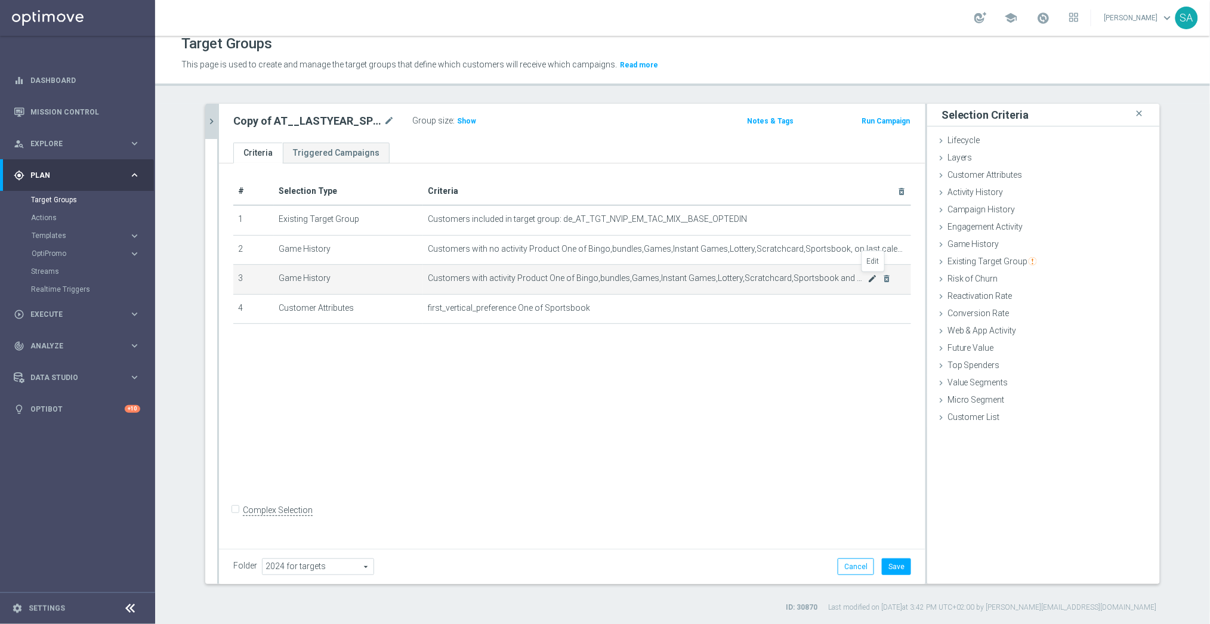
click at [873, 280] on icon "mode_edit" at bounding box center [873, 279] width 10 height 10
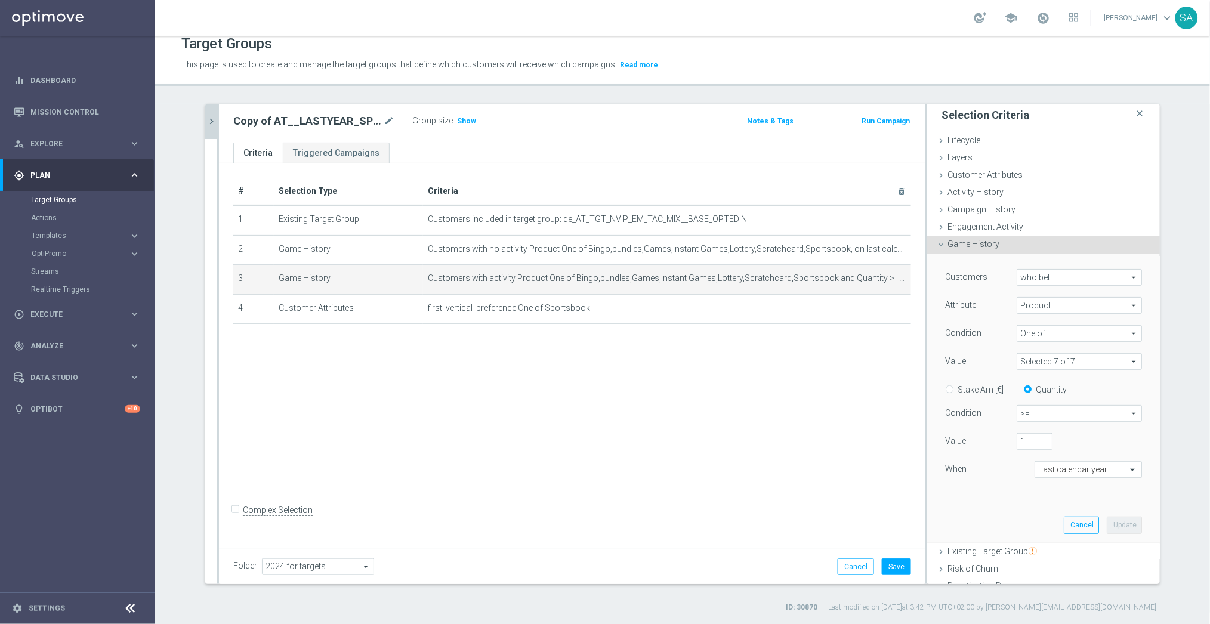
click at [1063, 467] on input "text" at bounding box center [1076, 470] width 70 height 11
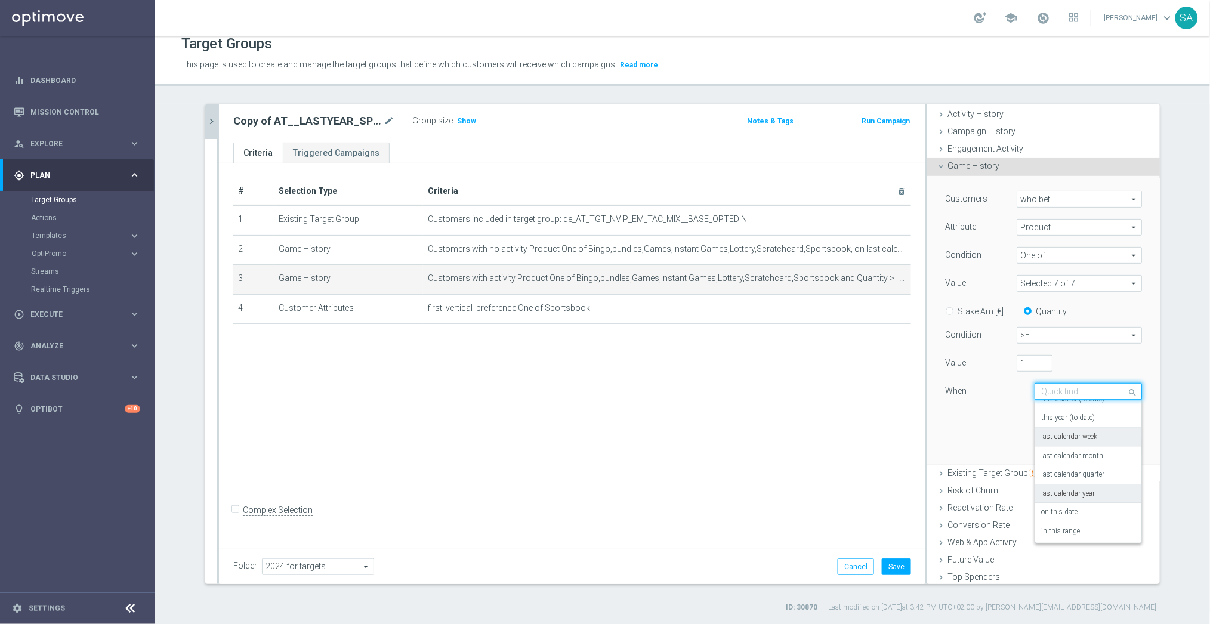
scroll to position [132, 0]
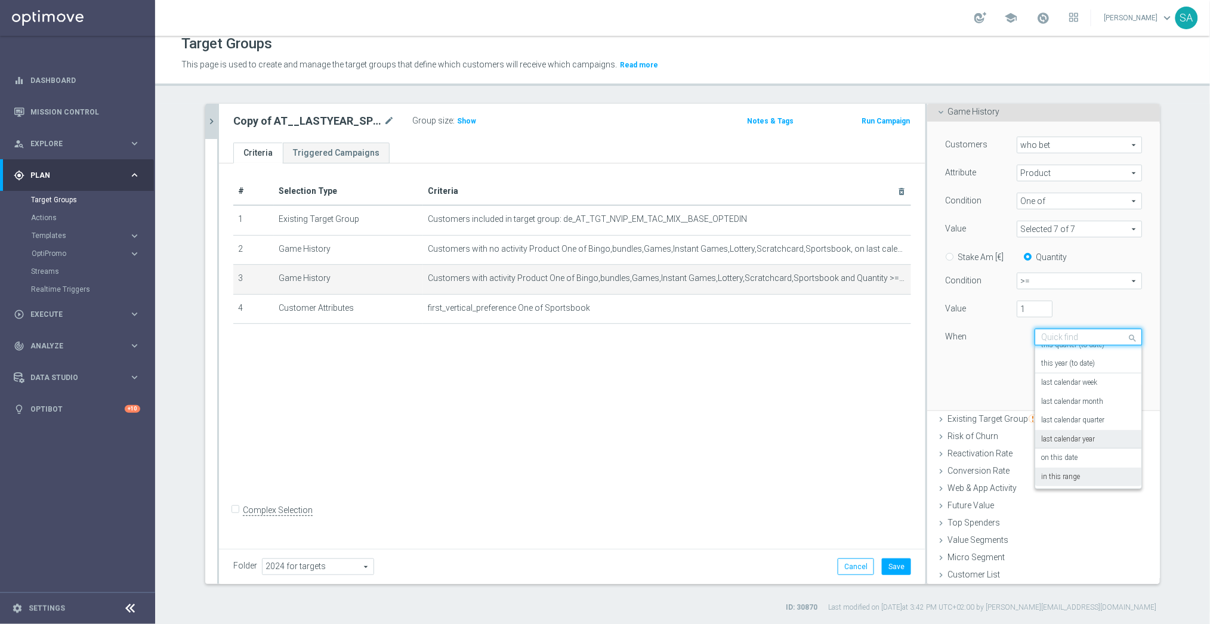
click at [1078, 481] on div "in this range" at bounding box center [1088, 477] width 94 height 19
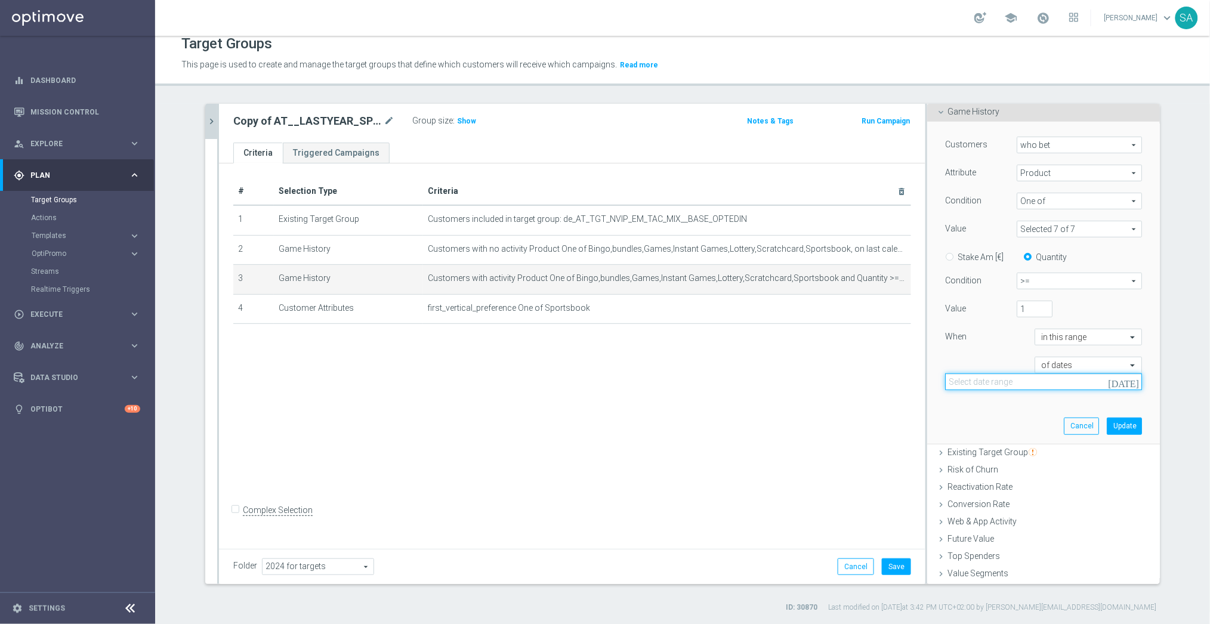
click at [1052, 383] on input at bounding box center [1043, 382] width 197 height 17
paste input "[DATE] - [DATE]"
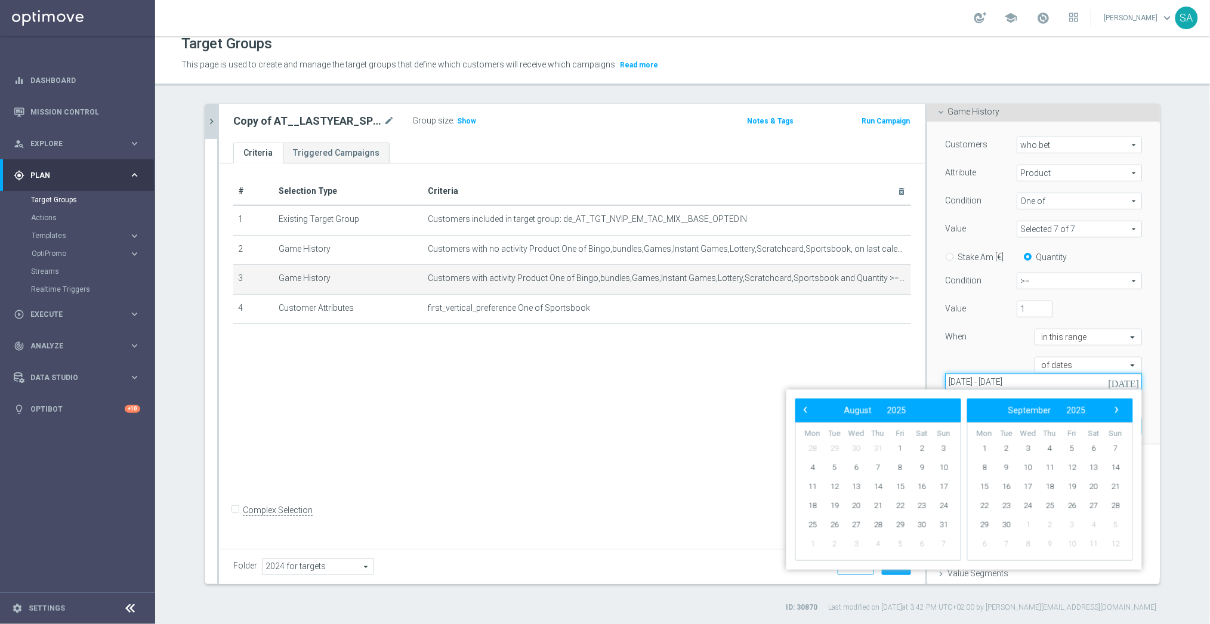
type input "[DATE] - [DATE]"
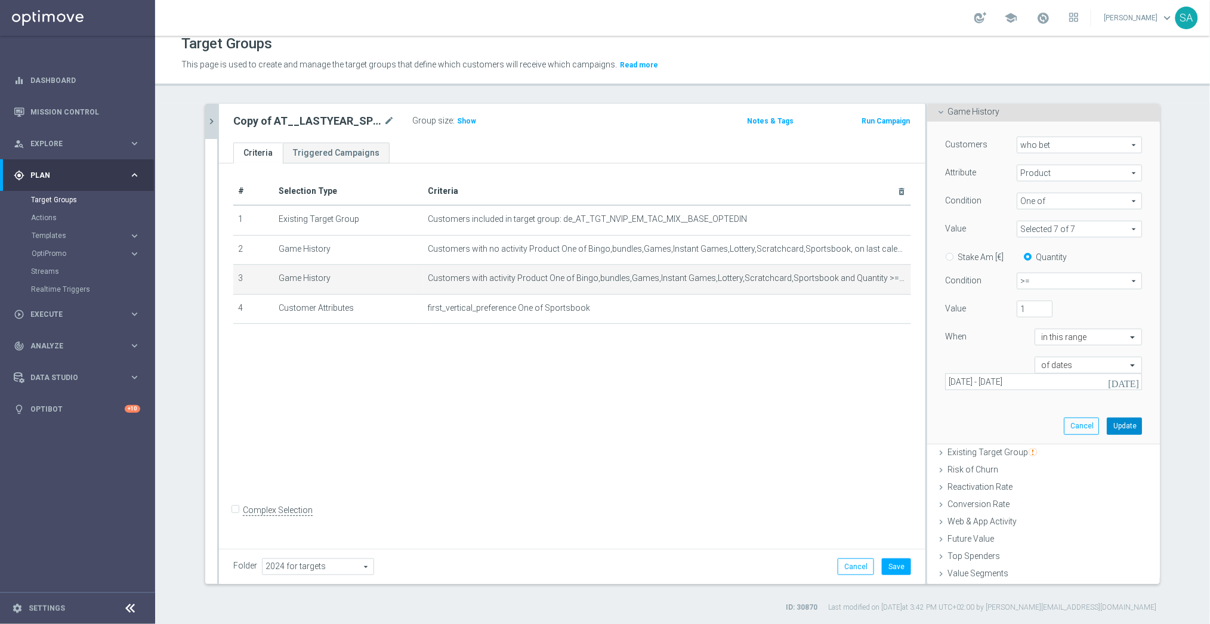
click at [1135, 423] on button "Update" at bounding box center [1124, 426] width 35 height 17
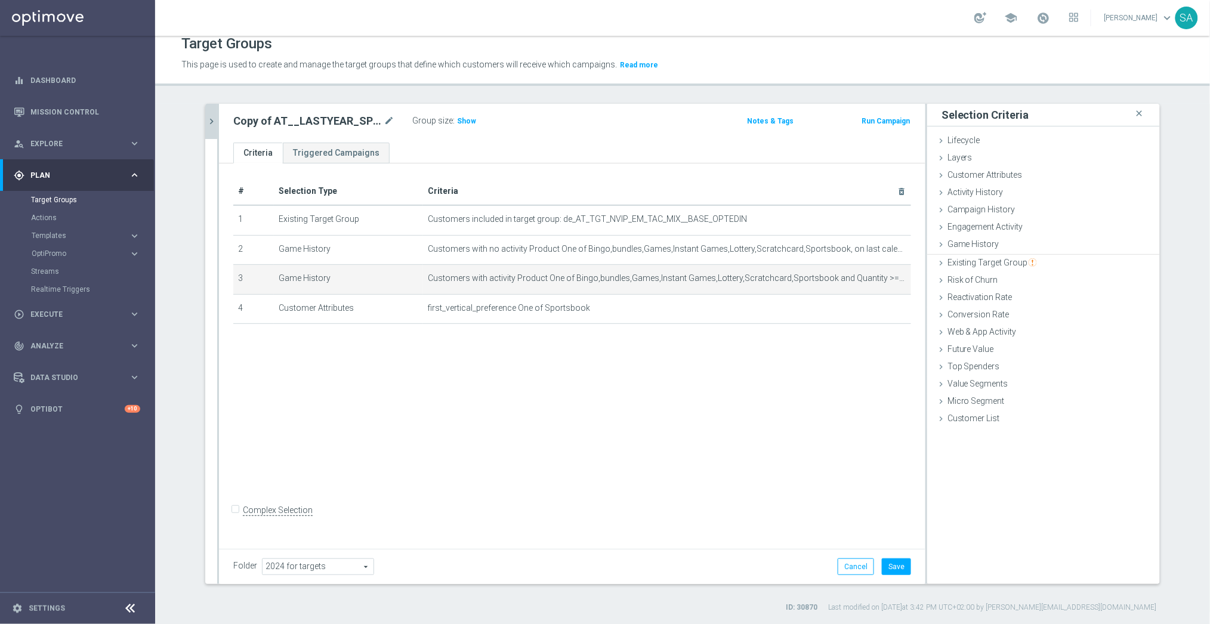
scroll to position [0, 0]
click at [908, 569] on button "Save" at bounding box center [896, 567] width 29 height 17
click at [468, 124] on span "Show" at bounding box center [466, 121] width 19 height 8
click at [215, 116] on icon "chevron_right" at bounding box center [211, 121] width 11 height 11
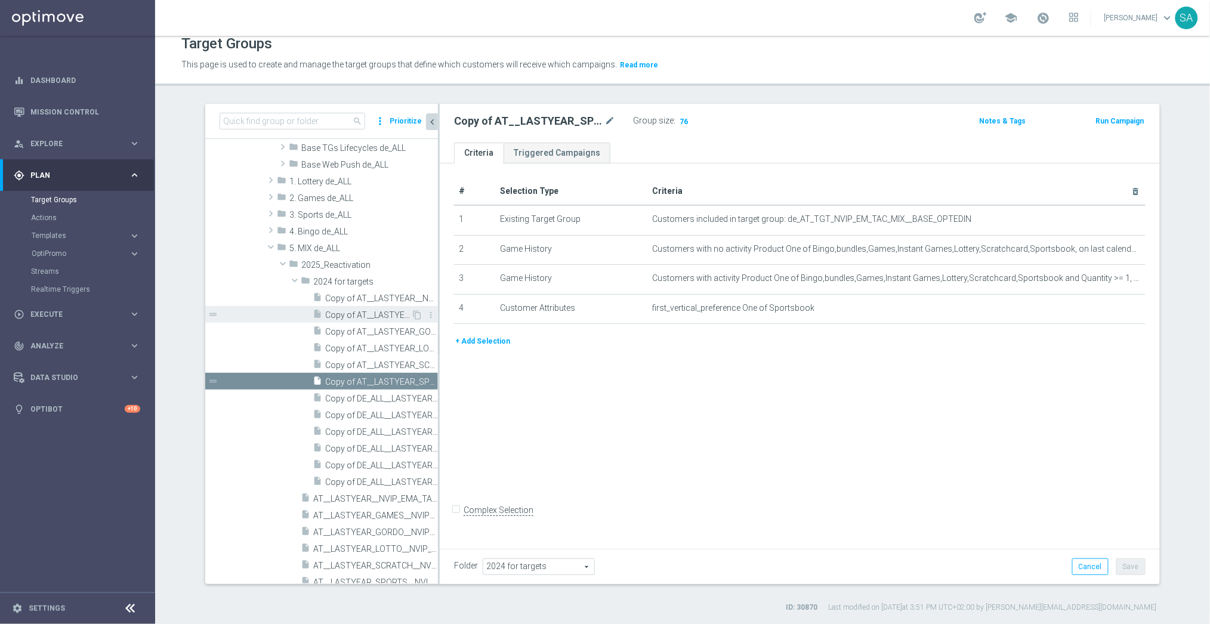
scroll to position [495, 0]
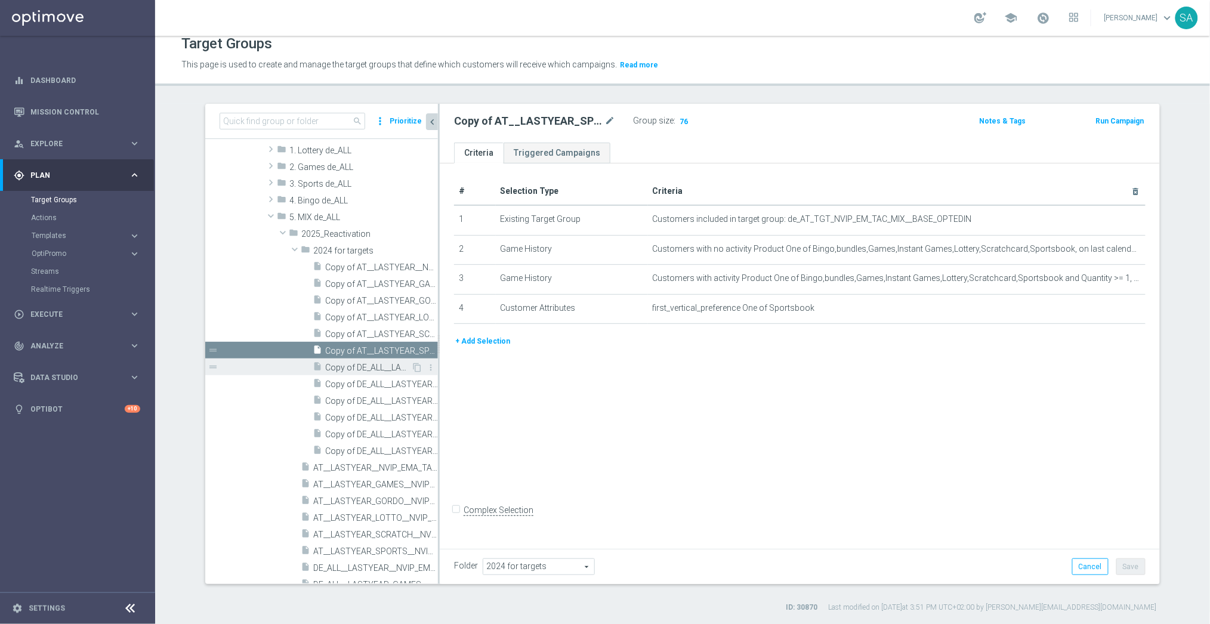
click at [362, 366] on span "Copy of DE_ALL__LASTYEAR__NVIP_EMA_TAC_MIX" at bounding box center [368, 368] width 86 height 10
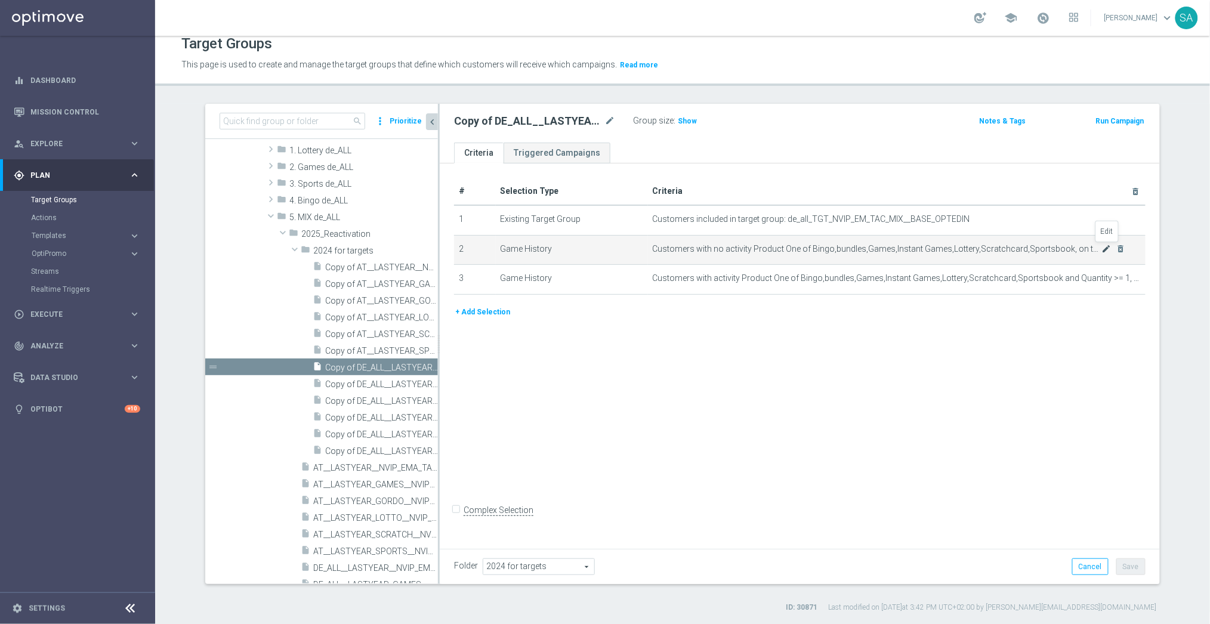
click at [1105, 245] on icon "mode_edit" at bounding box center [1107, 249] width 10 height 10
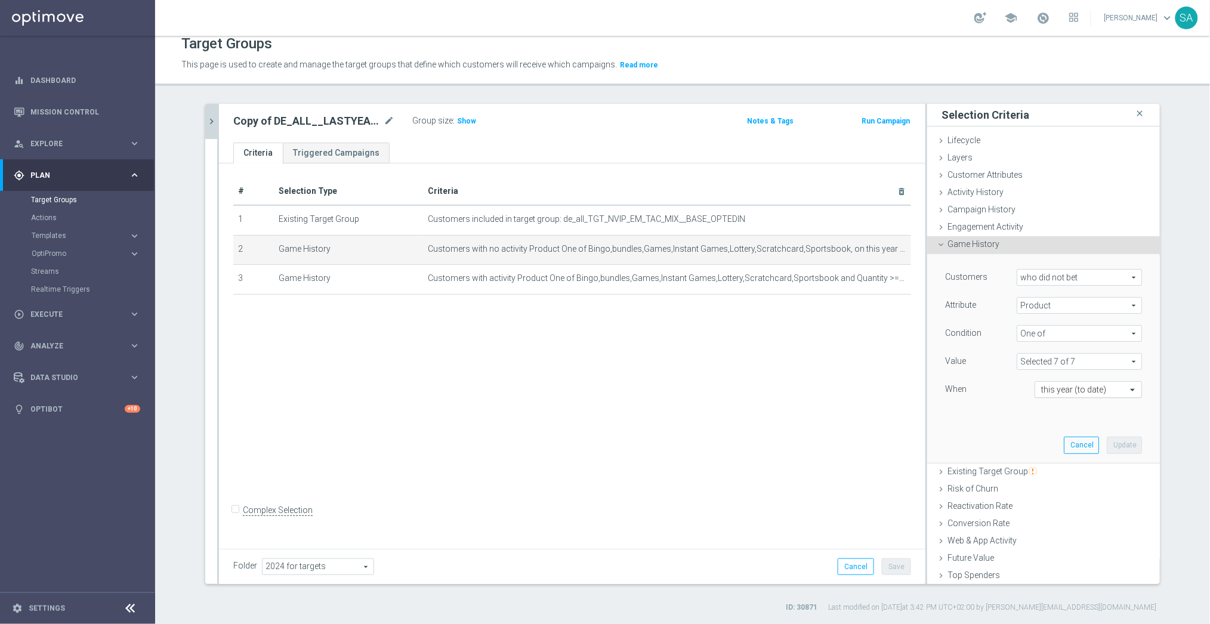
click at [1089, 388] on input "text" at bounding box center [1076, 390] width 70 height 11
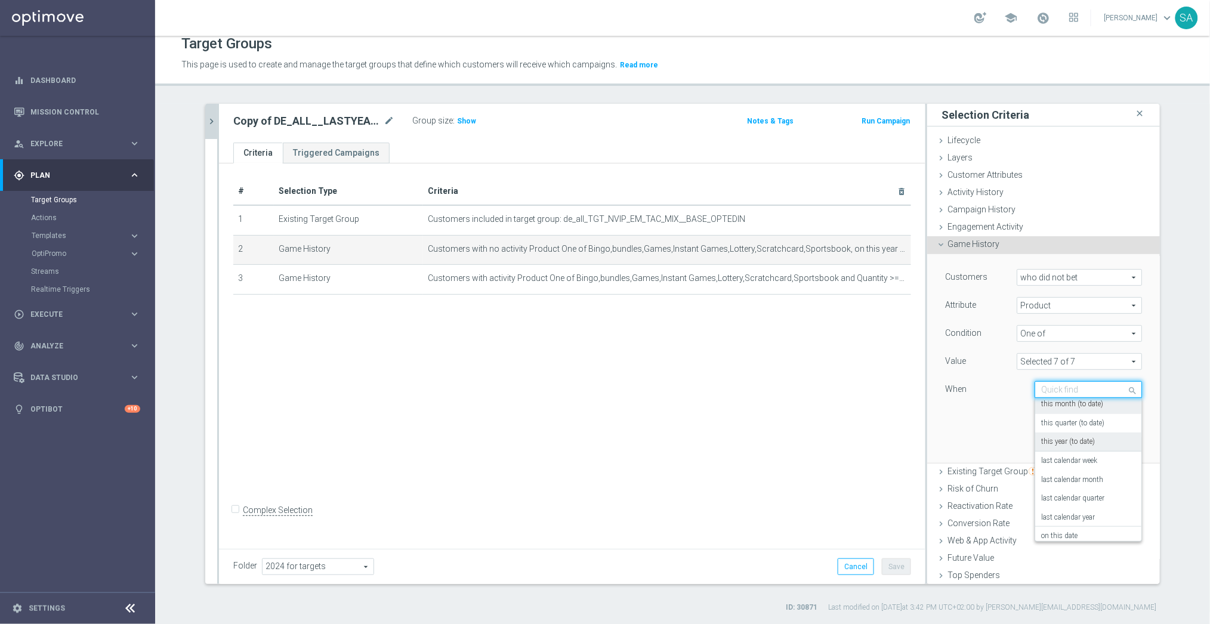
scroll to position [63, 0]
click at [1089, 514] on label "last calendar year" at bounding box center [1068, 515] width 54 height 10
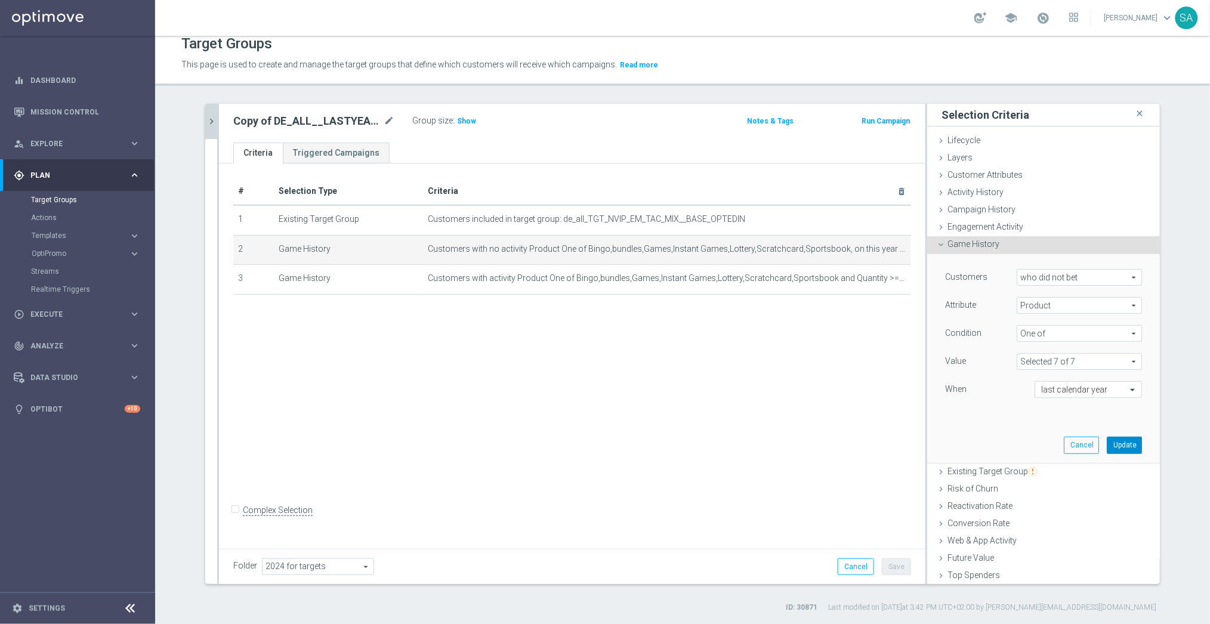
click at [1124, 446] on button "Update" at bounding box center [1124, 445] width 35 height 17
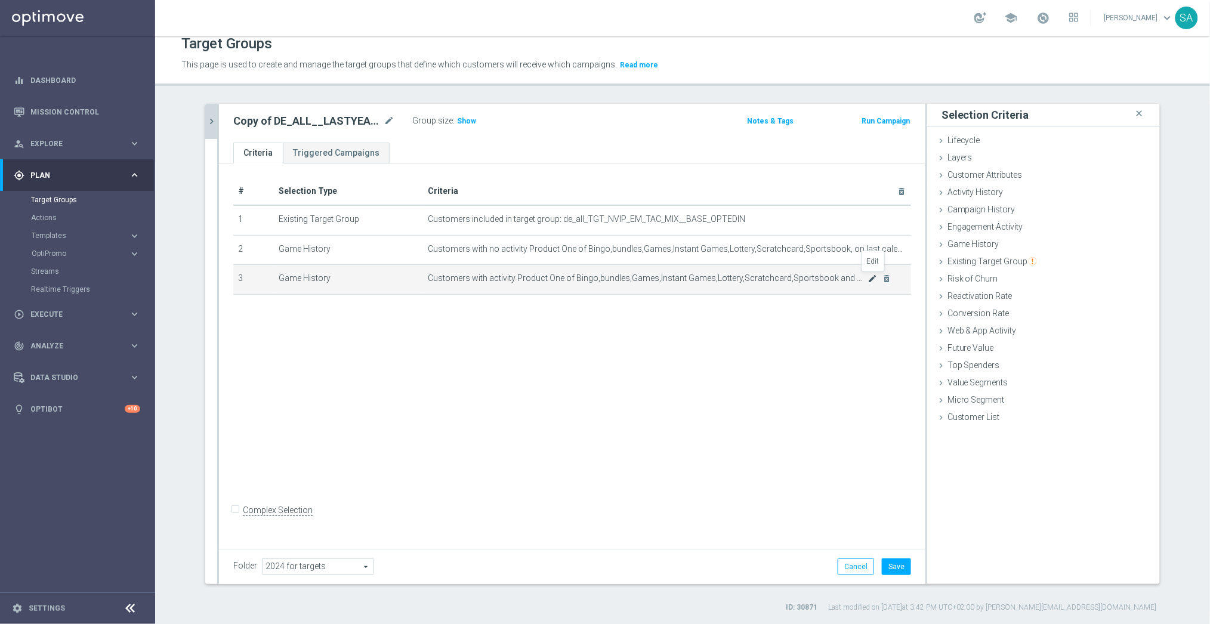
click at [872, 278] on icon "mode_edit" at bounding box center [873, 279] width 10 height 10
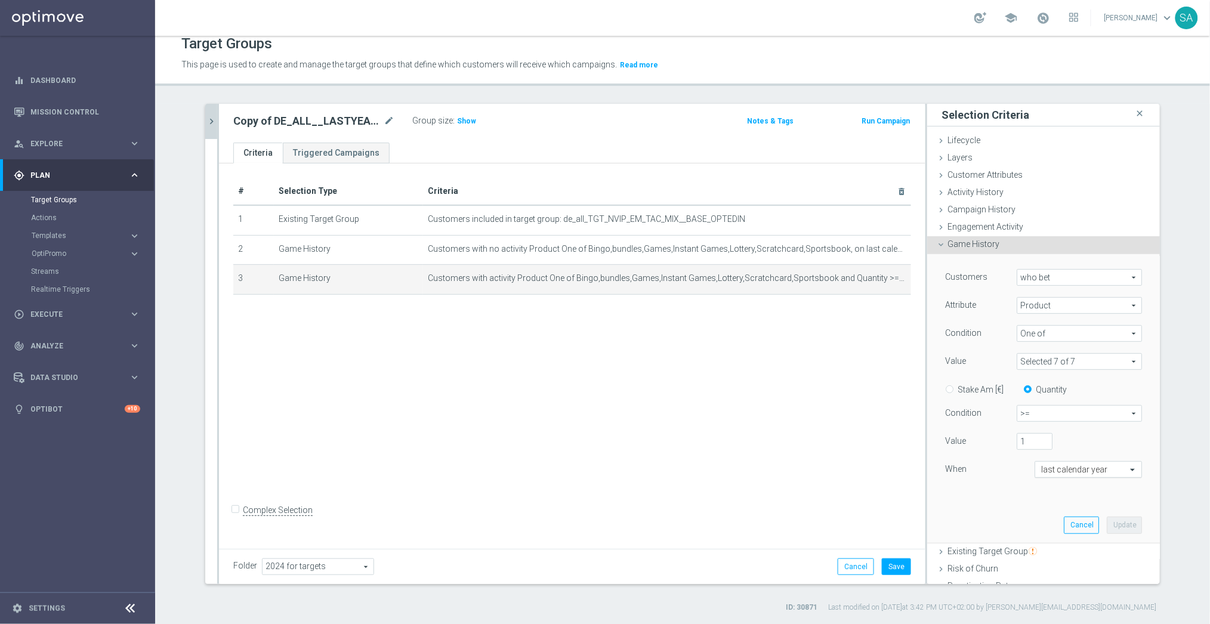
click at [1076, 466] on input "text" at bounding box center [1076, 470] width 70 height 11
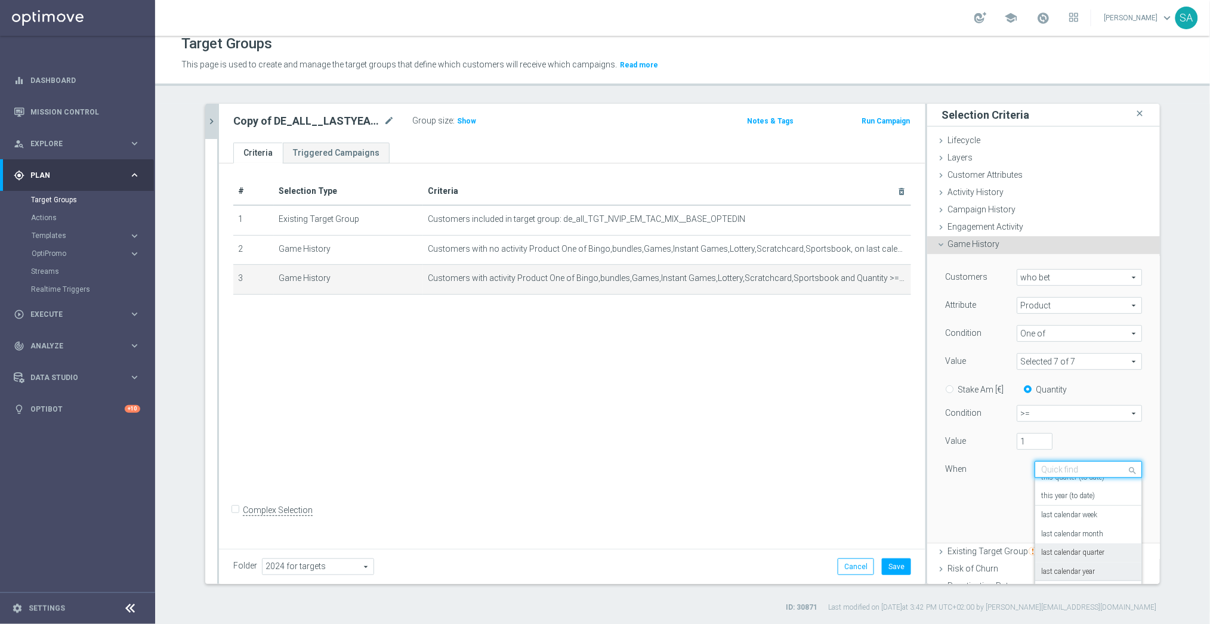
scroll to position [132, 0]
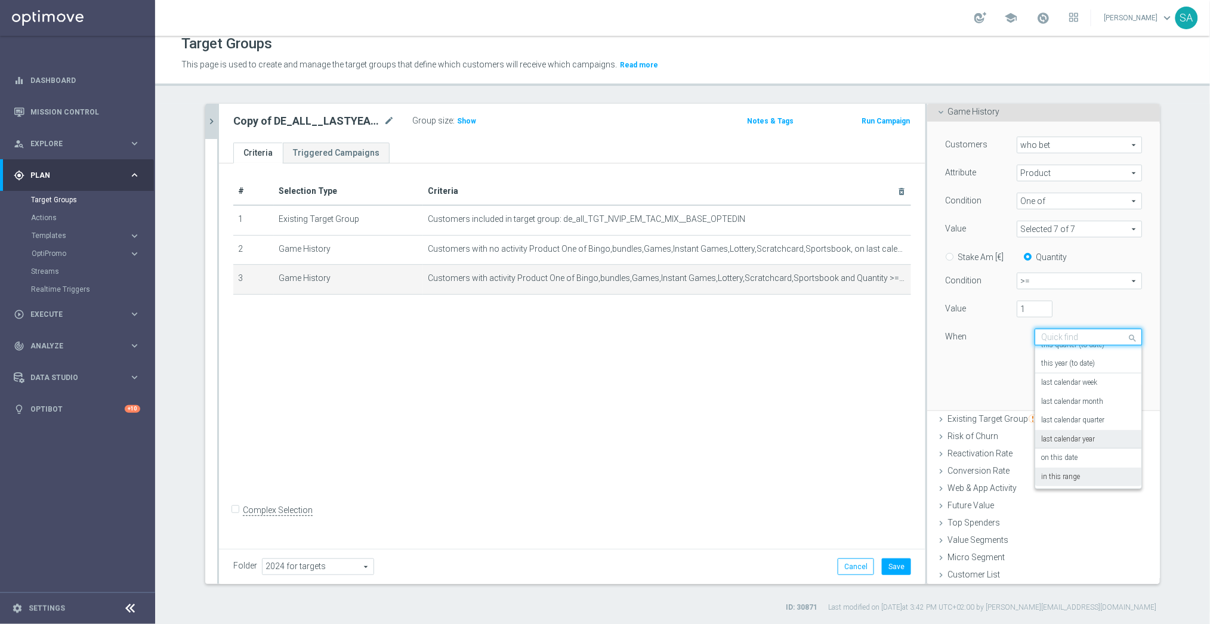
click at [1070, 470] on div "in this range" at bounding box center [1088, 477] width 94 height 19
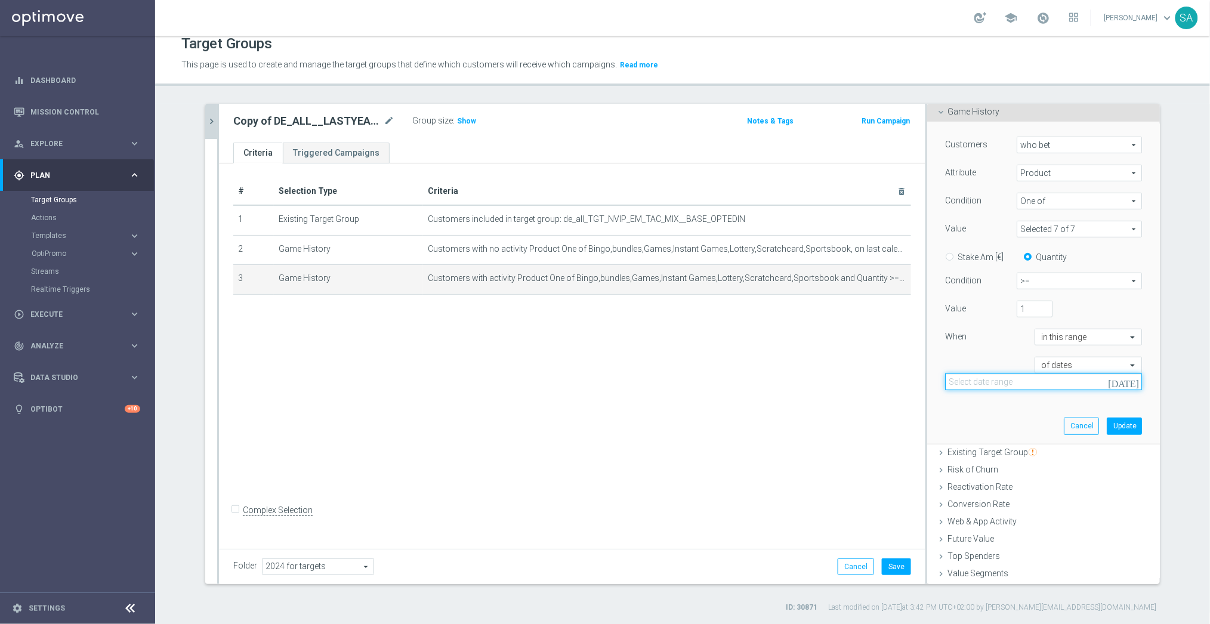
click at [1025, 381] on input at bounding box center [1043, 382] width 197 height 17
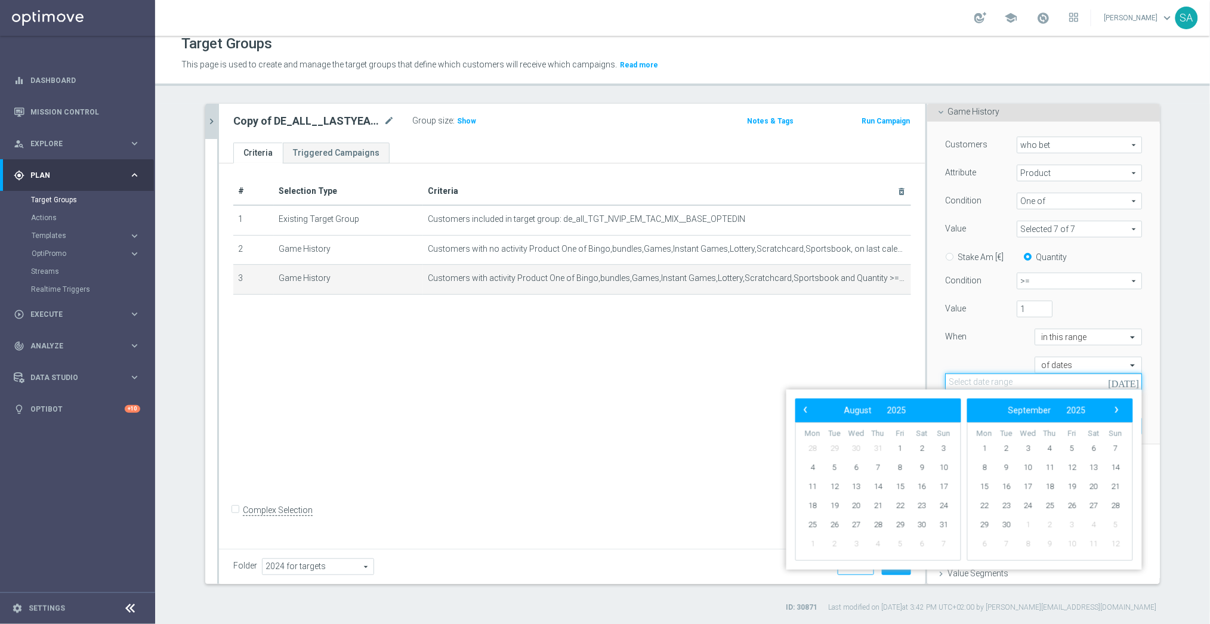
paste input "[DATE] - [DATE]"
type input "[DATE] - [DATE]"
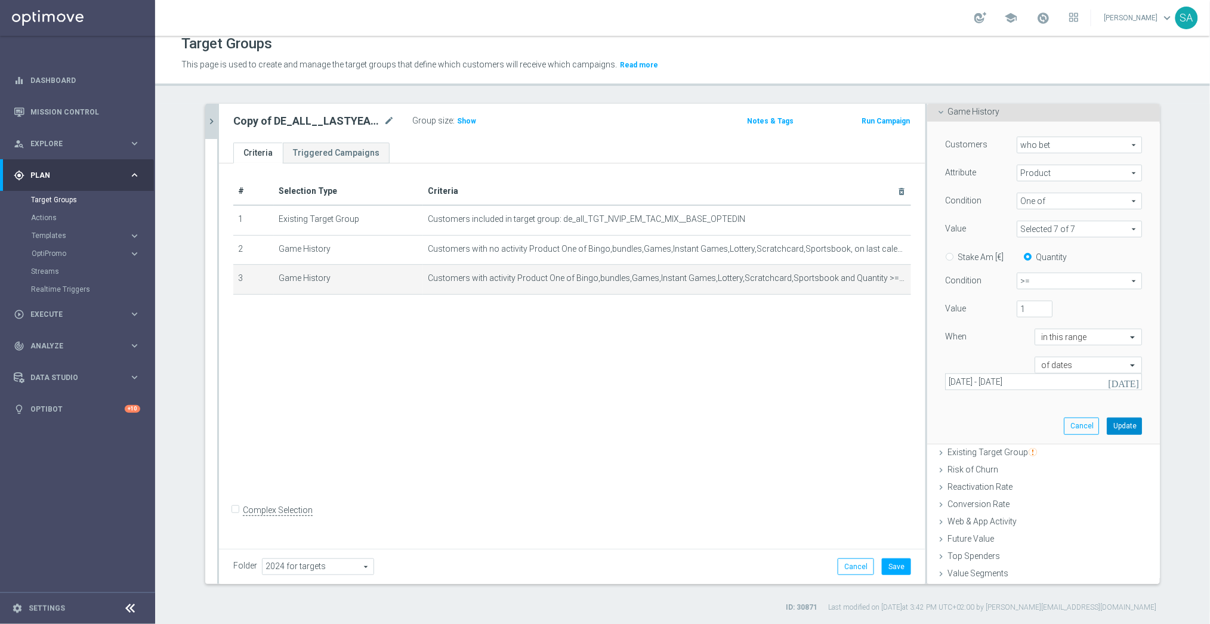
click at [1120, 426] on button "Update" at bounding box center [1124, 426] width 35 height 17
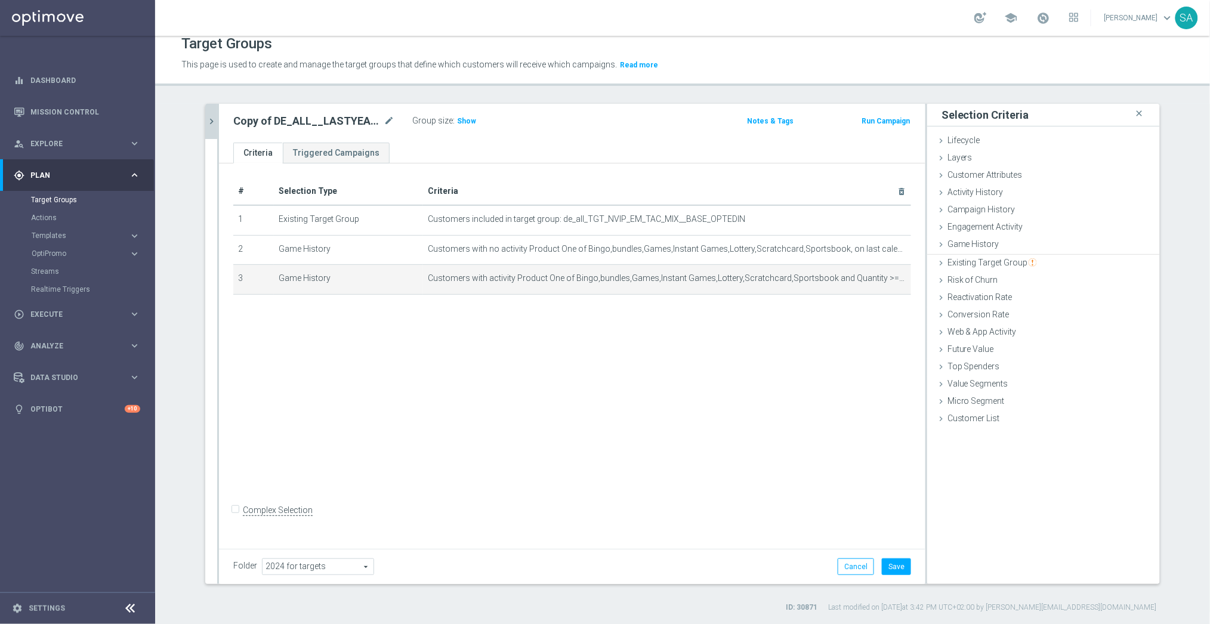
scroll to position [0, 0]
click at [901, 559] on button "Save" at bounding box center [896, 567] width 29 height 17
click at [466, 121] on span "Show" at bounding box center [466, 121] width 19 height 8
click at [210, 121] on icon "chevron_right" at bounding box center [211, 121] width 11 height 11
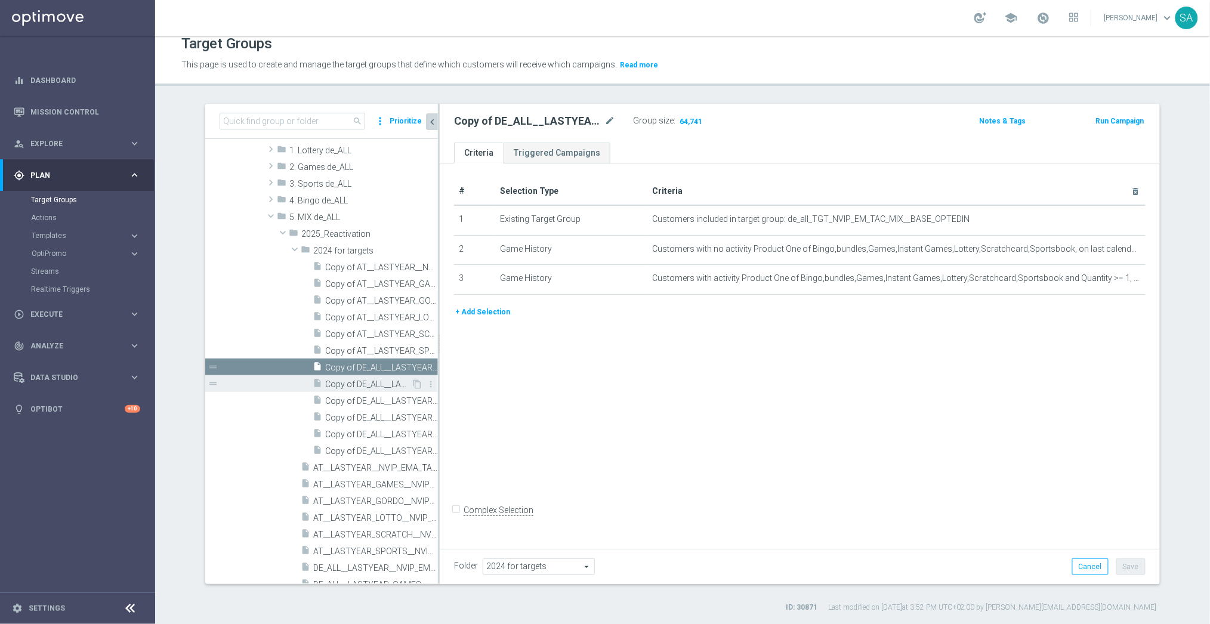
click at [382, 380] on span "Copy of DE_ALL__LASTYEAR_GAMES__NVIP_EMA_TAC_MIX" at bounding box center [368, 385] width 86 height 10
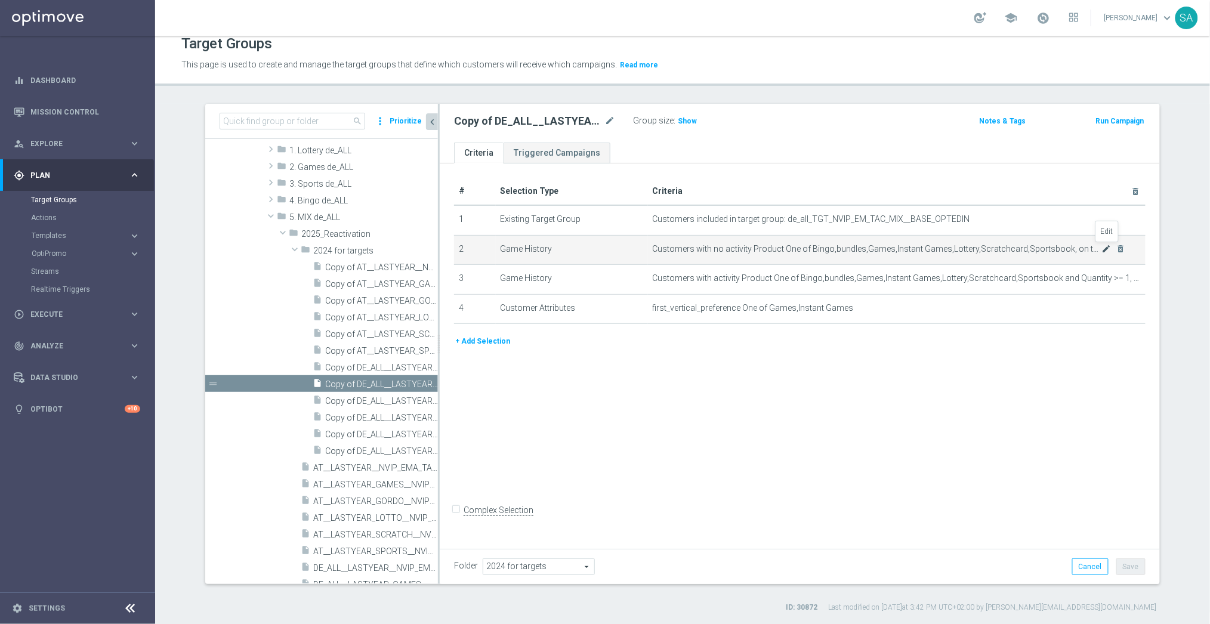
click at [1110, 246] on icon "mode_edit" at bounding box center [1107, 249] width 10 height 10
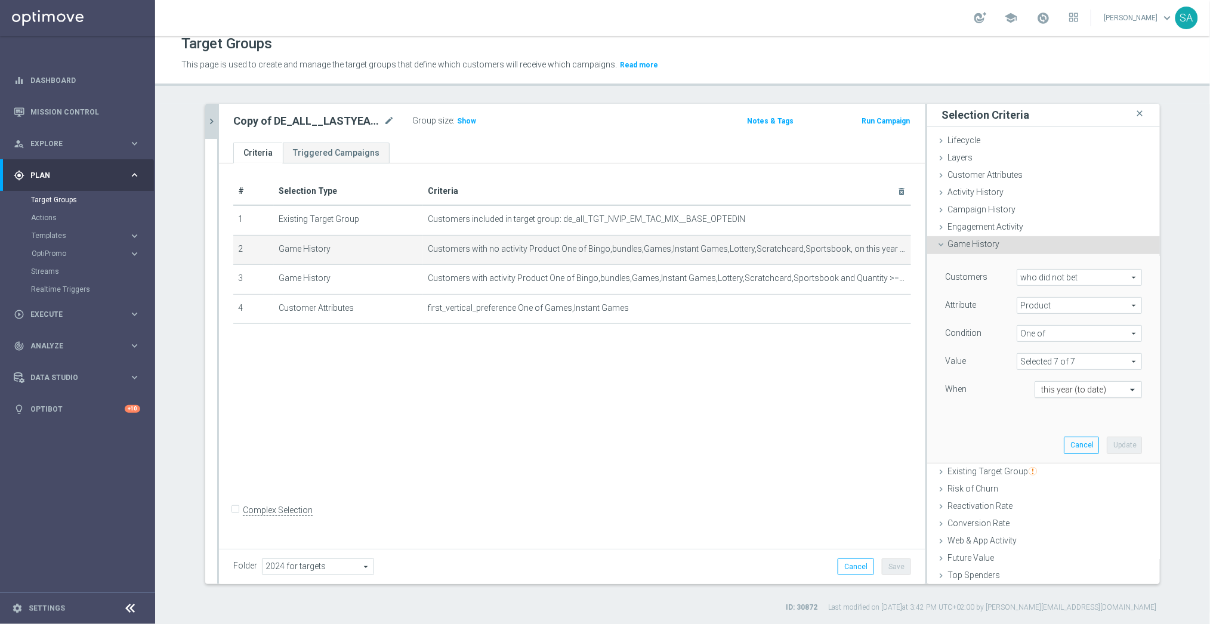
click at [1098, 390] on input "text" at bounding box center [1076, 390] width 70 height 11
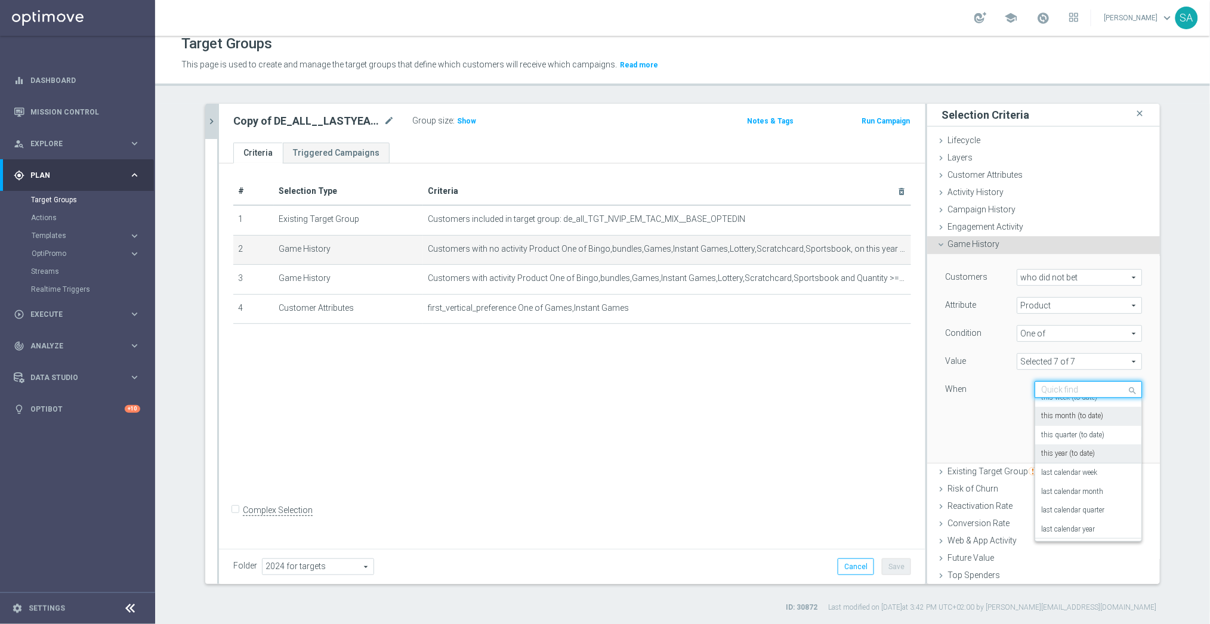
scroll to position [49, 0]
click at [1084, 519] on div "last calendar year" at bounding box center [1088, 528] width 94 height 19
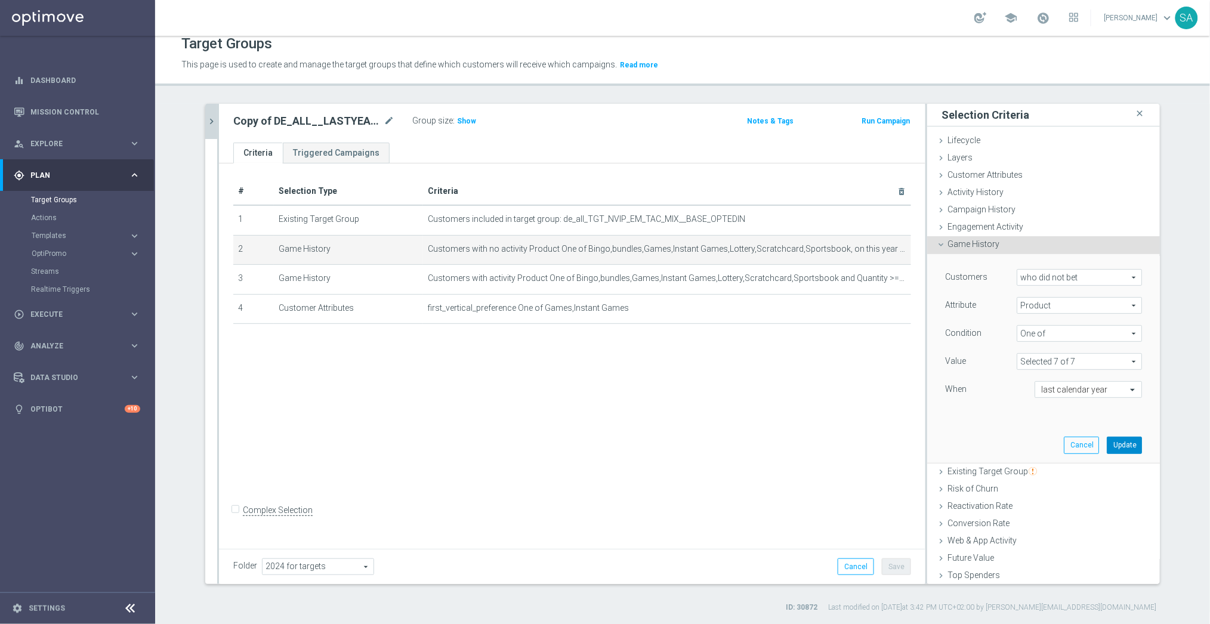
click at [1120, 446] on button "Update" at bounding box center [1124, 445] width 35 height 17
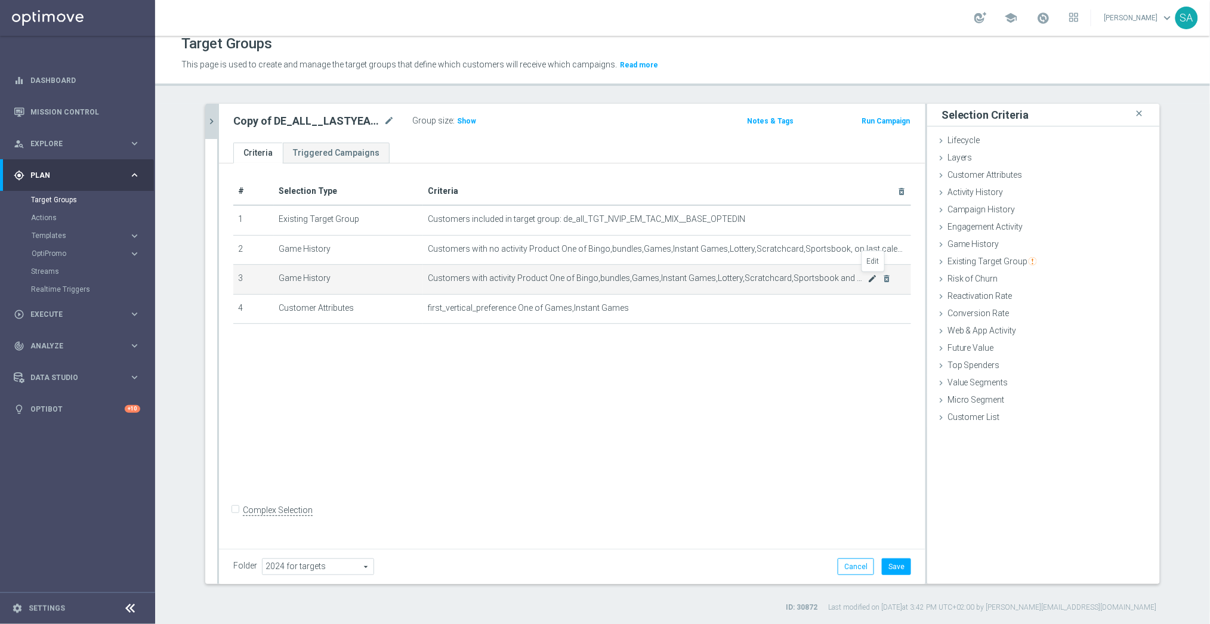
click at [875, 275] on icon "mode_edit" at bounding box center [873, 279] width 10 height 10
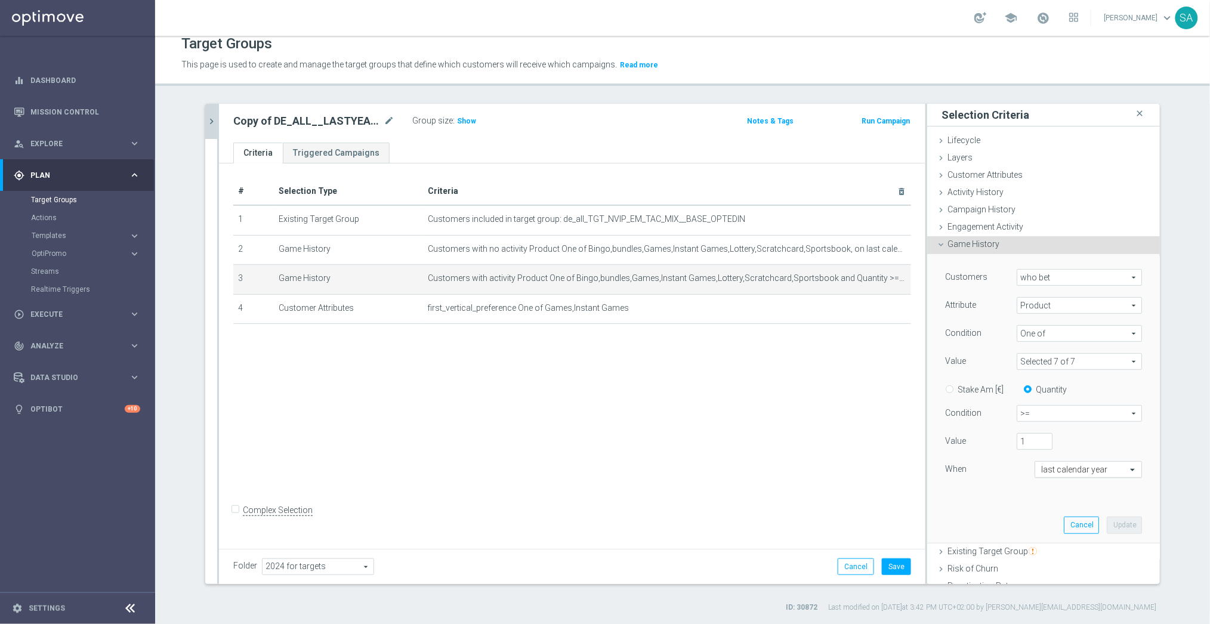
click at [1058, 467] on input "text" at bounding box center [1076, 470] width 70 height 11
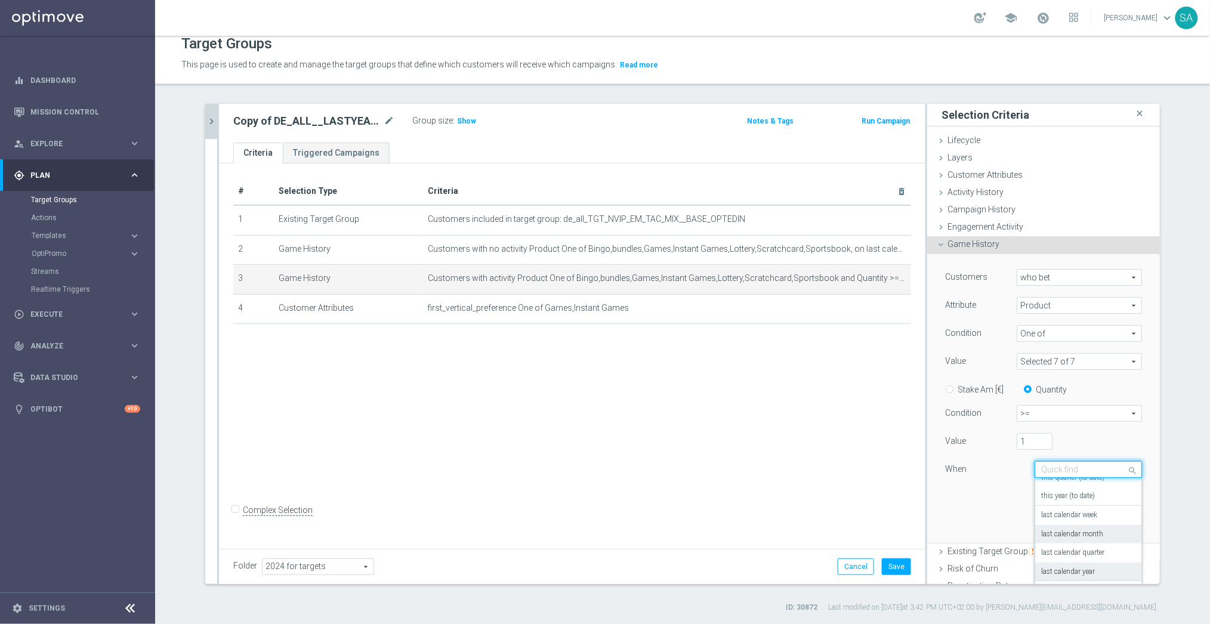
scroll to position [132, 0]
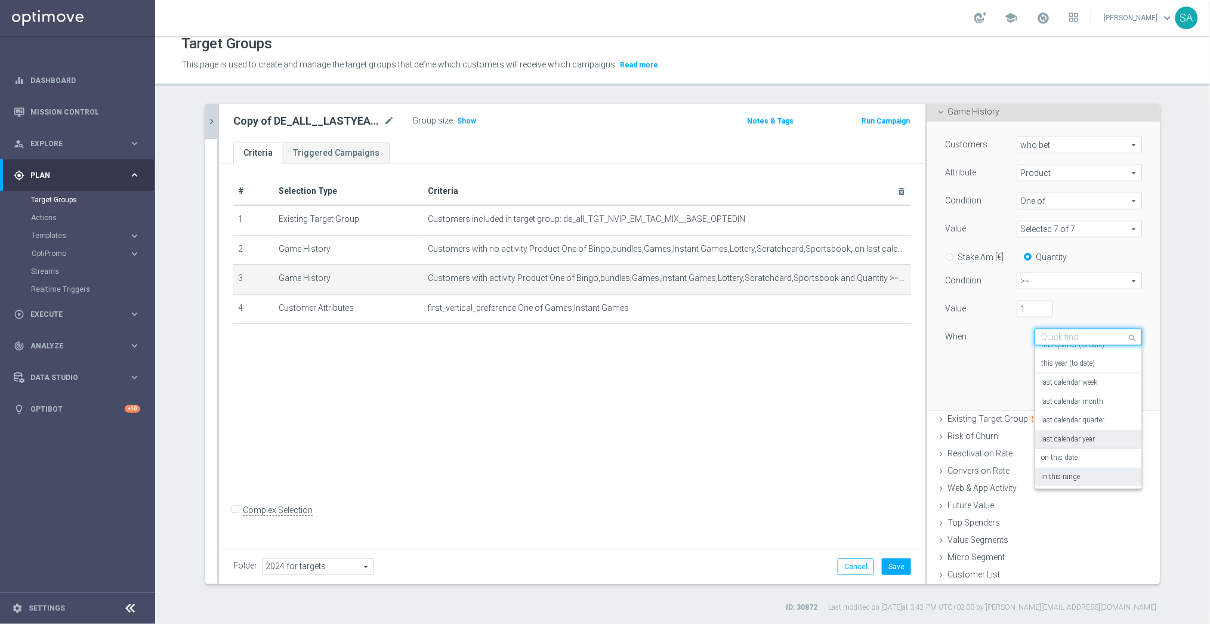
click at [1066, 477] on label "in this range" at bounding box center [1060, 478] width 39 height 10
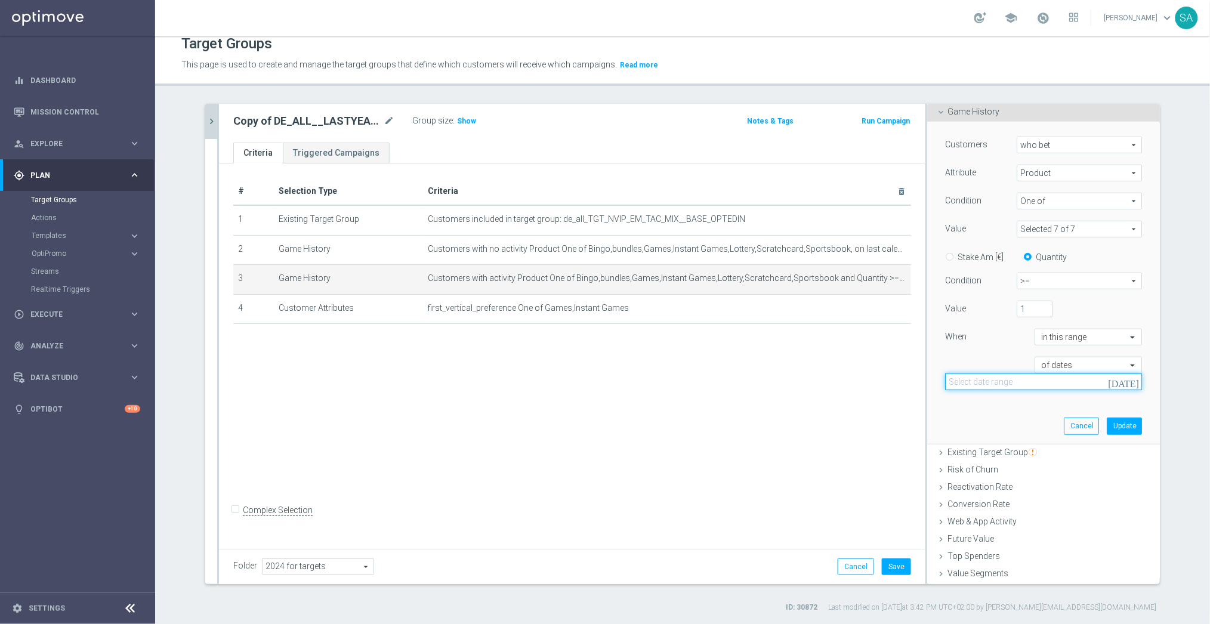
click at [1050, 381] on input at bounding box center [1043, 382] width 197 height 17
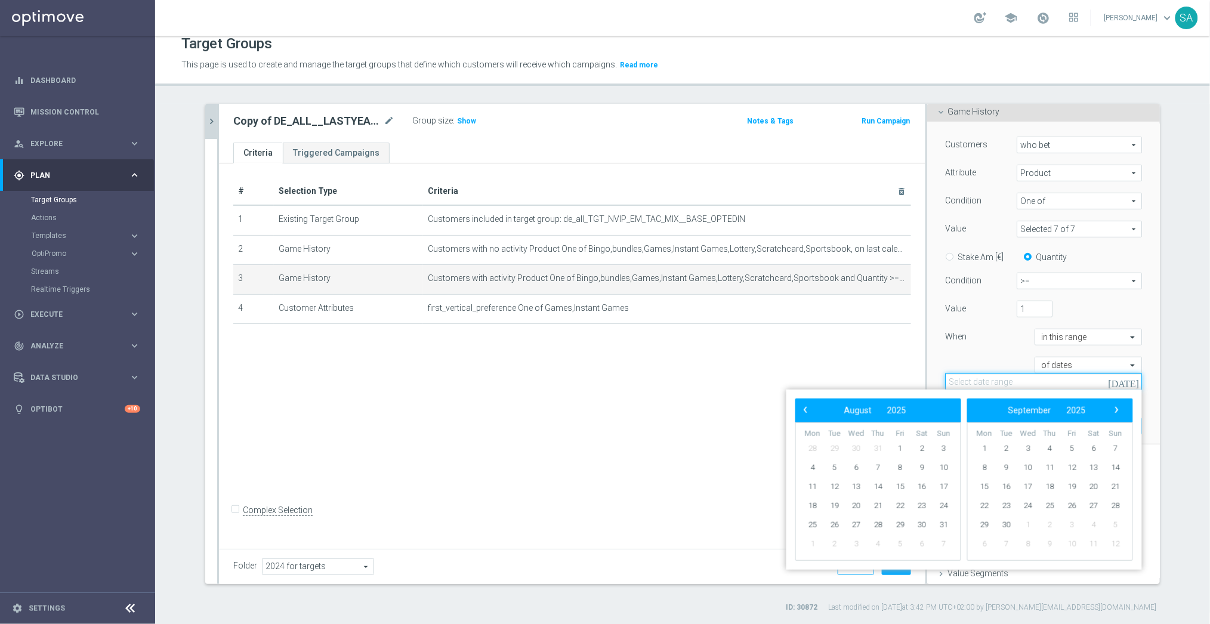
paste input "[DATE] - [DATE]"
type input "[DATE] - [DATE]"
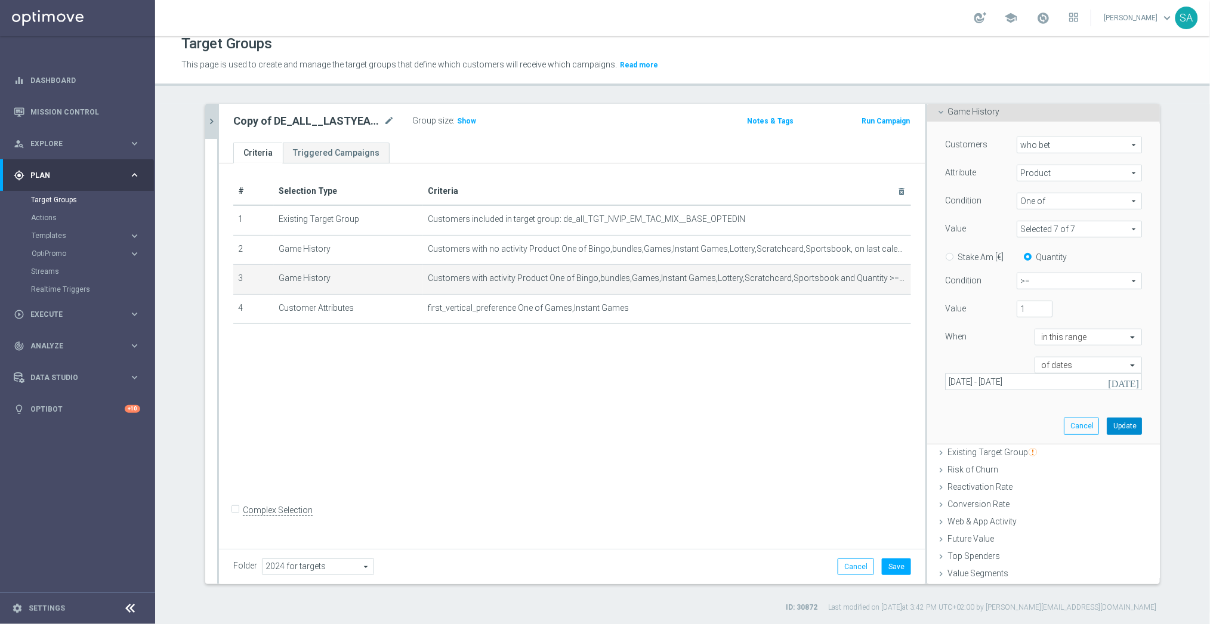
click at [1125, 428] on button "Update" at bounding box center [1124, 426] width 35 height 17
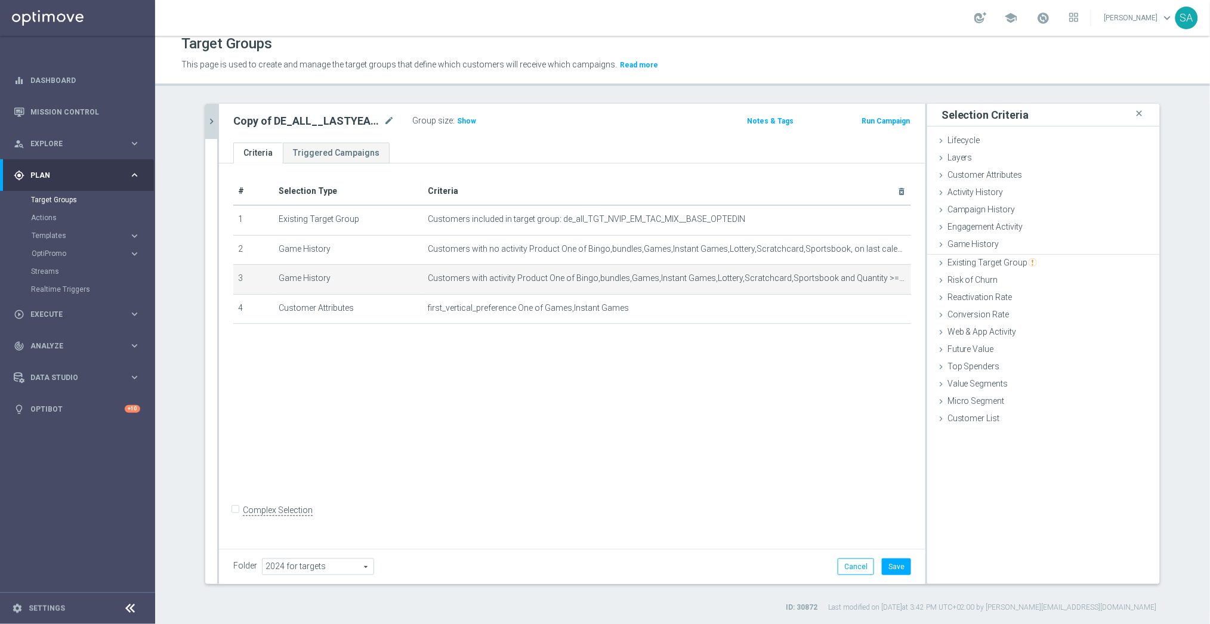
scroll to position [0, 0]
click at [468, 120] on span "Show" at bounding box center [466, 121] width 19 height 8
click at [901, 569] on button "Save" at bounding box center [896, 567] width 29 height 17
click at [212, 120] on icon "chevron_right" at bounding box center [211, 121] width 11 height 11
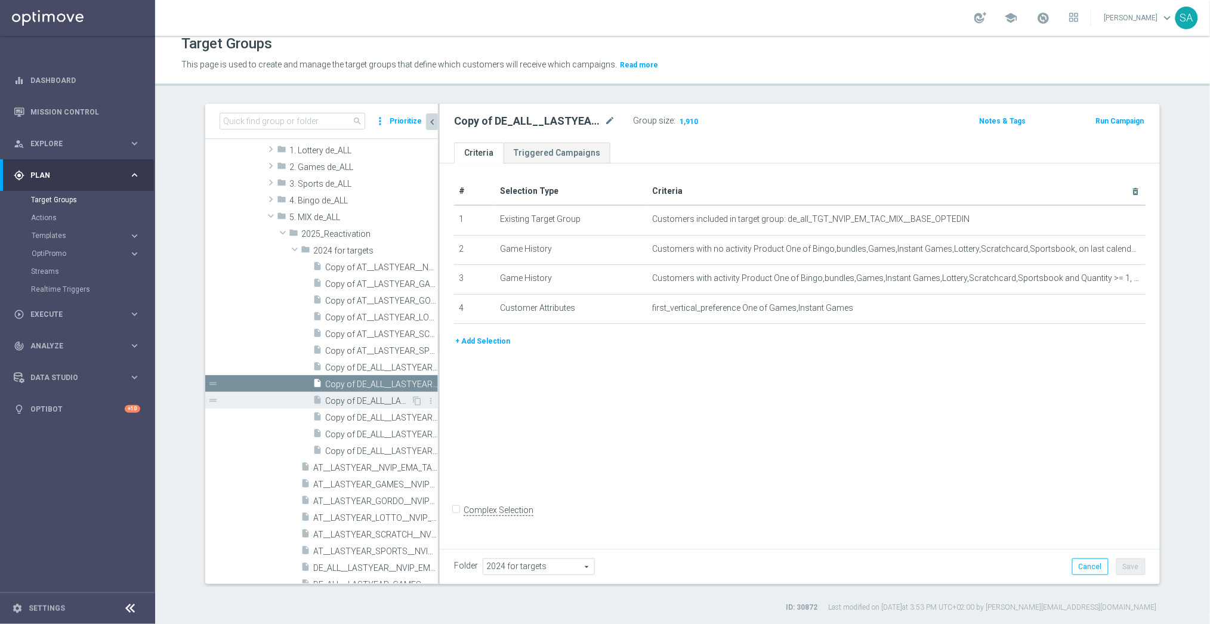
click at [379, 396] on span "Copy of DE_ALL__LASTYEAR_GORDO__NVIP_EMA_TAC_MIX" at bounding box center [368, 401] width 86 height 10
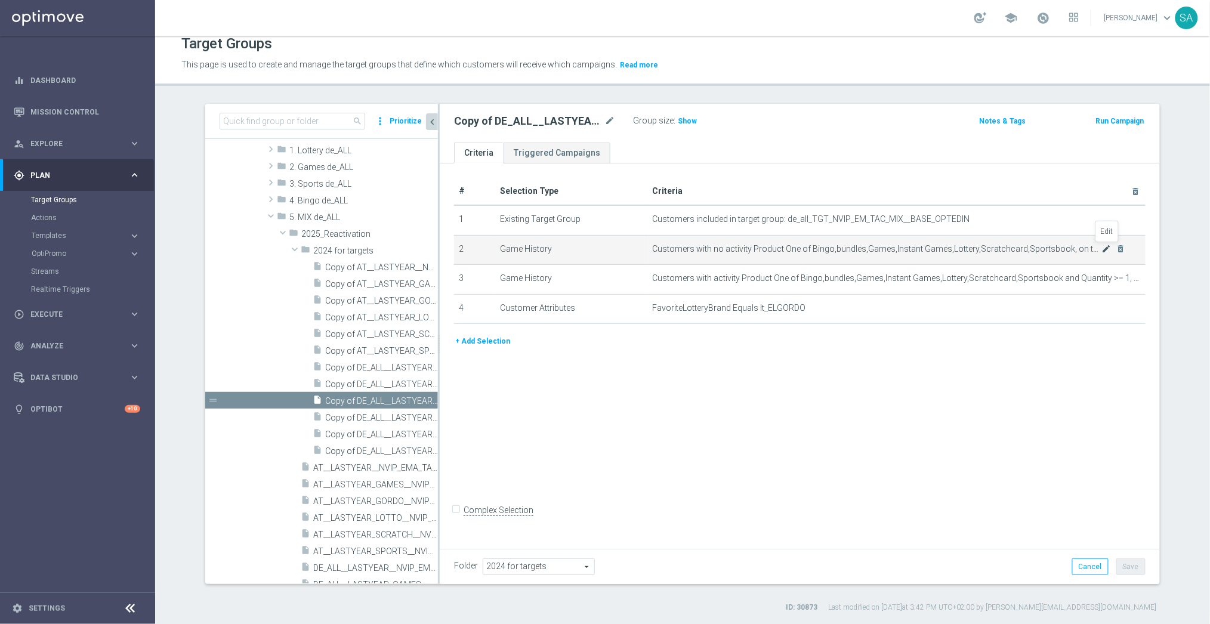
click at [1103, 248] on icon "mode_edit" at bounding box center [1107, 249] width 10 height 10
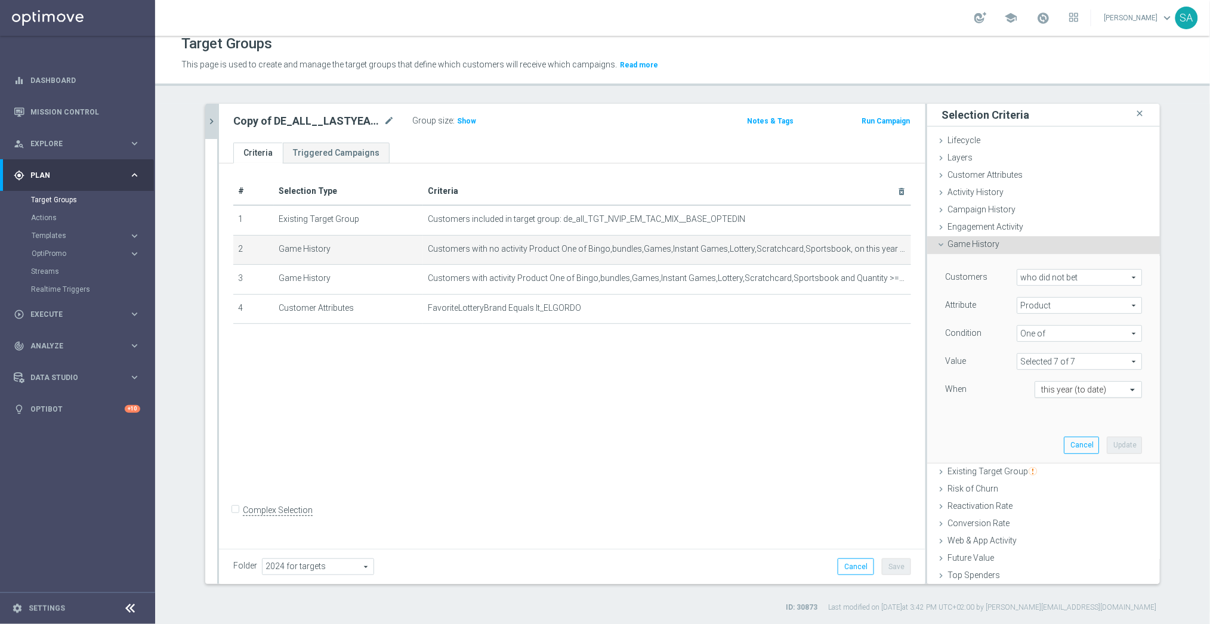
click at [1086, 386] on input "text" at bounding box center [1076, 390] width 70 height 11
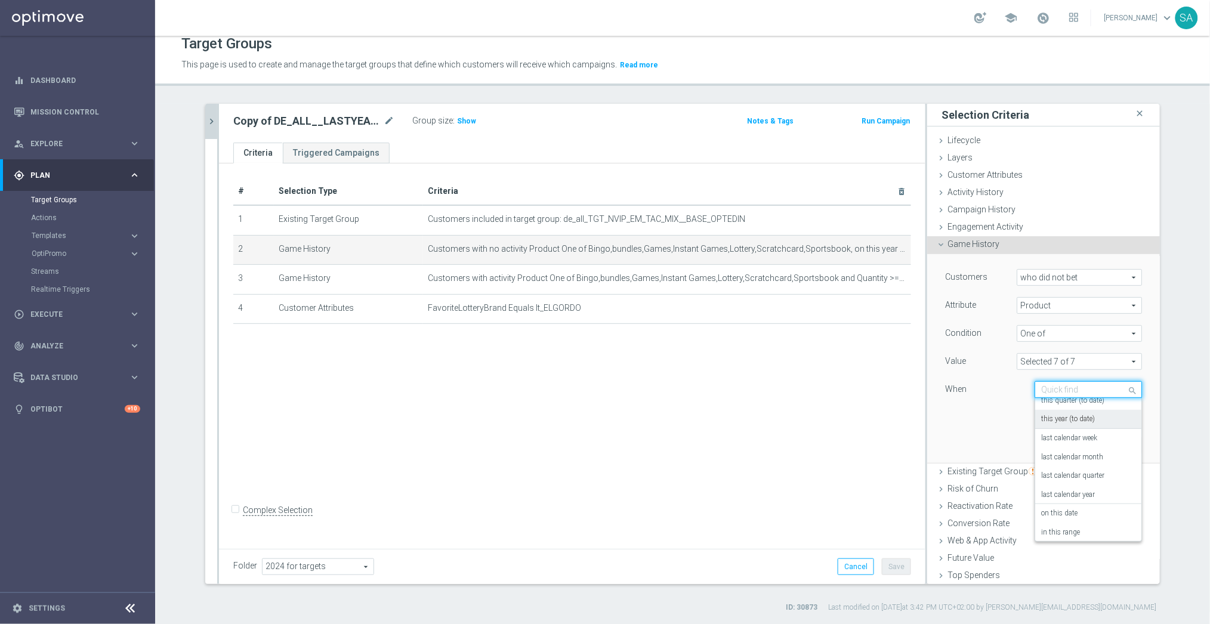
scroll to position [85, 0]
click at [1081, 488] on label "last calendar year" at bounding box center [1068, 493] width 54 height 10
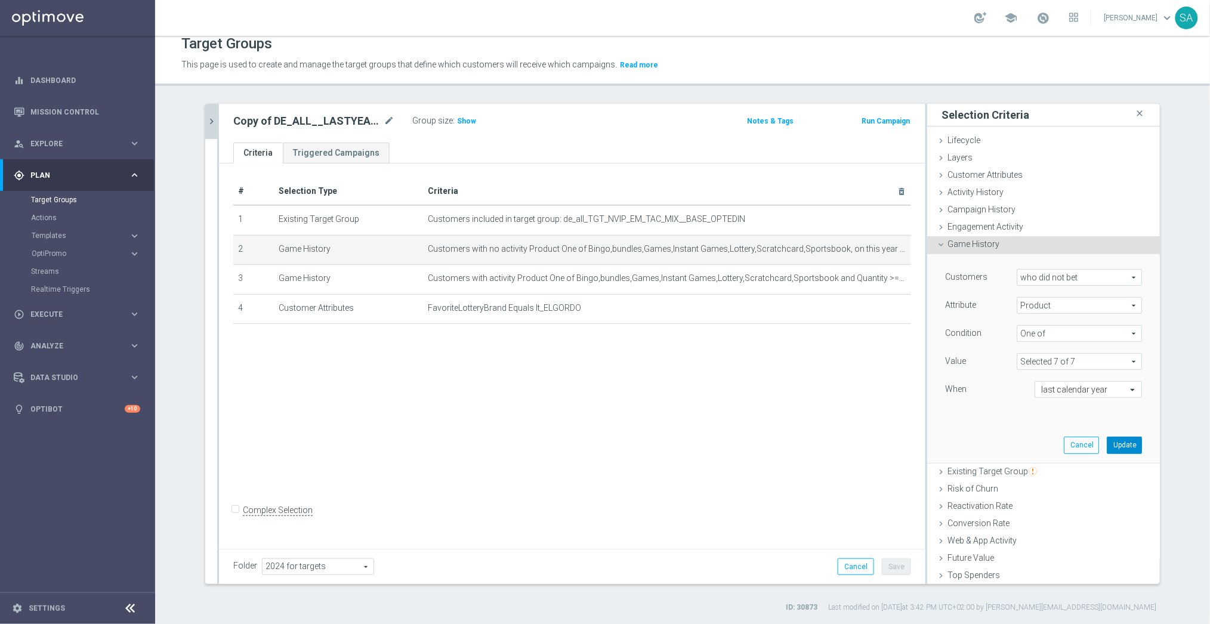
click at [1130, 446] on button "Update" at bounding box center [1124, 445] width 35 height 17
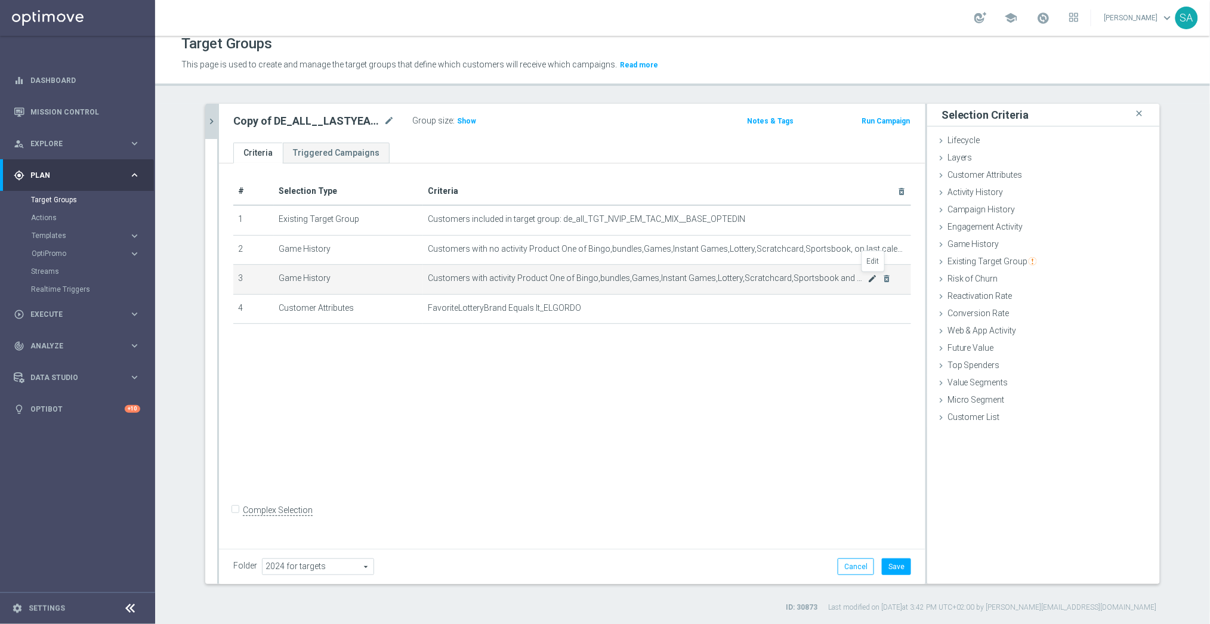
click at [871, 281] on icon "mode_edit" at bounding box center [873, 279] width 10 height 10
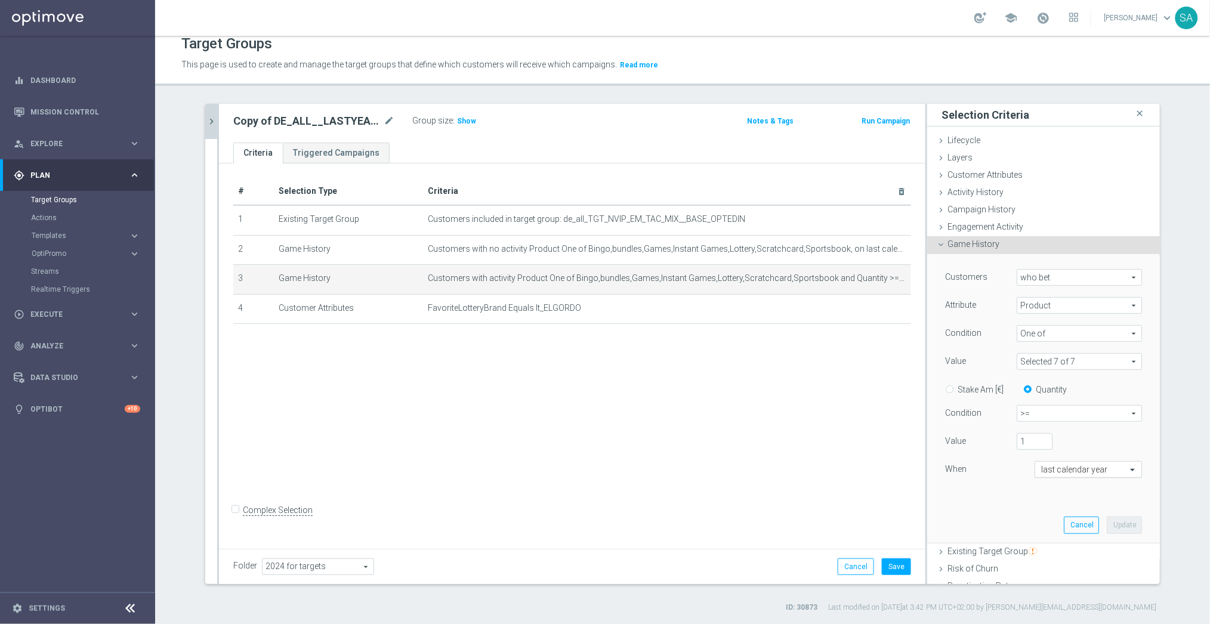
click at [1064, 467] on input "text" at bounding box center [1076, 470] width 70 height 11
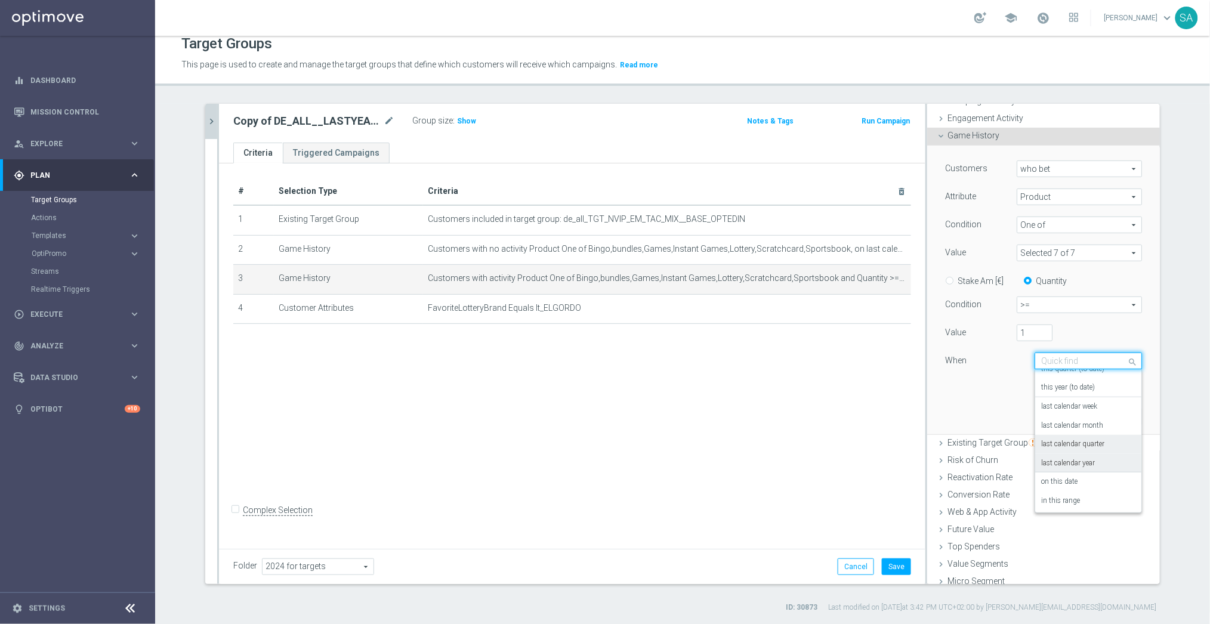
scroll to position [132, 0]
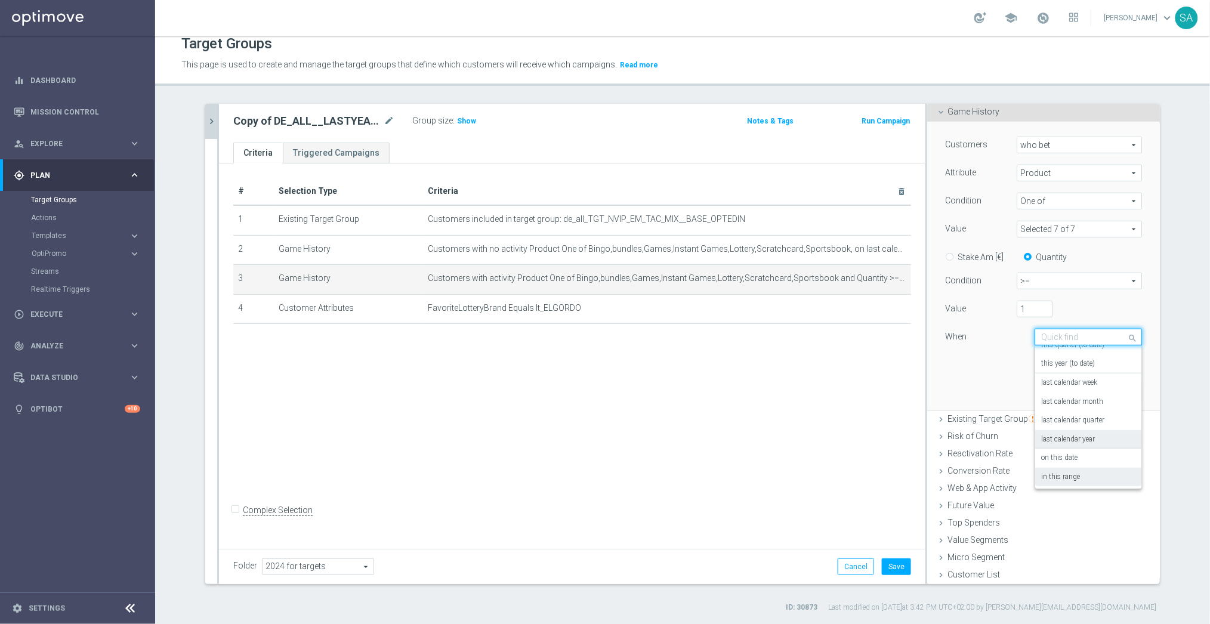
click at [1073, 479] on label "in this range" at bounding box center [1060, 478] width 39 height 10
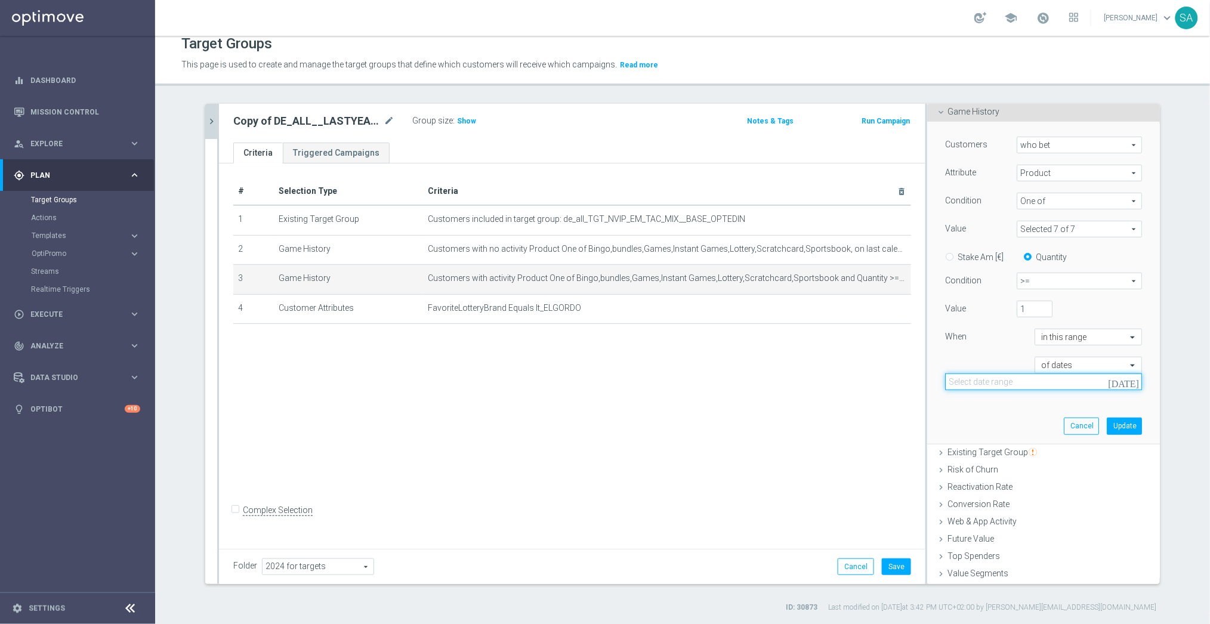
click at [1051, 381] on input at bounding box center [1043, 382] width 197 height 17
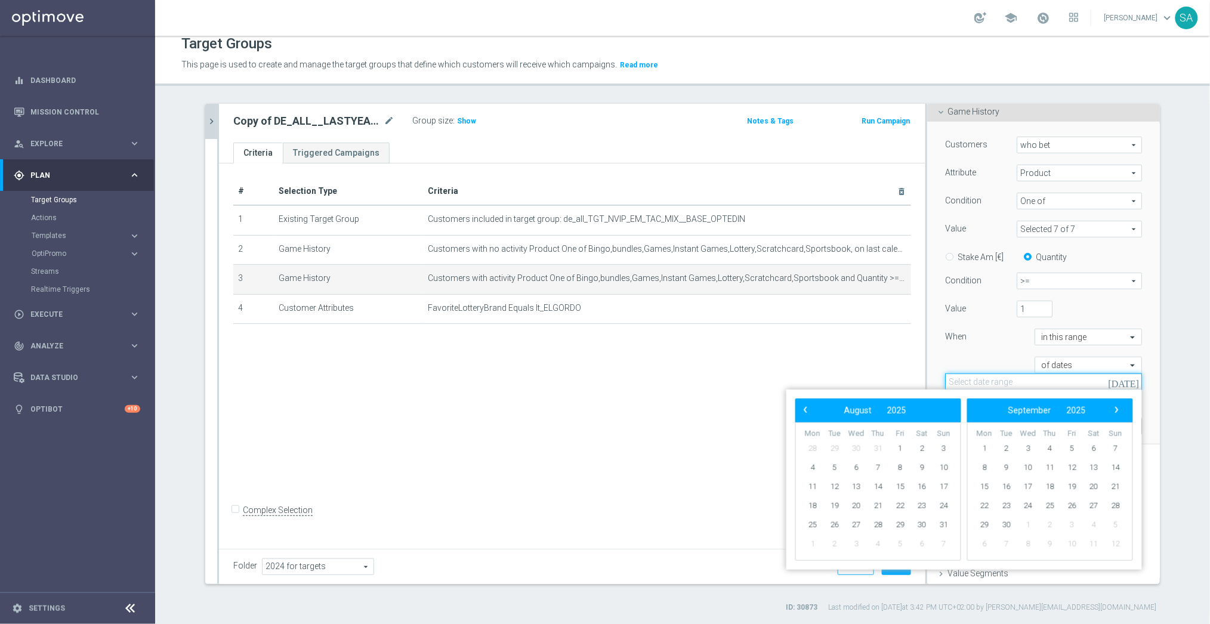
paste input "[DATE] - [DATE]"
type input "[DATE] - [DATE]"
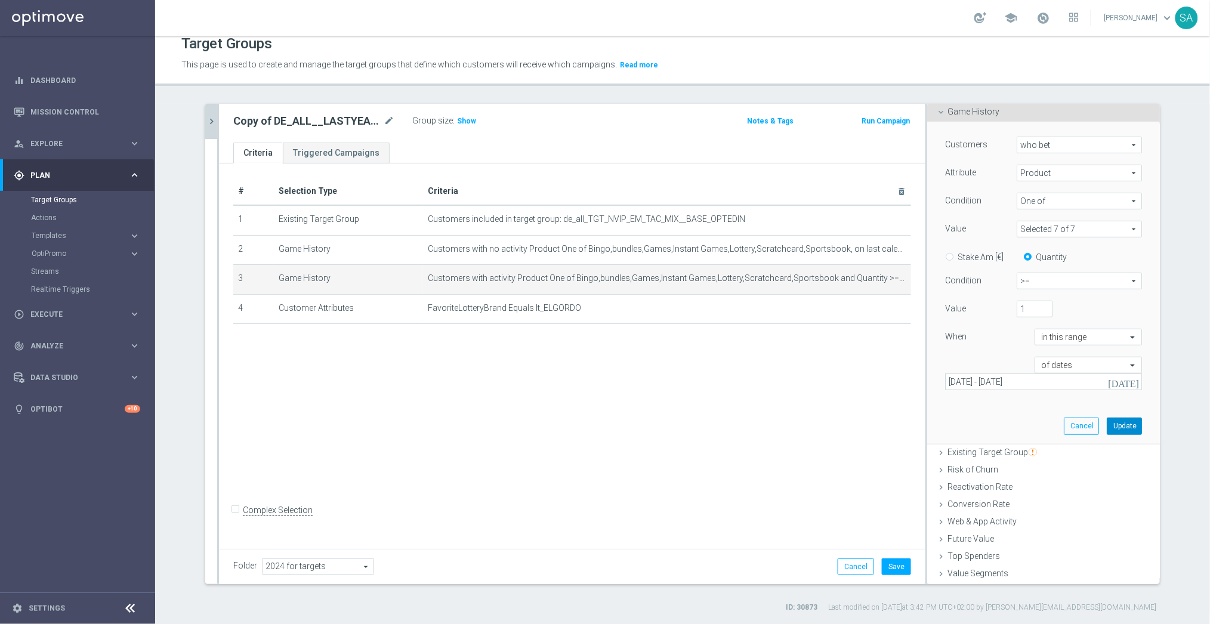
click at [1129, 426] on button "Update" at bounding box center [1124, 426] width 35 height 17
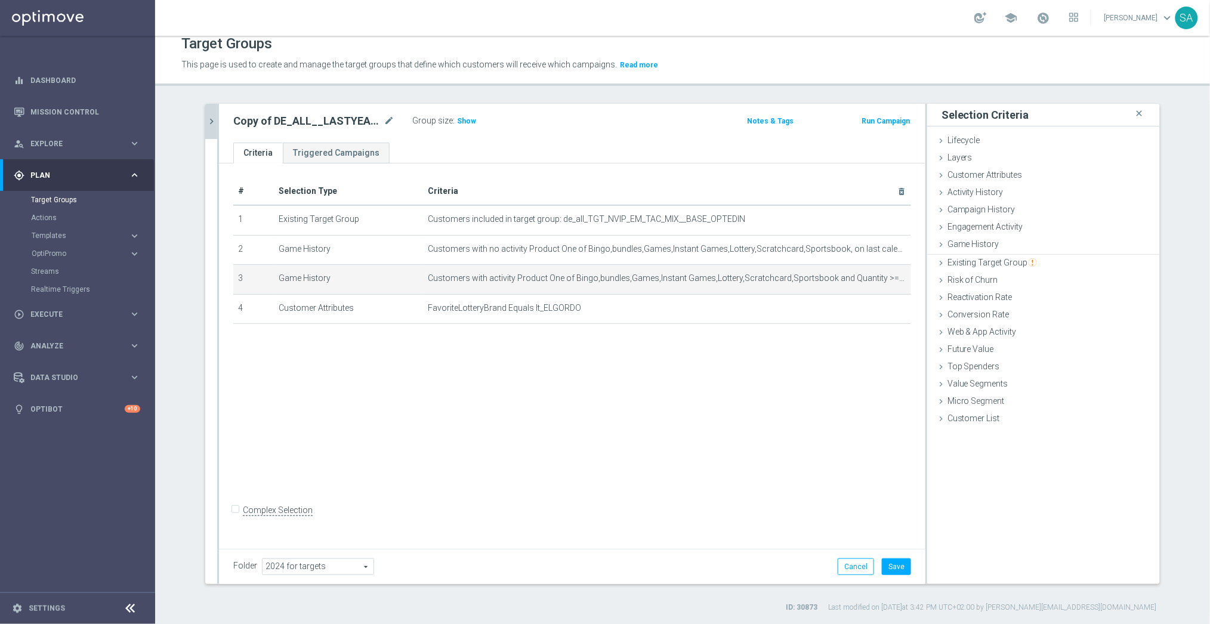
scroll to position [0, 0]
click at [896, 561] on button "Save" at bounding box center [896, 567] width 29 height 17
click at [460, 115] on h3 "Show" at bounding box center [466, 121] width 21 height 13
click at [213, 120] on icon "chevron_right" at bounding box center [211, 121] width 11 height 11
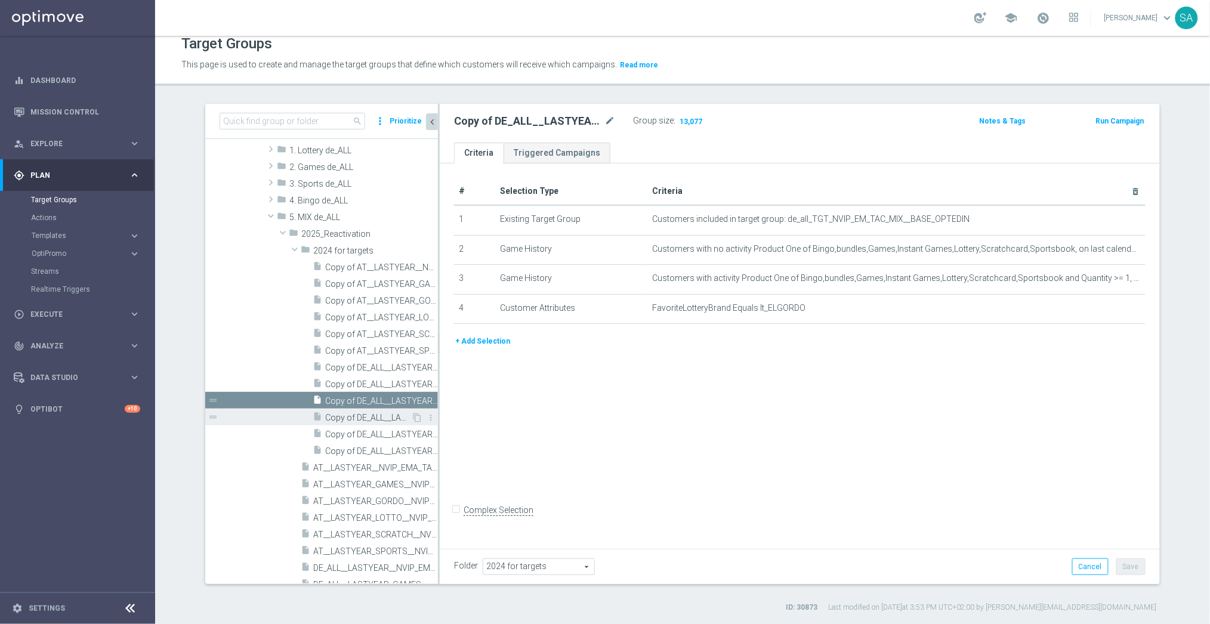
click at [370, 411] on div "insert_drive_file Copy of DE_ALL__LASTYEAR_LOTTO__NVIP_EMA_TAC_MIX" at bounding box center [362, 417] width 98 height 17
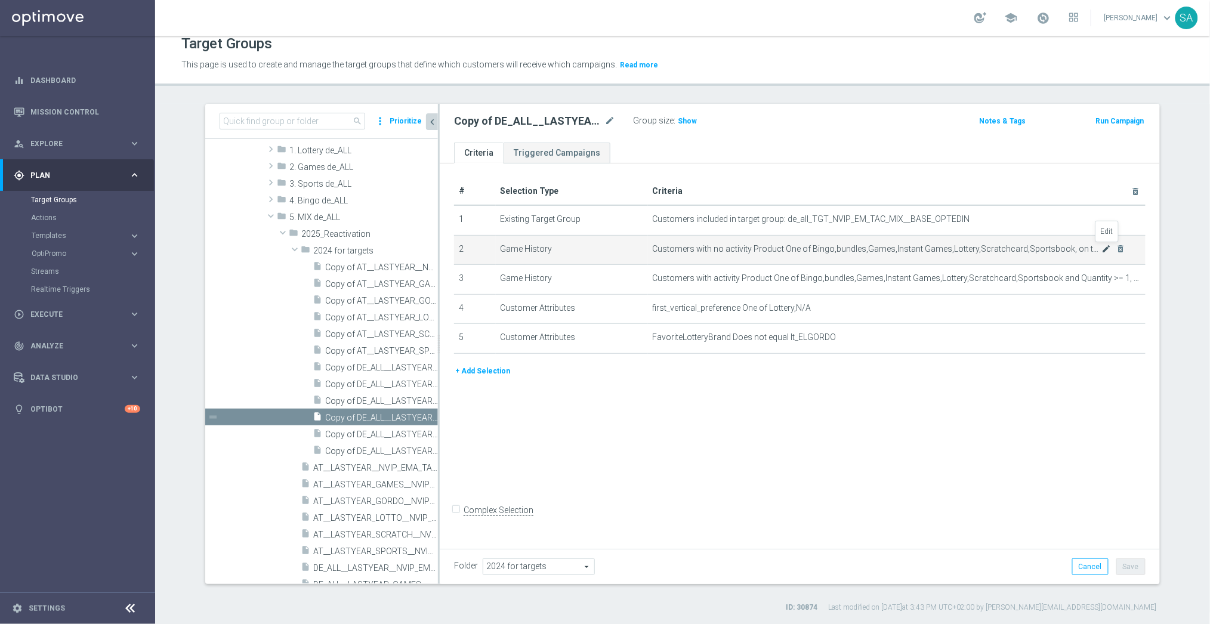
click at [1106, 251] on icon "mode_edit" at bounding box center [1107, 249] width 10 height 10
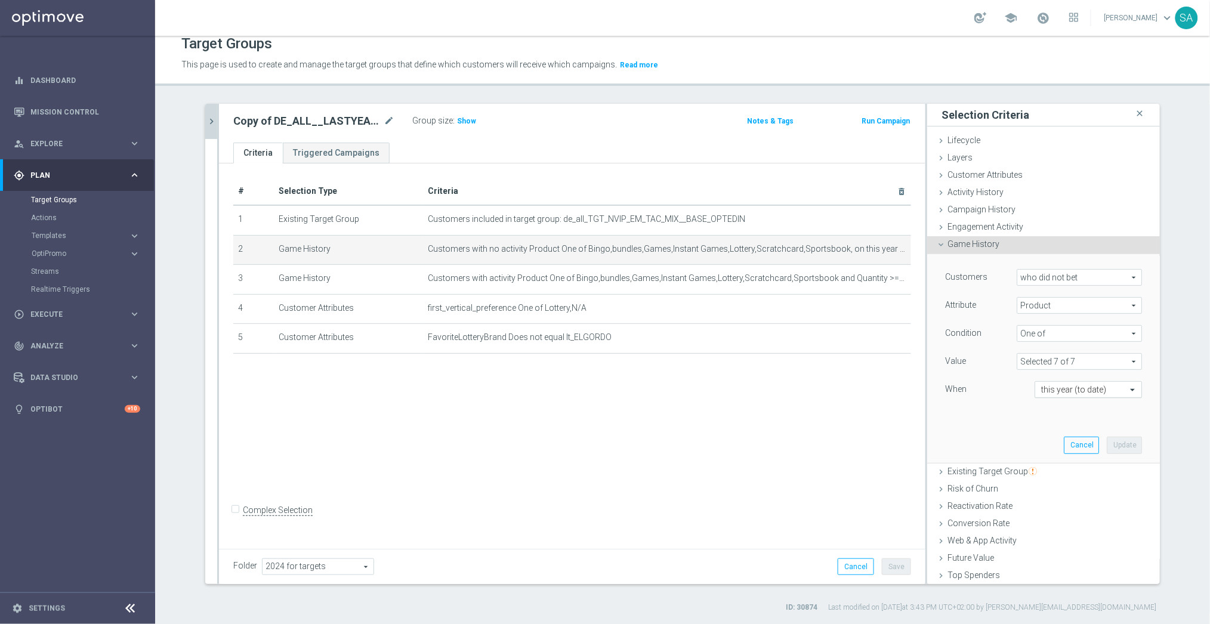
click at [1086, 389] on input "text" at bounding box center [1076, 390] width 70 height 11
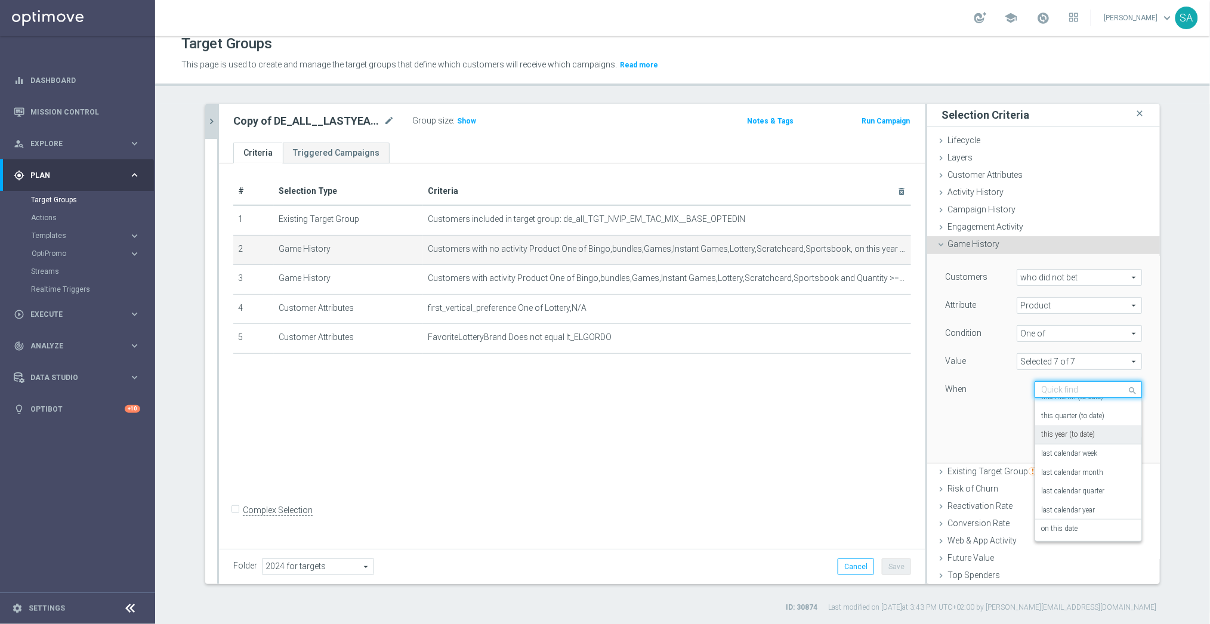
scroll to position [70, 0]
click at [1087, 505] on label "last calendar year" at bounding box center [1068, 508] width 54 height 10
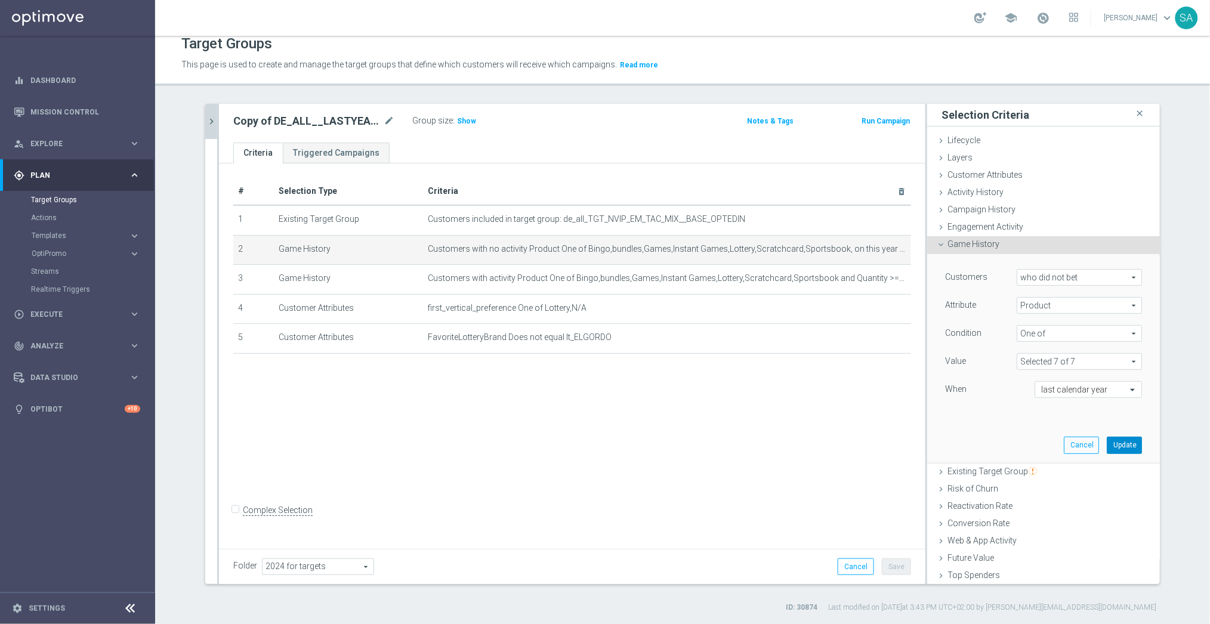
click at [1124, 446] on button "Update" at bounding box center [1124, 445] width 35 height 17
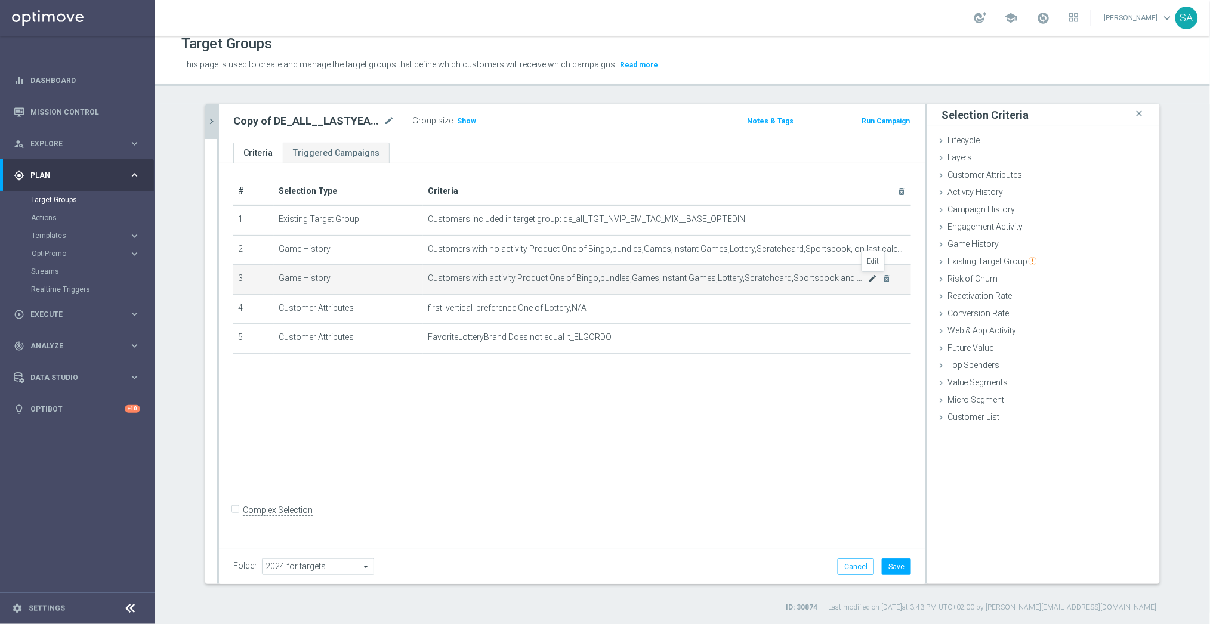
click at [871, 276] on icon "mode_edit" at bounding box center [873, 279] width 10 height 10
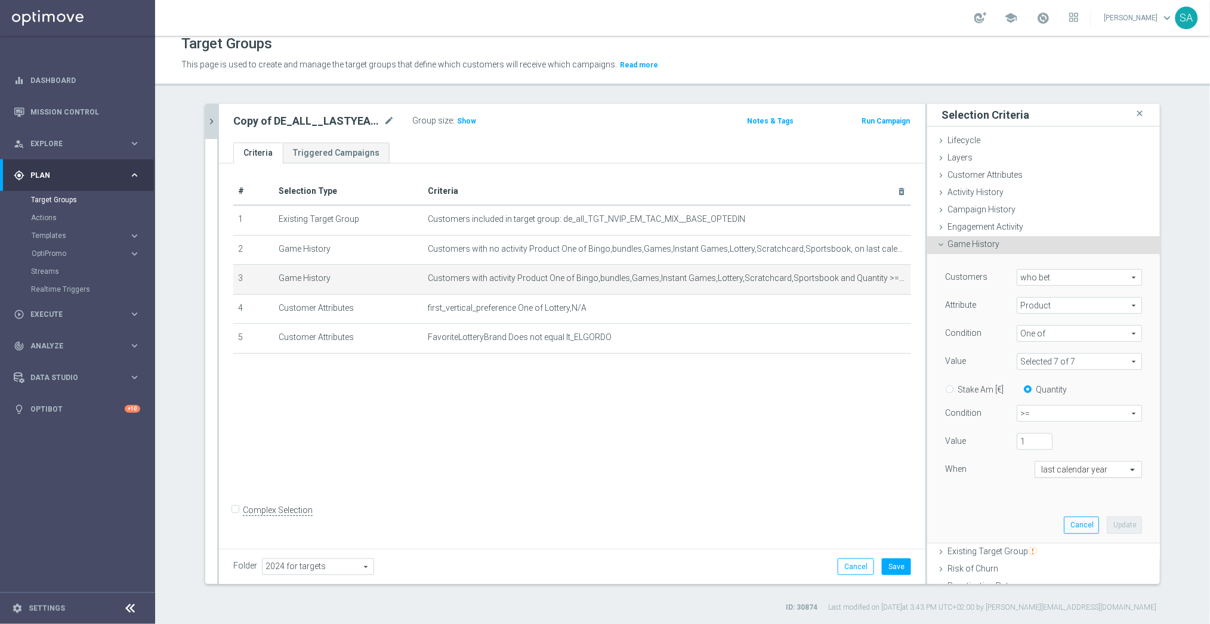
click at [1059, 471] on input "text" at bounding box center [1076, 470] width 70 height 11
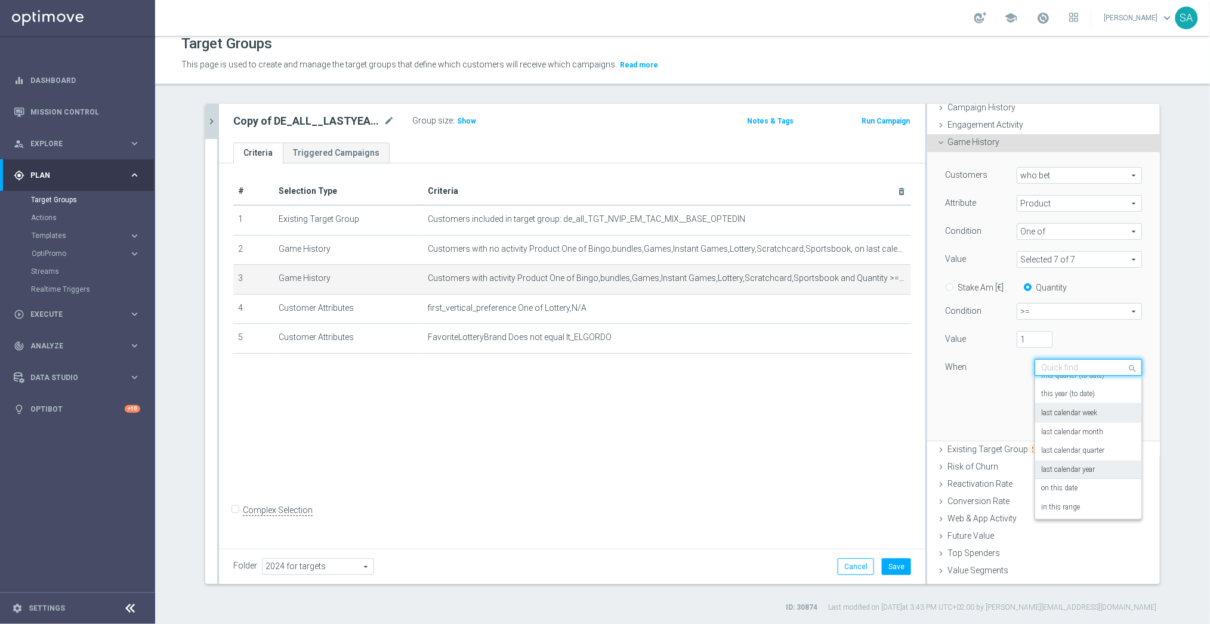
scroll to position [132, 0]
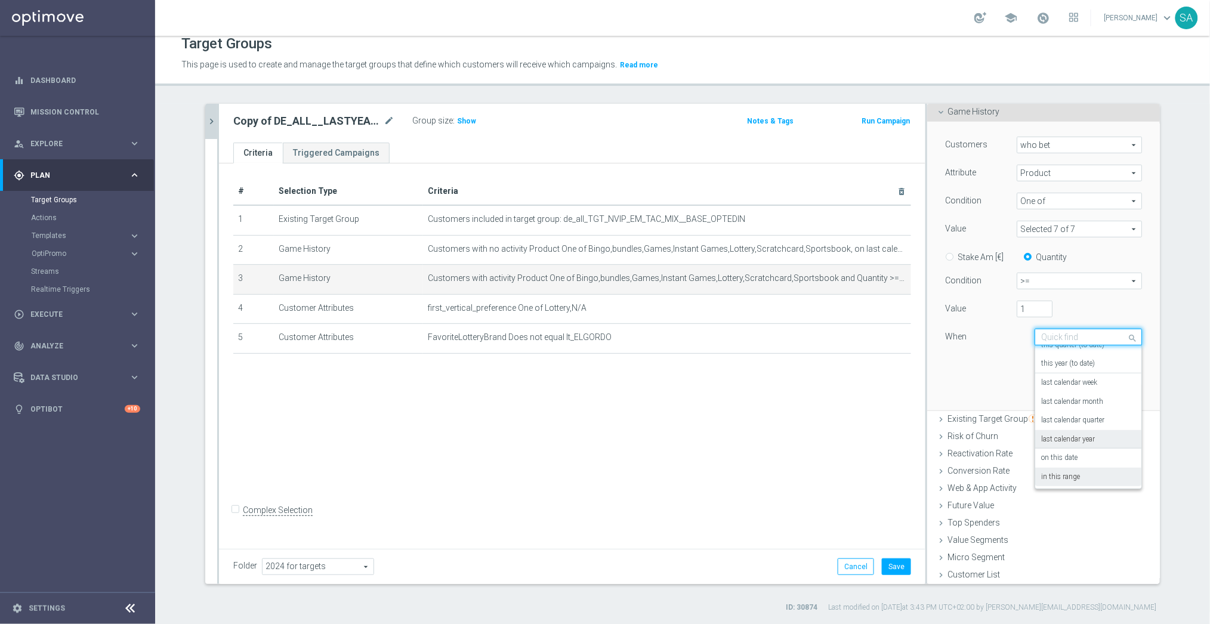
click at [1071, 483] on div "in this range" at bounding box center [1088, 477] width 94 height 19
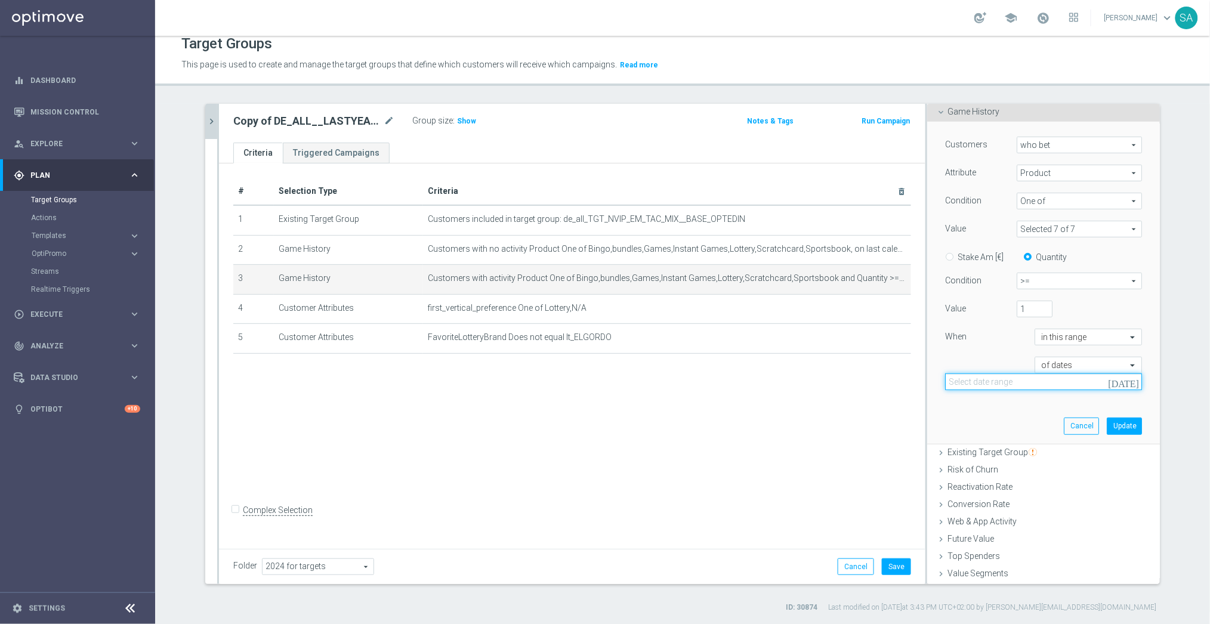
click at [1038, 383] on input at bounding box center [1043, 382] width 197 height 17
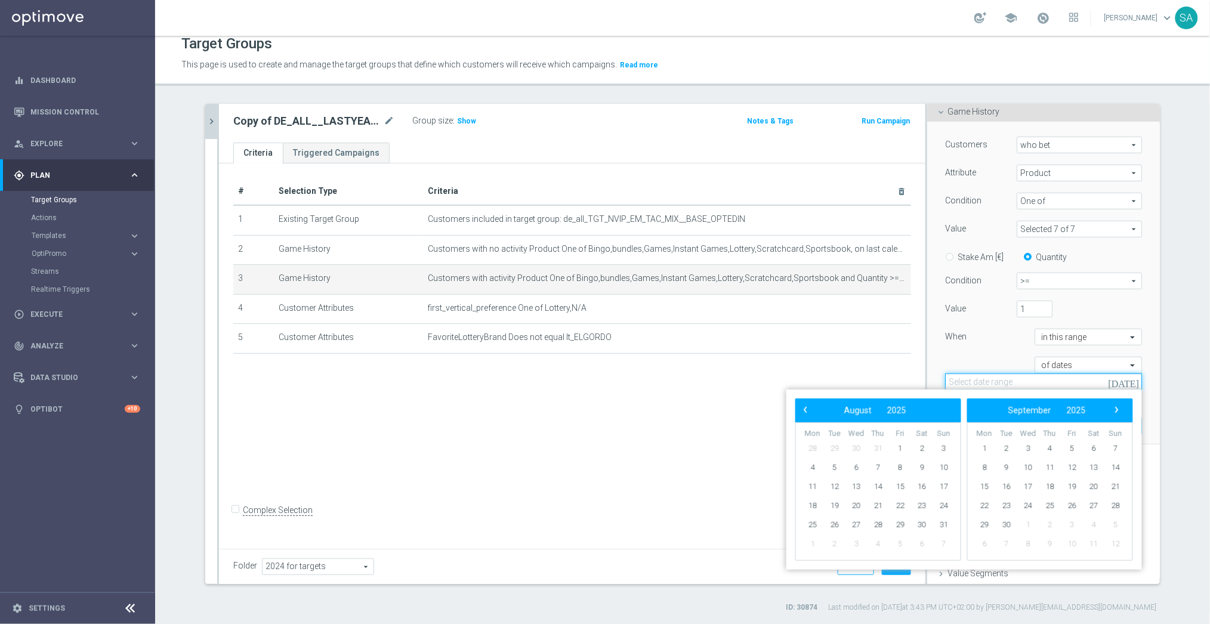
paste input "[DATE] - [DATE]"
type input "[DATE] - [DATE]"
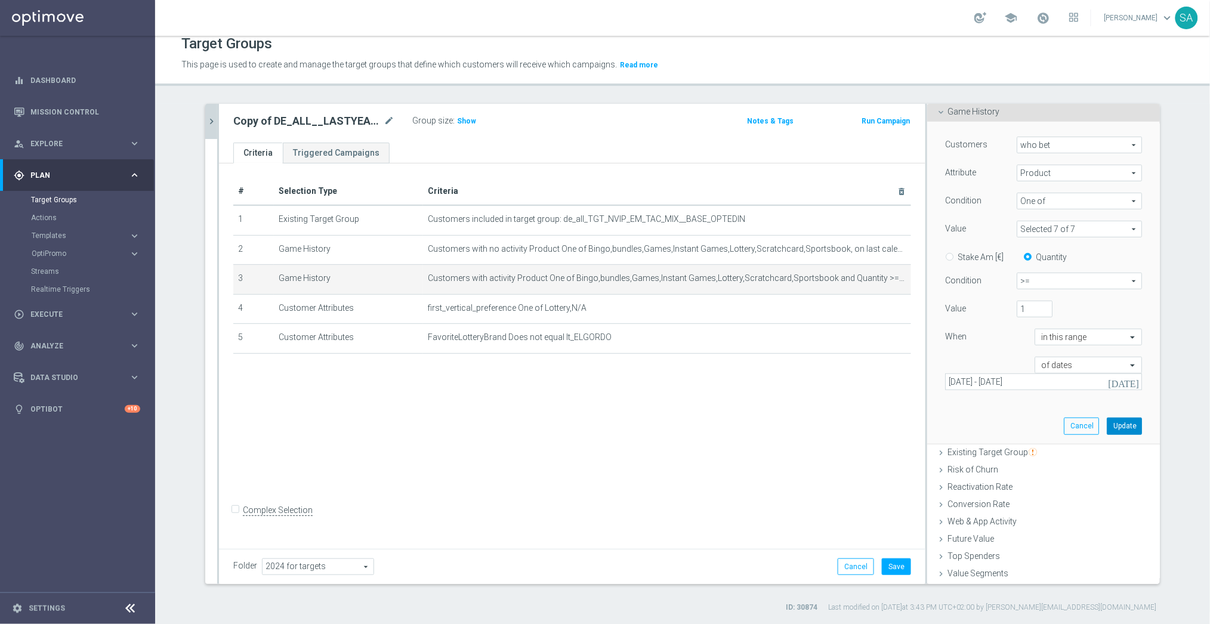
click at [1133, 421] on button "Update" at bounding box center [1124, 426] width 35 height 17
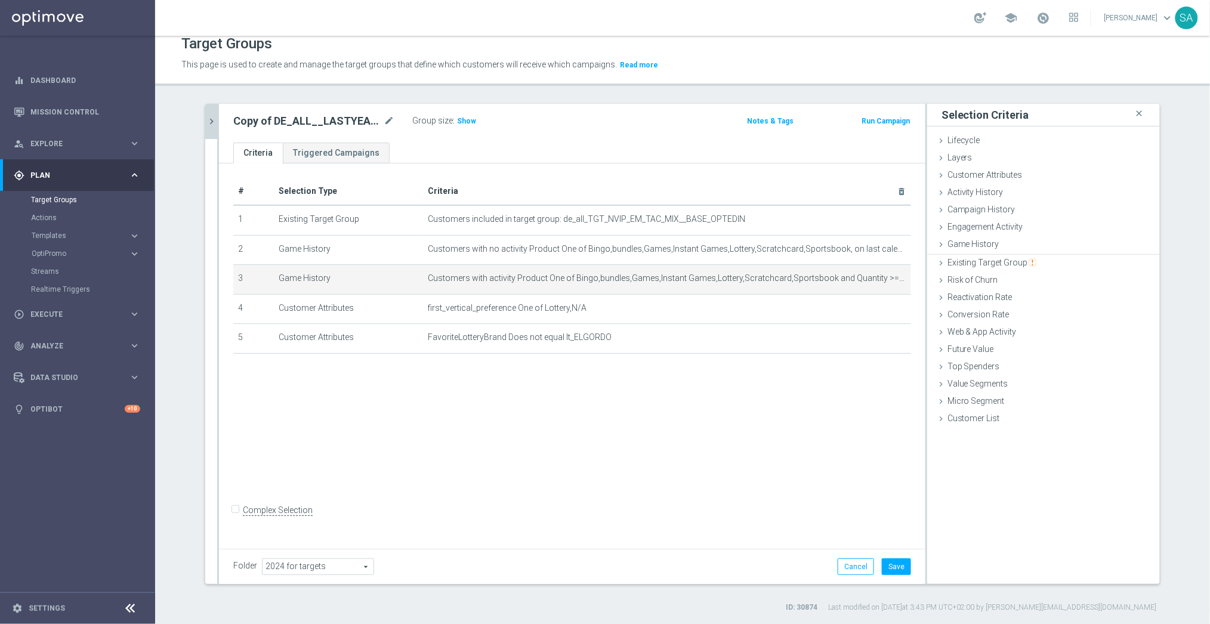
scroll to position [0, 0]
click at [902, 566] on button "Save" at bounding box center [896, 567] width 29 height 17
click at [460, 117] on span "Show" at bounding box center [466, 121] width 19 height 8
click at [208, 119] on icon "chevron_right" at bounding box center [211, 121] width 11 height 11
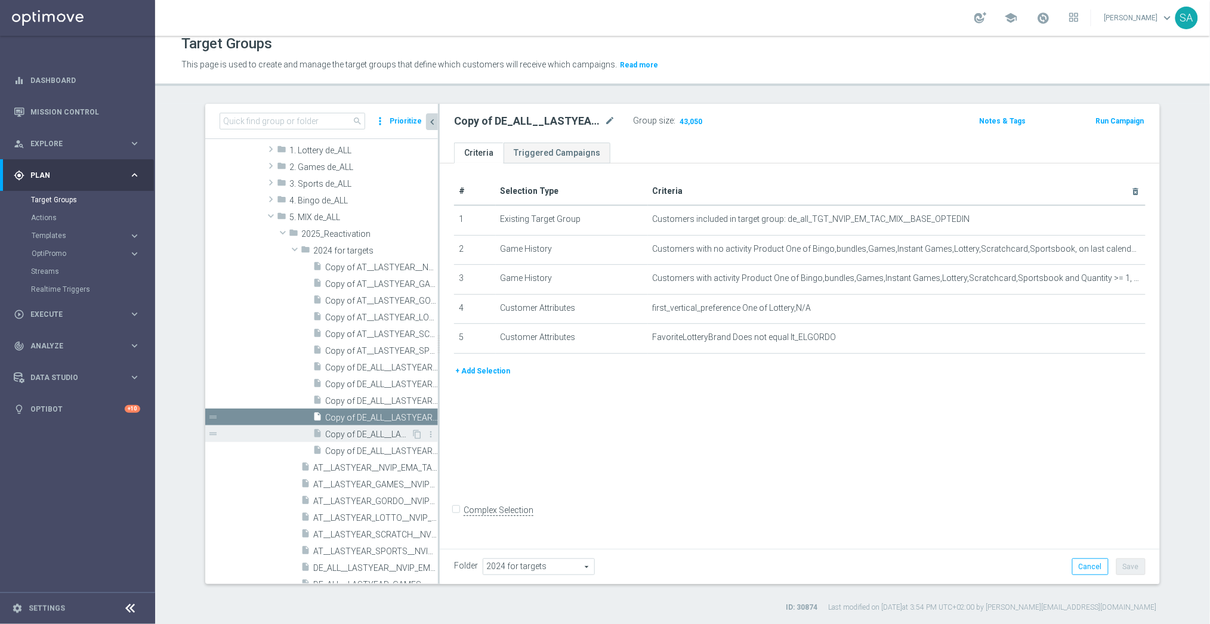
click at [377, 436] on span "Copy of DE_ALL__LASTYEAR_SCRATCH__NVIP_EMA_TAC_MIX" at bounding box center [368, 435] width 86 height 10
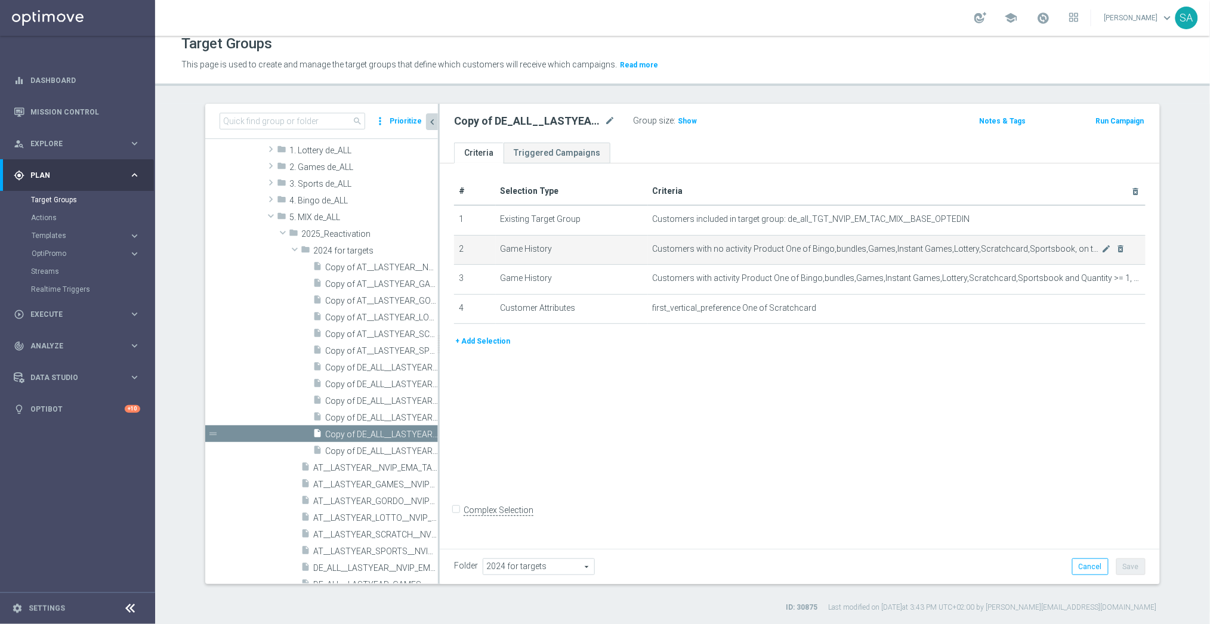
click at [1112, 249] on div "mode_edit delete_forever" at bounding box center [1114, 249] width 24 height 10
click at [1108, 248] on icon "mode_edit" at bounding box center [1107, 249] width 10 height 10
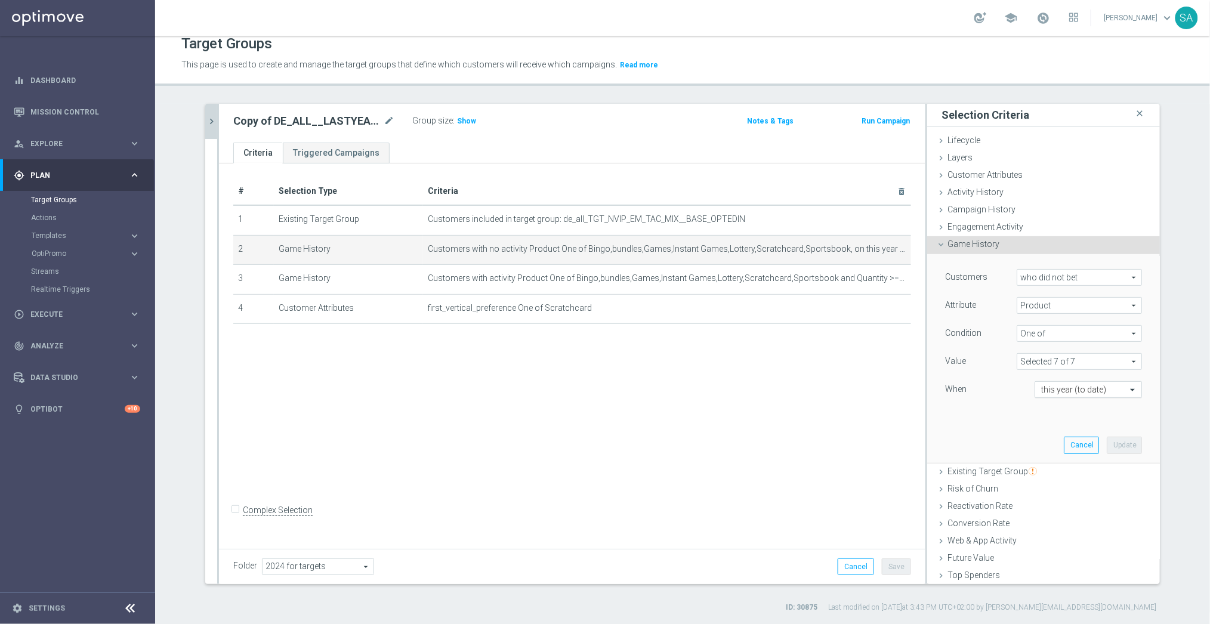
click at [1082, 385] on input "text" at bounding box center [1076, 390] width 70 height 11
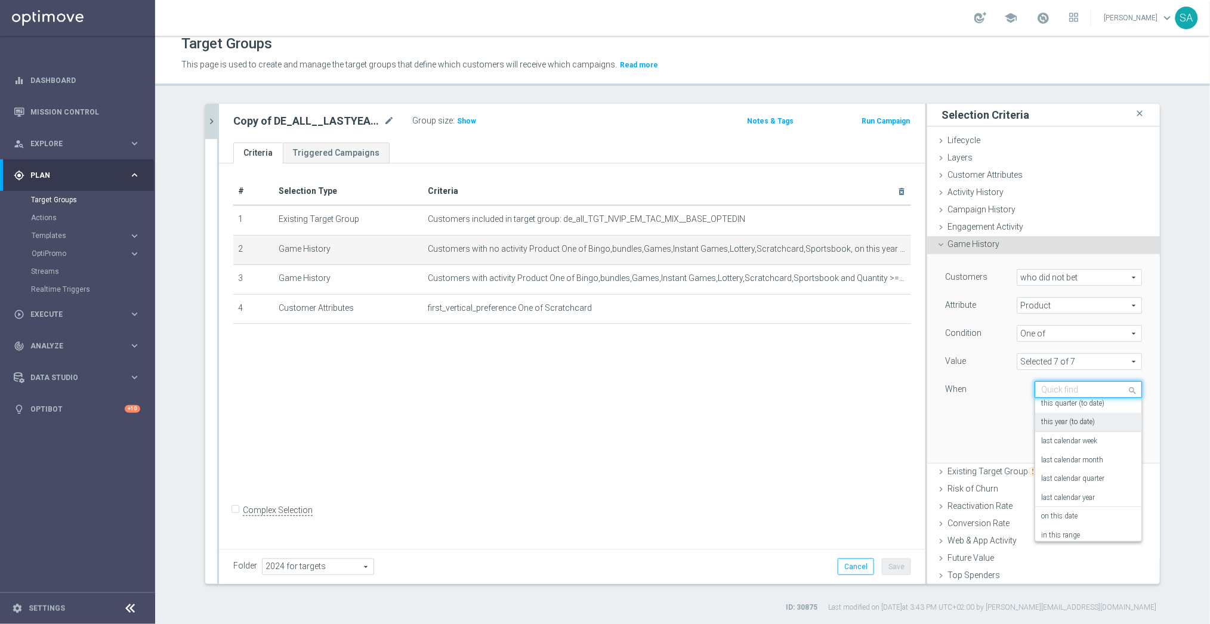
scroll to position [85, 0]
click at [1089, 489] on label "last calendar year" at bounding box center [1068, 493] width 54 height 10
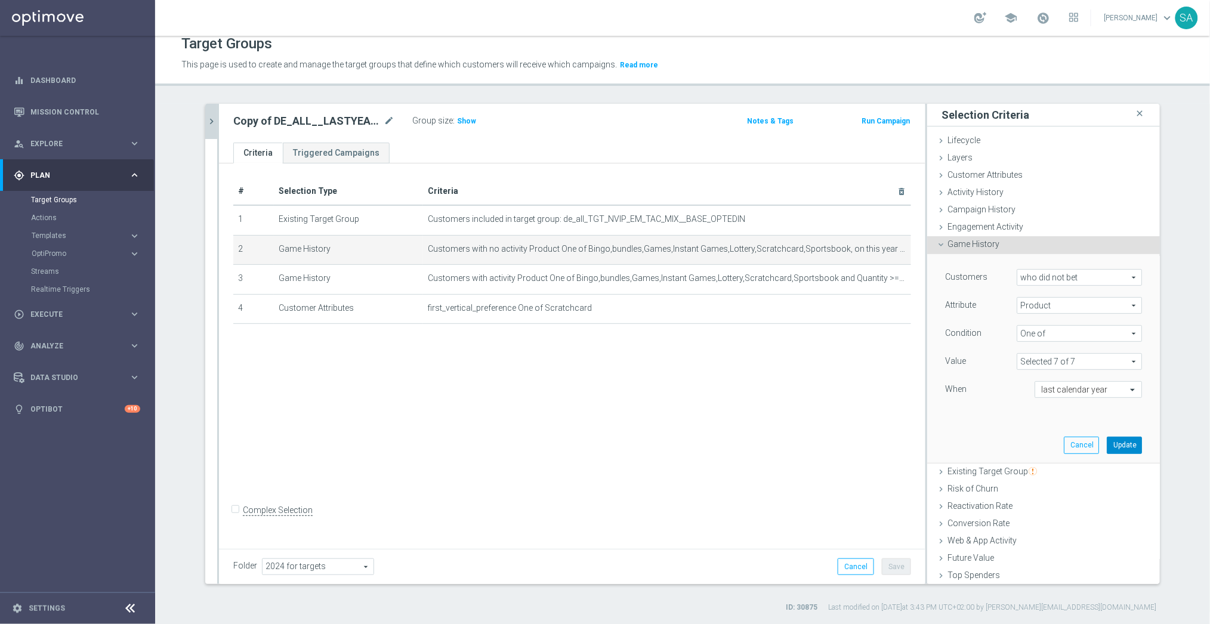
click at [1133, 454] on button "Update" at bounding box center [1124, 445] width 35 height 17
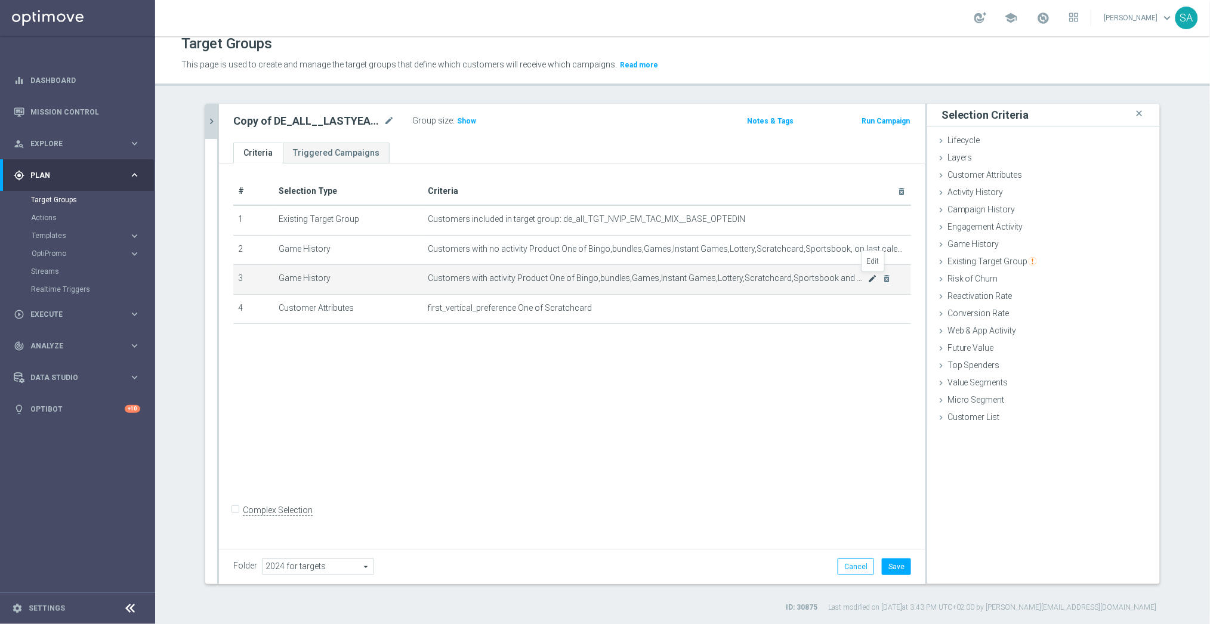
click at [873, 276] on icon "mode_edit" at bounding box center [873, 279] width 10 height 10
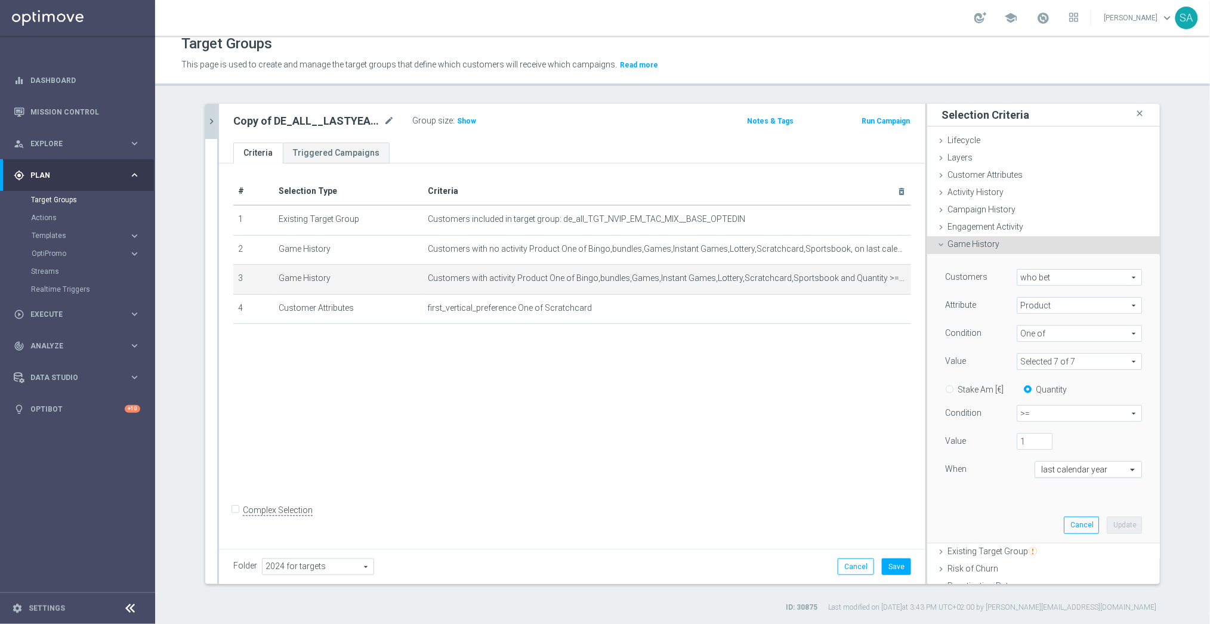
click at [1067, 465] on div "last calendar year" at bounding box center [1080, 470] width 91 height 10
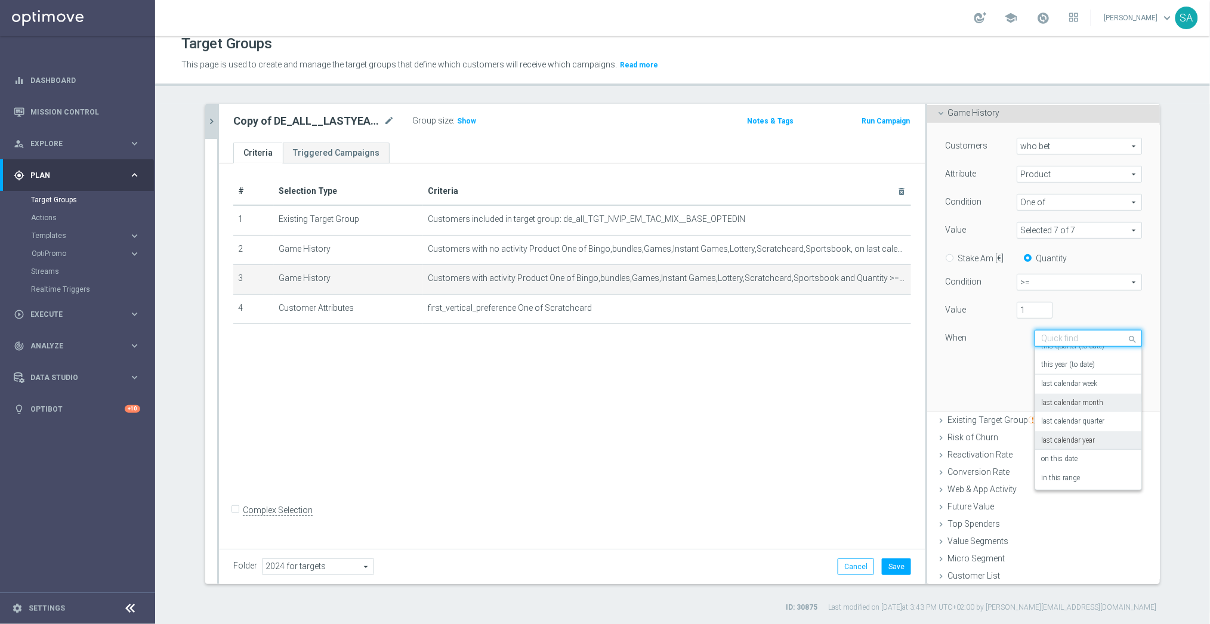
scroll to position [132, 0]
click at [1072, 478] on label "in this range" at bounding box center [1060, 478] width 39 height 10
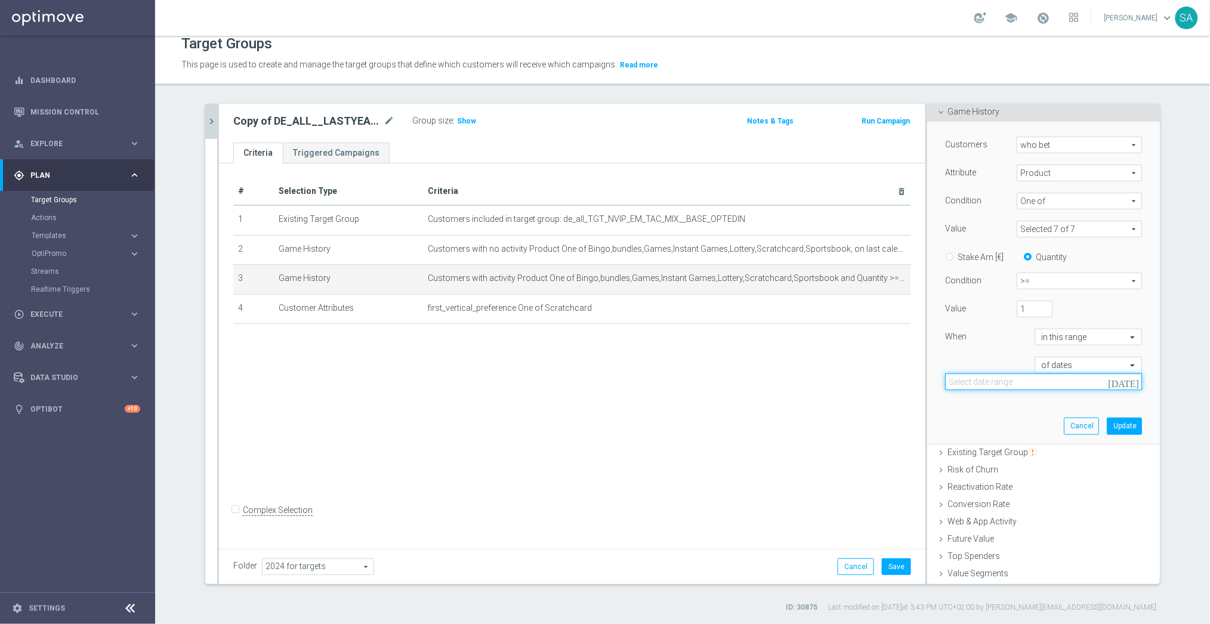
click at [1040, 378] on input at bounding box center [1043, 382] width 197 height 17
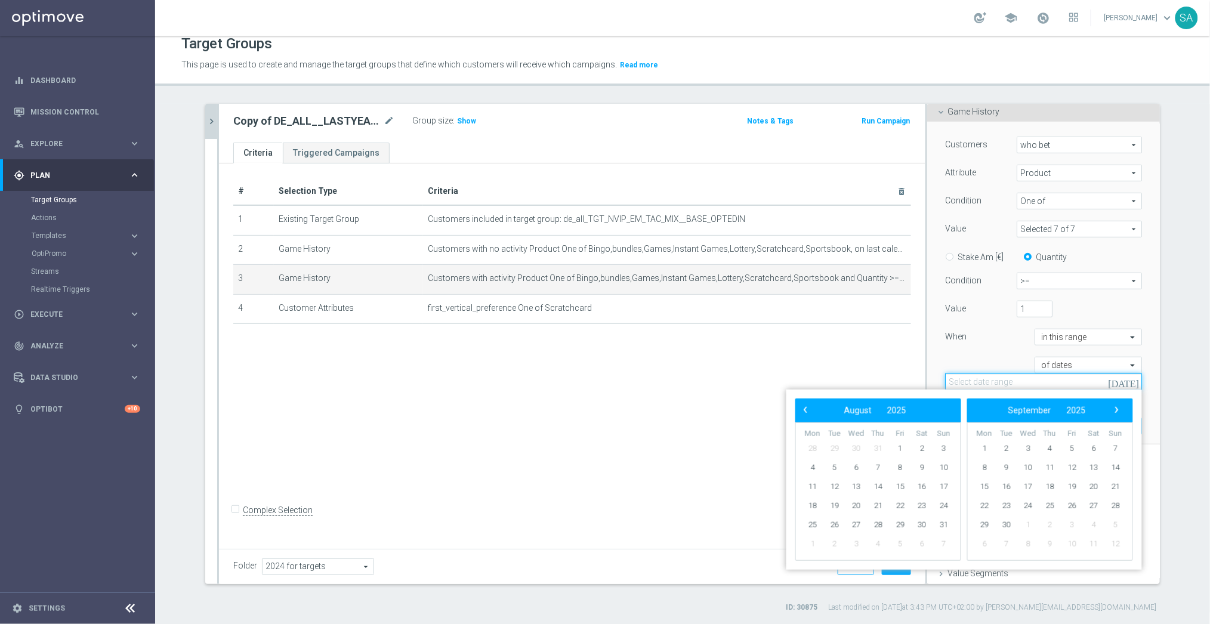
paste input "[DATE] - [DATE]"
type input "[DATE] - [DATE]"
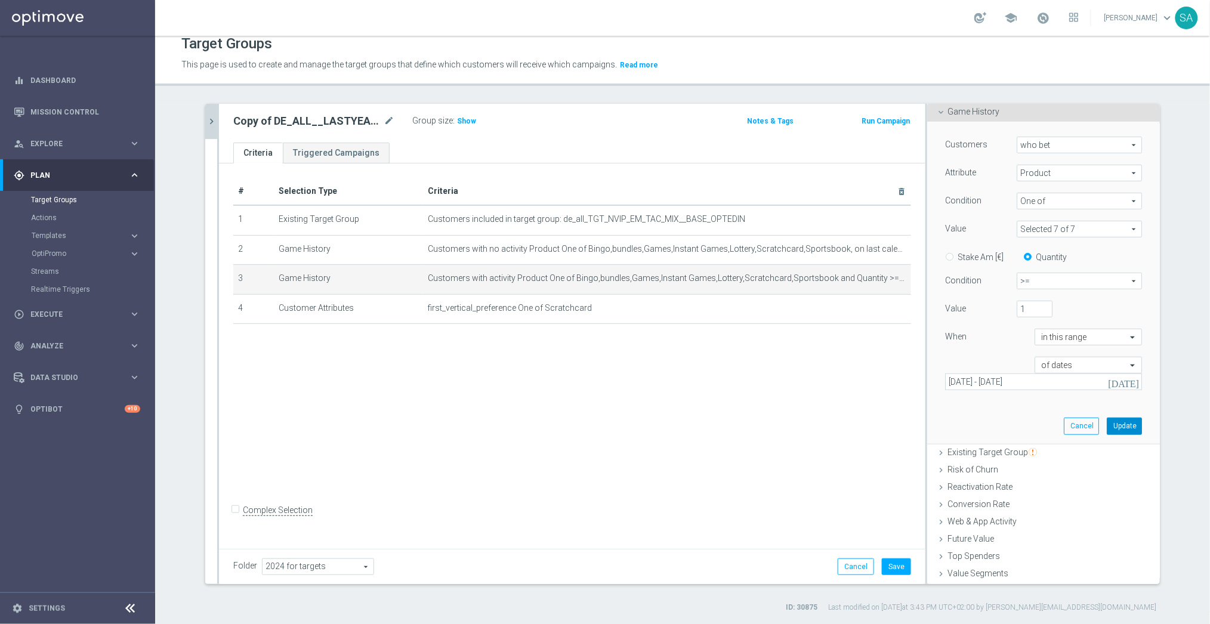
click at [1125, 427] on button "Update" at bounding box center [1124, 426] width 35 height 17
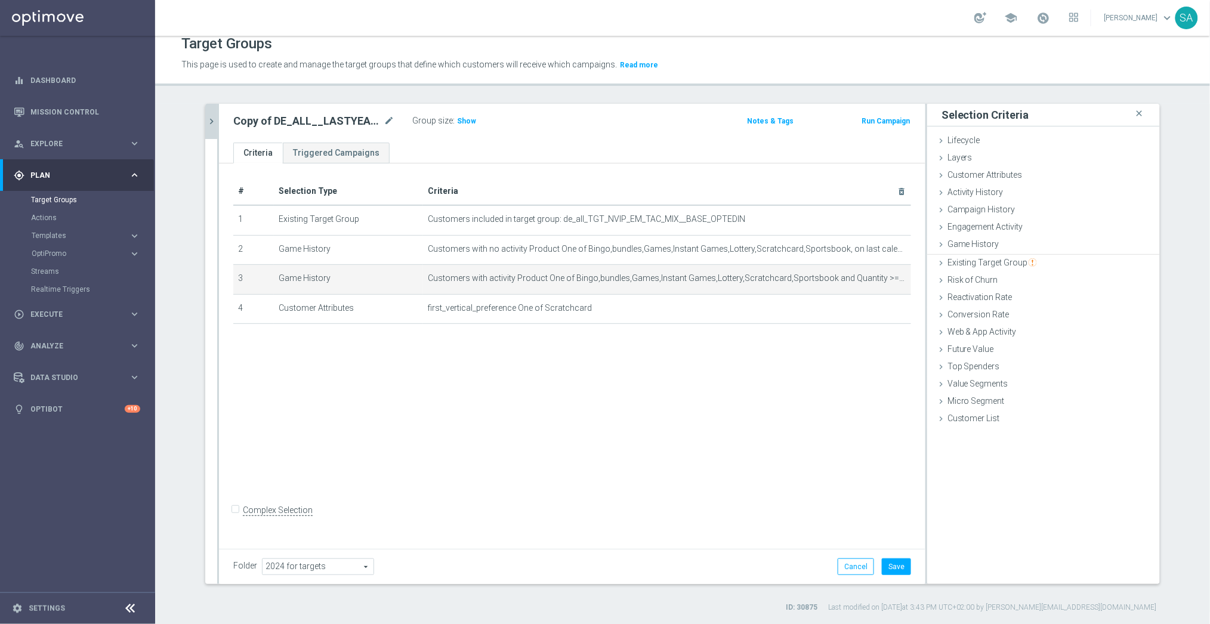
scroll to position [0, 0]
click at [468, 121] on span "Show" at bounding box center [466, 121] width 19 height 8
click at [899, 569] on button "Save" at bounding box center [896, 567] width 29 height 17
click at [211, 117] on icon "chevron_right" at bounding box center [211, 121] width 11 height 11
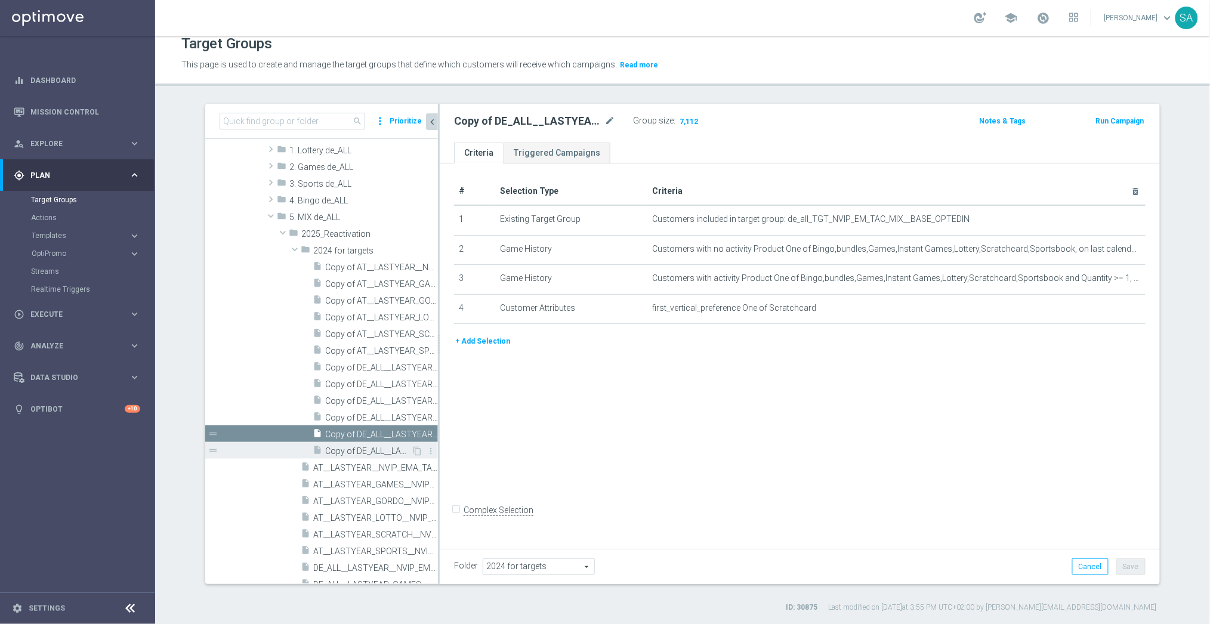
click at [402, 447] on span "Copy of DE_ALL__LASTYEAR_SPORTS__NVIP_EMA_TAC_MIX" at bounding box center [368, 451] width 86 height 10
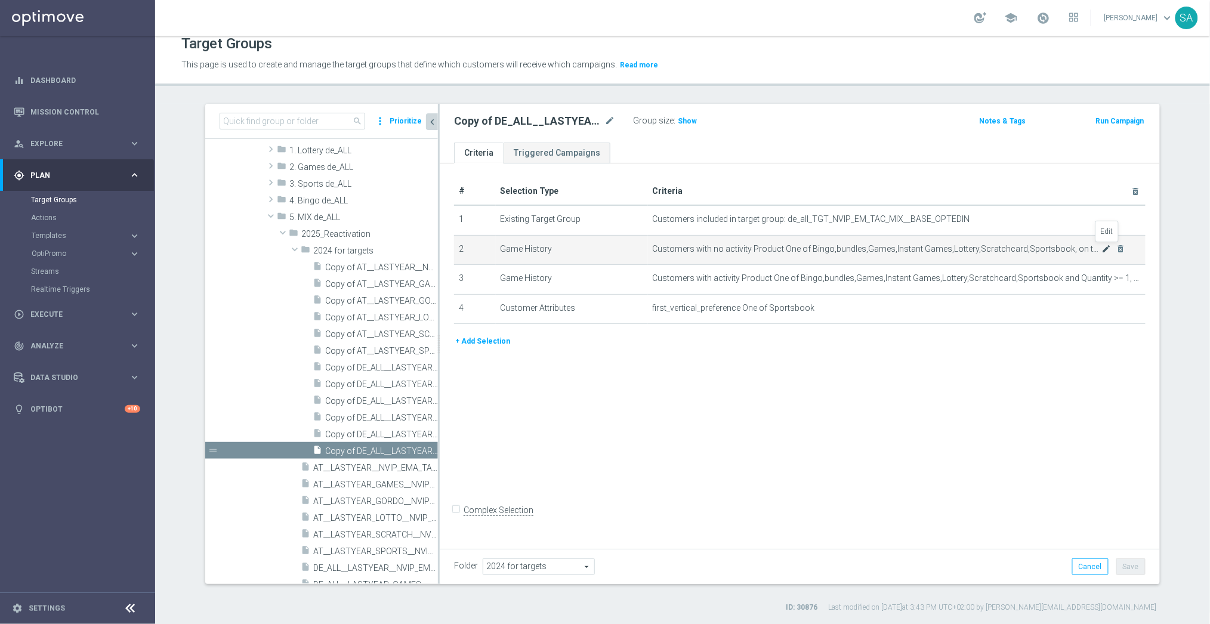
click at [1105, 249] on icon "mode_edit" at bounding box center [1107, 249] width 10 height 10
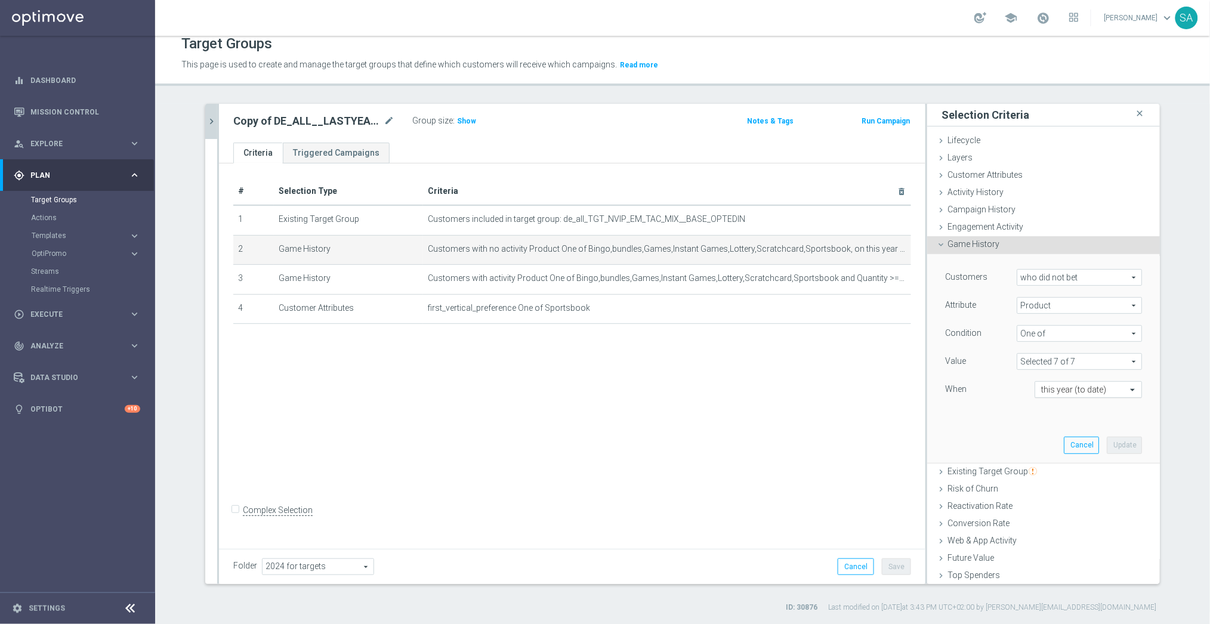
click at [1084, 386] on input "text" at bounding box center [1076, 390] width 70 height 11
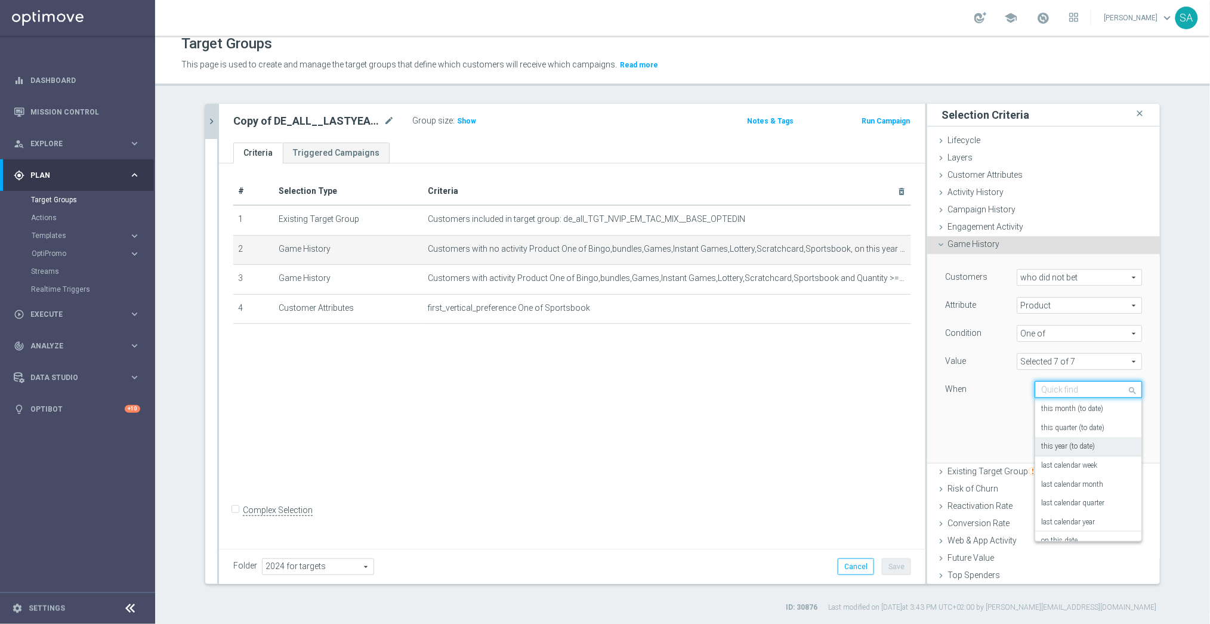
scroll to position [60, 0]
click at [1093, 511] on div "last calendar year" at bounding box center [1088, 517] width 94 height 19
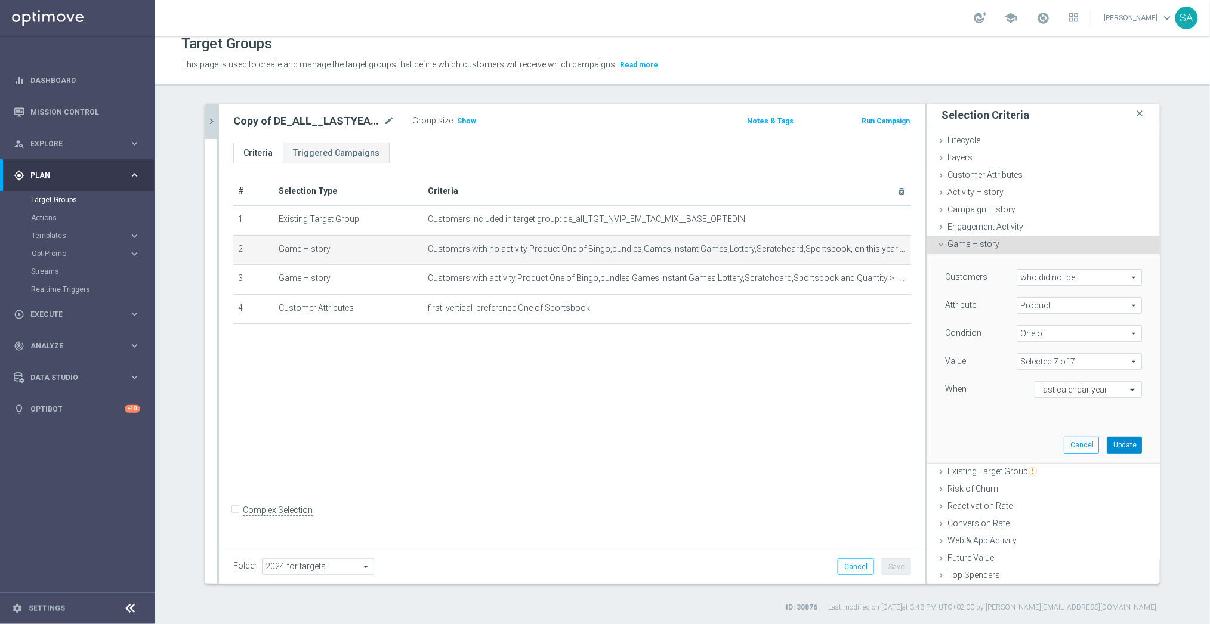
click at [1126, 447] on button "Update" at bounding box center [1124, 445] width 35 height 17
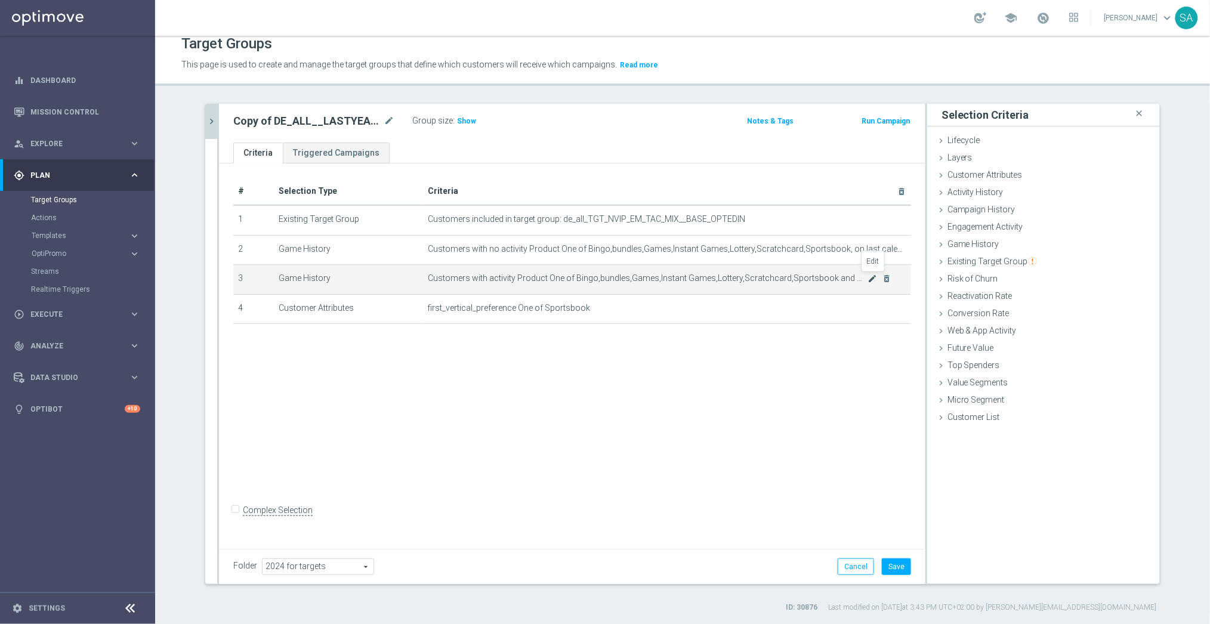
click at [872, 274] on icon "mode_edit" at bounding box center [873, 279] width 10 height 10
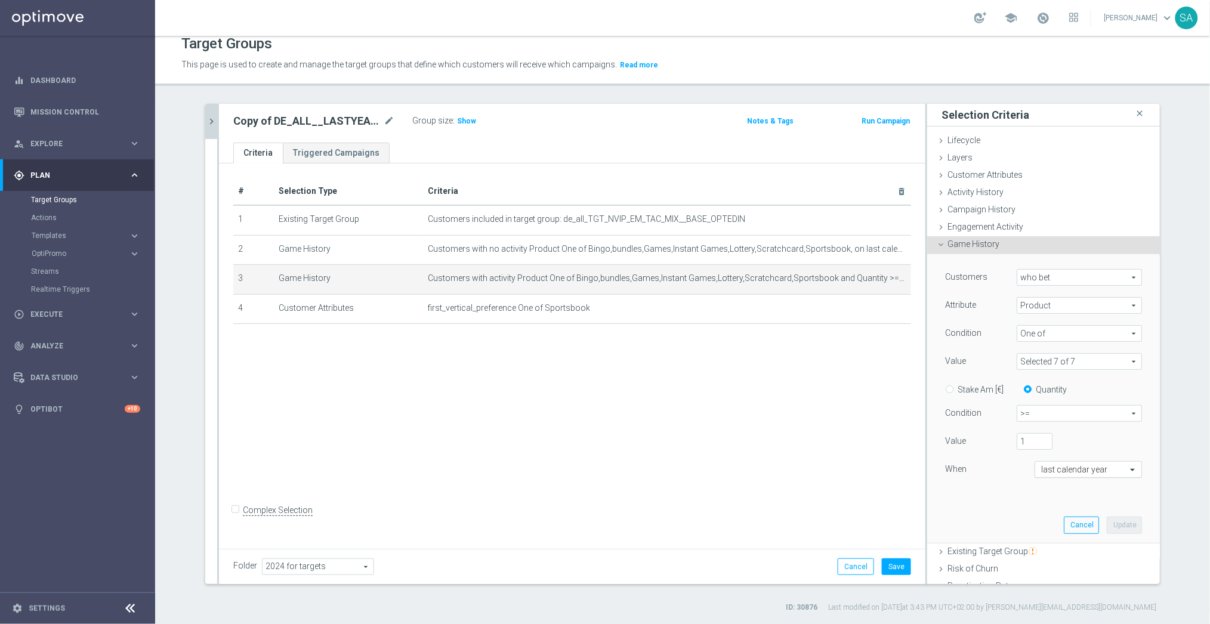
click at [1068, 470] on input "text" at bounding box center [1076, 470] width 70 height 11
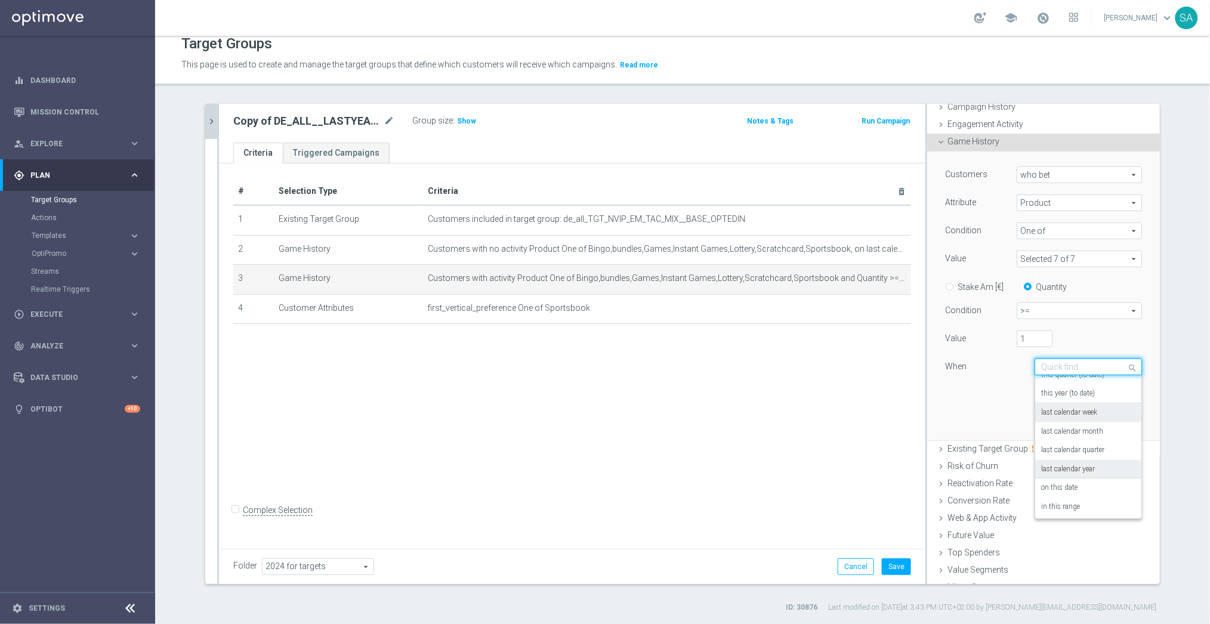
scroll to position [109, 0]
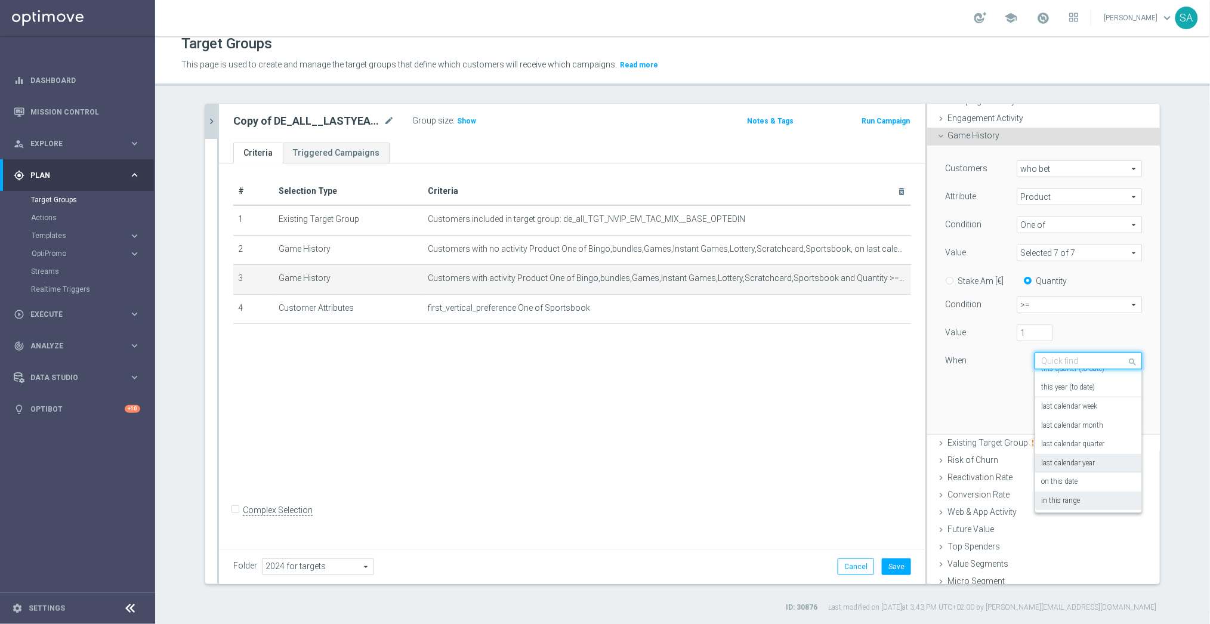
click at [1080, 501] on label "in this range" at bounding box center [1060, 502] width 39 height 10
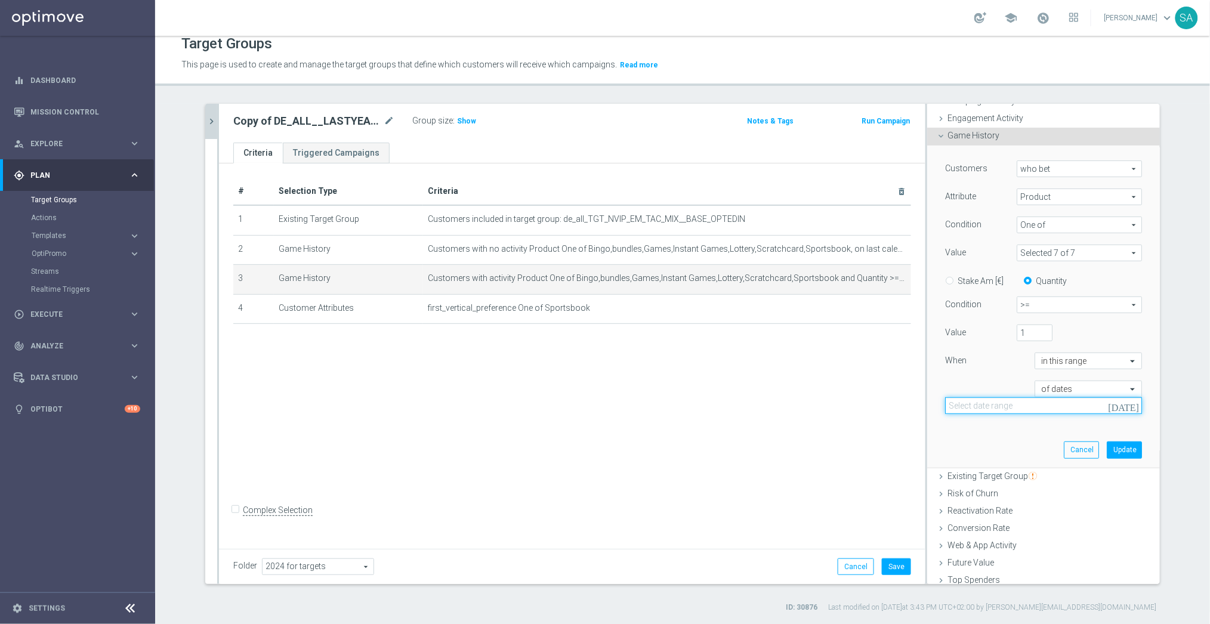
click at [1060, 405] on input at bounding box center [1043, 405] width 197 height 17
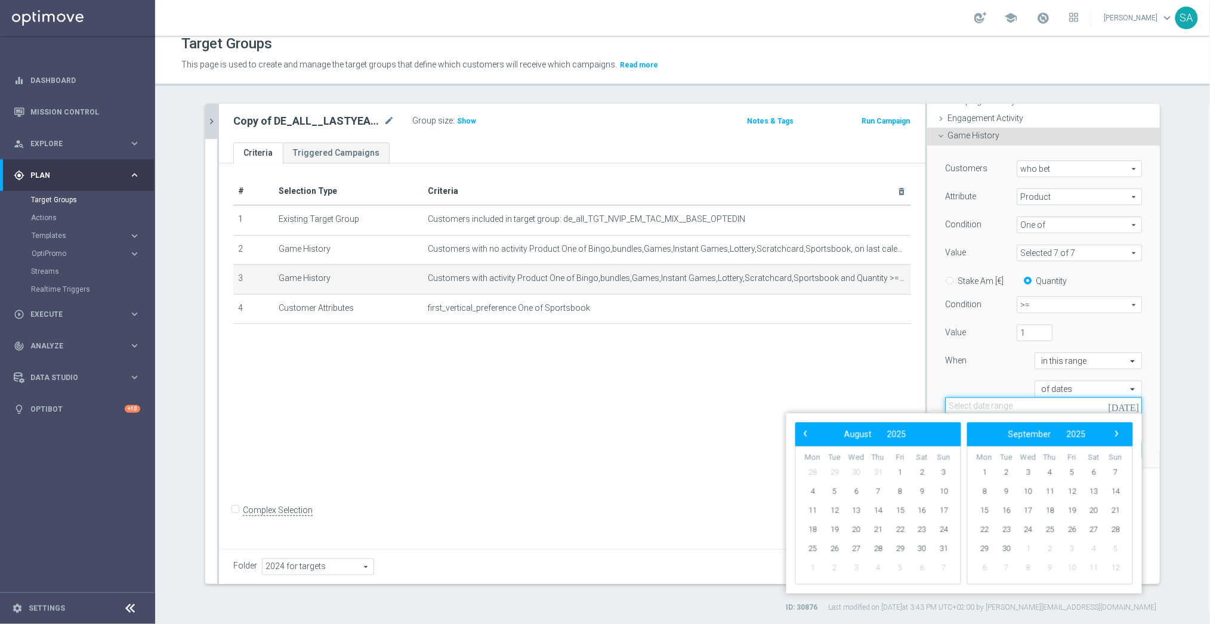
paste input "[DATE] - [DATE]"
type input "[DATE] - [DATE]"
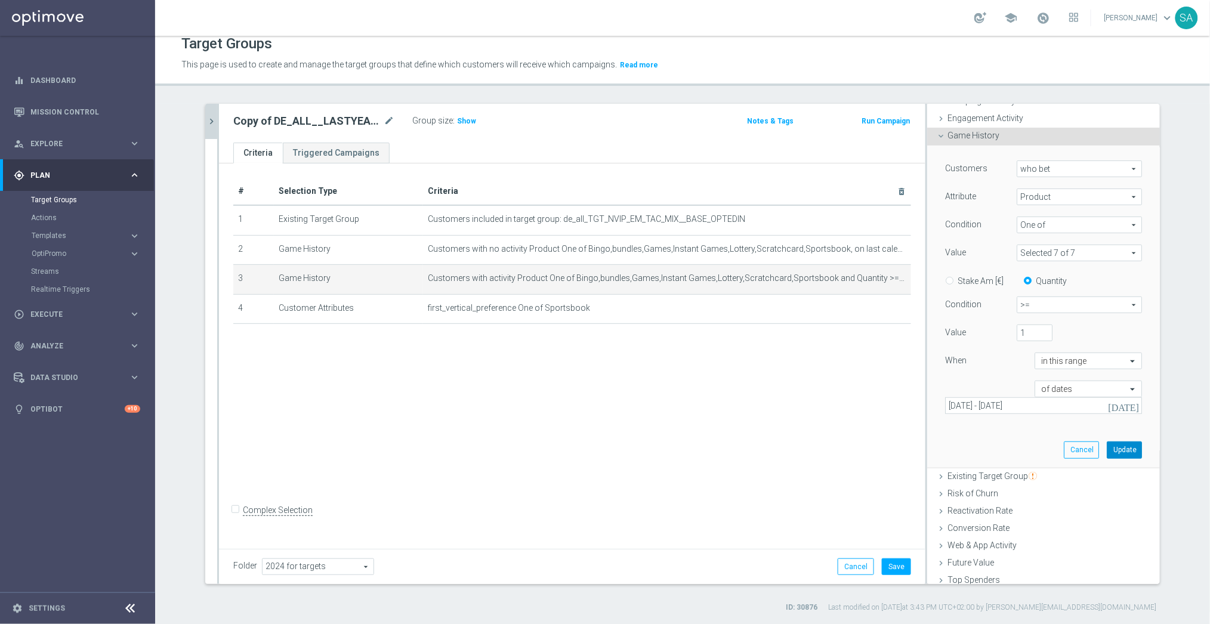
click at [1127, 449] on button "Update" at bounding box center [1124, 450] width 35 height 17
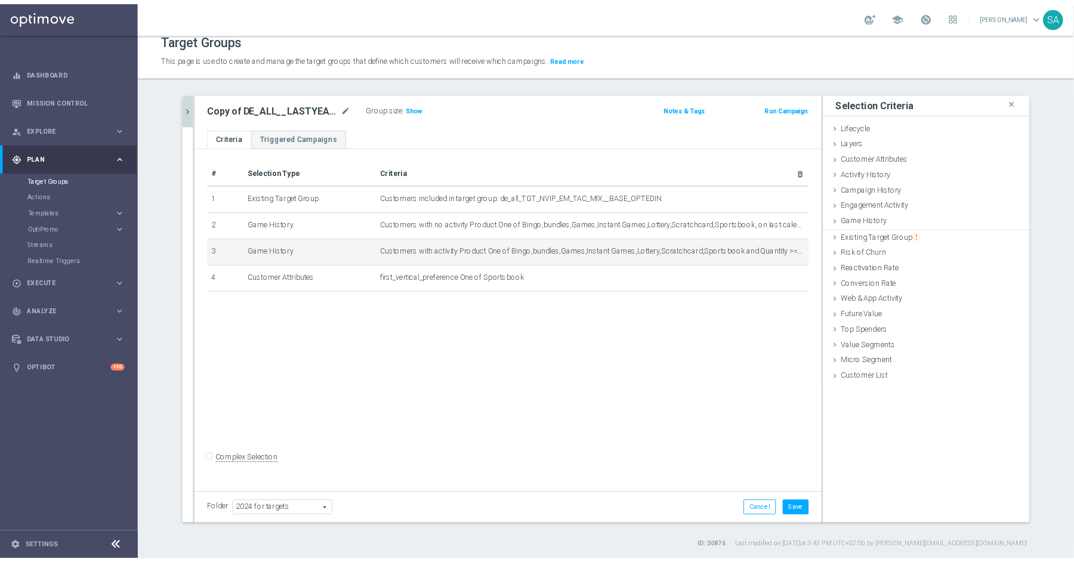
scroll to position [0, 0]
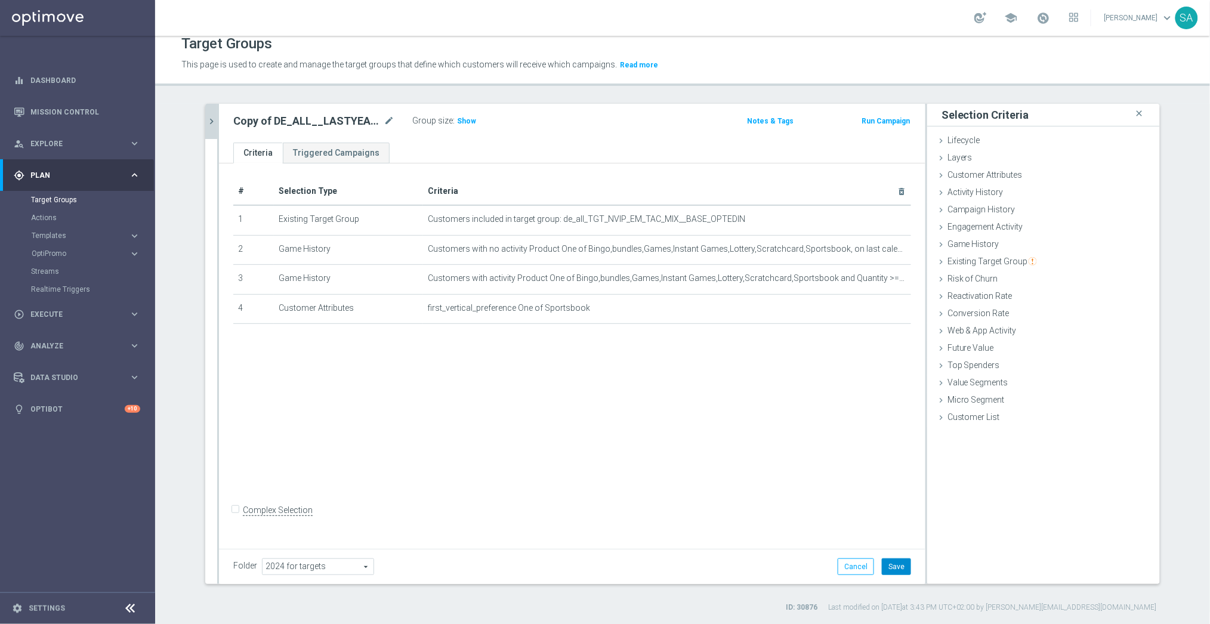
click at [901, 562] on button "Save" at bounding box center [896, 567] width 29 height 17
click at [468, 121] on span "Show" at bounding box center [466, 121] width 19 height 8
click at [212, 120] on icon "chevron_right" at bounding box center [211, 121] width 11 height 11
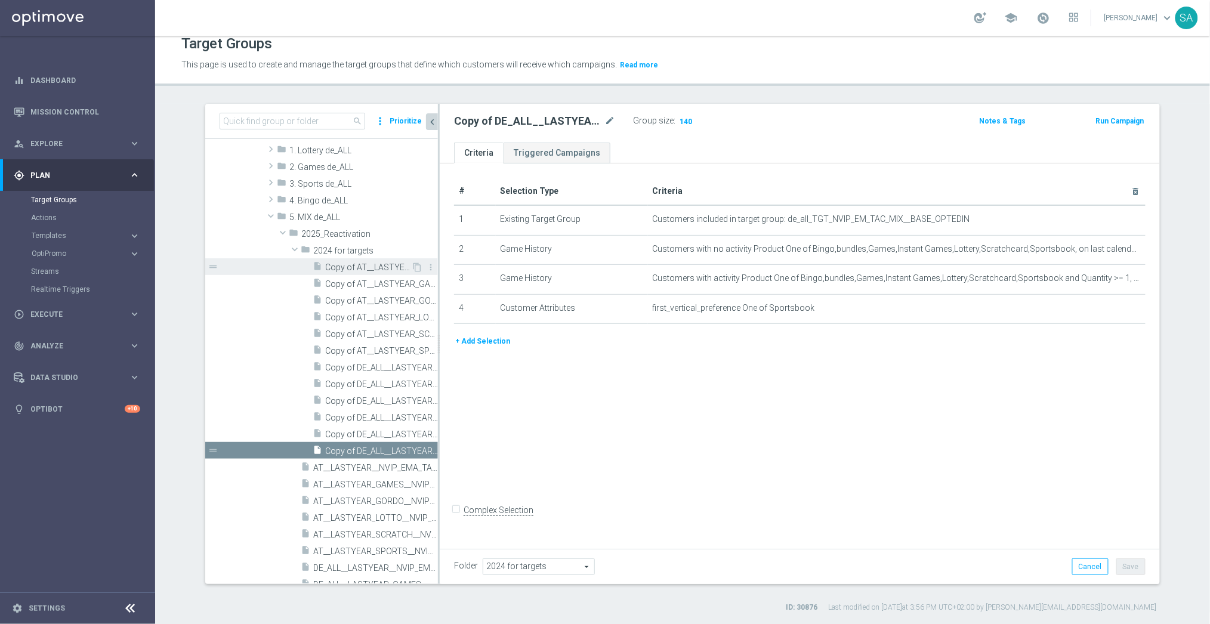
click at [393, 266] on span "Copy of AT__LASTYEAR__NVIP_EMA_TAC_MIX" at bounding box center [368, 268] width 86 height 10
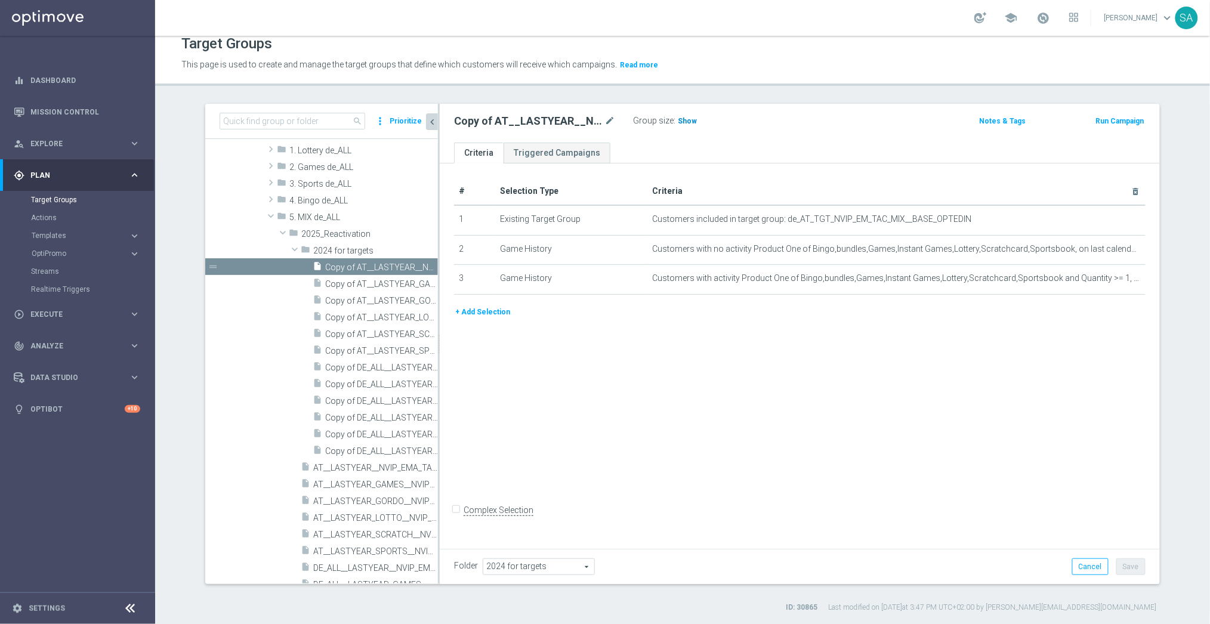
click at [690, 117] on span "Show" at bounding box center [687, 121] width 19 height 8
click at [1105, 276] on icon "mode_edit" at bounding box center [1107, 279] width 10 height 10
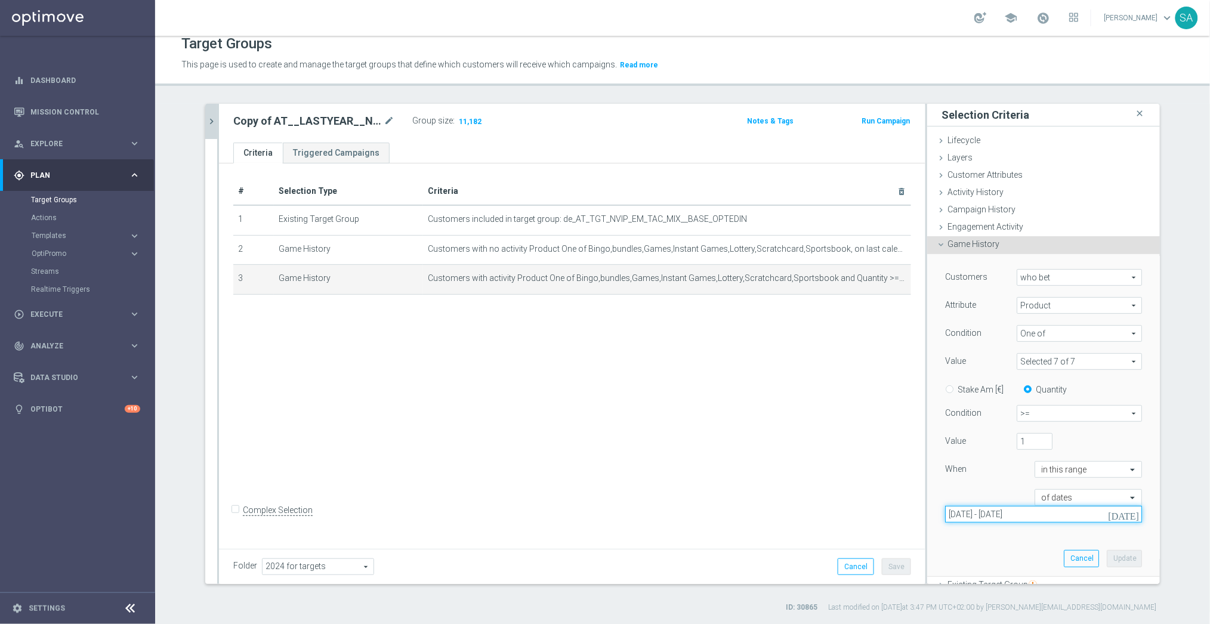
click at [1077, 514] on input "[DATE] - [DATE]" at bounding box center [1043, 514] width 197 height 17
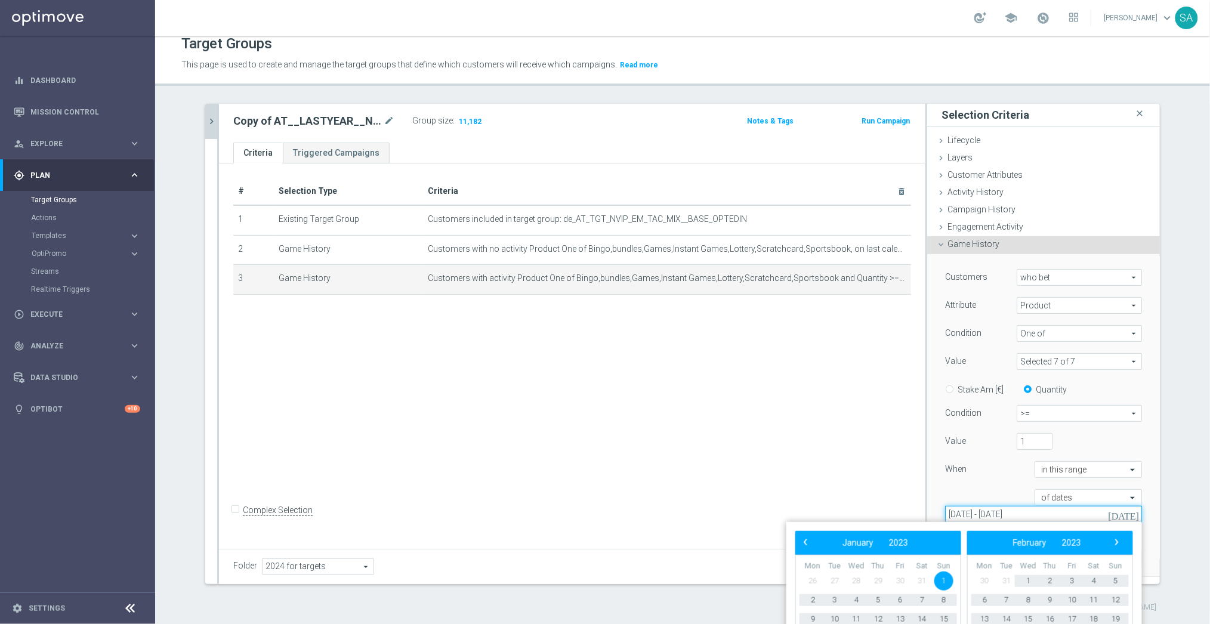
type input "[DATE] - [DATE]"
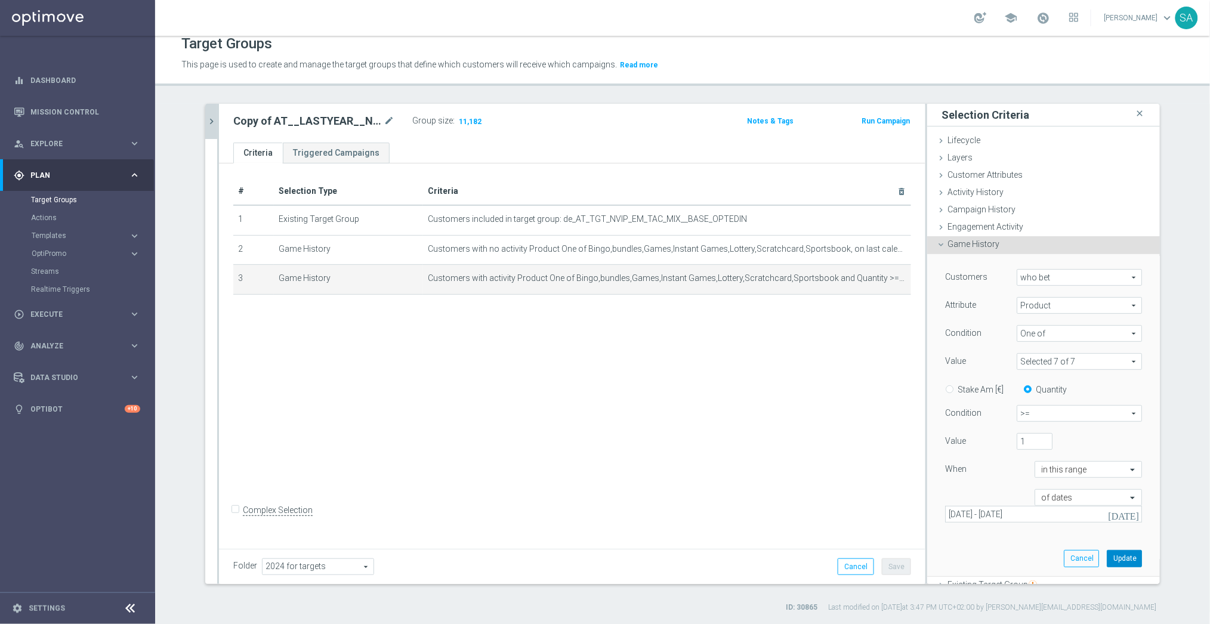
click at [1120, 557] on button "Update" at bounding box center [1124, 558] width 35 height 17
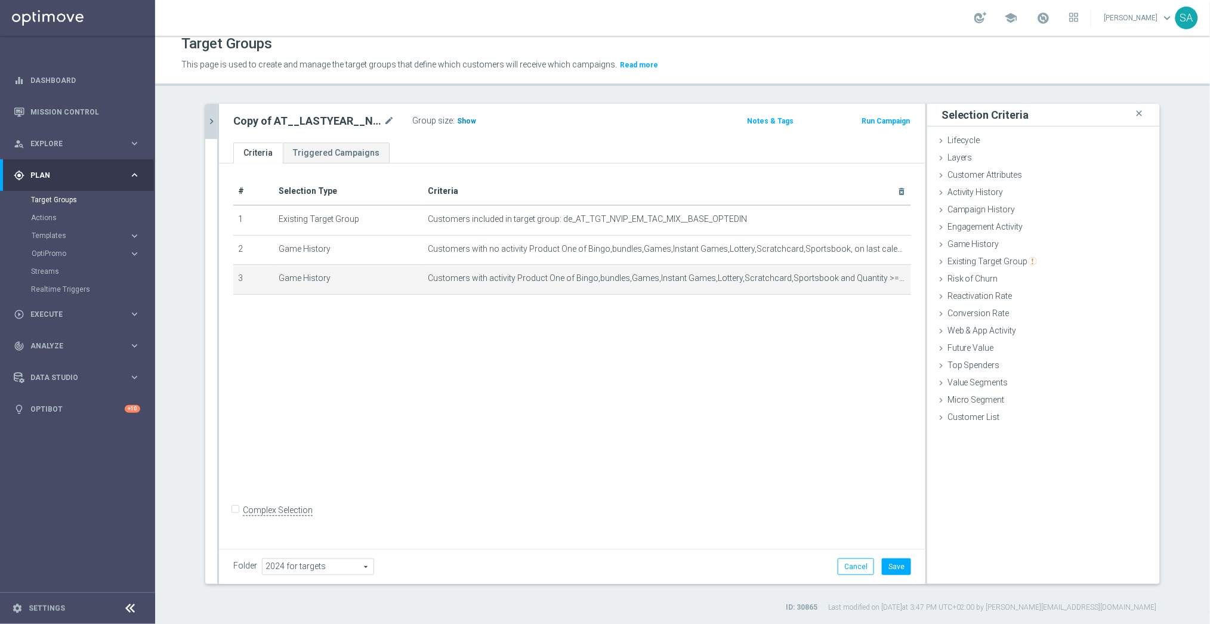
click at [463, 118] on span "Show" at bounding box center [466, 121] width 19 height 8
click at [900, 563] on button "Save" at bounding box center [896, 567] width 29 height 17
click at [211, 119] on icon "chevron_right" at bounding box center [211, 121] width 11 height 11
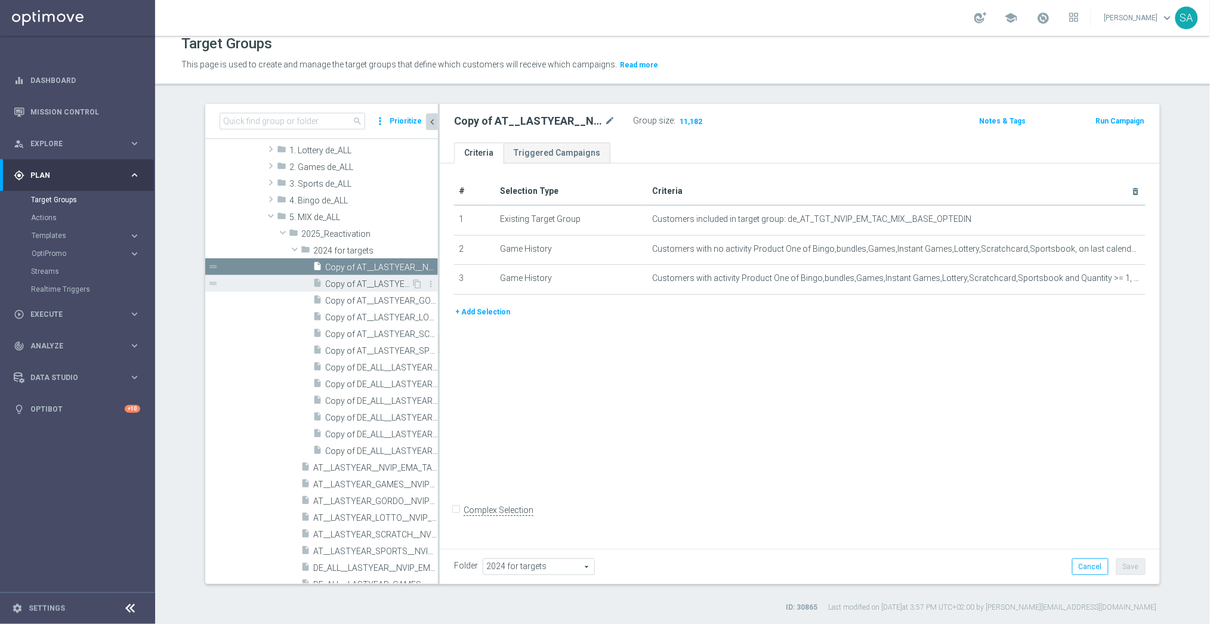
click at [396, 275] on div "insert_drive_file Copy of AT__LASTYEAR_GAMES__NVIP_EMA_TAC_MIX" at bounding box center [362, 283] width 98 height 17
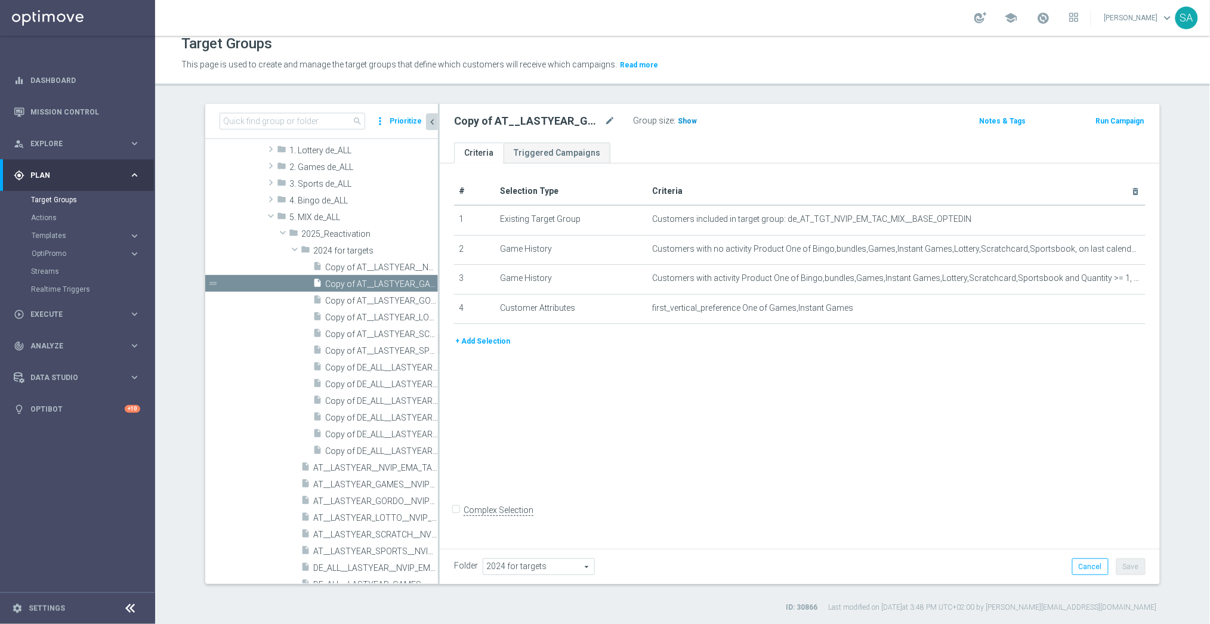
click at [685, 122] on span "Show" at bounding box center [687, 121] width 19 height 8
click at [1105, 279] on icon "mode_edit" at bounding box center [1107, 279] width 10 height 10
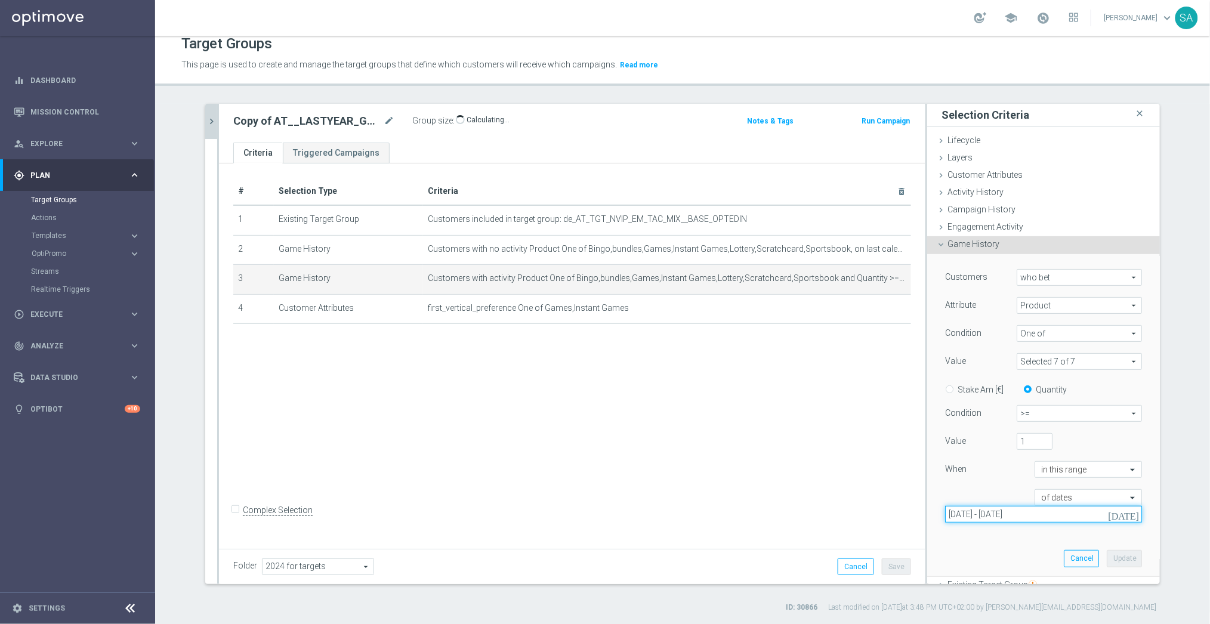
click at [1066, 515] on input "[DATE] - [DATE]" at bounding box center [1043, 514] width 197 height 17
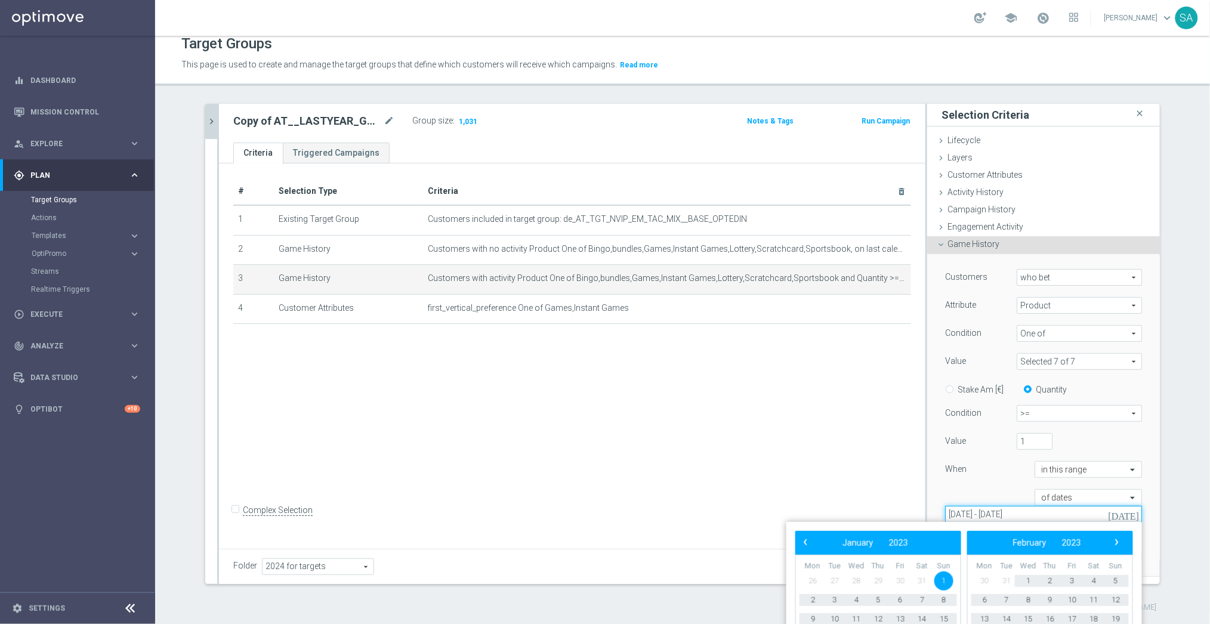
type input "[DATE] - [DATE]"
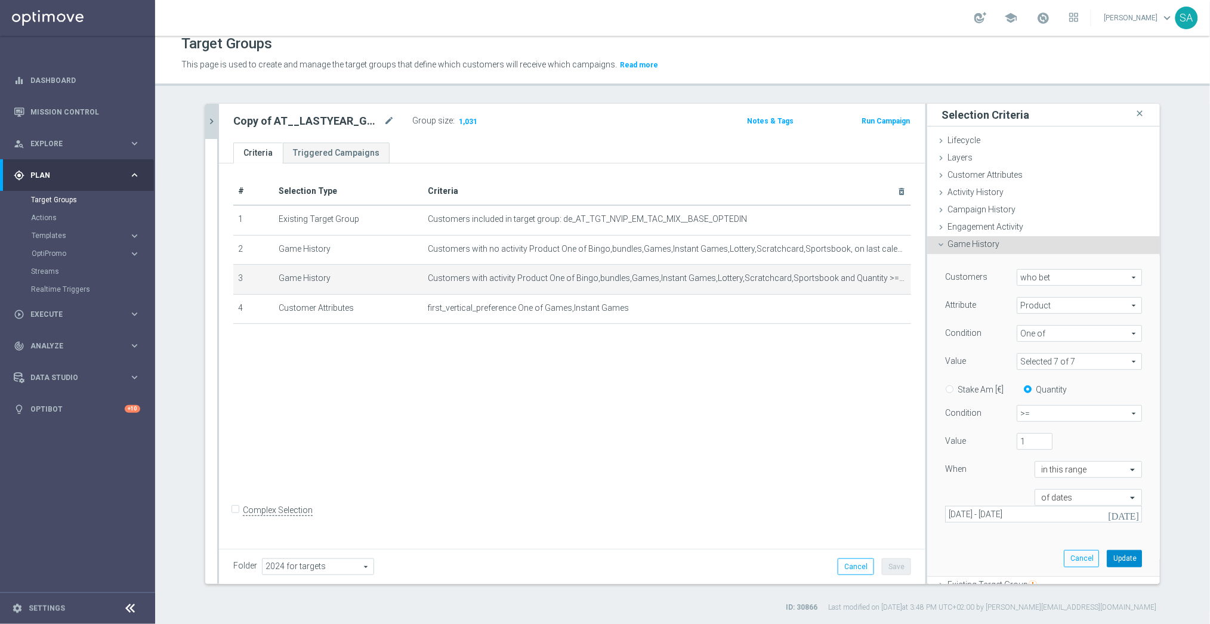
click at [1117, 556] on button "Update" at bounding box center [1124, 558] width 35 height 17
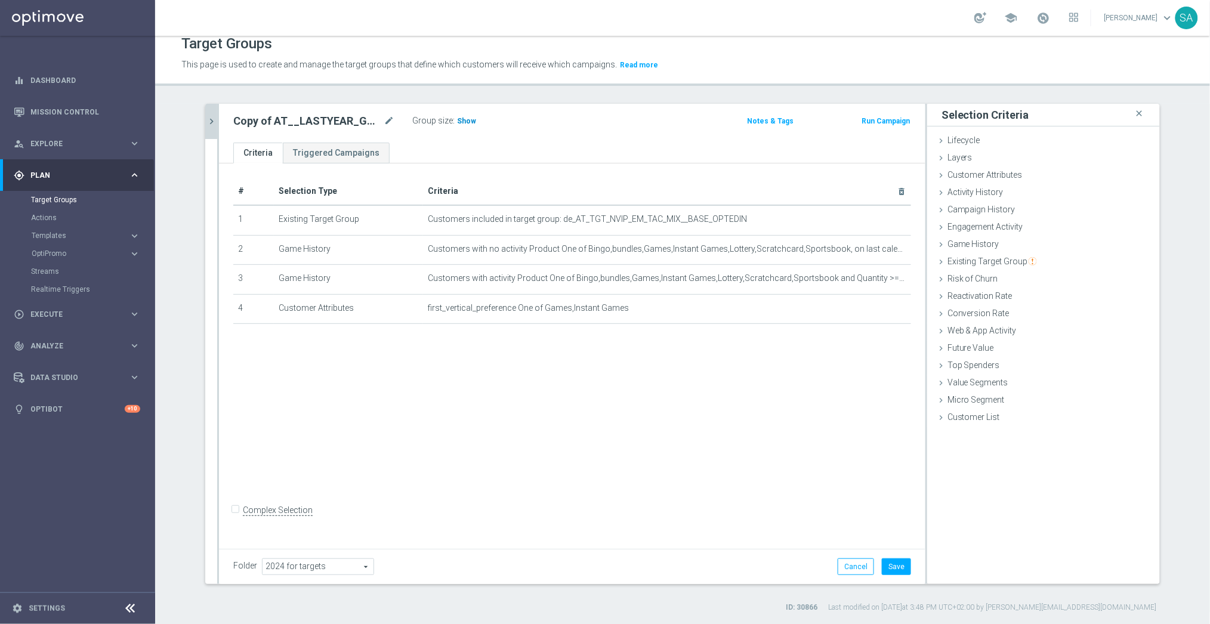
click at [463, 121] on span "Show" at bounding box center [466, 121] width 19 height 8
click at [896, 566] on button "Save" at bounding box center [896, 567] width 29 height 17
click at [212, 117] on icon "chevron_right" at bounding box center [211, 121] width 11 height 11
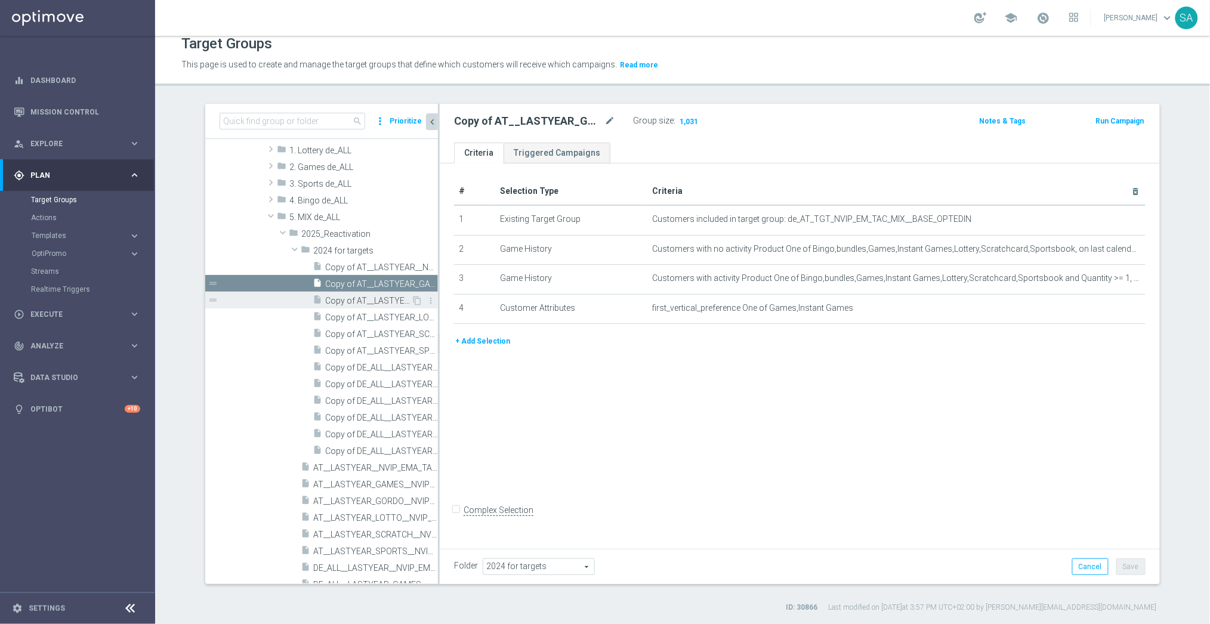
click at [357, 298] on span "Copy of AT__LASTYEAR_GORDO__NVIP_EMA_TAC_MIX" at bounding box center [368, 301] width 86 height 10
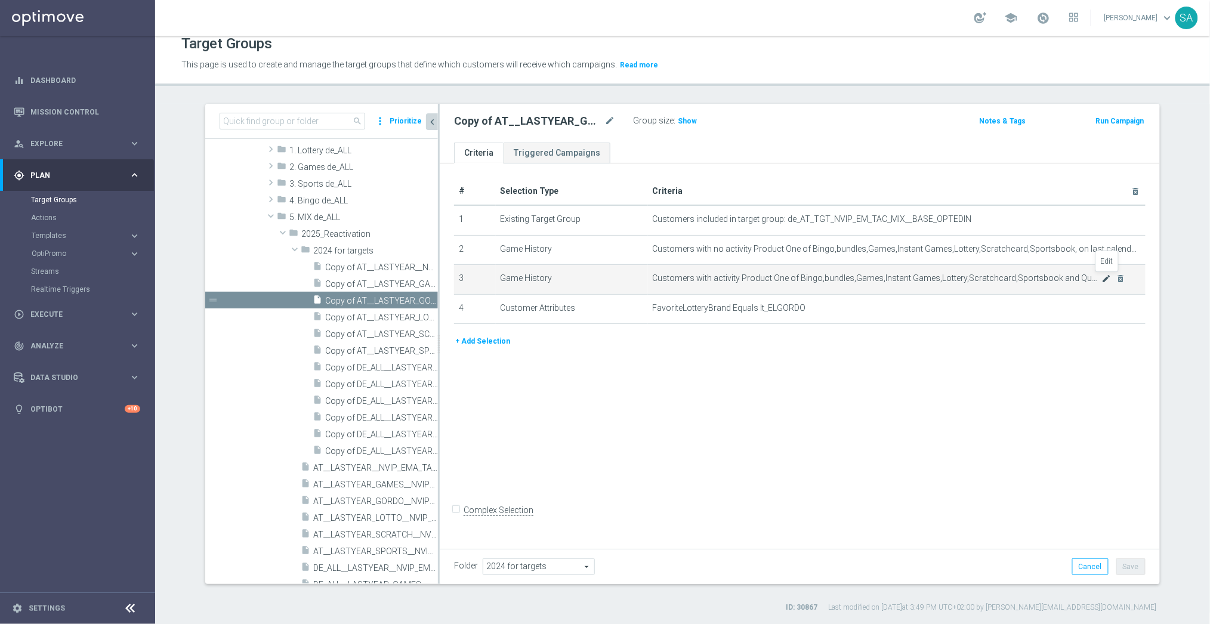
click at [1104, 275] on icon "mode_edit" at bounding box center [1107, 279] width 10 height 10
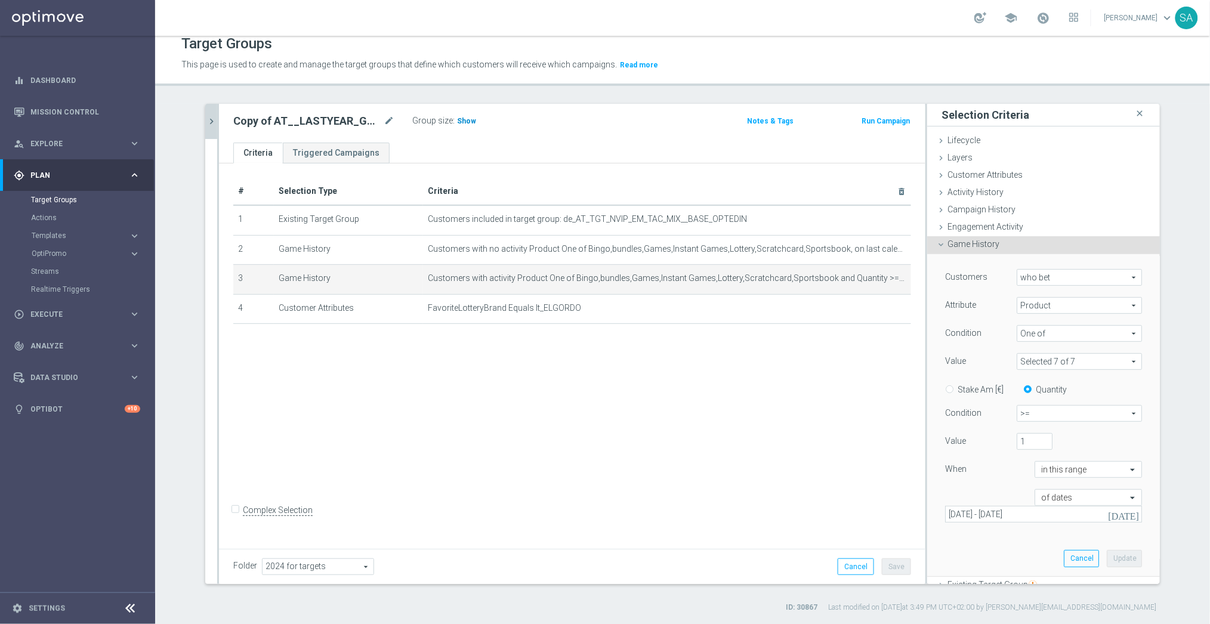
click at [468, 127] on h3 "Show" at bounding box center [466, 121] width 21 height 13
click at [1071, 519] on input "[DATE] - [DATE]" at bounding box center [1043, 514] width 197 height 17
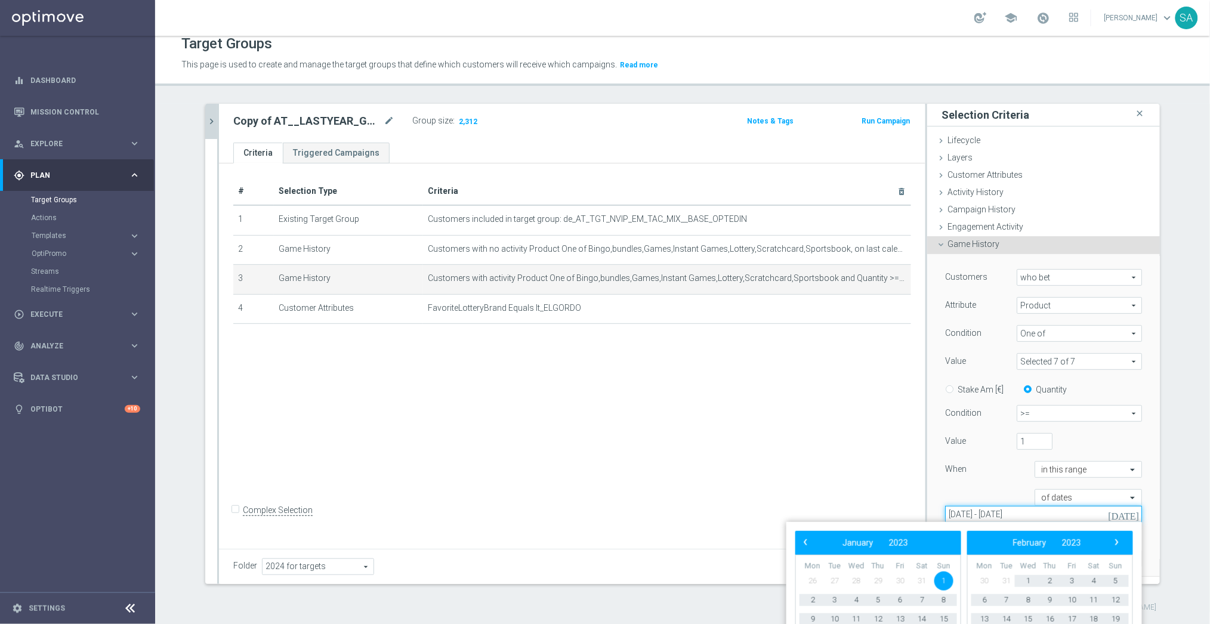
type input "[DATE] - [DATE]"
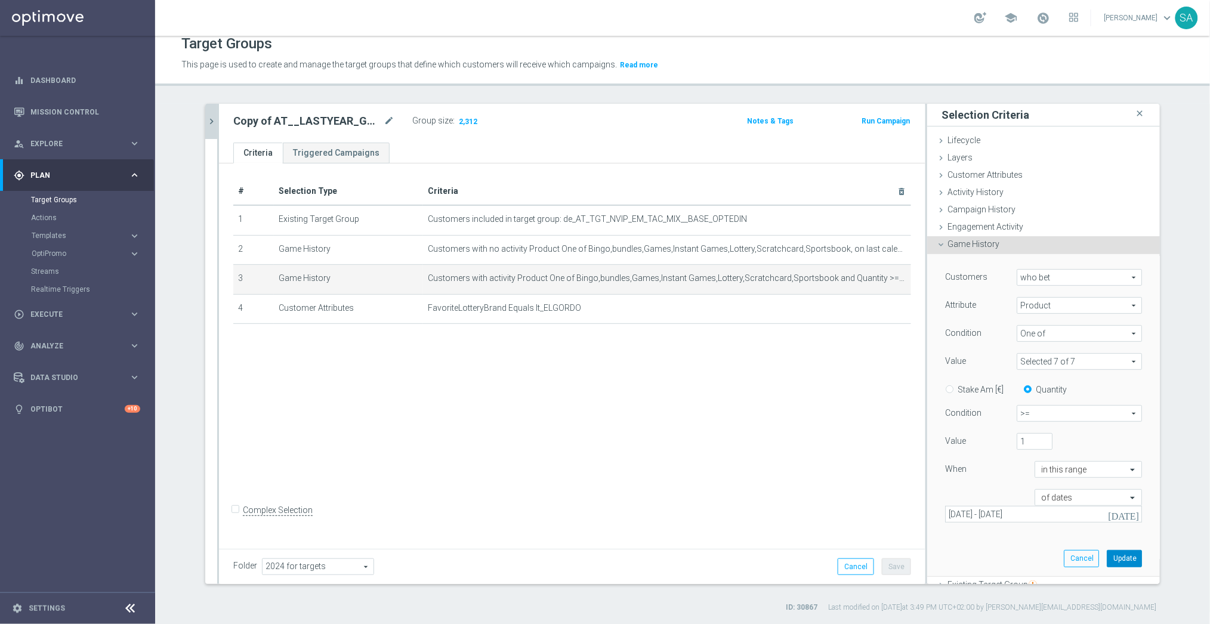
click at [1129, 559] on button "Update" at bounding box center [1124, 558] width 35 height 17
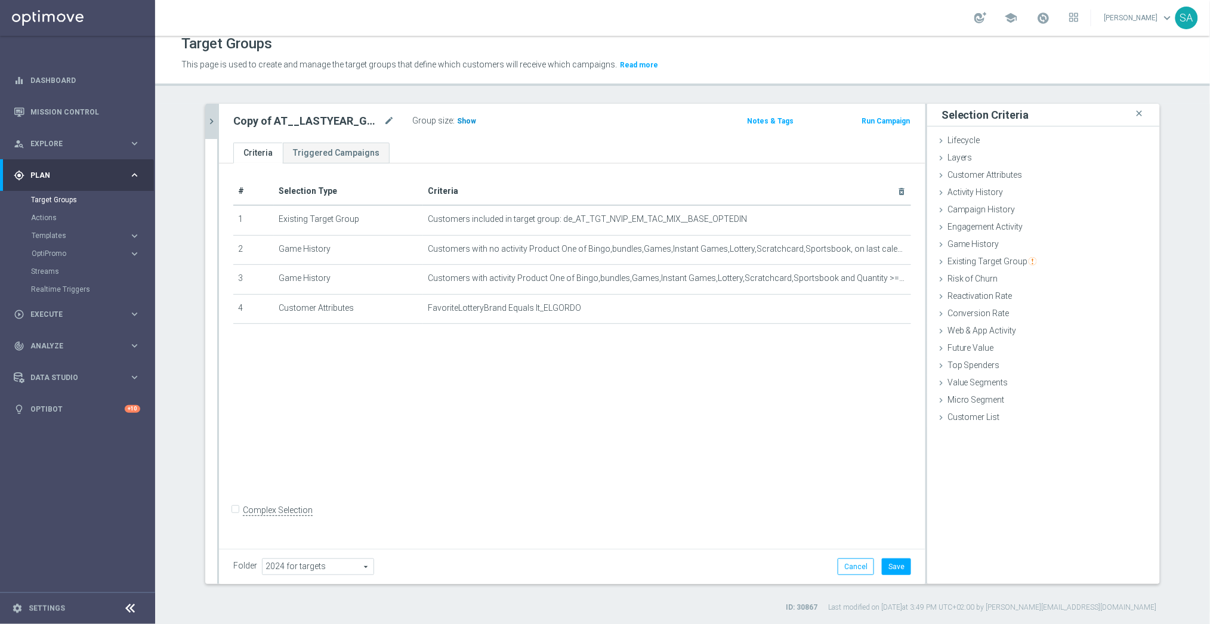
click at [464, 115] on h3 "Show" at bounding box center [466, 121] width 21 height 13
click at [904, 562] on button "Save" at bounding box center [896, 567] width 29 height 17
click at [213, 120] on icon "chevron_right" at bounding box center [211, 121] width 11 height 11
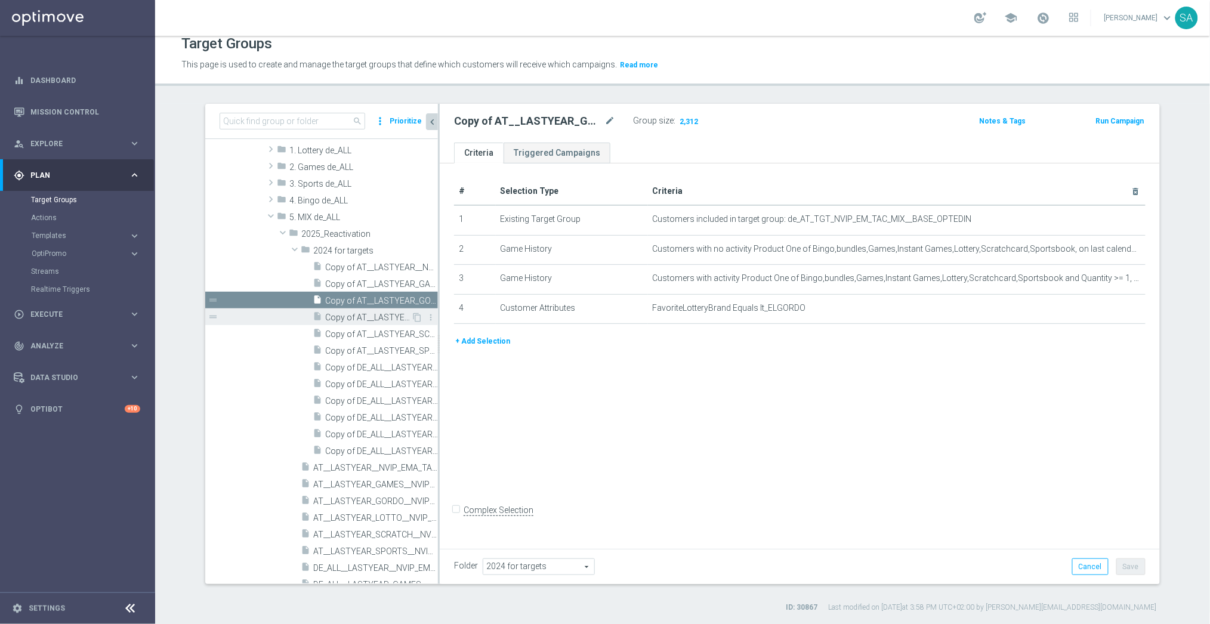
click at [368, 313] on span "Copy of AT__LASTYEAR_LOTTO__NVIP_EMA_TAC_MIX" at bounding box center [368, 318] width 86 height 10
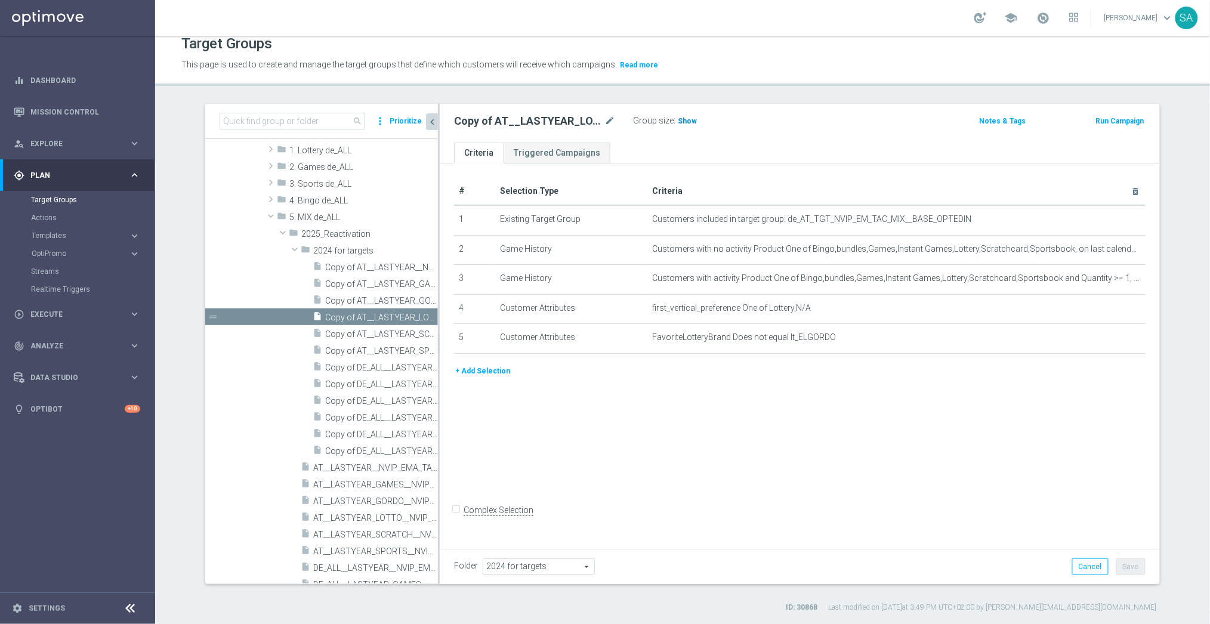
click at [691, 125] on span "Show" at bounding box center [687, 121] width 19 height 8
click at [1109, 281] on icon "mode_edit" at bounding box center [1107, 279] width 10 height 10
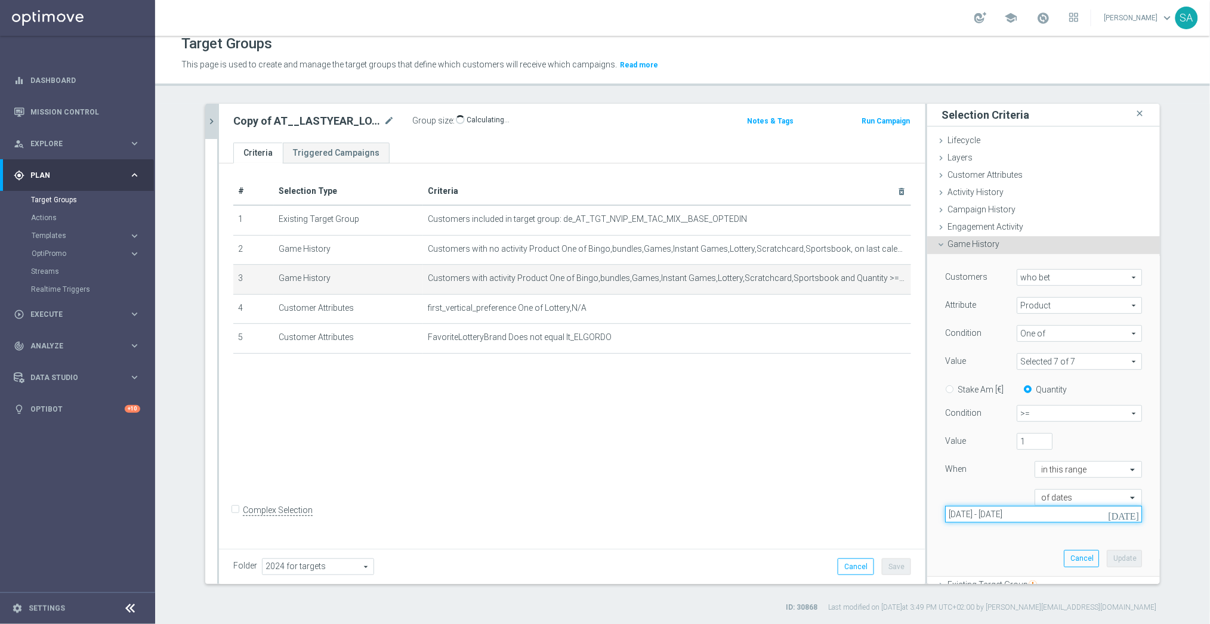
click at [1050, 510] on input "[DATE] - [DATE]" at bounding box center [1043, 514] width 197 height 17
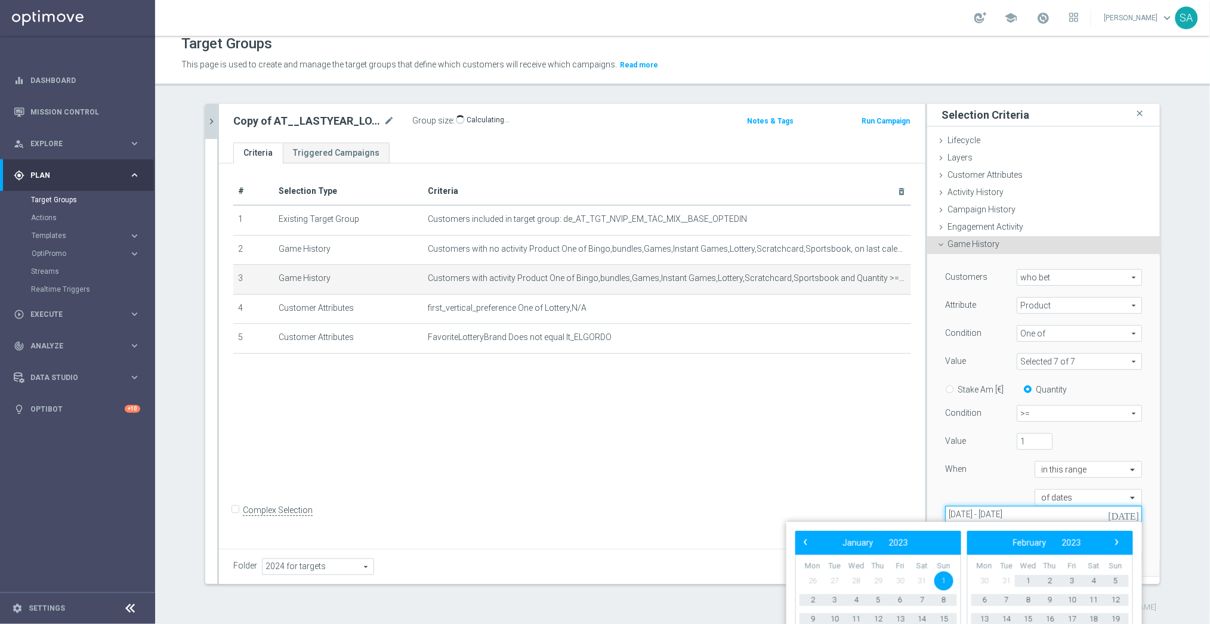
type input "[DATE] - [DATE]"
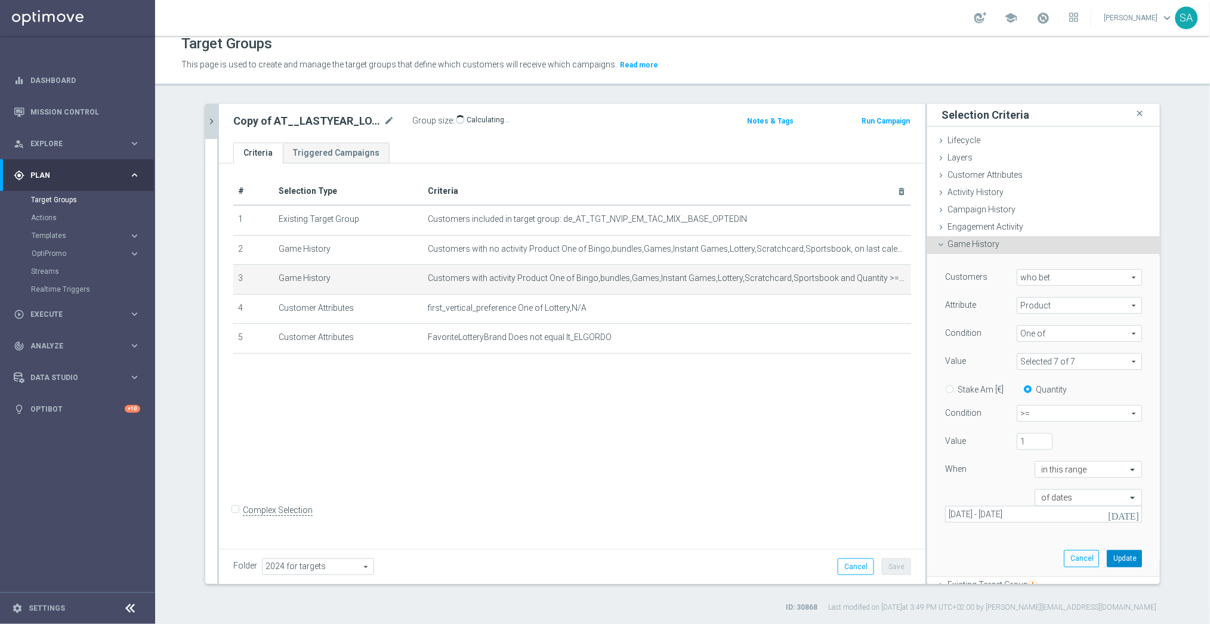
click at [1130, 554] on button "Update" at bounding box center [1124, 558] width 35 height 17
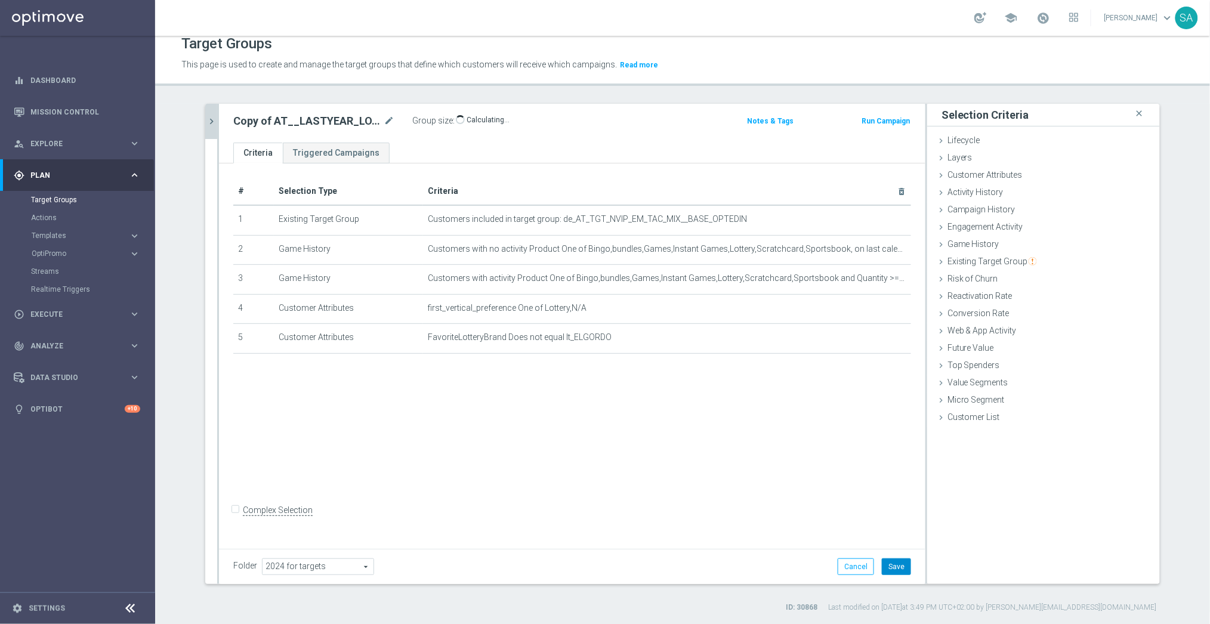
click at [890, 565] on button "Save" at bounding box center [896, 567] width 29 height 17
click at [528, 126] on div "Group size : 6,857" at bounding box center [471, 120] width 119 height 14
click at [209, 121] on icon "chevron_right" at bounding box center [211, 121] width 11 height 11
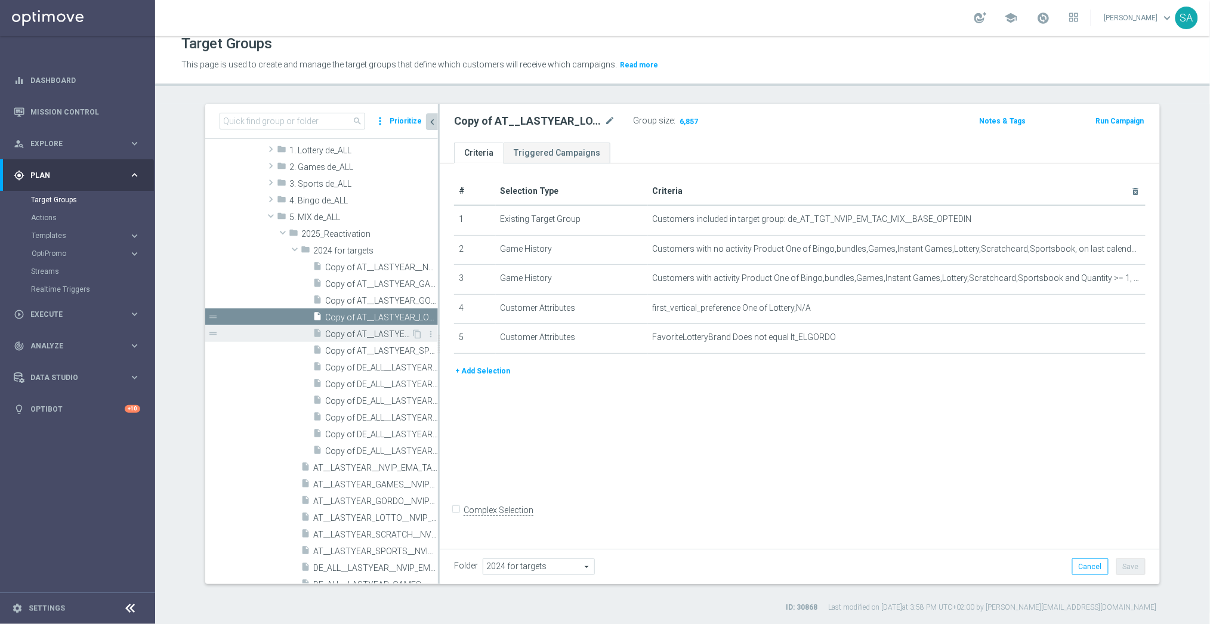
click at [373, 335] on span "Copy of AT__LASTYEAR_SCRATCH__NVIP_EMA_TAC_MIX" at bounding box center [368, 334] width 86 height 10
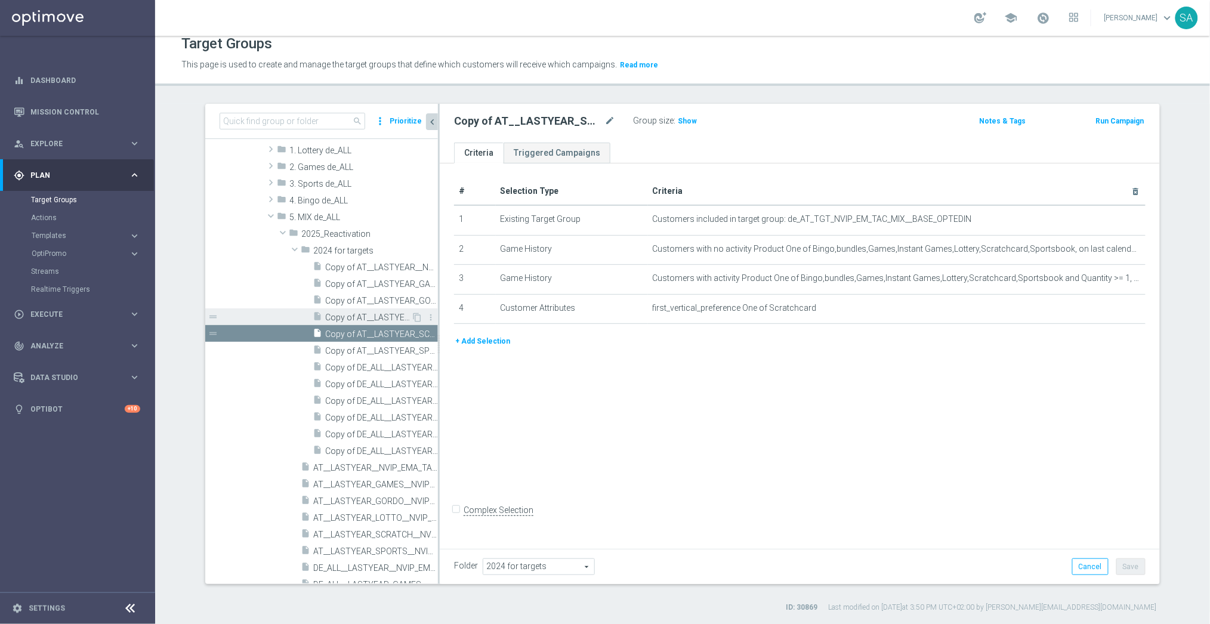
click at [374, 313] on span "Copy of AT__LASTYEAR_LOTTO__NVIP_EMA_TAC_MIX" at bounding box center [368, 318] width 86 height 10
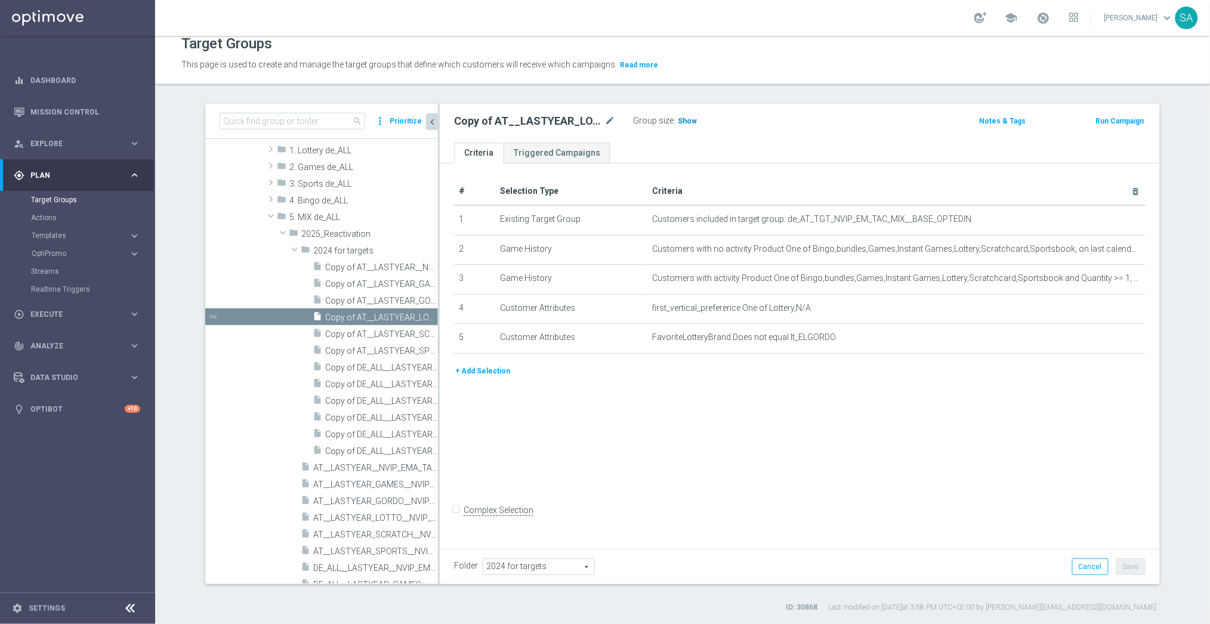
click at [694, 123] on h3 "Show" at bounding box center [687, 121] width 21 height 13
click at [394, 331] on span "Copy of AT__LASTYEAR_SCRATCH__NVIP_EMA_TAC_MIX" at bounding box center [368, 334] width 86 height 10
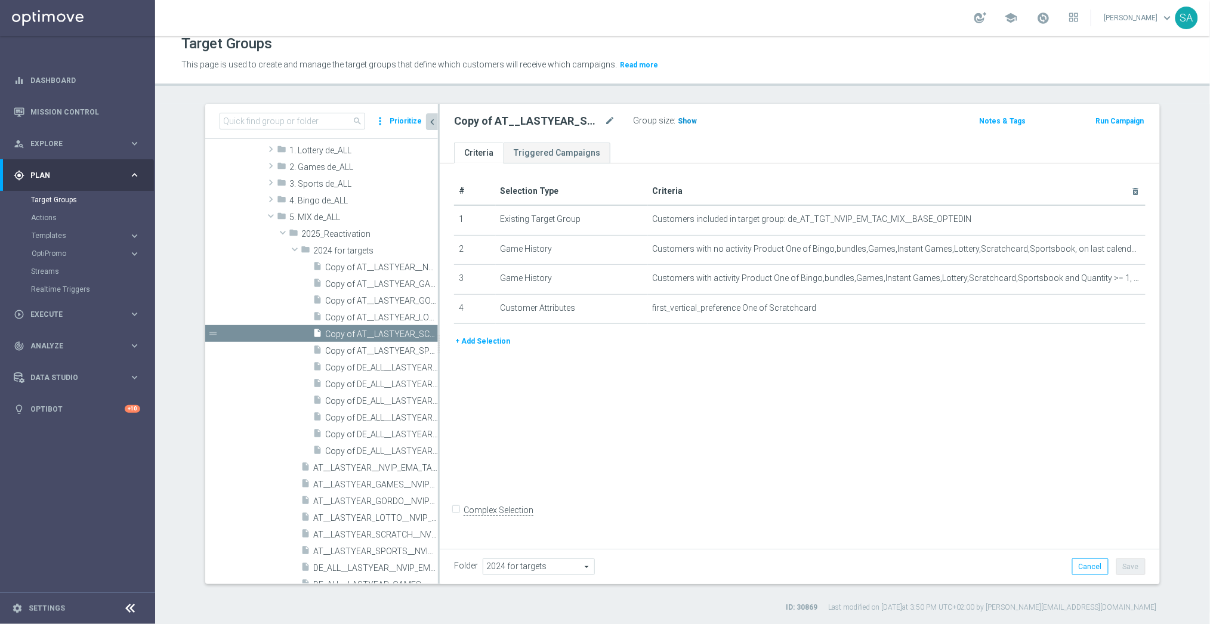
click at [691, 117] on span "Show" at bounding box center [687, 121] width 19 height 8
click at [1105, 277] on icon "mode_edit" at bounding box center [1107, 279] width 10 height 10
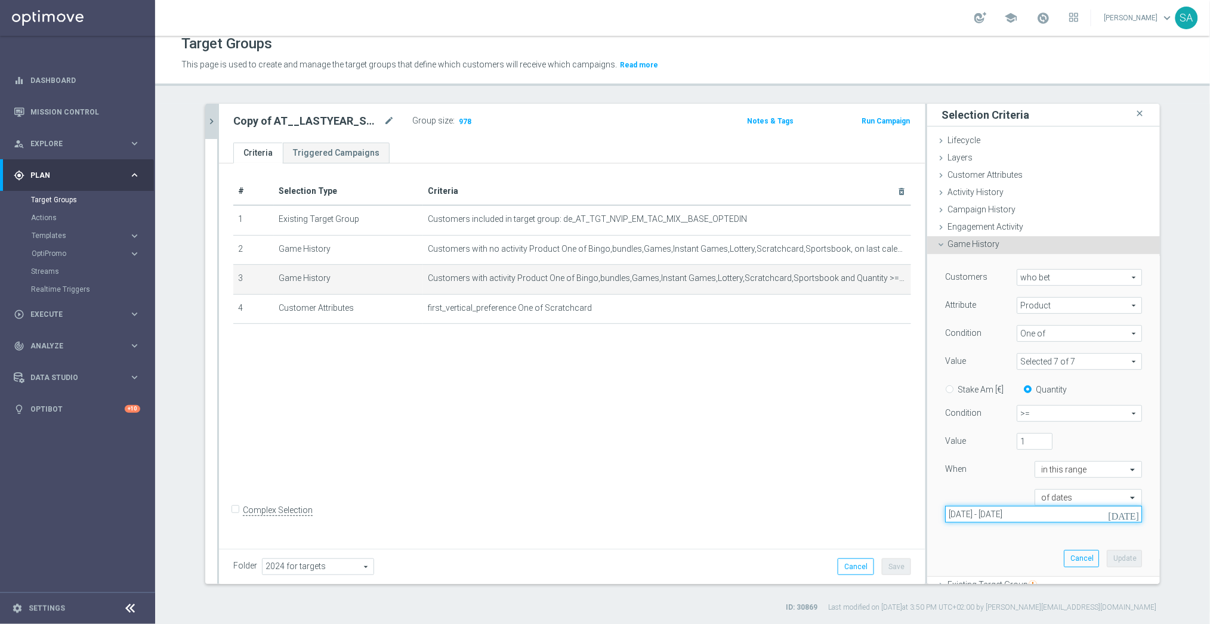
click at [1065, 511] on input "[DATE] - [DATE]" at bounding box center [1043, 514] width 197 height 17
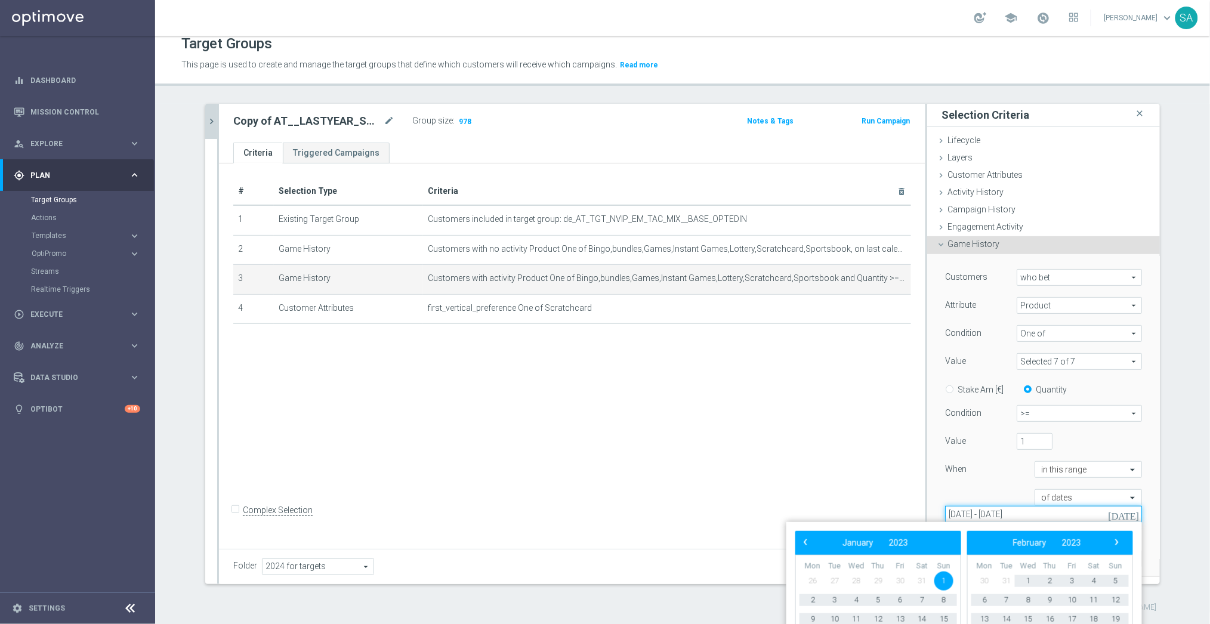
type input "[DATE] - [DATE]"
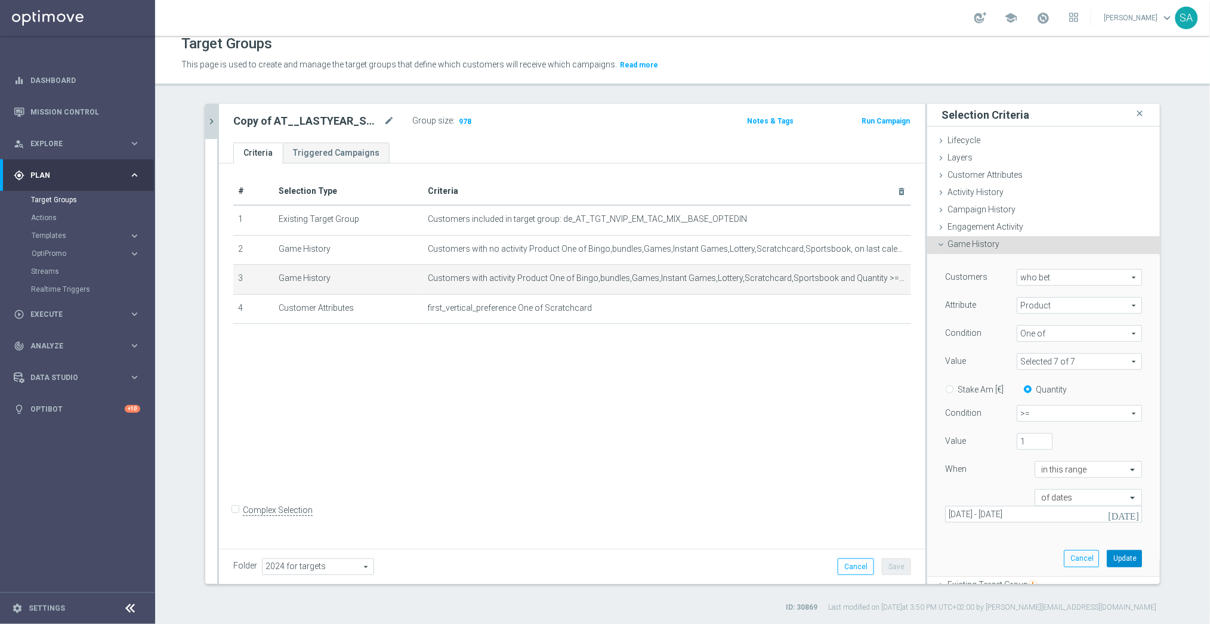
click at [1117, 551] on button "Update" at bounding box center [1124, 558] width 35 height 17
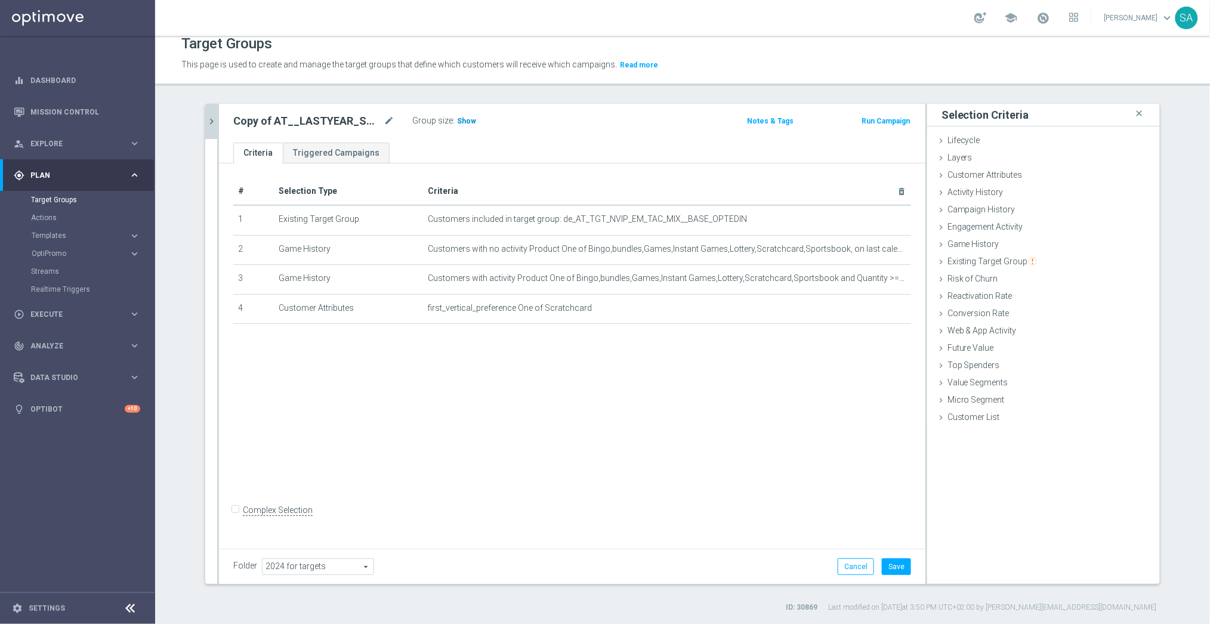
click at [461, 124] on span "Show" at bounding box center [466, 121] width 19 height 8
click at [901, 564] on button "Save" at bounding box center [896, 567] width 29 height 17
click at [215, 121] on icon "chevron_right" at bounding box center [211, 121] width 11 height 11
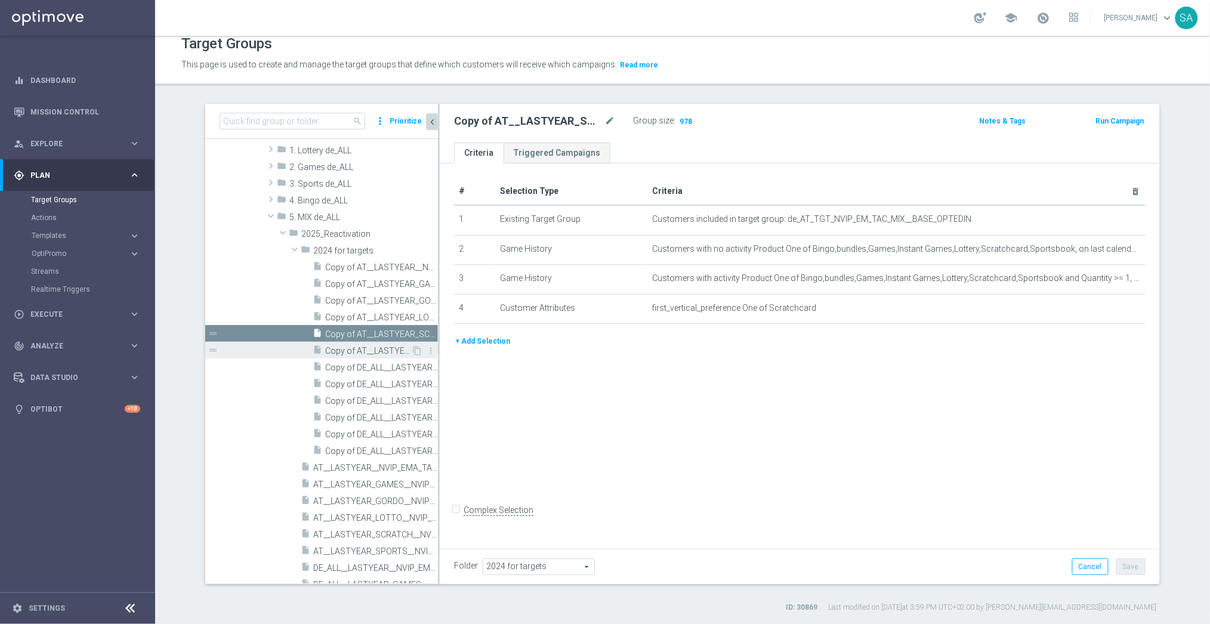
click at [381, 352] on span "Copy of AT__LASTYEAR_SPORTS__NVIP_EMA_TAC_MIX" at bounding box center [368, 351] width 86 height 10
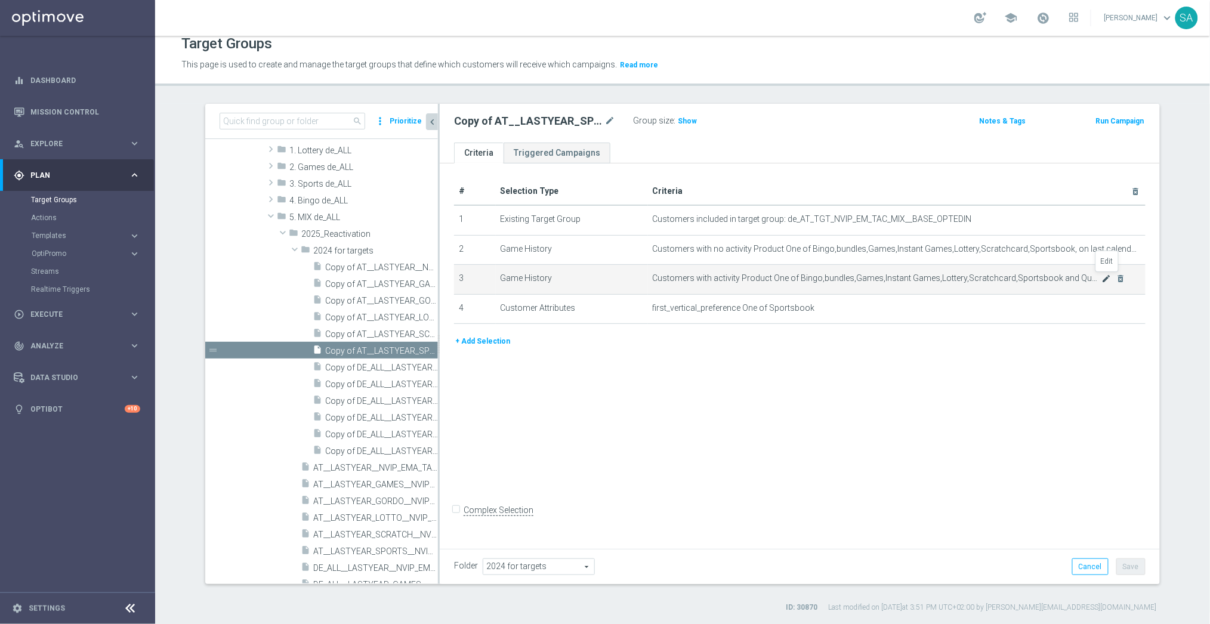
click at [1106, 274] on icon "mode_edit" at bounding box center [1107, 279] width 10 height 10
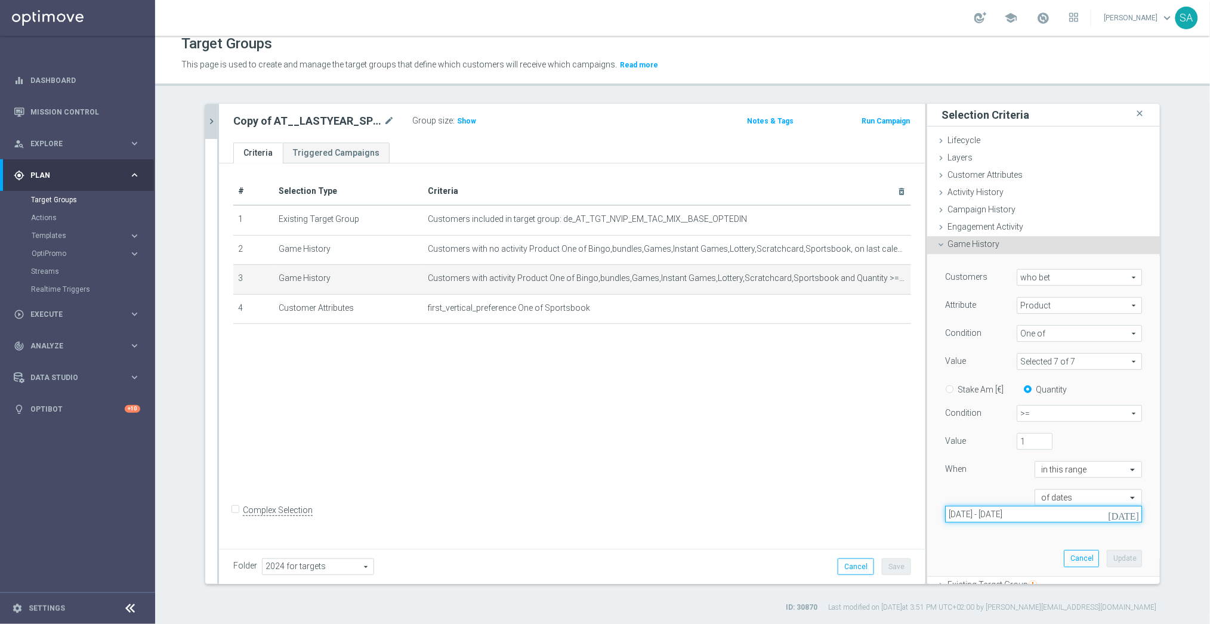
click at [1069, 512] on input "[DATE] - [DATE]" at bounding box center [1043, 514] width 197 height 17
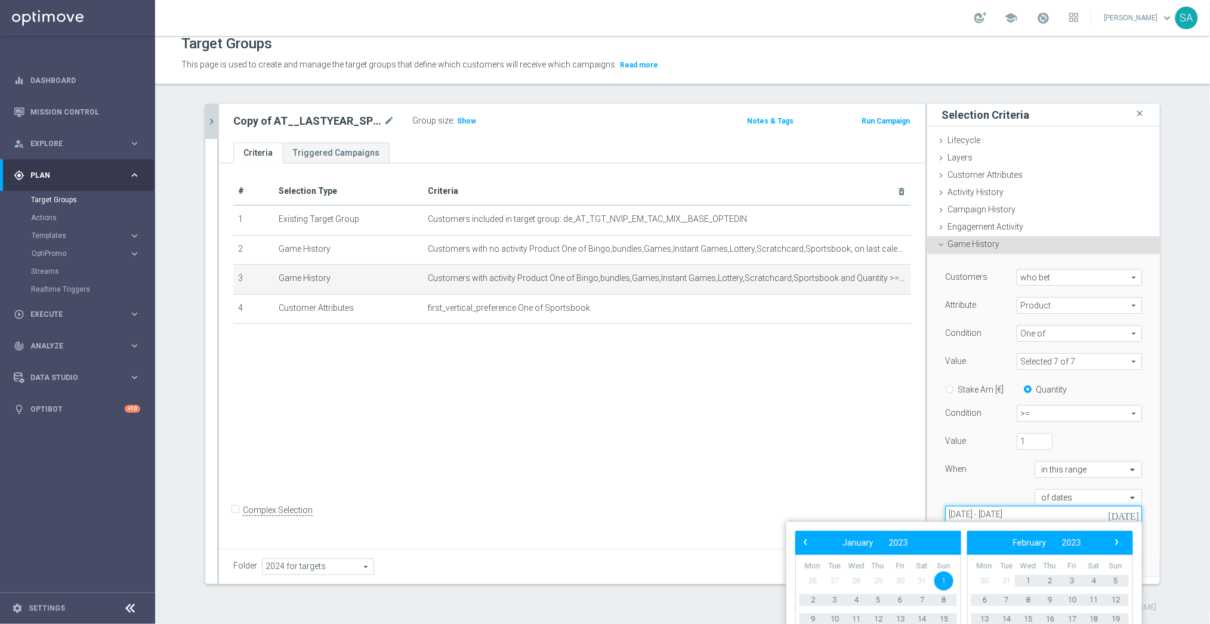
type input "[DATE] - [DATE]"
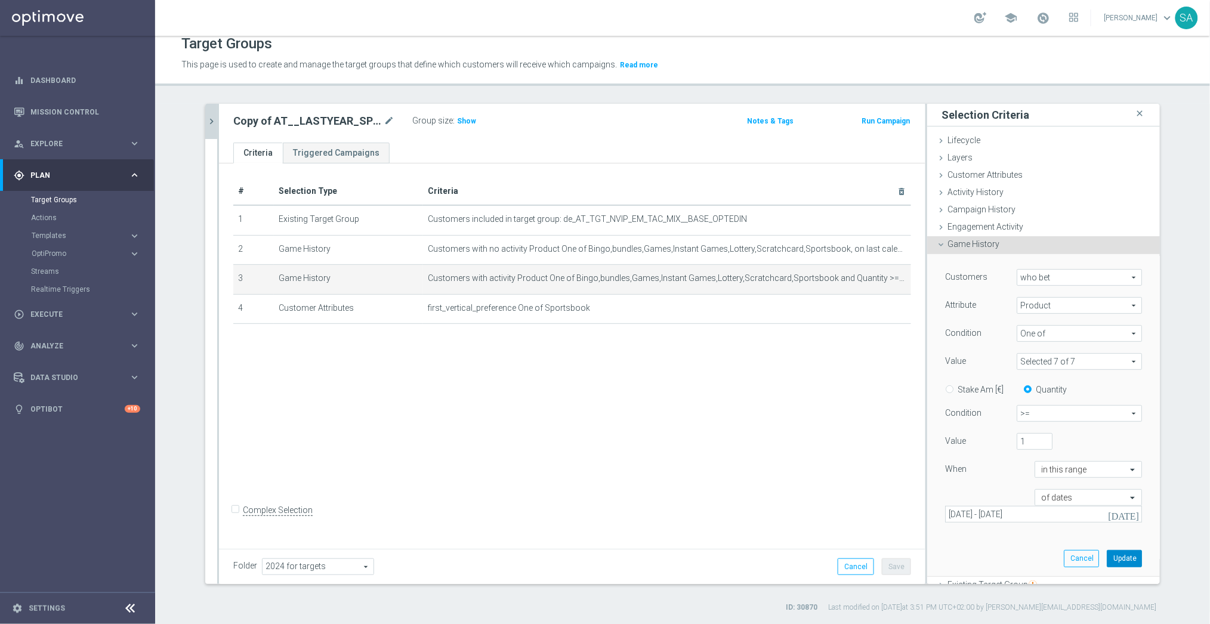
click at [1127, 557] on button "Update" at bounding box center [1124, 558] width 35 height 17
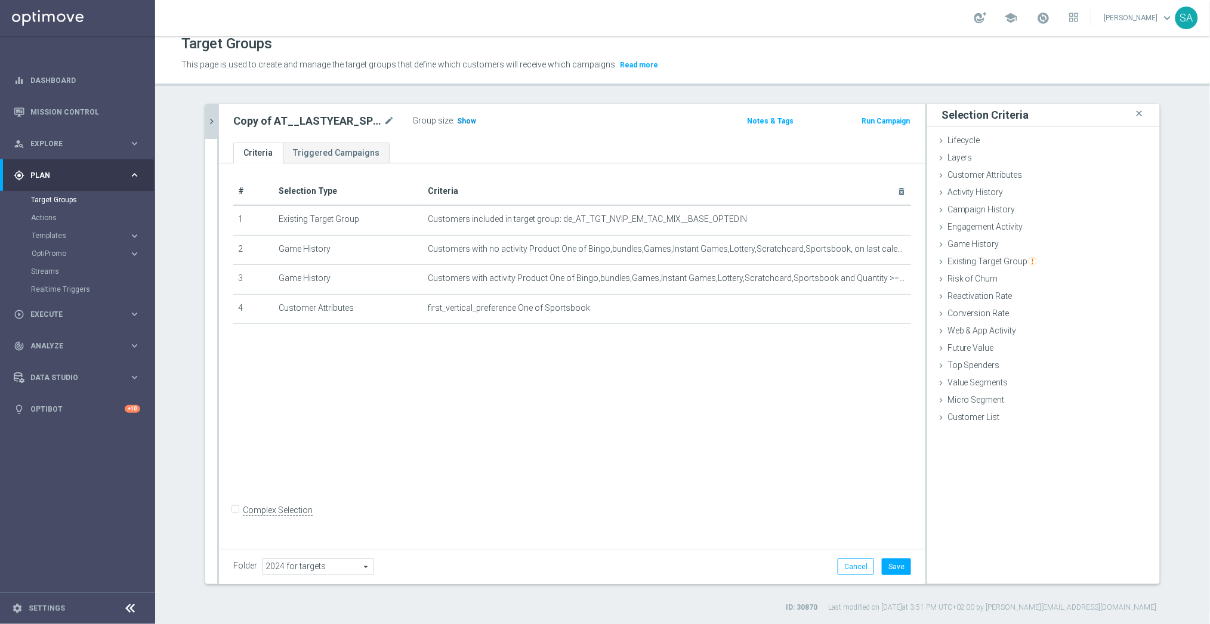
click at [470, 118] on span "Show" at bounding box center [466, 121] width 19 height 8
click at [897, 566] on button "Save" at bounding box center [896, 567] width 29 height 17
click at [211, 116] on icon "chevron_right" at bounding box center [211, 121] width 11 height 11
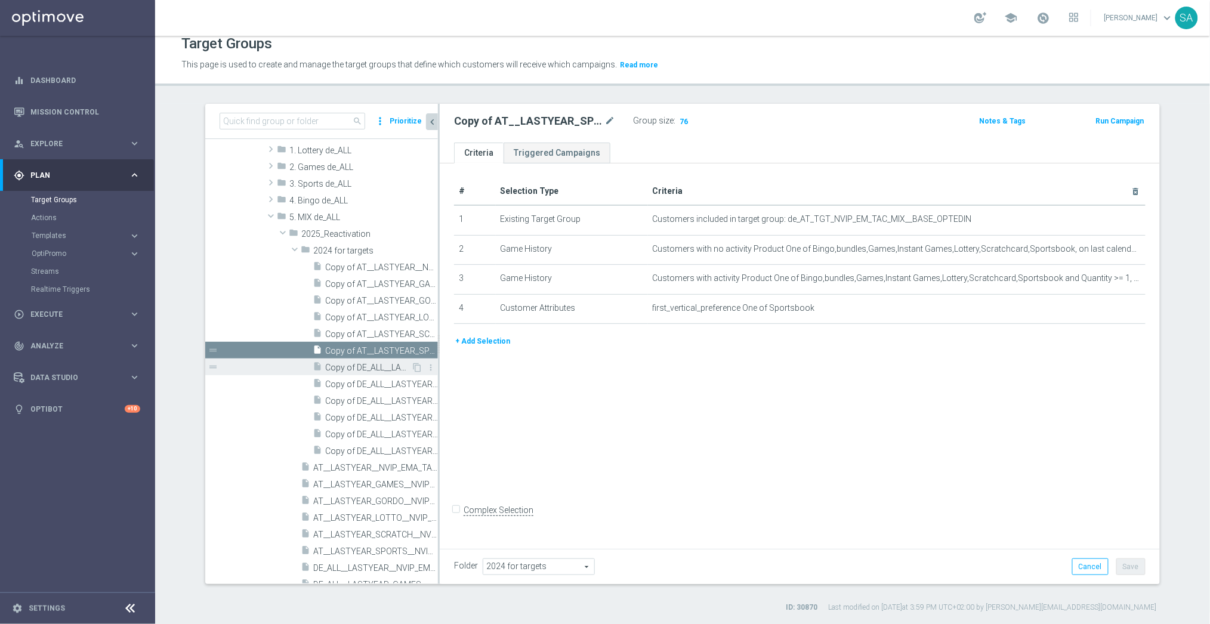
click at [377, 363] on span "Copy of DE_ALL__LASTYEAR__NVIP_EMA_TAC_MIX" at bounding box center [368, 368] width 86 height 10
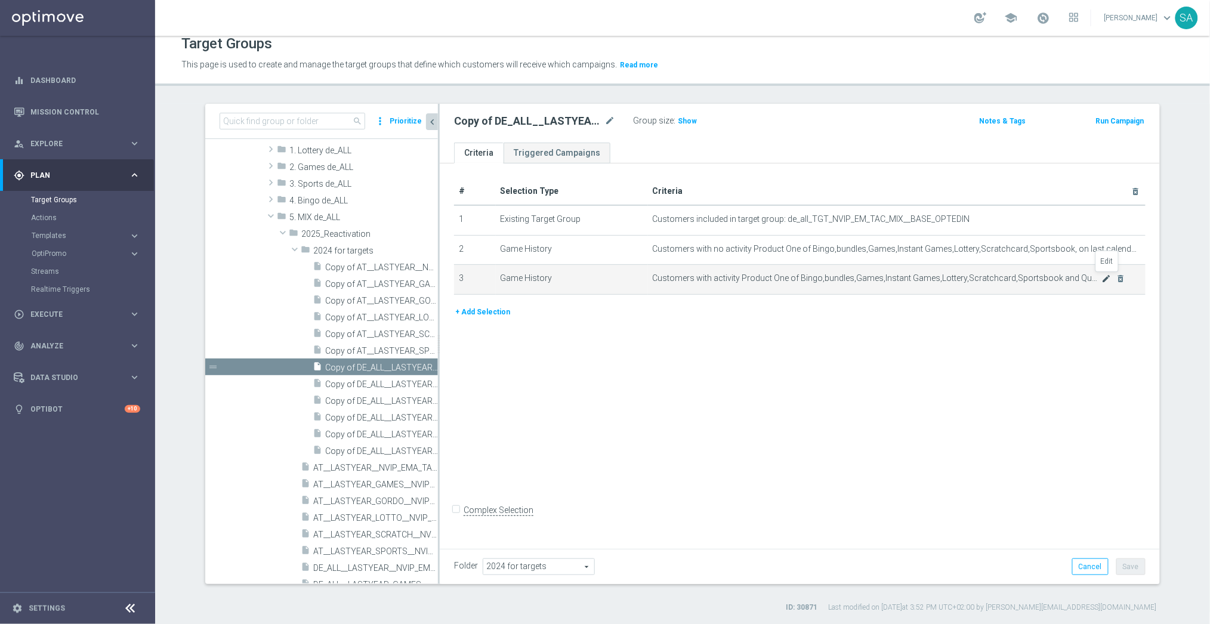
click at [1107, 275] on icon "mode_edit" at bounding box center [1107, 279] width 10 height 10
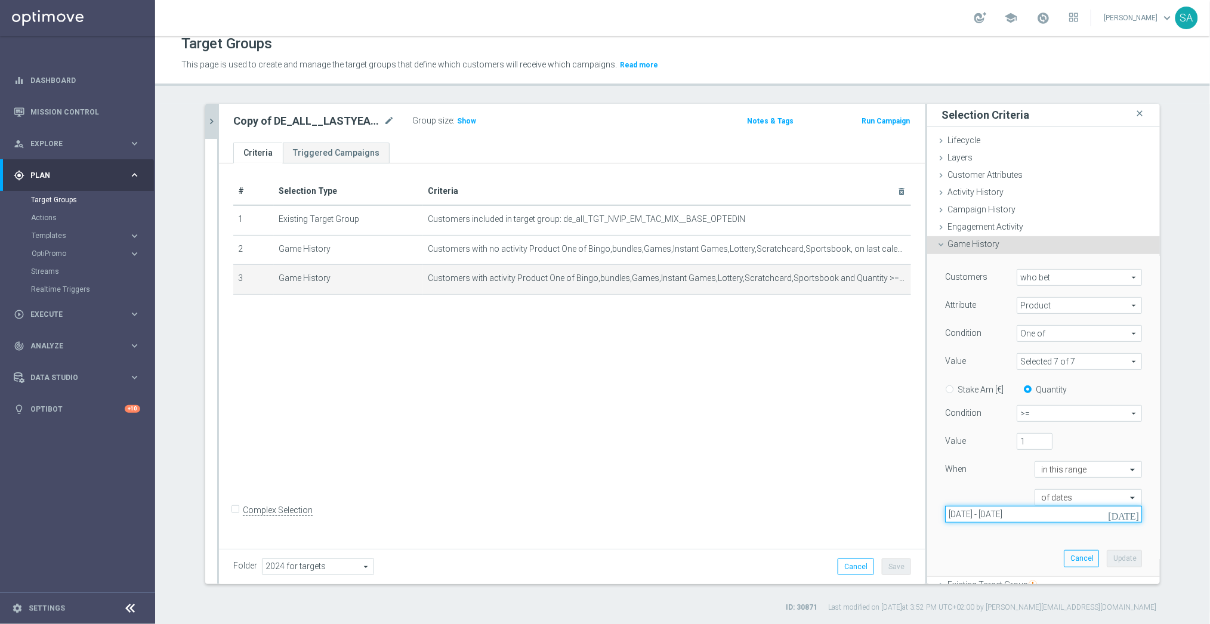
click at [1055, 518] on input "[DATE] - [DATE]" at bounding box center [1043, 514] width 197 height 17
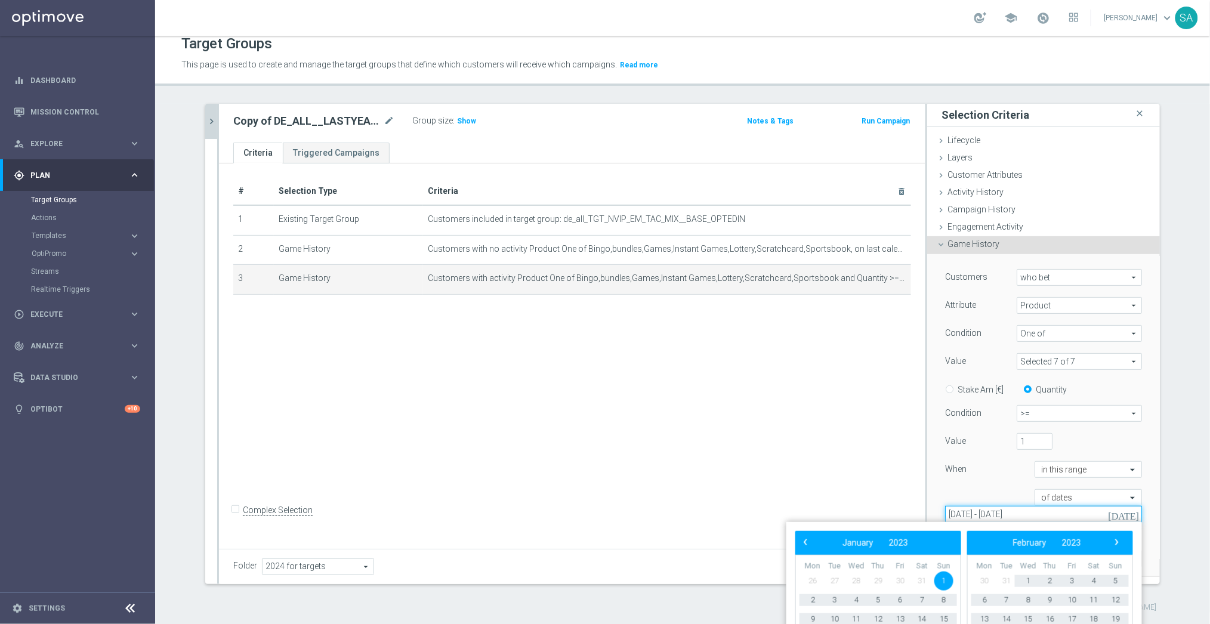
type input "[DATE] - [DATE]"
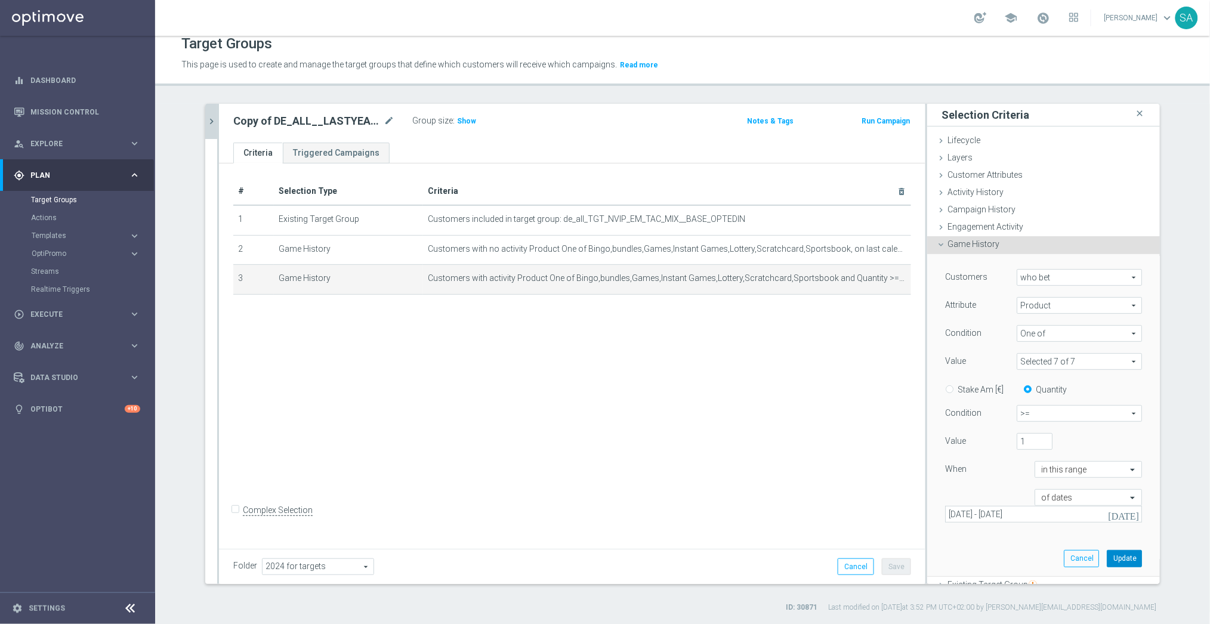
click at [1123, 557] on button "Update" at bounding box center [1124, 558] width 35 height 17
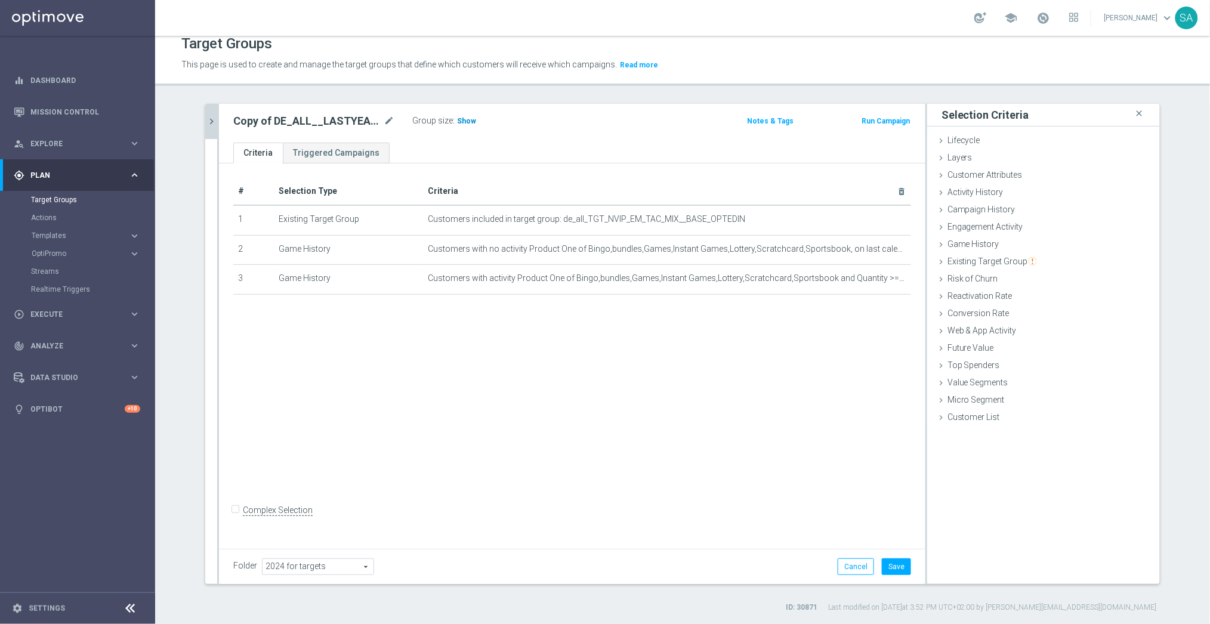
click at [469, 118] on span "Show" at bounding box center [466, 121] width 19 height 8
click at [897, 560] on button "Save" at bounding box center [896, 567] width 29 height 17
click at [206, 121] on icon "chevron_right" at bounding box center [211, 121] width 11 height 11
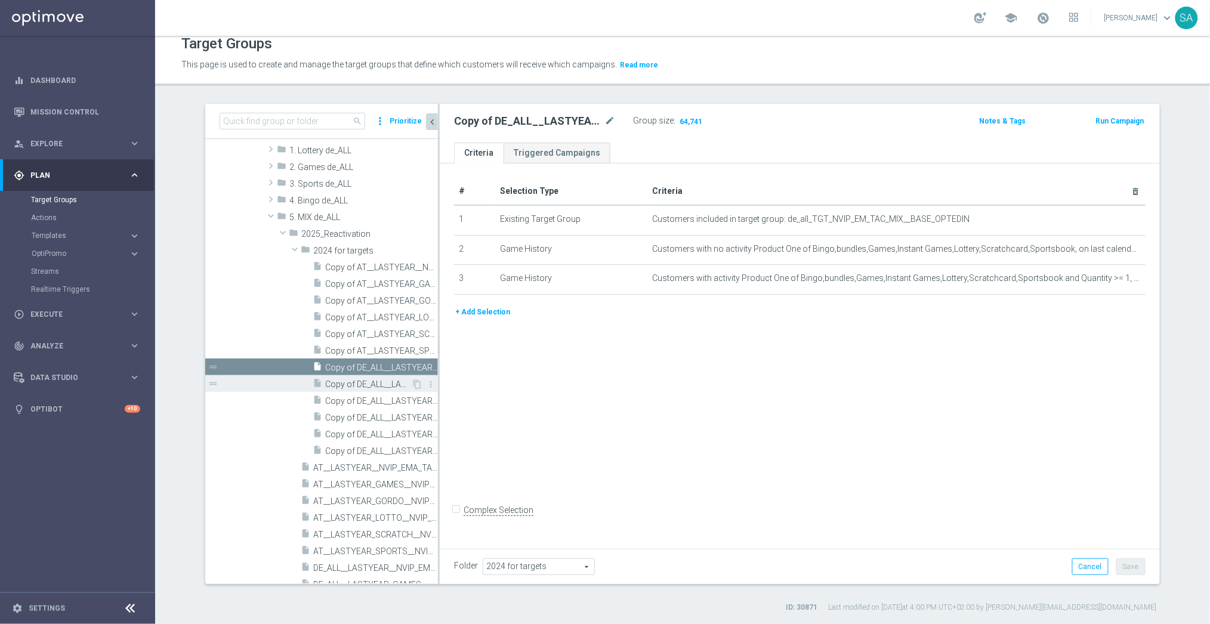
click at [393, 385] on span "Copy of DE_ALL__LASTYEAR_GAMES__NVIP_EMA_TAC_MIX" at bounding box center [368, 385] width 86 height 10
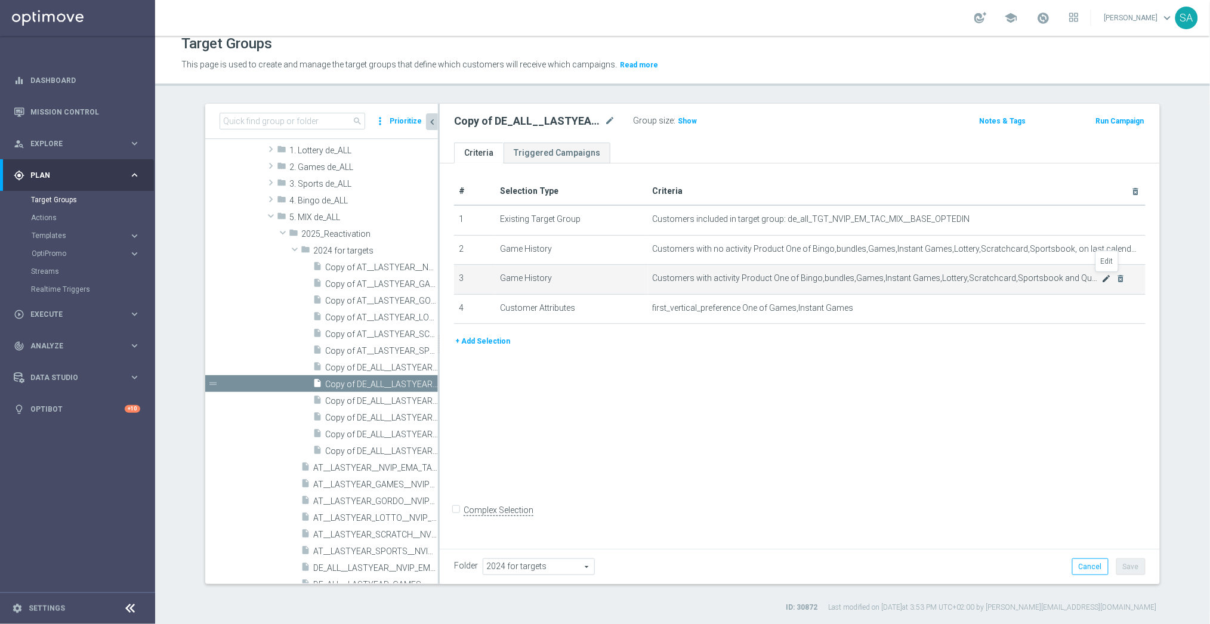
click at [1105, 279] on icon "mode_edit" at bounding box center [1107, 279] width 10 height 10
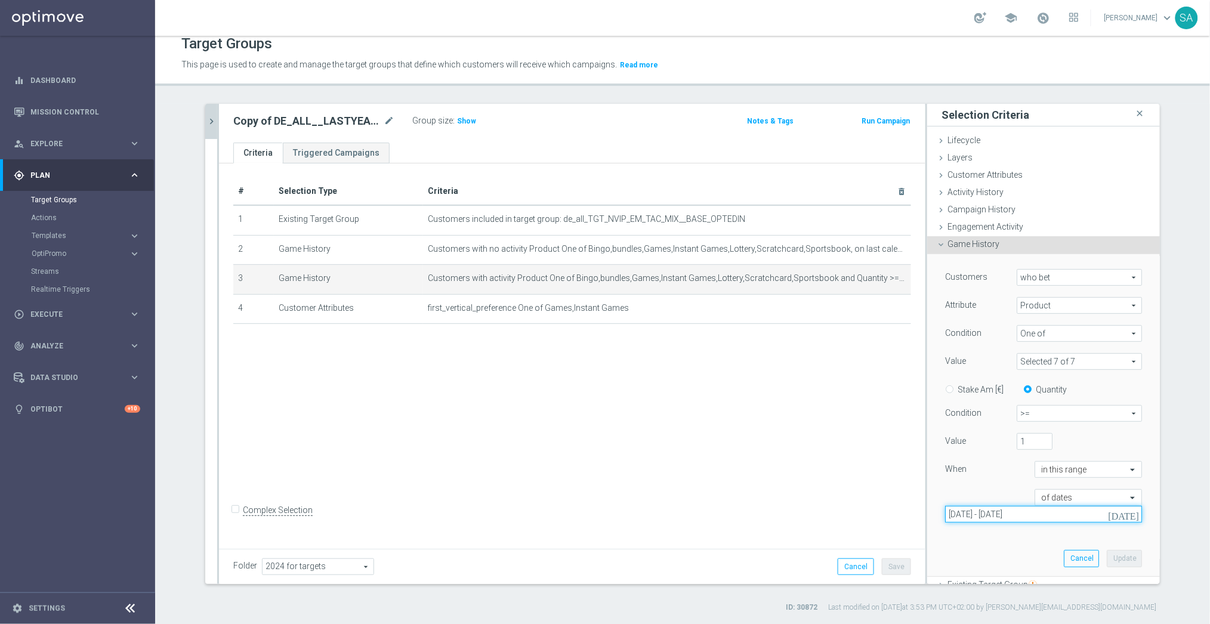
click at [1065, 511] on input "[DATE] - [DATE]" at bounding box center [1043, 514] width 197 height 17
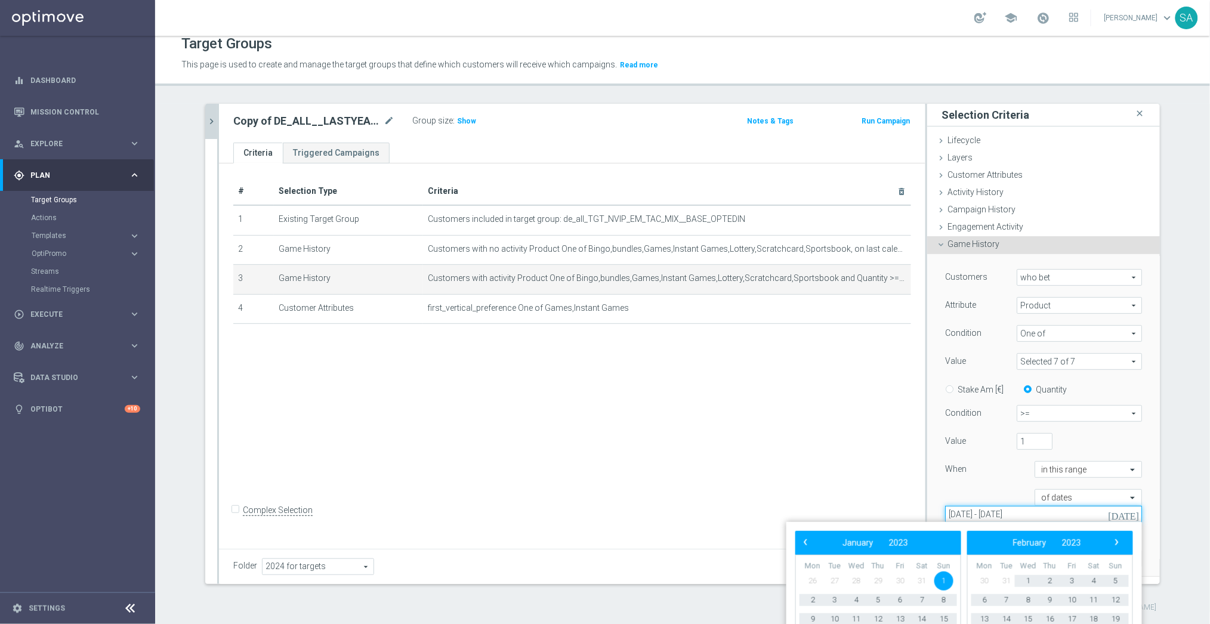
type input "[DATE] - [DATE]"
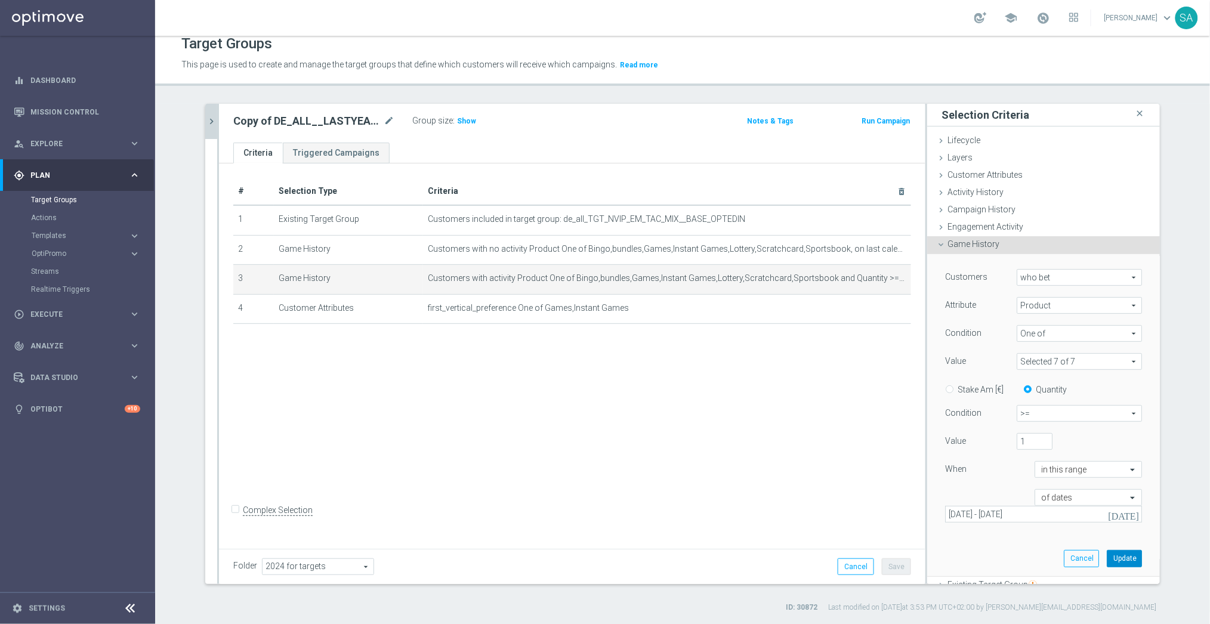
click at [1119, 554] on button "Update" at bounding box center [1124, 558] width 35 height 17
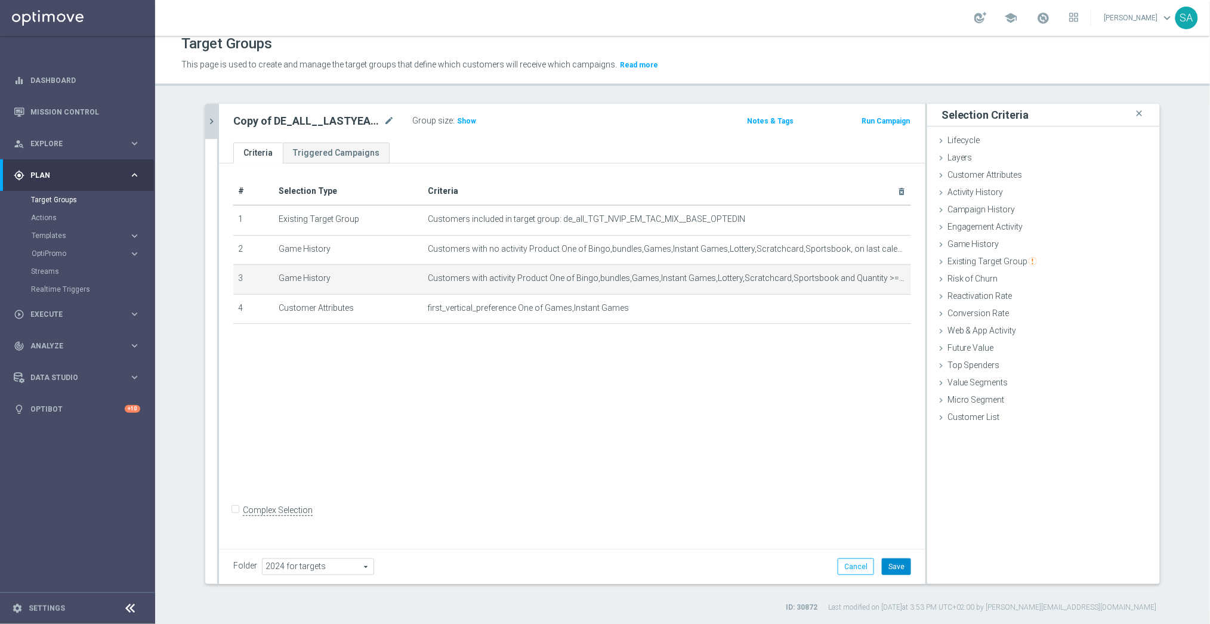
click at [895, 566] on button "Save" at bounding box center [896, 567] width 29 height 17
click at [210, 121] on icon "chevron_right" at bounding box center [211, 121] width 11 height 11
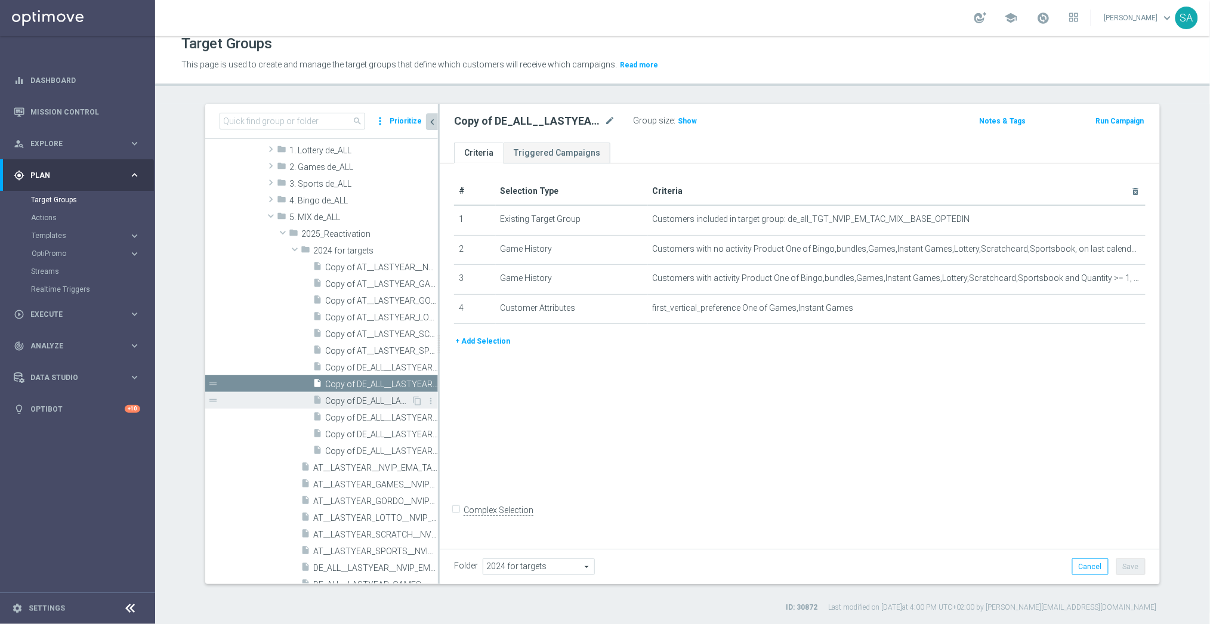
click at [389, 396] on span "Copy of DE_ALL__LASTYEAR_GORDO__NVIP_EMA_TAC_MIX" at bounding box center [368, 401] width 86 height 10
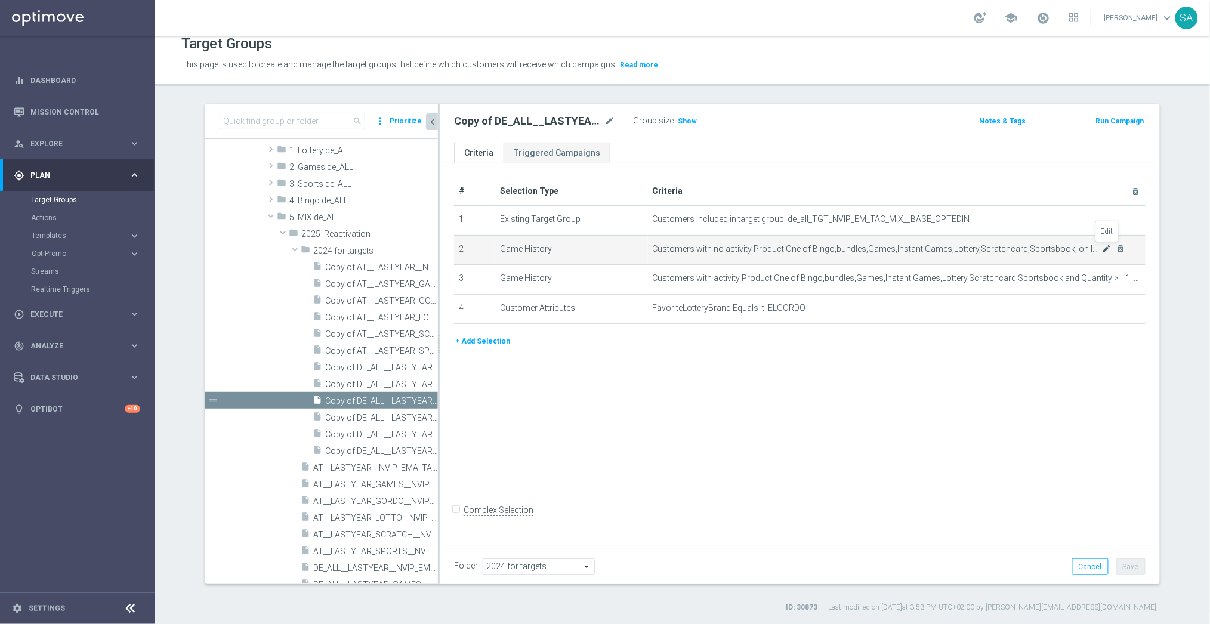
click at [1105, 249] on icon "mode_edit" at bounding box center [1107, 249] width 10 height 10
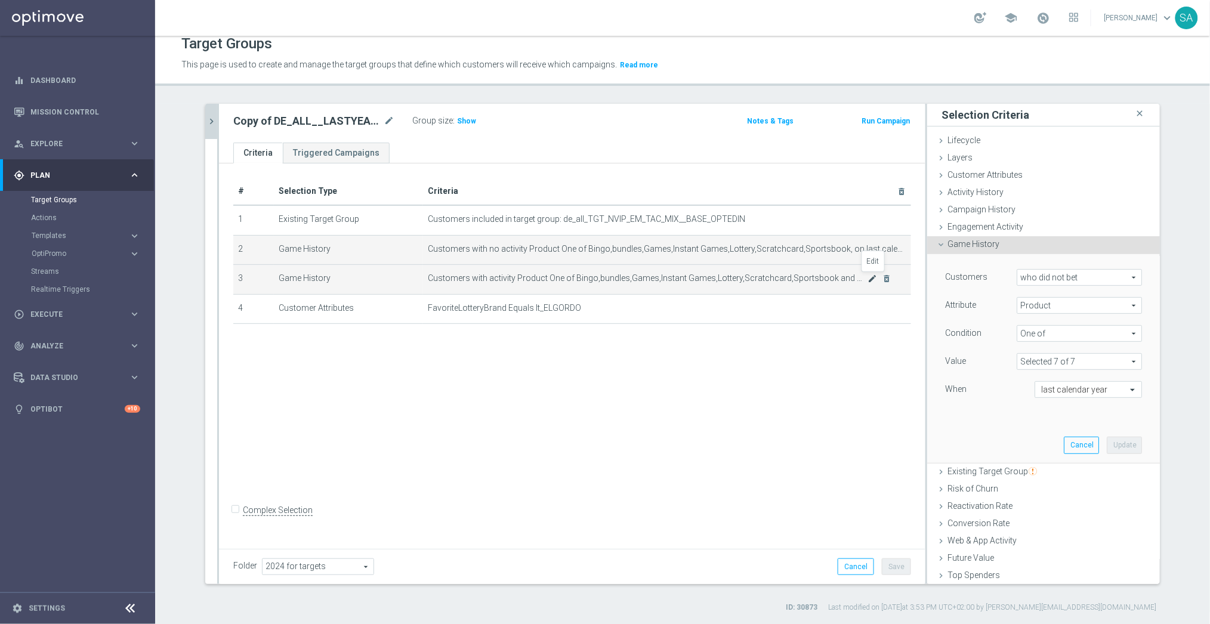
click at [873, 280] on icon "mode_edit" at bounding box center [873, 279] width 10 height 10
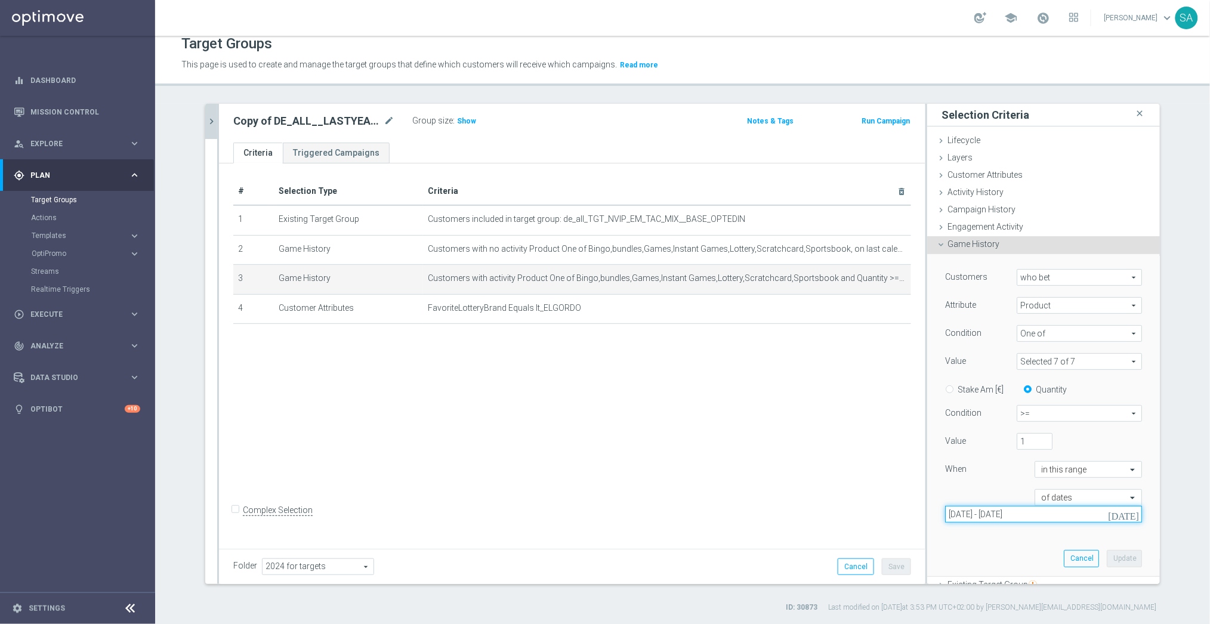
click at [1055, 516] on input "[DATE] - [DATE]" at bounding box center [1043, 514] width 197 height 17
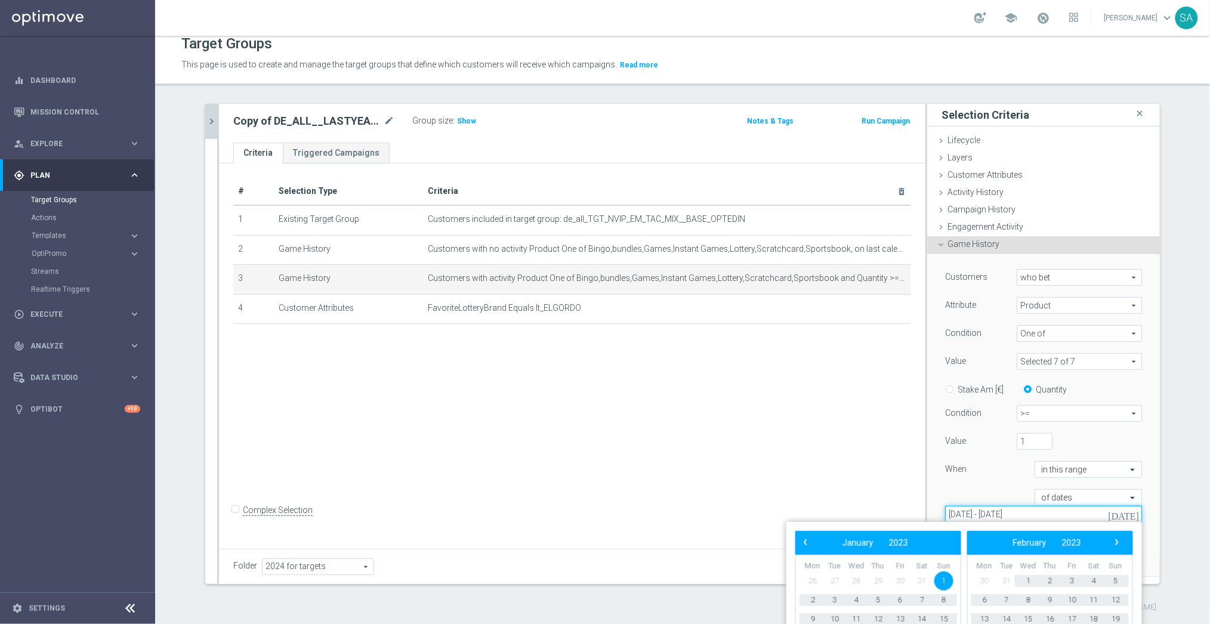
type input "[DATE] - [DATE]"
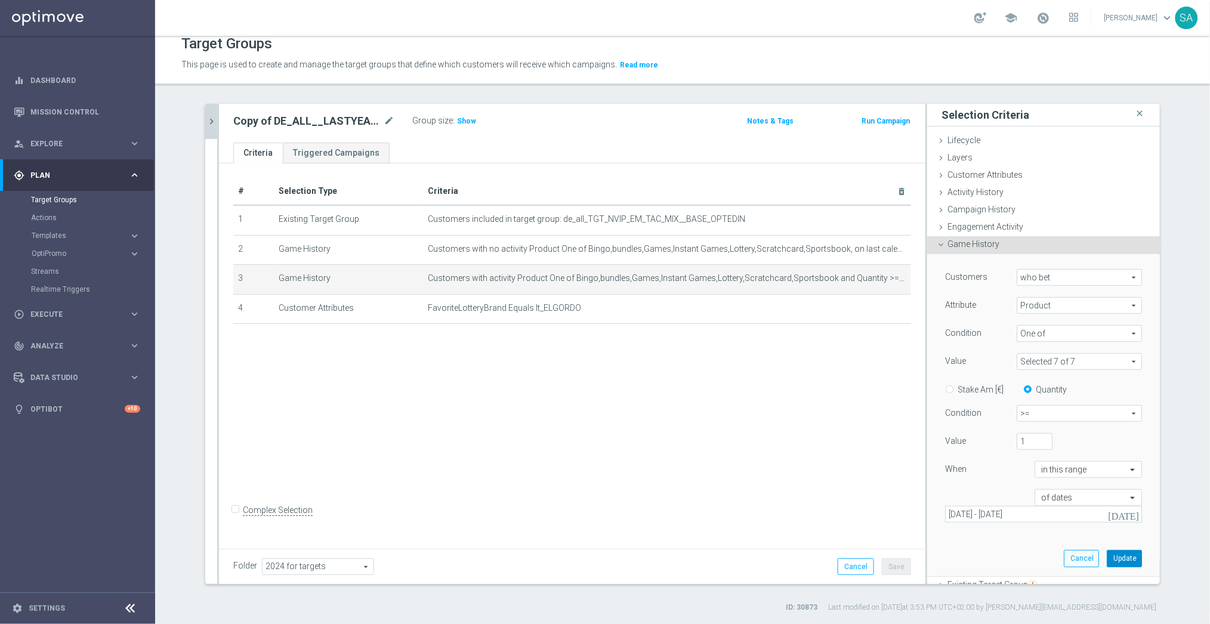
click at [1120, 559] on button "Update" at bounding box center [1124, 558] width 35 height 17
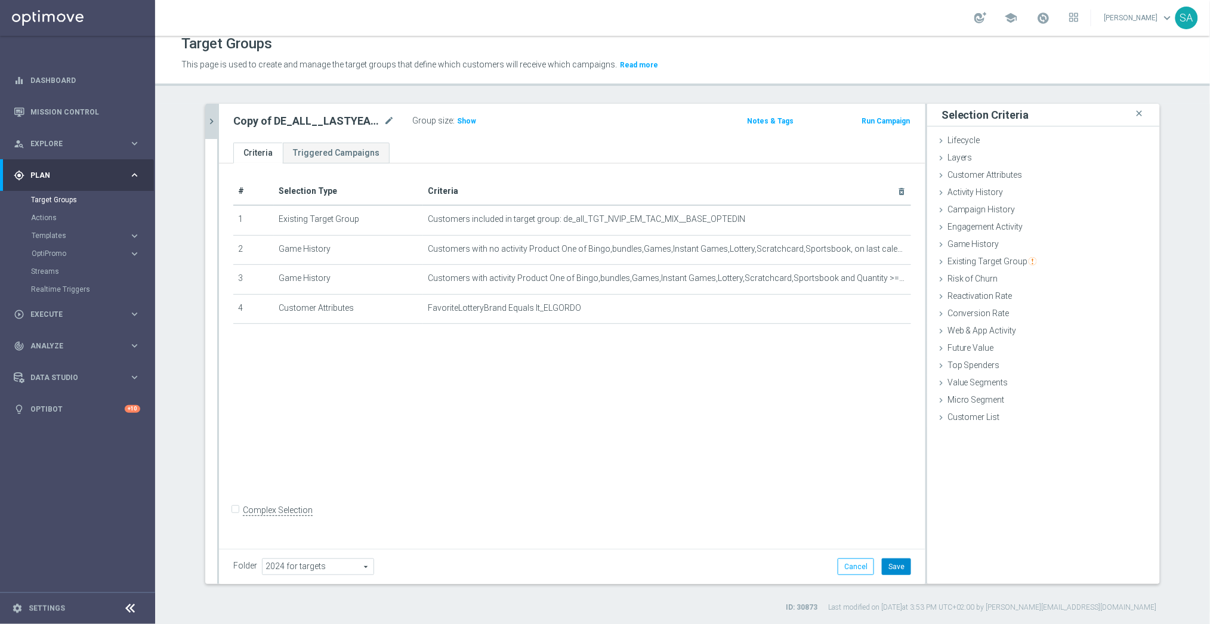
click at [898, 569] on button "Save" at bounding box center [896, 567] width 29 height 17
click at [214, 122] on icon "chevron_right" at bounding box center [211, 121] width 11 height 11
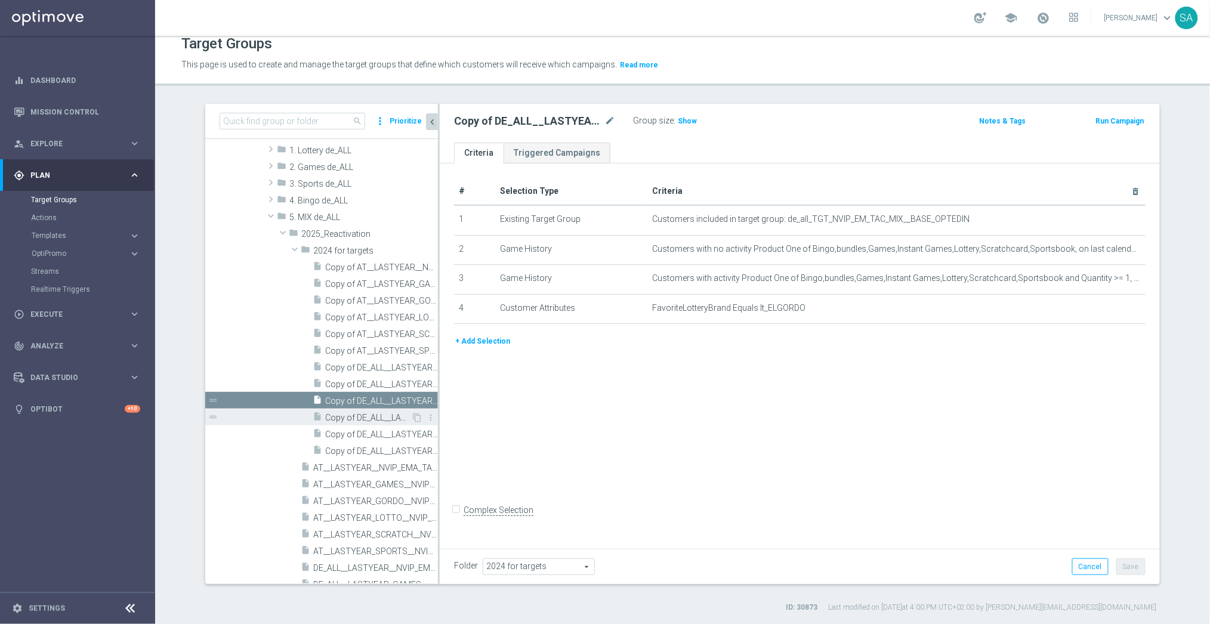
click at [399, 421] on span "Copy of DE_ALL__LASTYEAR_LOTTO__NVIP_EMA_TAC_MIX" at bounding box center [368, 418] width 86 height 10
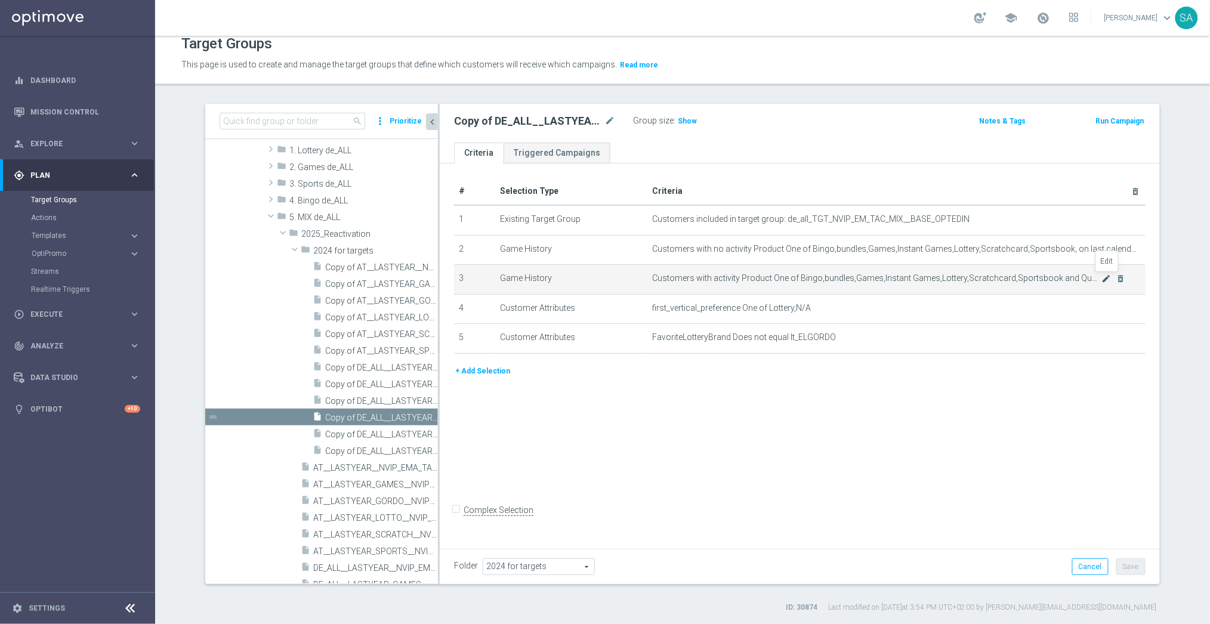
click at [1109, 280] on icon "mode_edit" at bounding box center [1107, 279] width 10 height 10
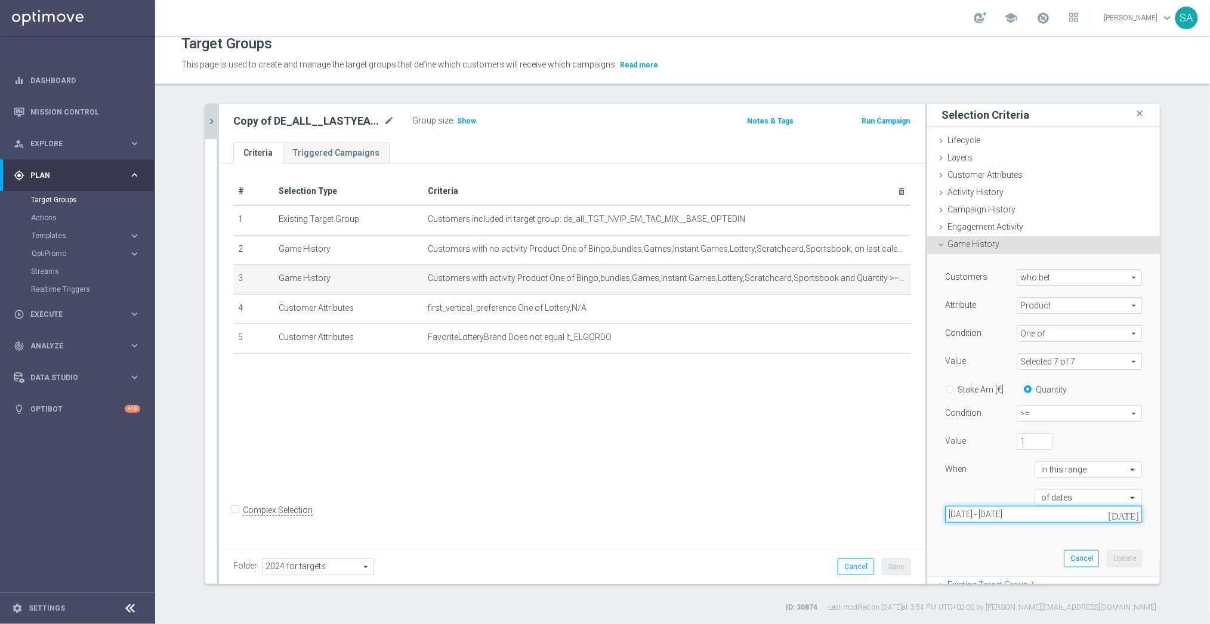
click at [1066, 513] on input "[DATE] - [DATE]" at bounding box center [1043, 514] width 197 height 17
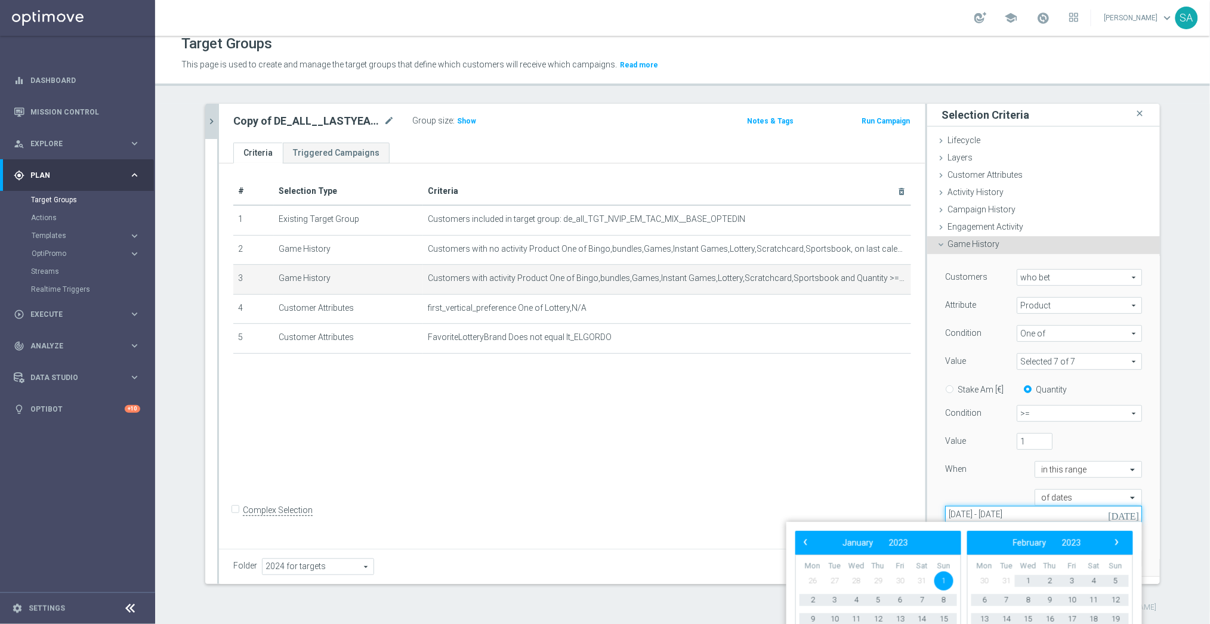
type input "[DATE] - [DATE]"
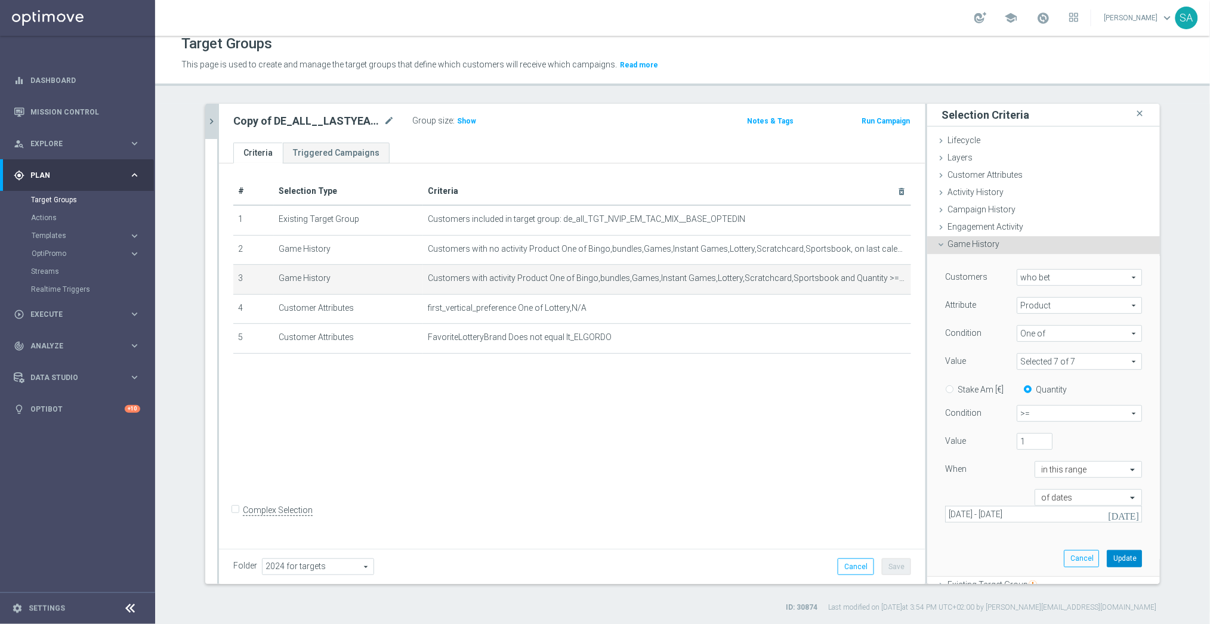
click at [1119, 557] on button "Update" at bounding box center [1124, 558] width 35 height 17
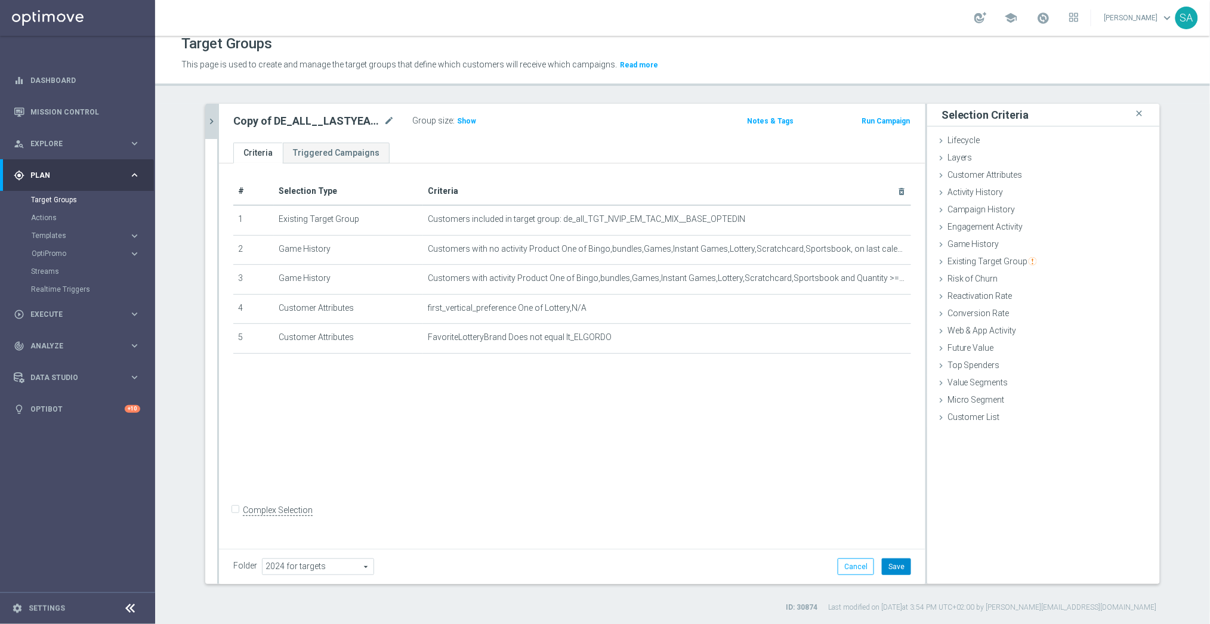
click at [893, 563] on button "Save" at bounding box center [896, 567] width 29 height 17
click at [206, 124] on icon "chevron_right" at bounding box center [211, 121] width 11 height 11
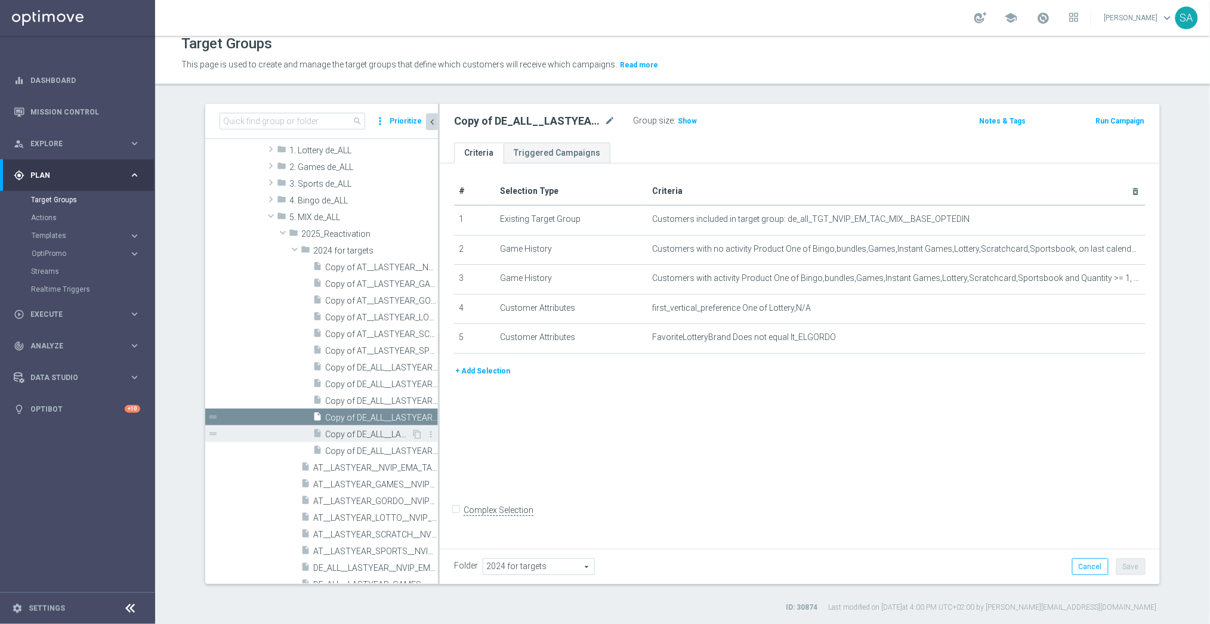
click at [393, 430] on span "Copy of DE_ALL__LASTYEAR_SCRATCH__NVIP_EMA_TAC_MIX" at bounding box center [368, 435] width 86 height 10
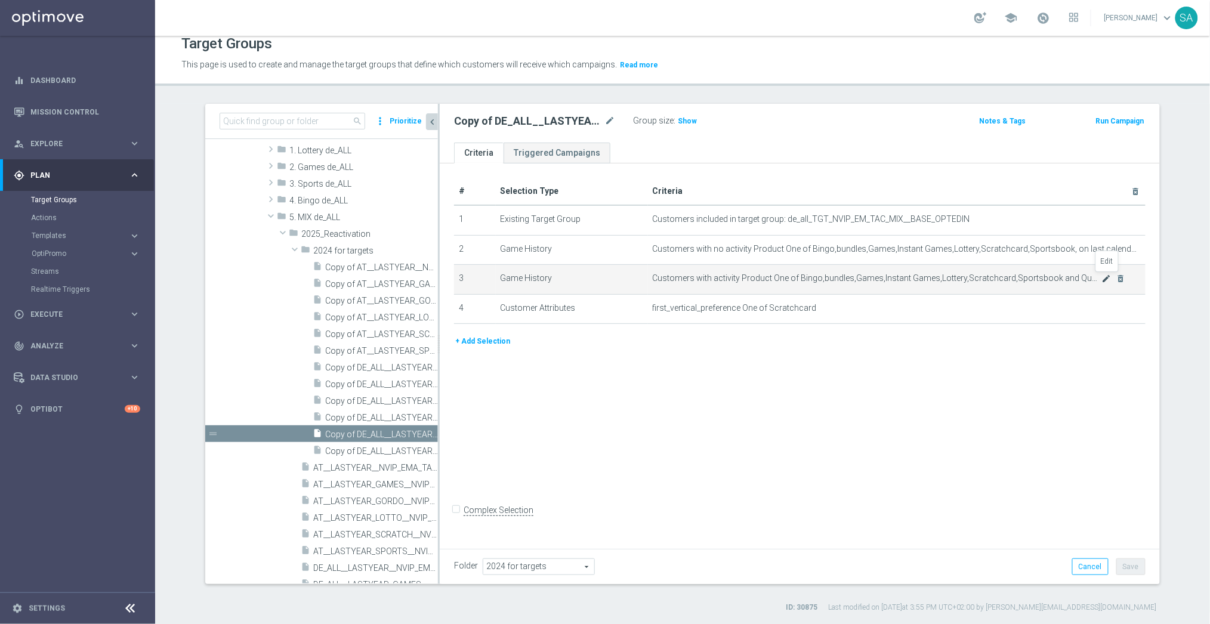
click at [1105, 281] on icon "mode_edit" at bounding box center [1107, 279] width 10 height 10
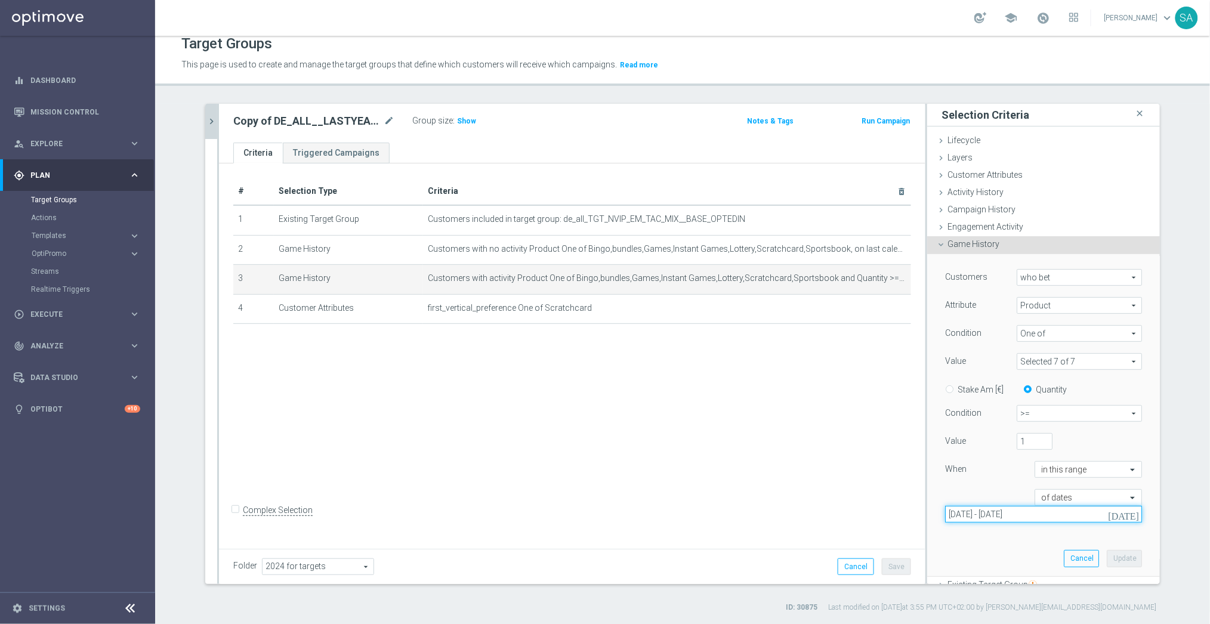
click at [1057, 515] on input "[DATE] - [DATE]" at bounding box center [1043, 514] width 197 height 17
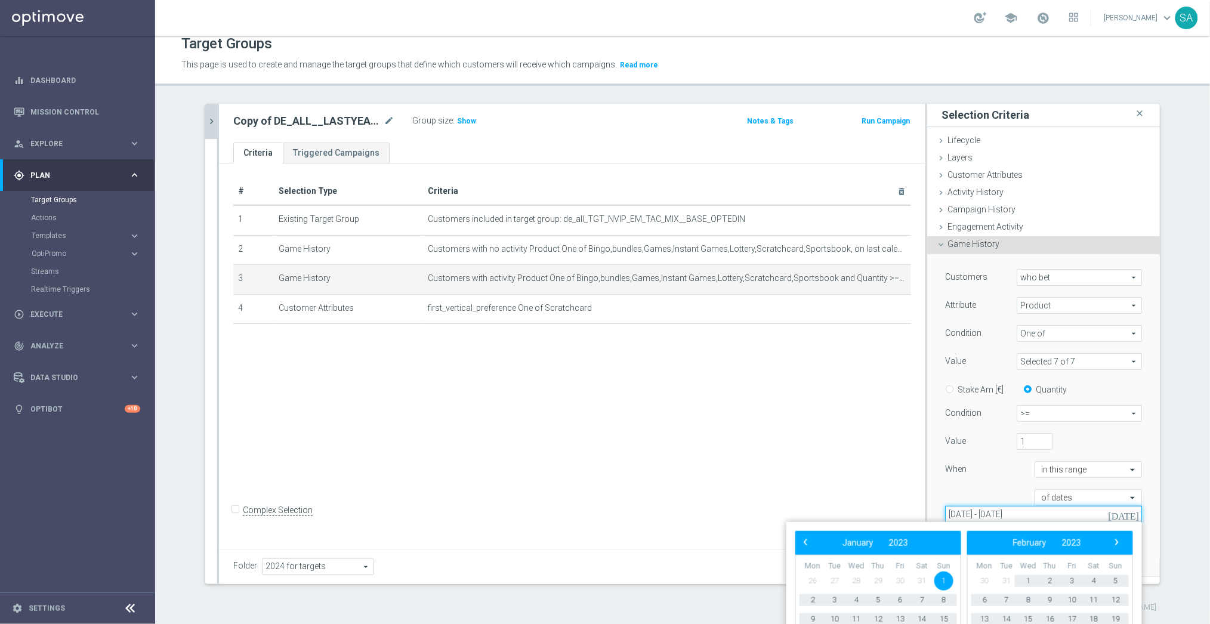
type input "[DATE] - [DATE]"
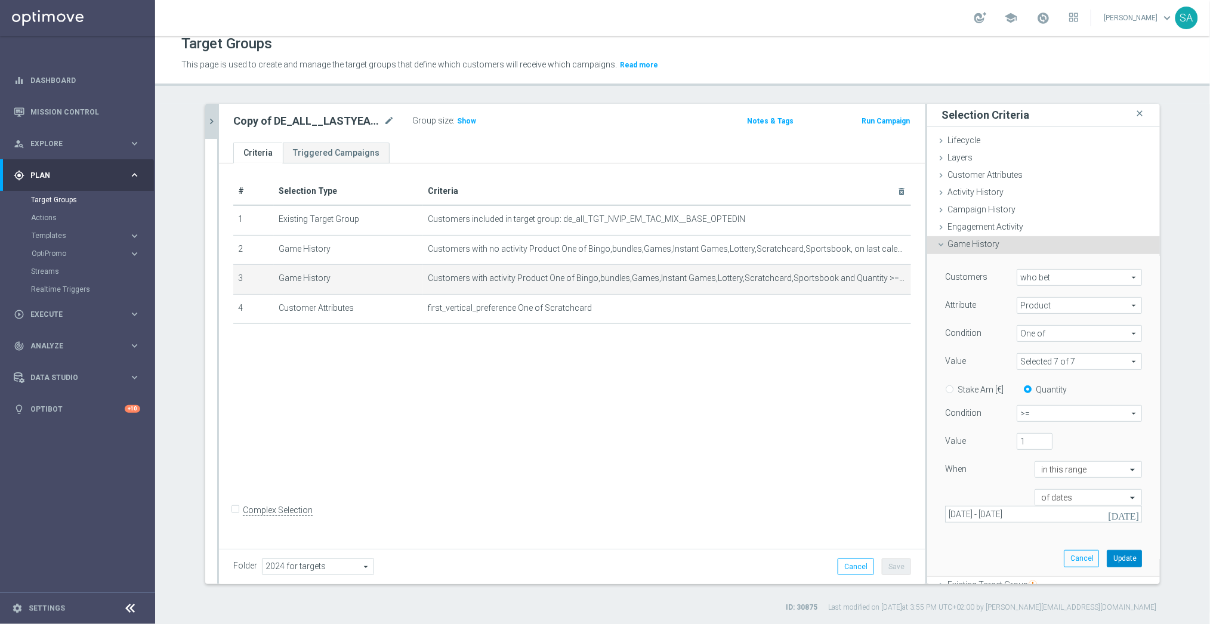
click at [1121, 558] on button "Update" at bounding box center [1124, 558] width 35 height 17
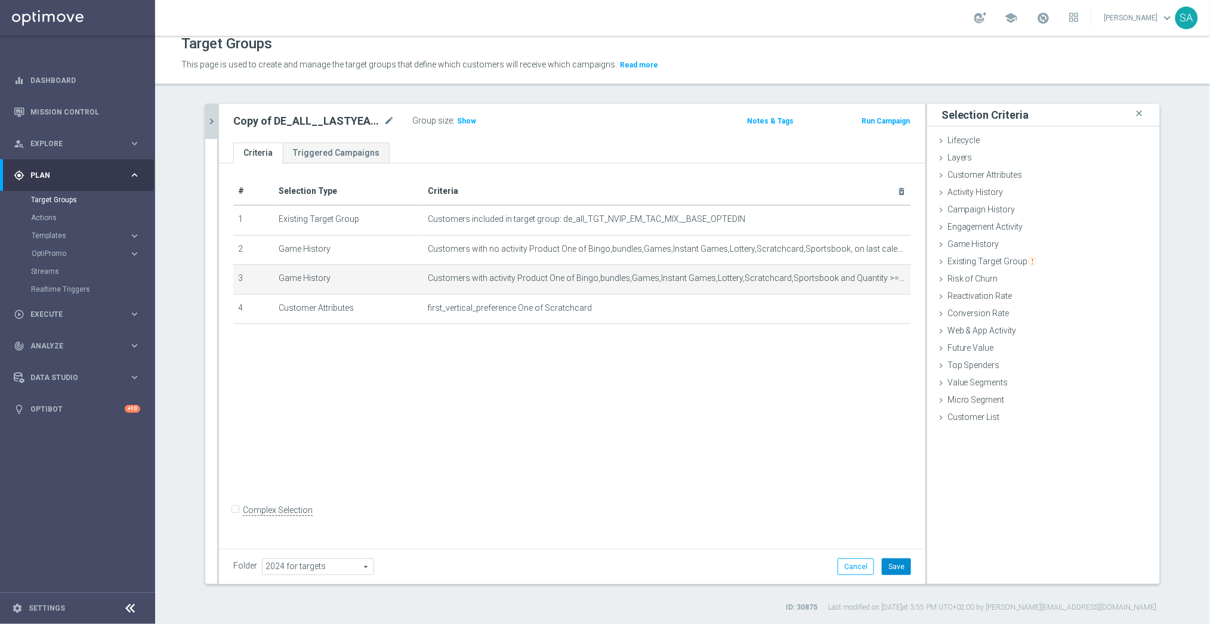
click at [904, 559] on button "Save" at bounding box center [896, 567] width 29 height 17
click at [215, 119] on icon "chevron_right" at bounding box center [211, 121] width 11 height 11
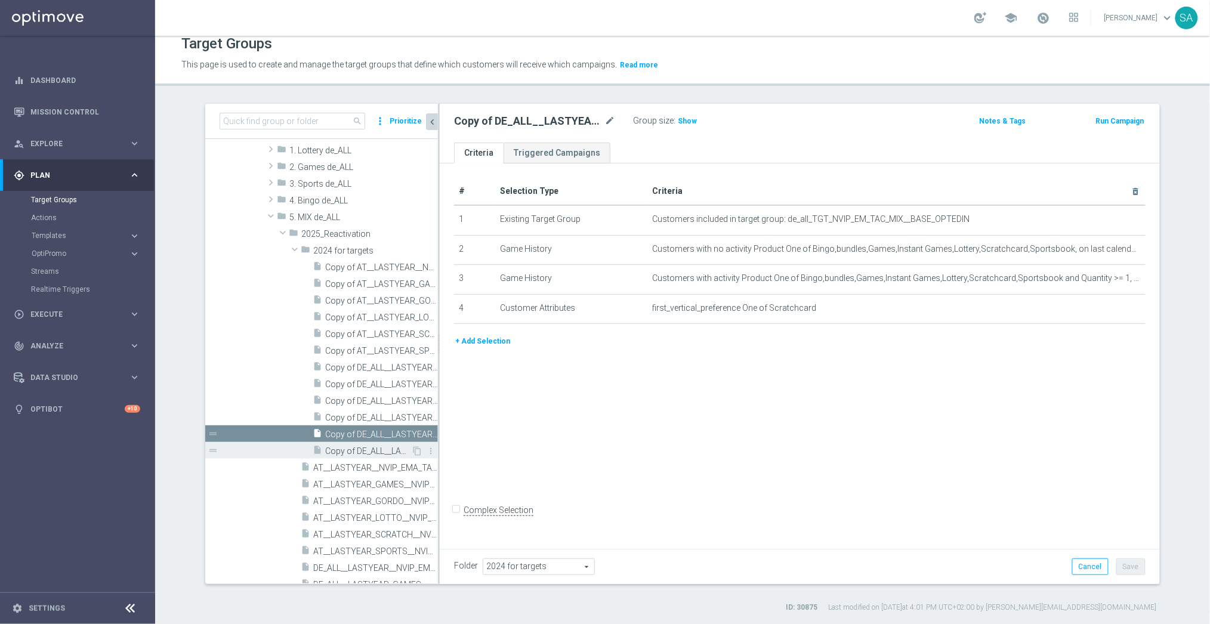
click at [375, 446] on span "Copy of DE_ALL__LASTYEAR_SPORTS__NVIP_EMA_TAC_MIX" at bounding box center [368, 451] width 86 height 10
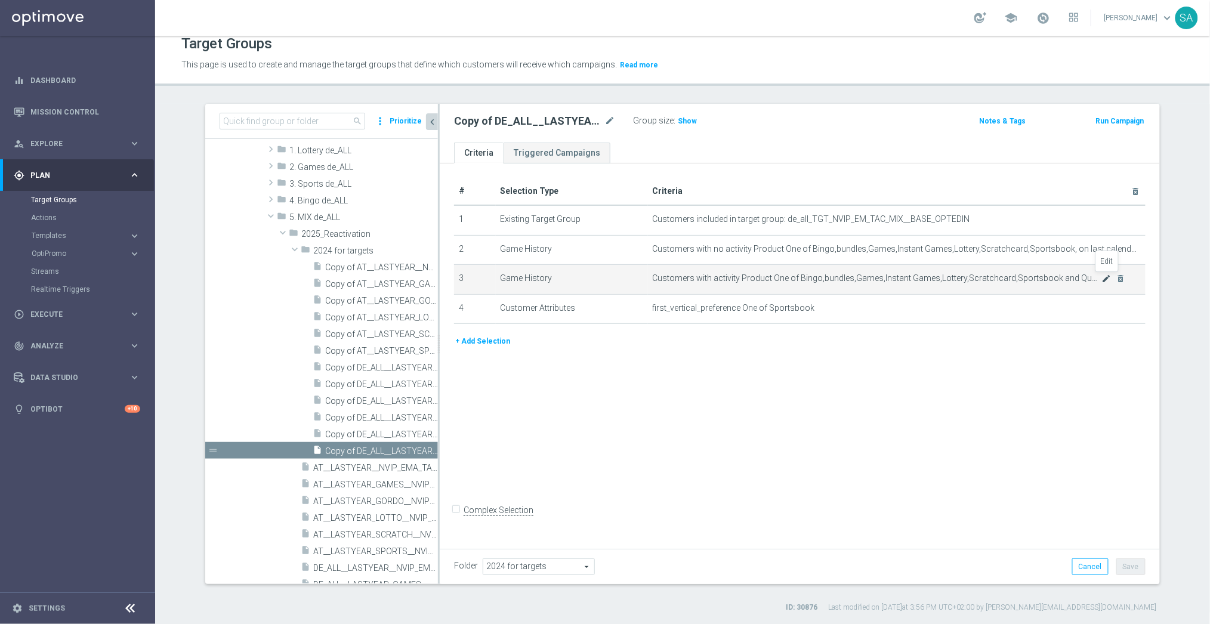
click at [1106, 276] on icon "mode_edit" at bounding box center [1107, 279] width 10 height 10
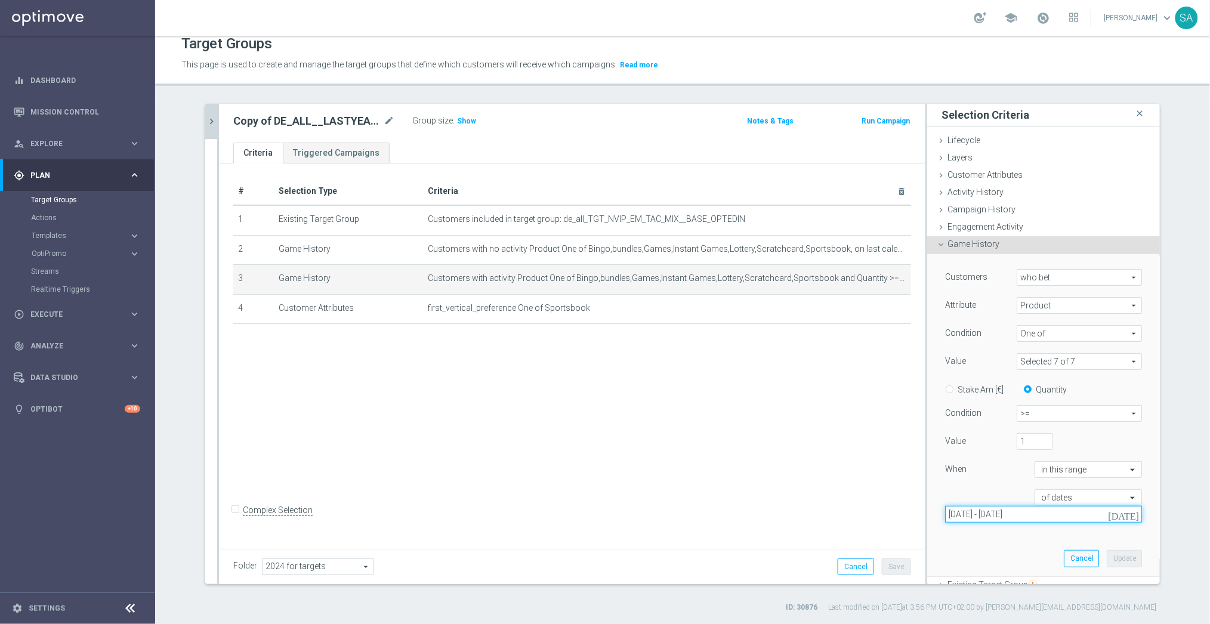
click at [1054, 514] on input "[DATE] - [DATE]" at bounding box center [1043, 514] width 197 height 17
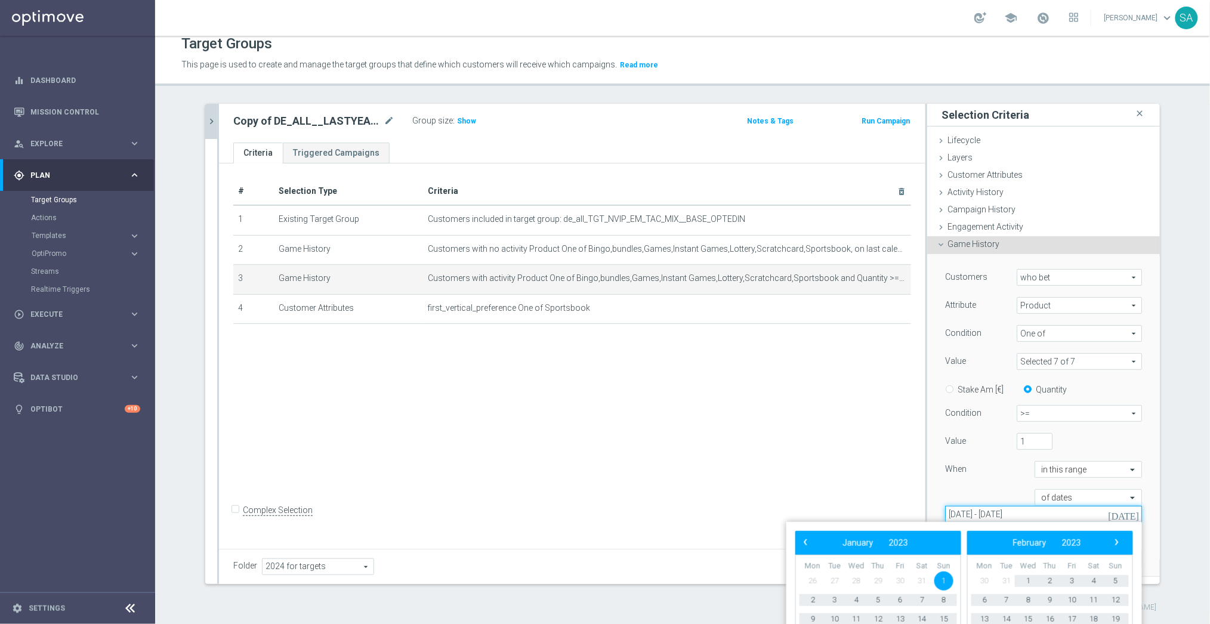
type input "[DATE] - [DATE]"
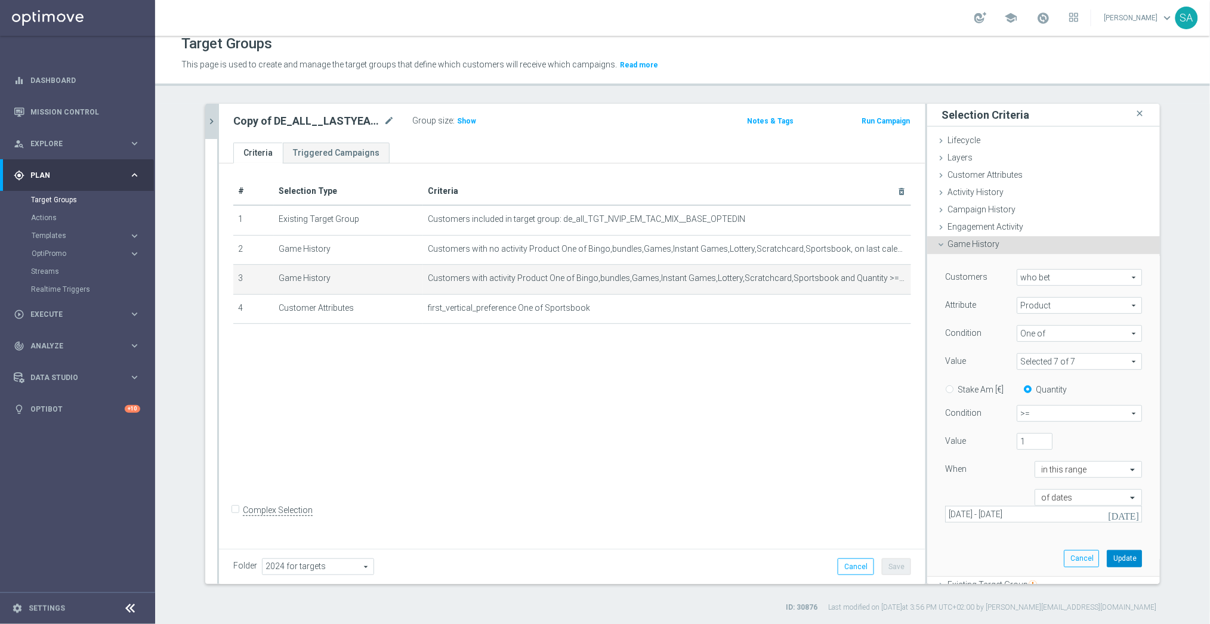
click at [1123, 553] on button "Update" at bounding box center [1124, 558] width 35 height 17
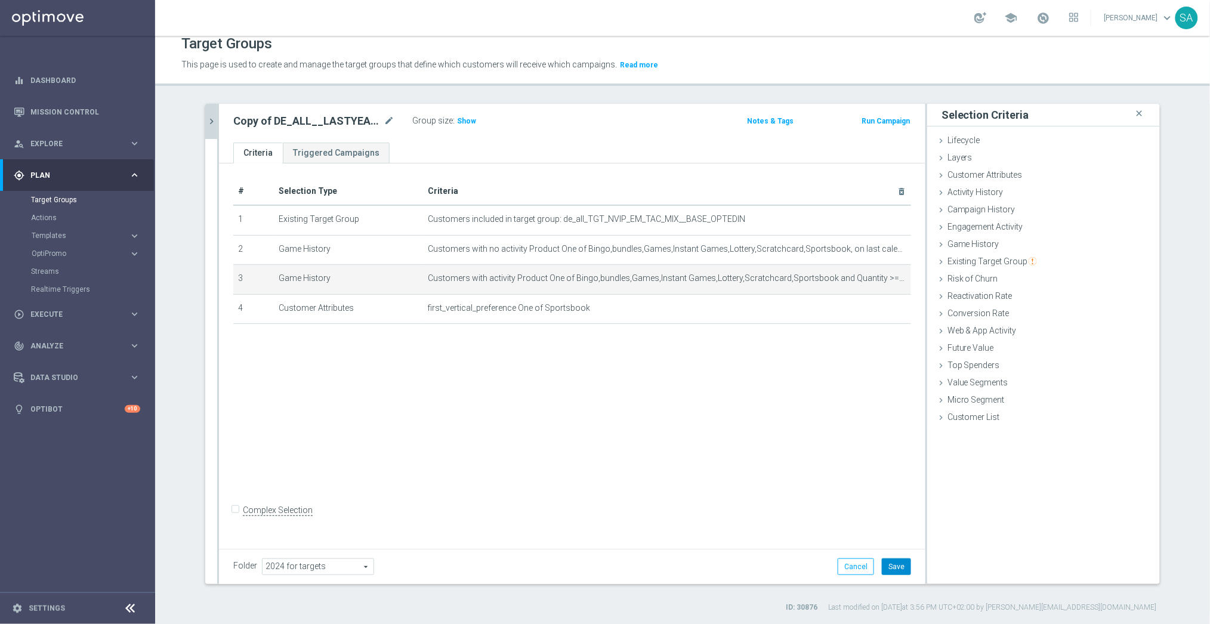
click at [899, 562] on button "Save" at bounding box center [896, 567] width 29 height 17
click at [209, 107] on button "chevron_right" at bounding box center [211, 121] width 12 height 35
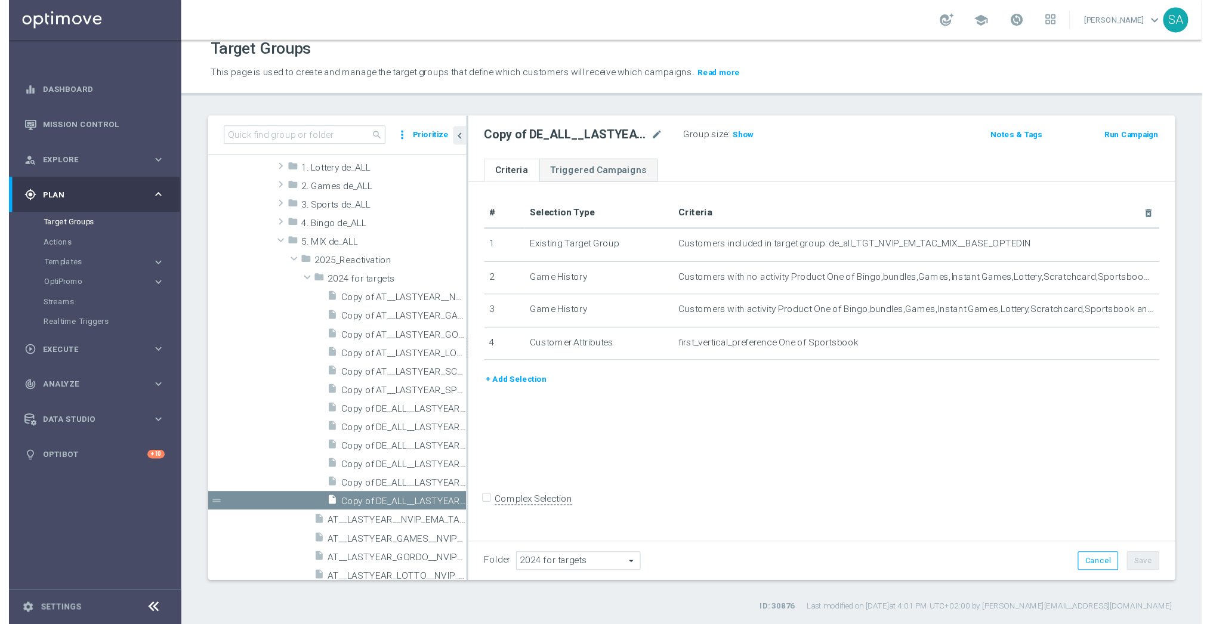
scroll to position [495, 0]
